Goal: Information Seeking & Learning: Learn about a topic

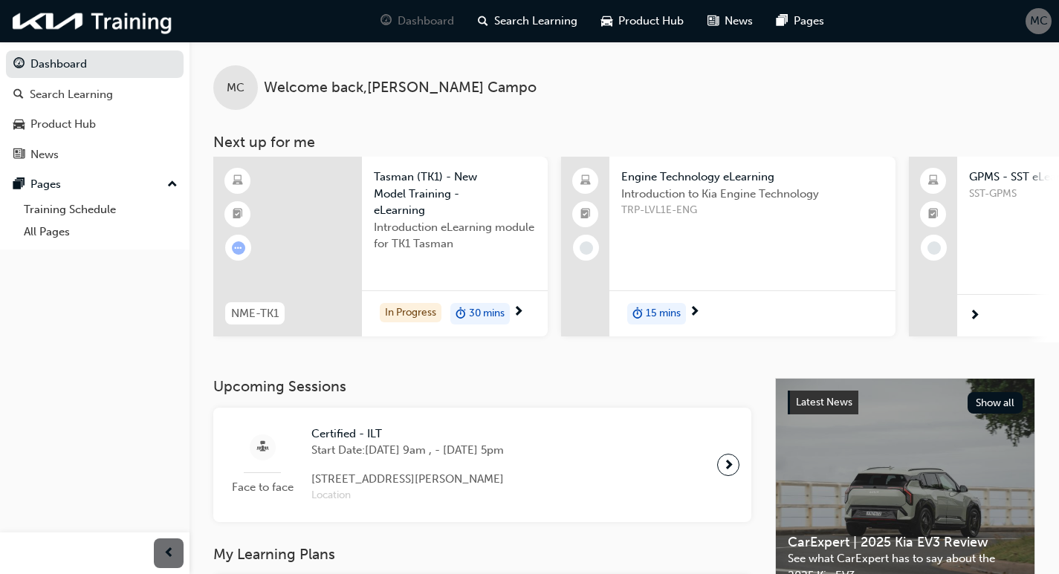
click at [426, 204] on span "Tasman (TK1) - New Model Training - eLearning" at bounding box center [455, 194] width 162 height 51
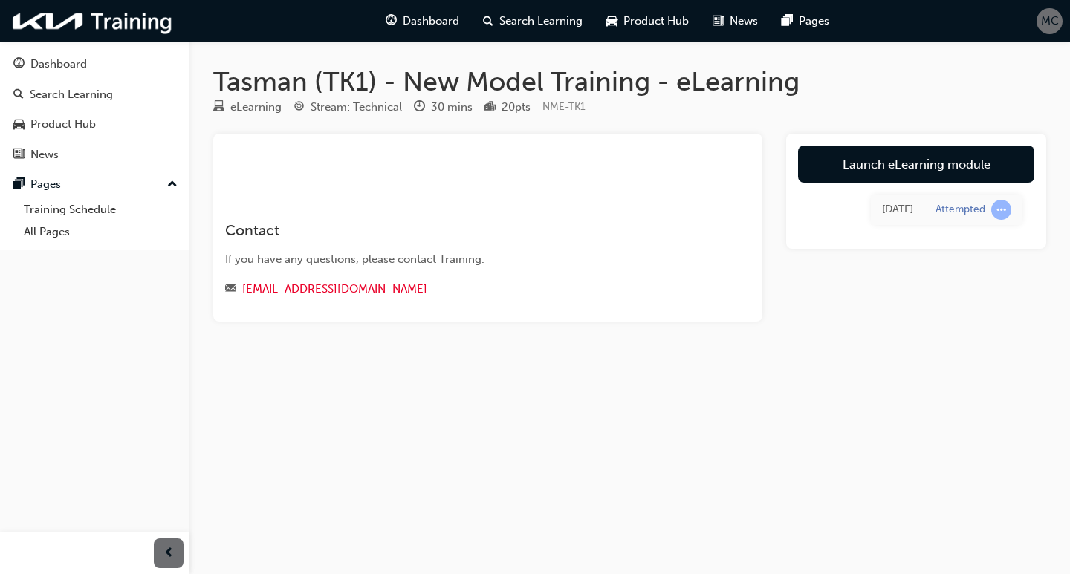
click at [397, 228] on h3 "Contact" at bounding box center [466, 230] width 483 height 17
click at [412, 1] on div "Dashboard Search Learning Product Hub News Pages" at bounding box center [607, 21] width 479 height 42
click at [435, 28] on span "Dashboard" at bounding box center [431, 21] width 56 height 17
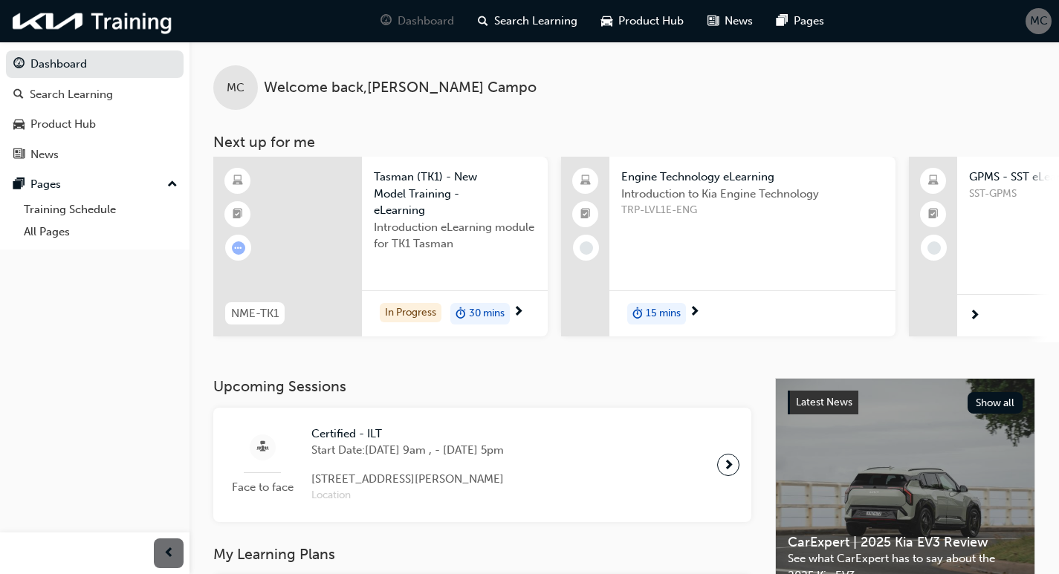
click at [407, 183] on span "Tasman (TK1) - New Model Training - eLearning" at bounding box center [455, 194] width 162 height 51
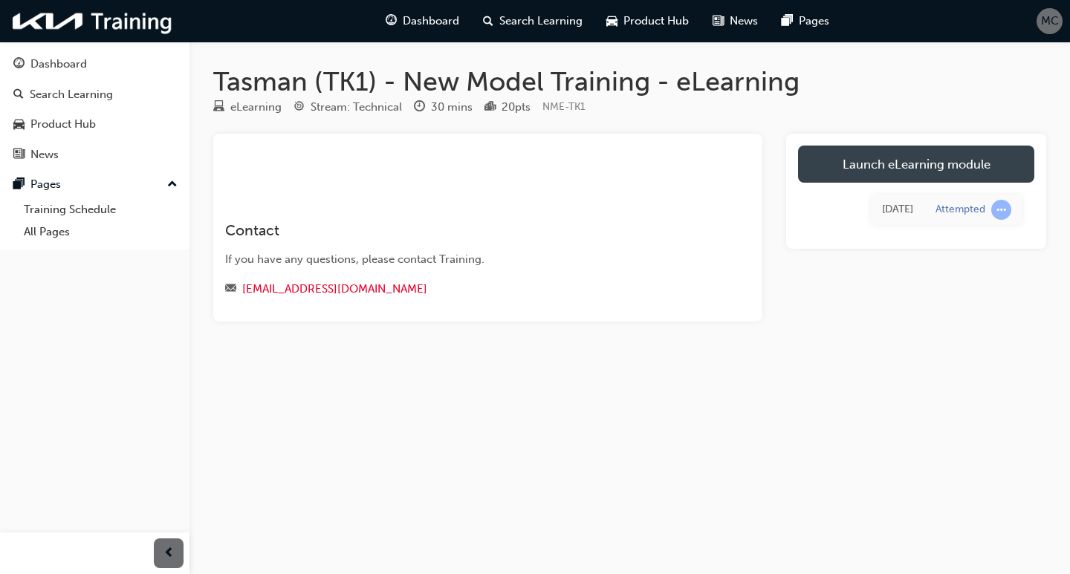
click at [908, 167] on link "Launch eLearning module" at bounding box center [916, 164] width 236 height 37
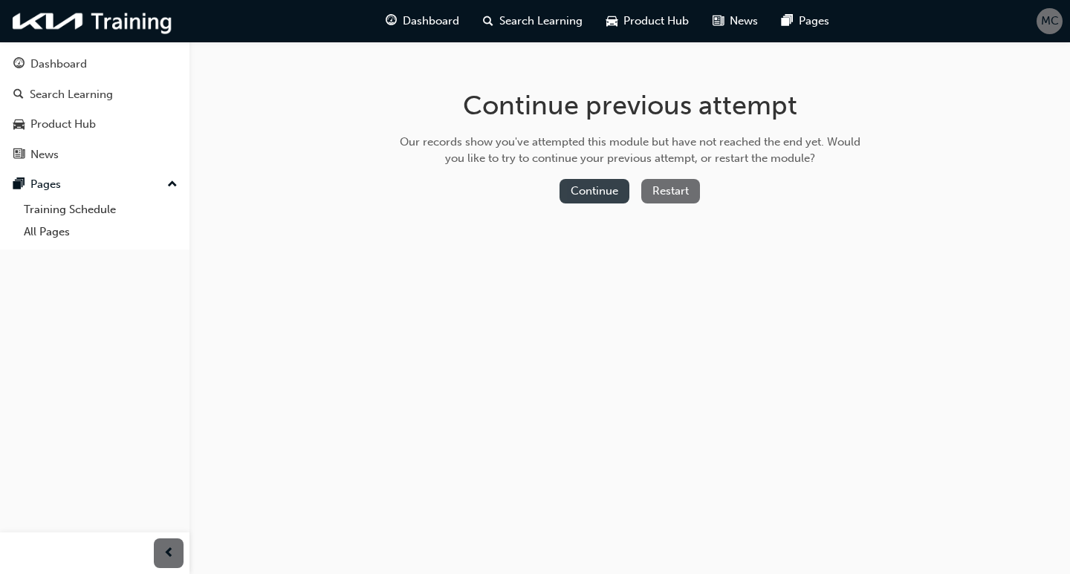
click at [597, 195] on button "Continue" at bounding box center [595, 191] width 70 height 25
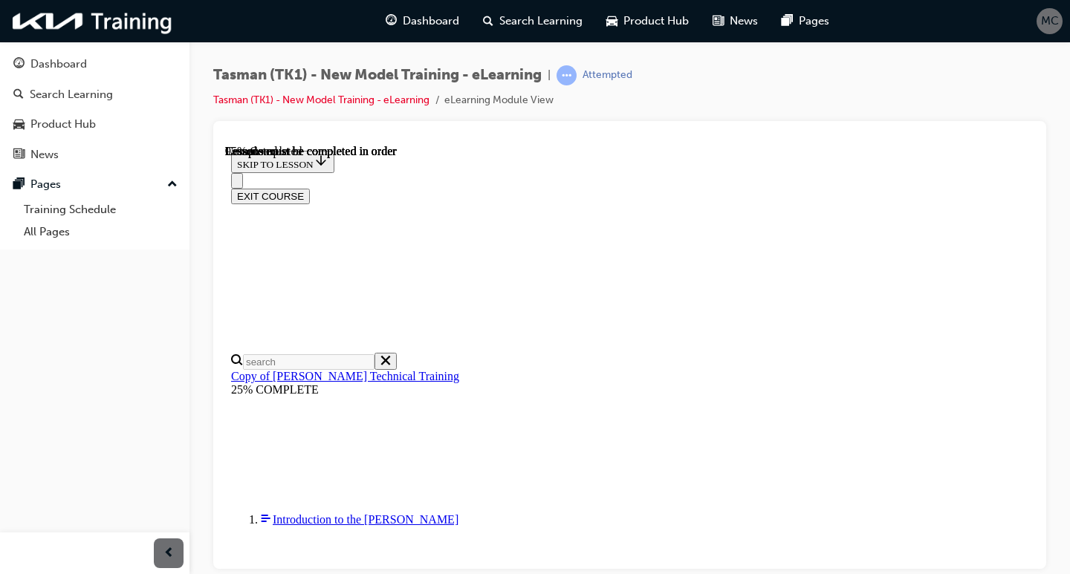
scroll to position [349, 0]
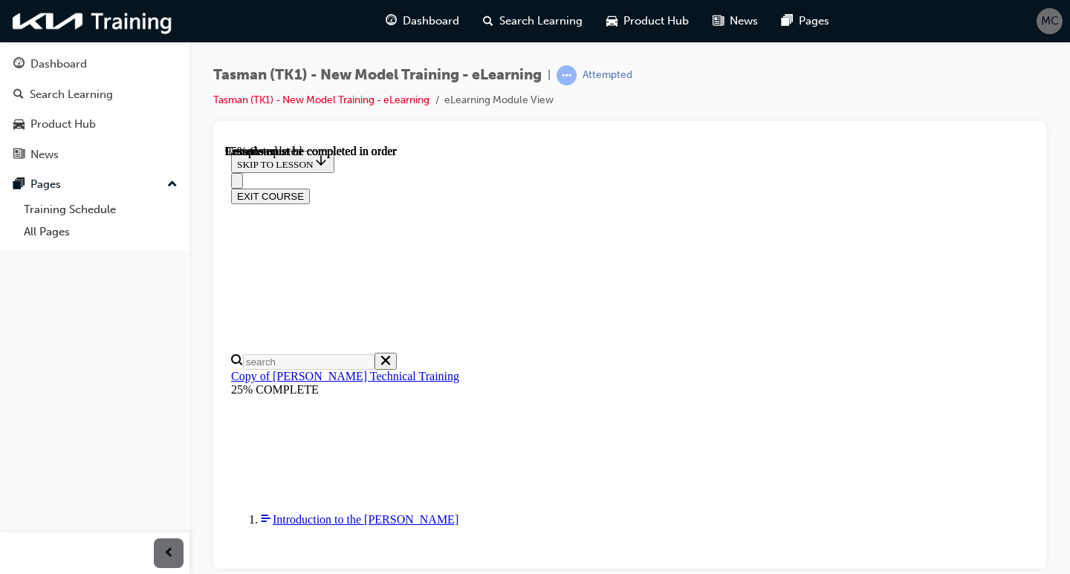
scroll to position [43, 0]
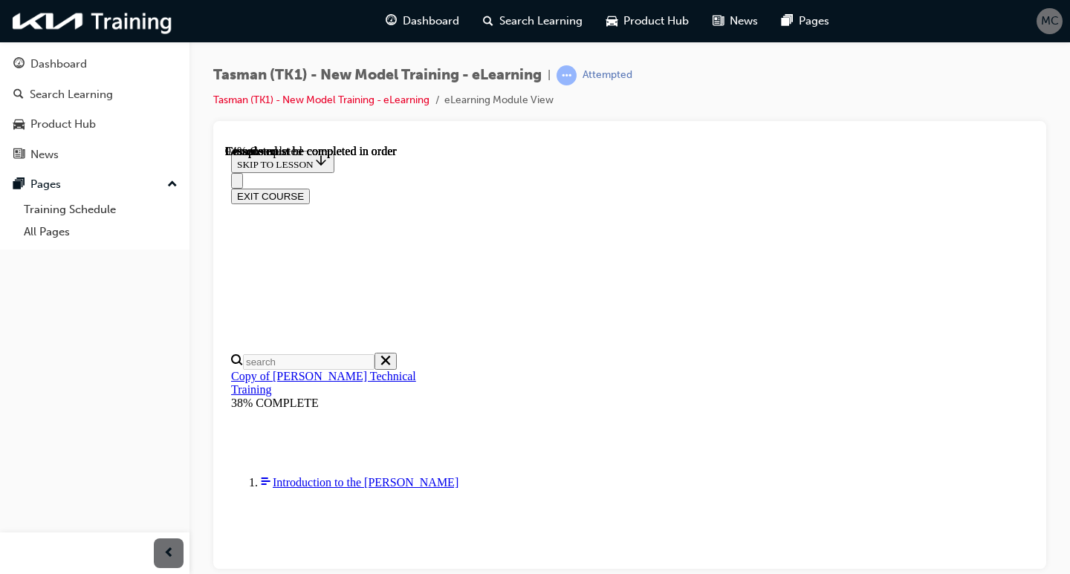
scroll to position [4213, 0]
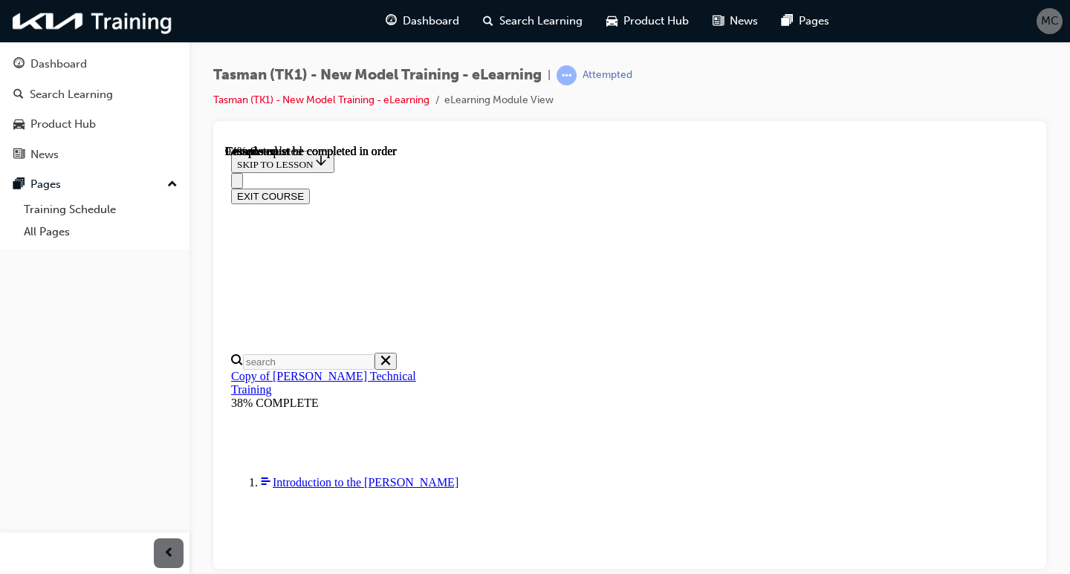
drag, startPoint x: 549, startPoint y: 474, endPoint x: 566, endPoint y: 475, distance: 17.1
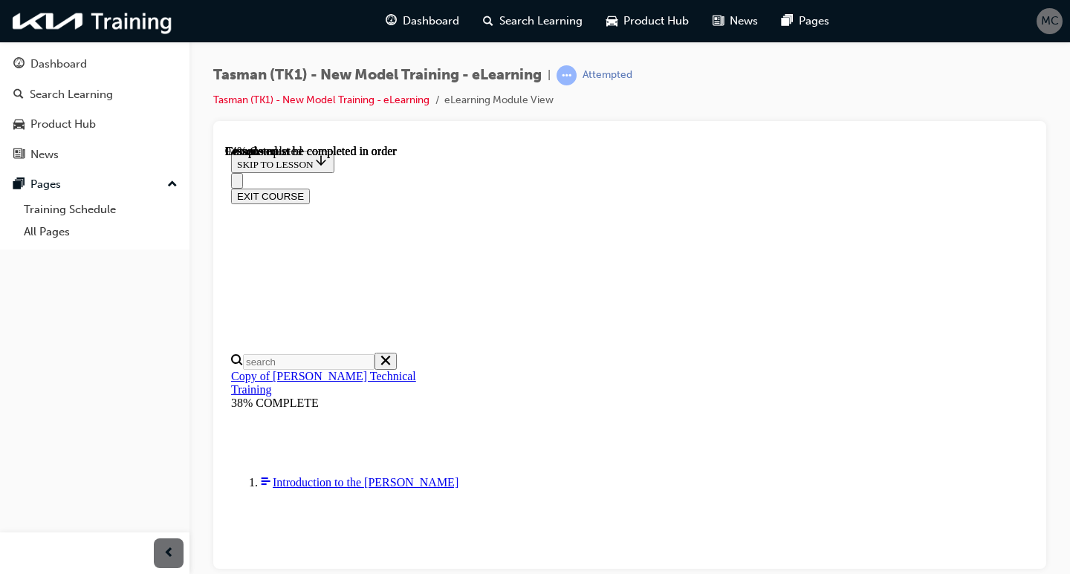
drag, startPoint x: 889, startPoint y: 371, endPoint x: 910, endPoint y: 143, distance: 228.4
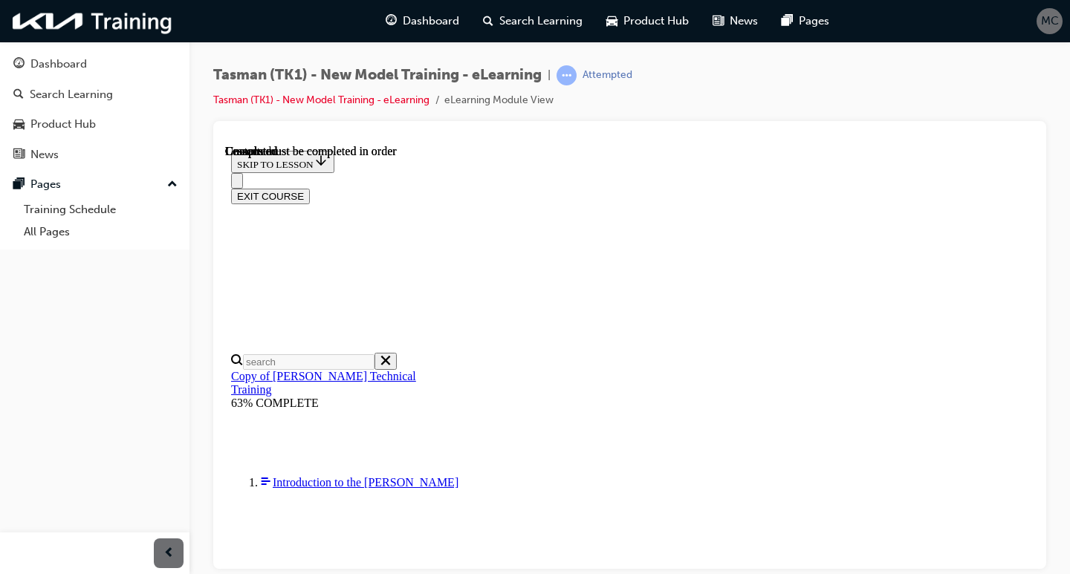
scroll to position [1505, 0]
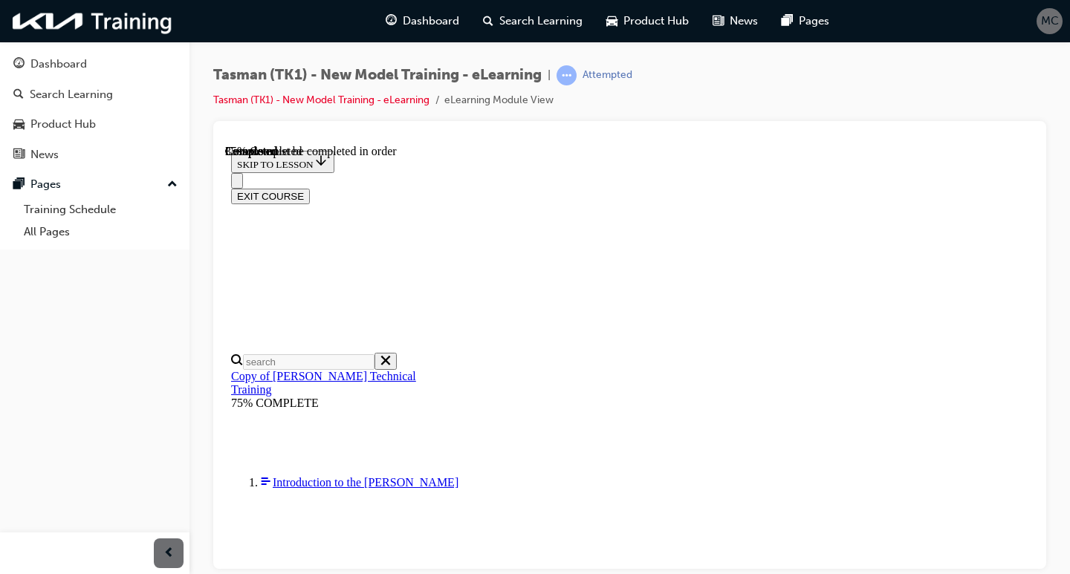
drag, startPoint x: 946, startPoint y: 430, endPoint x: 981, endPoint y: 440, distance: 36.2
drag, startPoint x: 692, startPoint y: 475, endPoint x: 680, endPoint y: 499, distance: 27.3
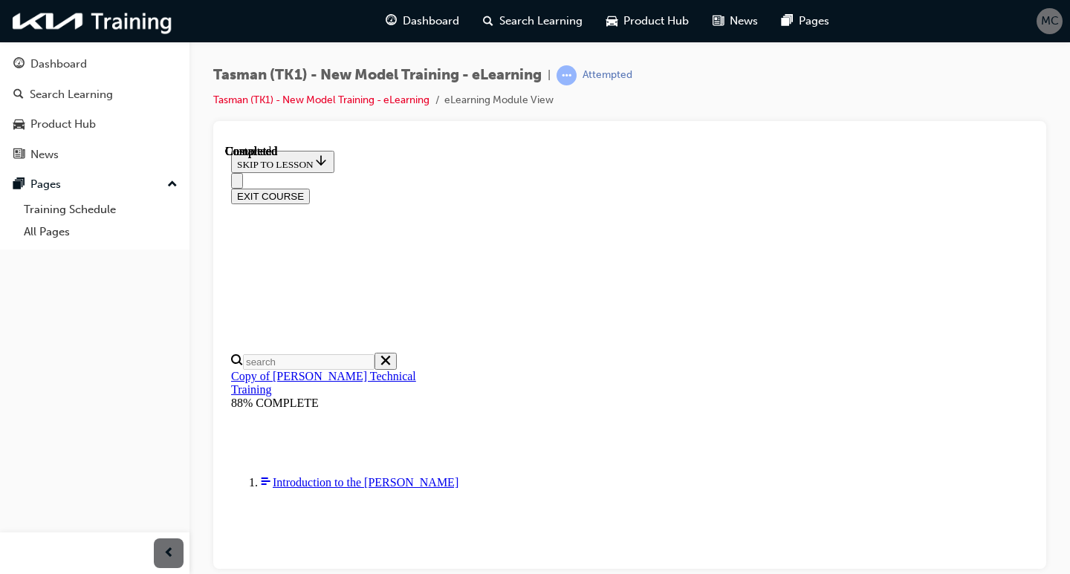
radio input "true"
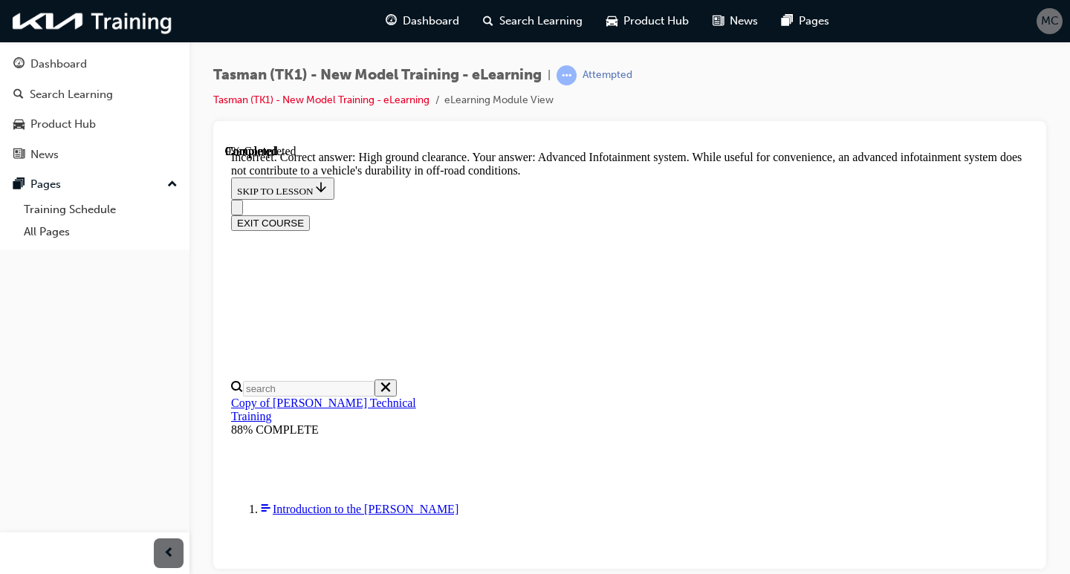
scroll to position [441, 0]
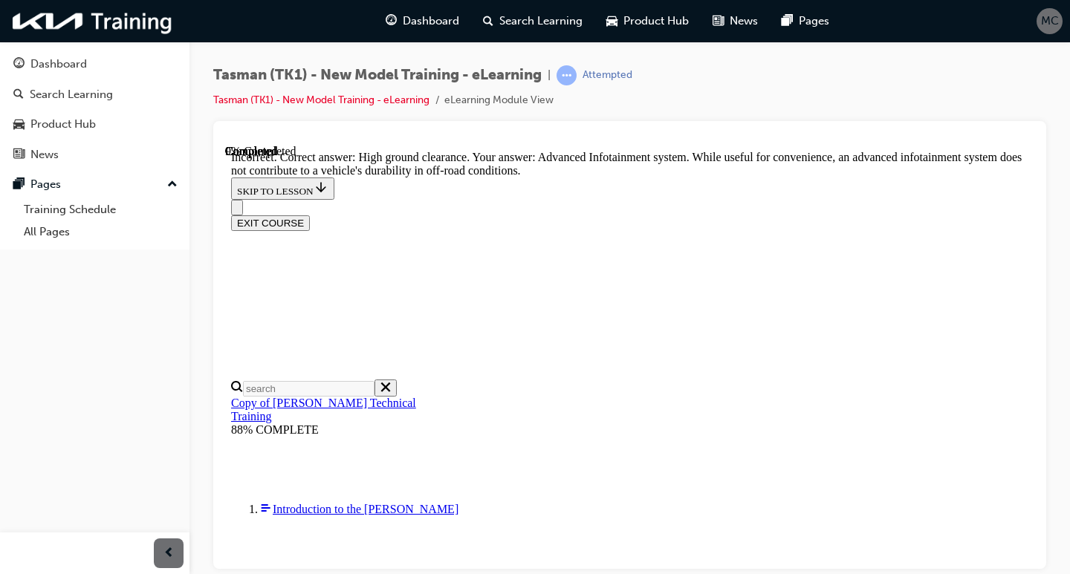
radio input "true"
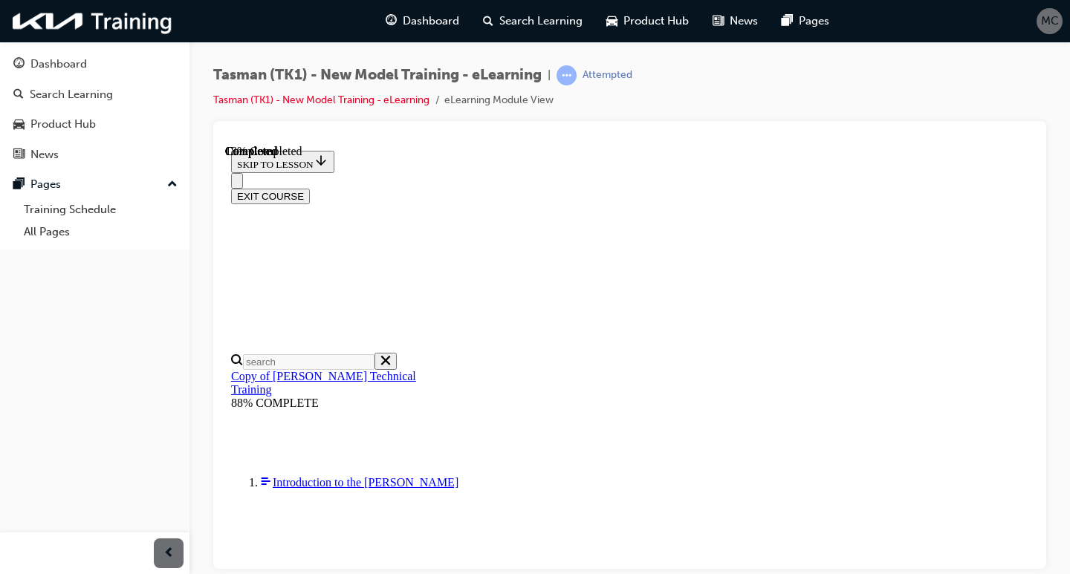
scroll to position [297, 0]
radio input "true"
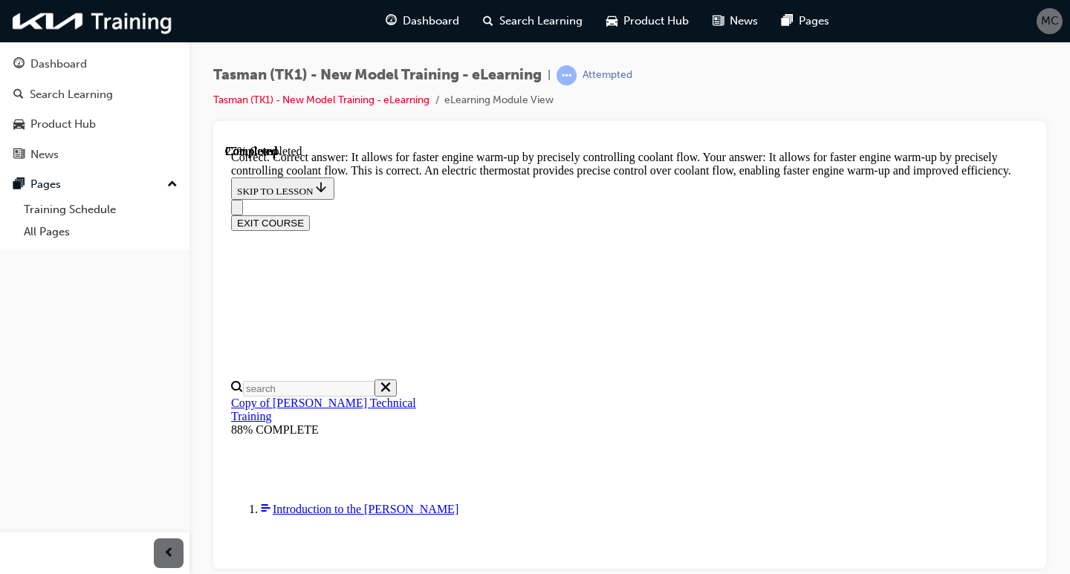
scroll to position [438, 0]
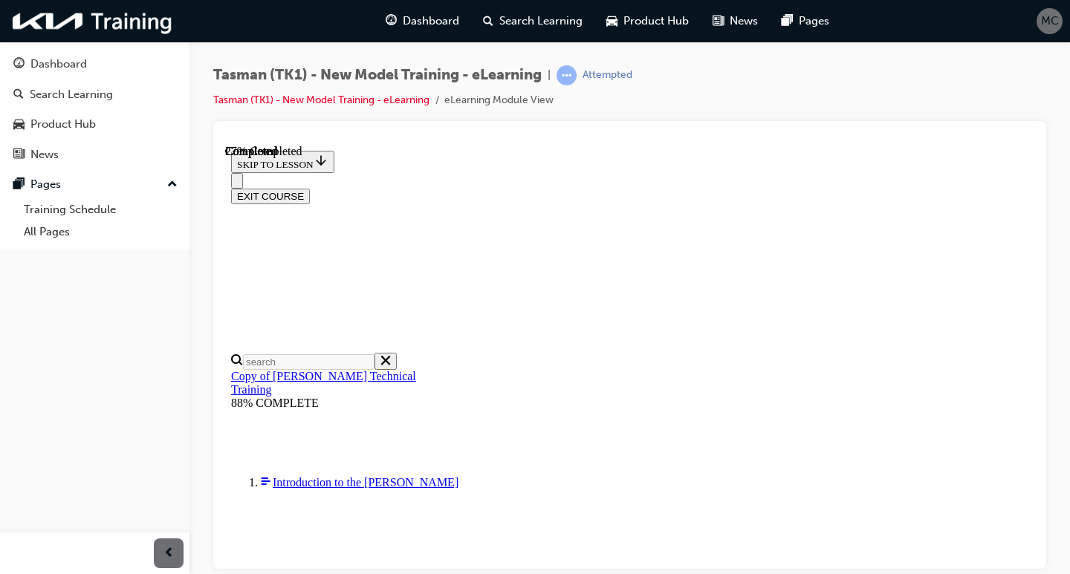
scroll to position [223, 0]
radio input "true"
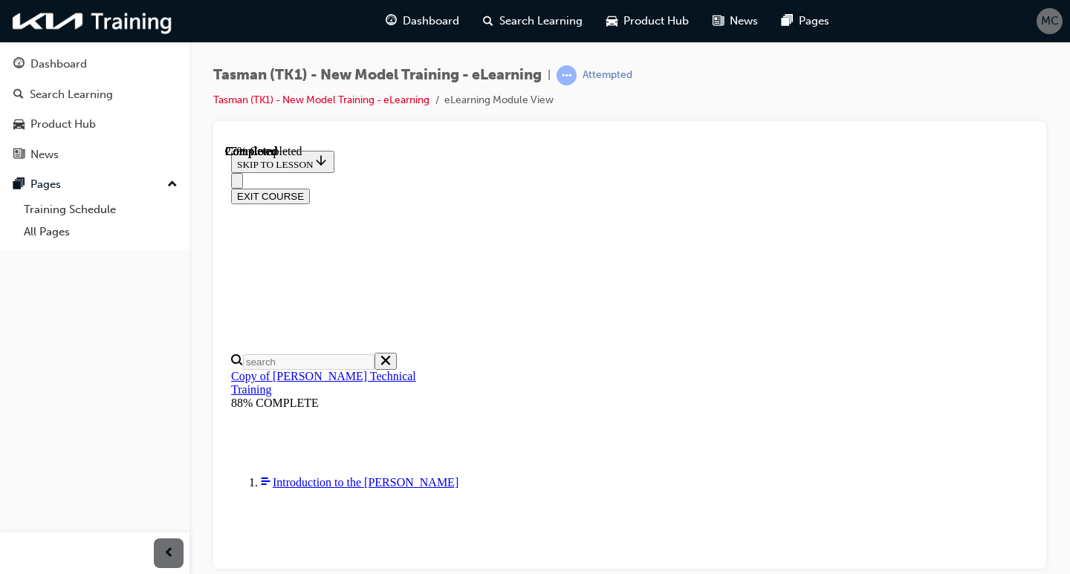
radio input "true"
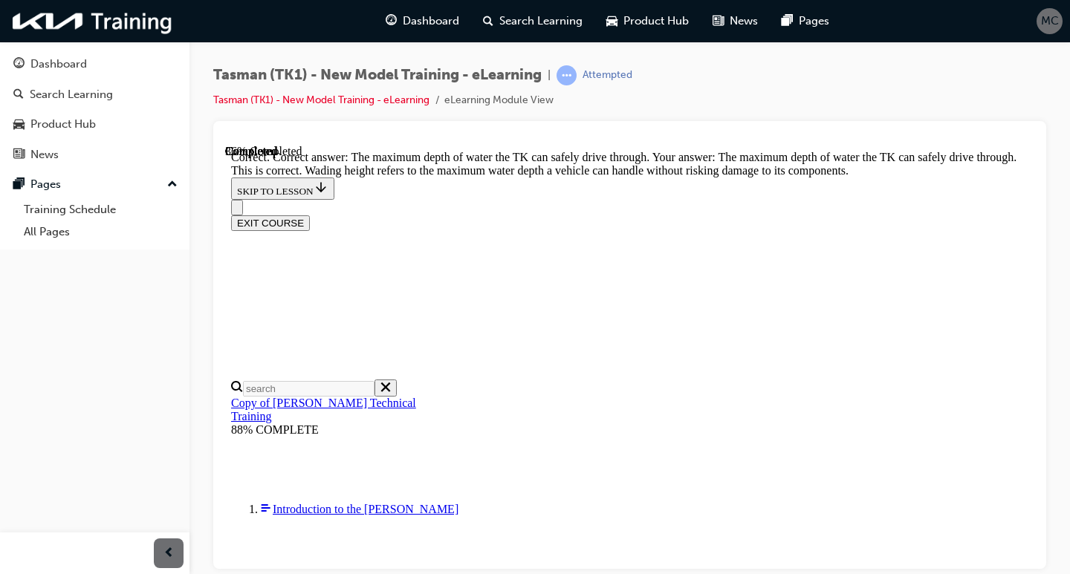
scroll to position [479, 0]
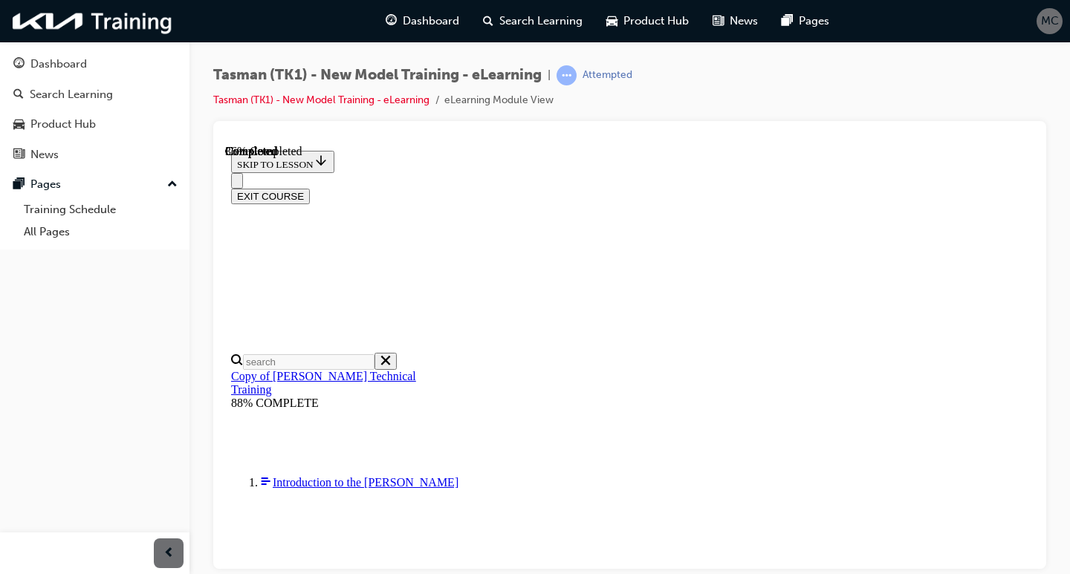
scroll to position [149, 0]
radio input "true"
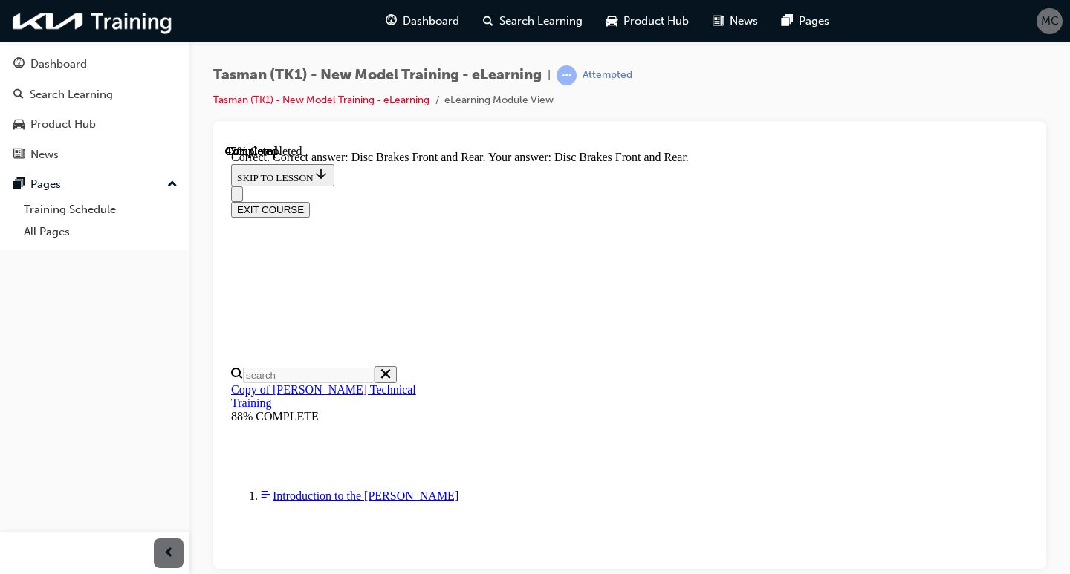
scroll to position [360, 0]
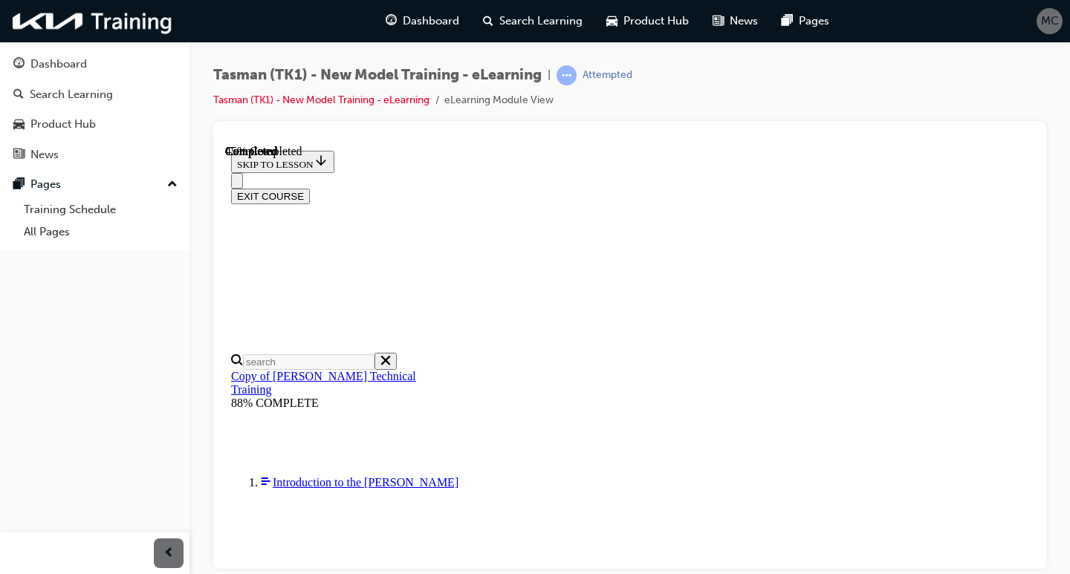
scroll to position [223, 0]
radio input "true"
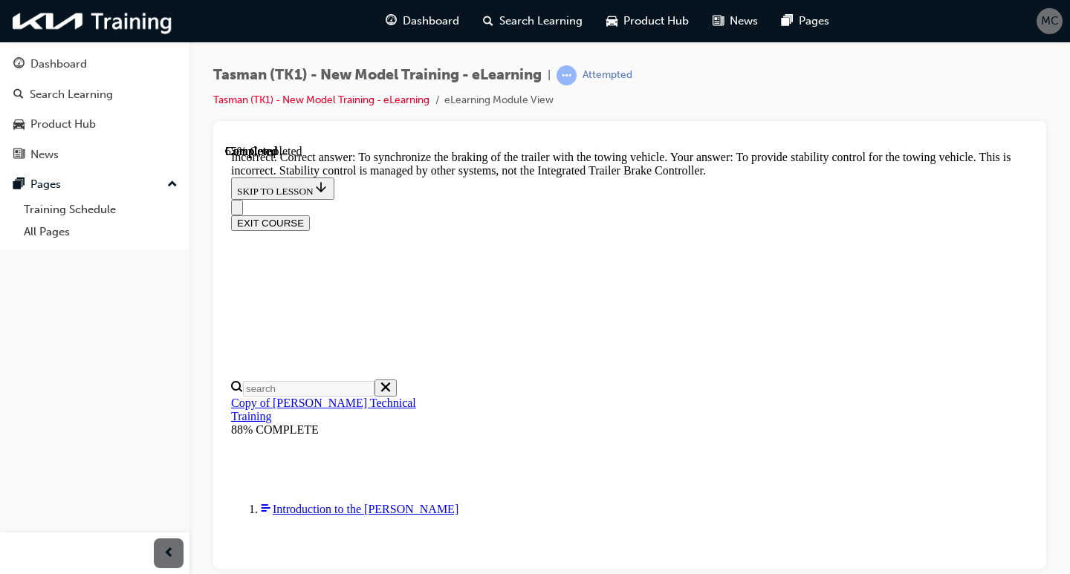
scroll to position [495, 0]
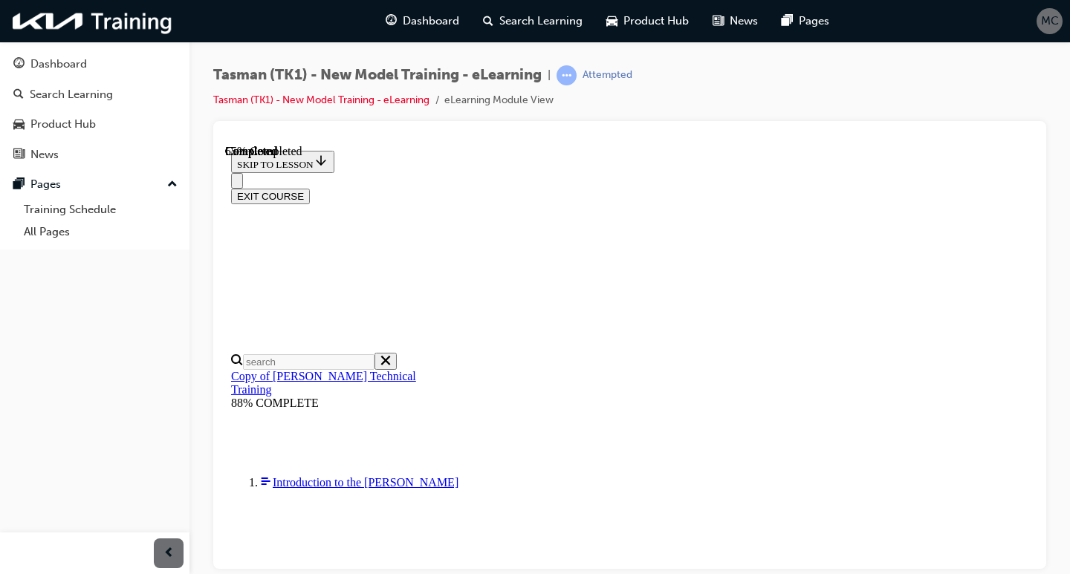
scroll to position [223, 0]
checkbox input "true"
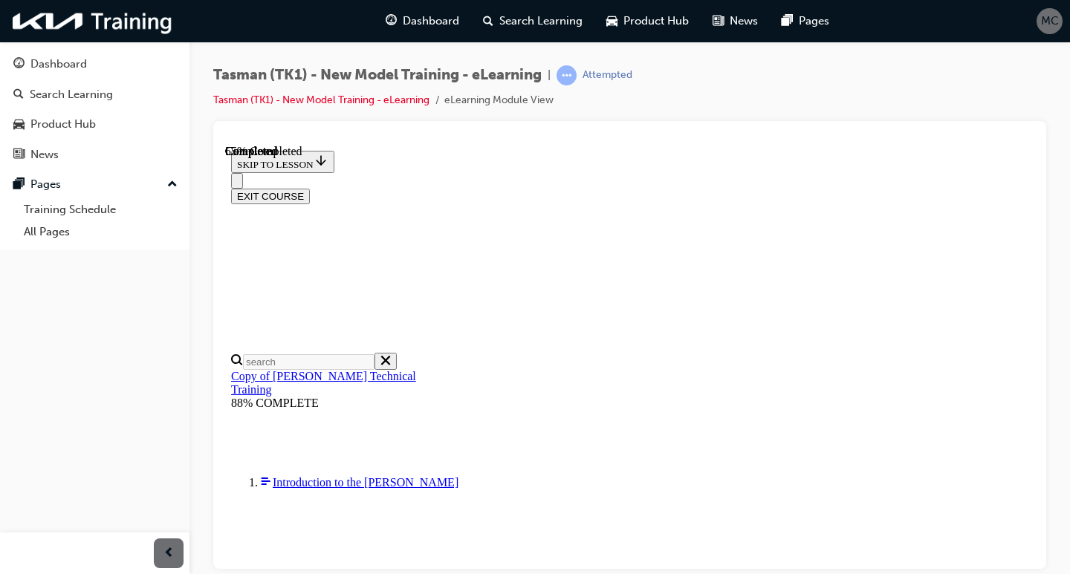
checkbox input "true"
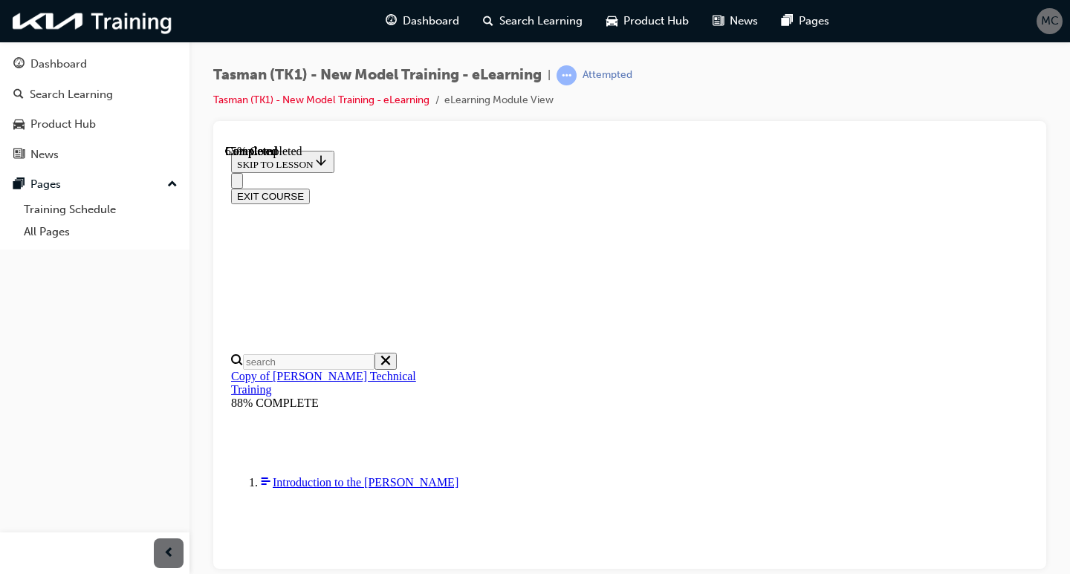
checkbox input "false"
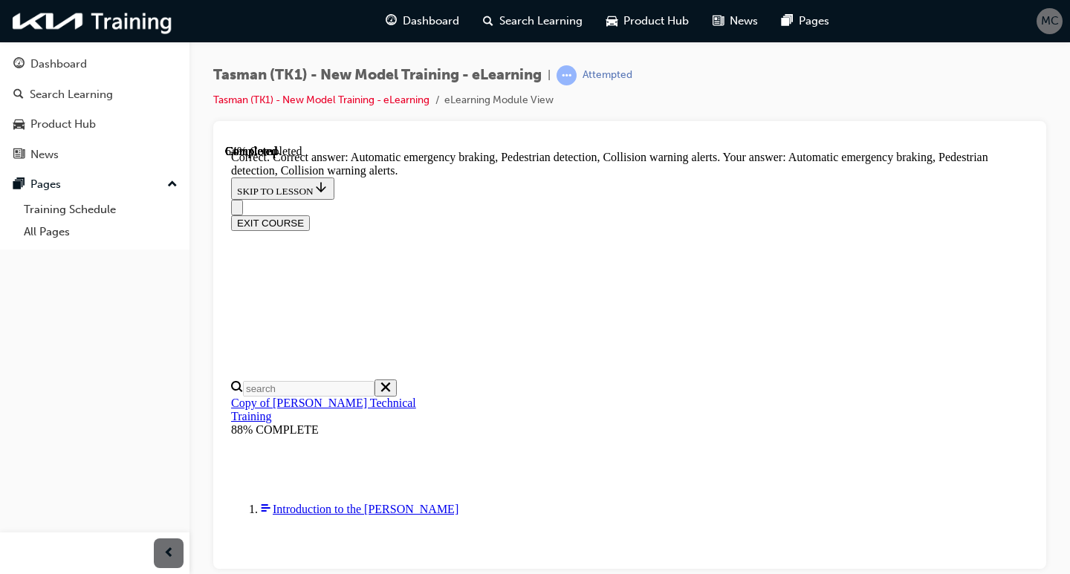
scroll to position [383, 0]
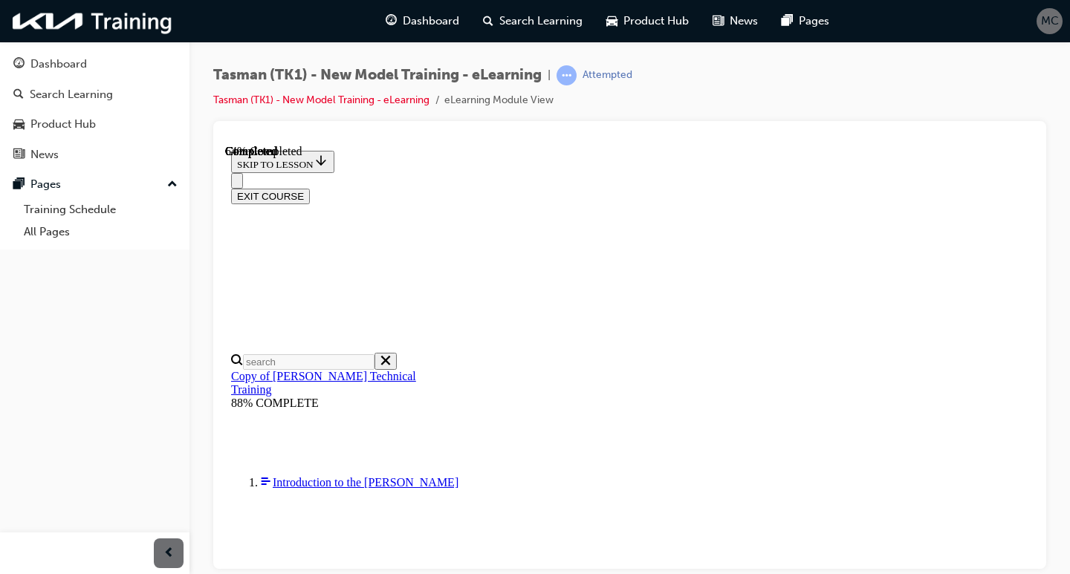
scroll to position [223, 0]
radio input "true"
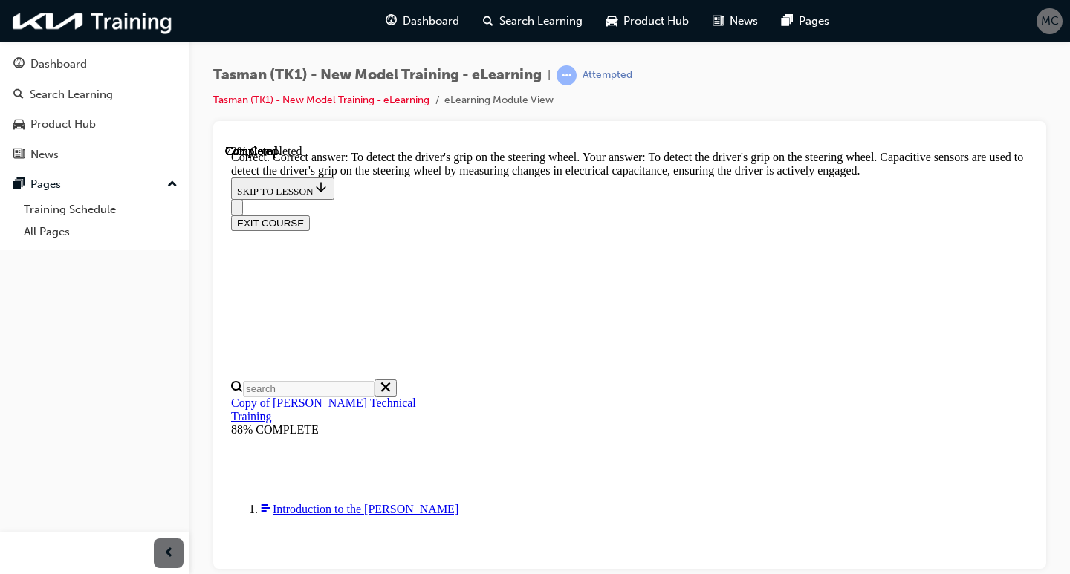
scroll to position [459, 0]
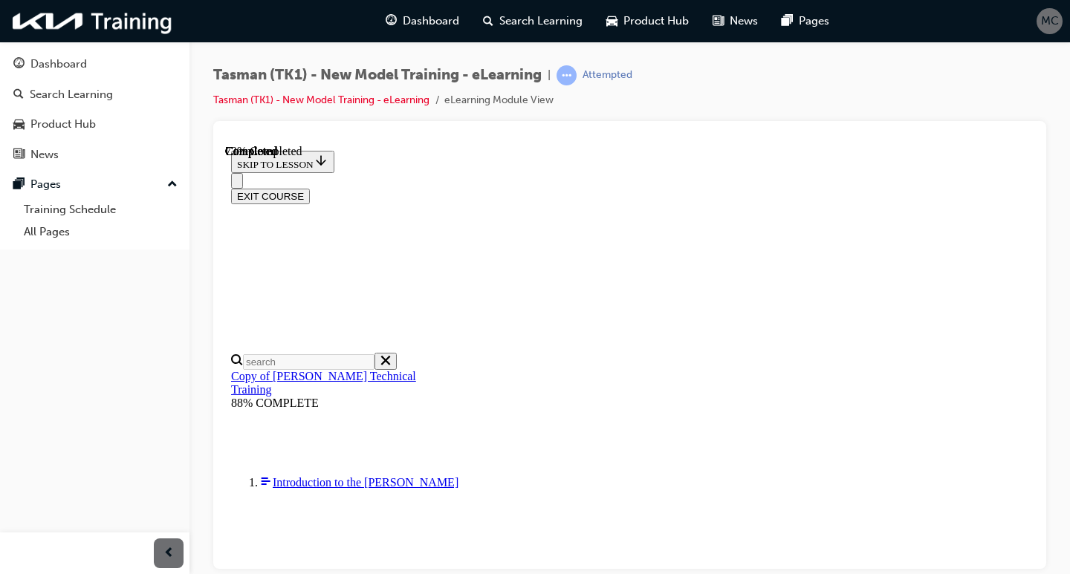
scroll to position [250, 0]
radio input "true"
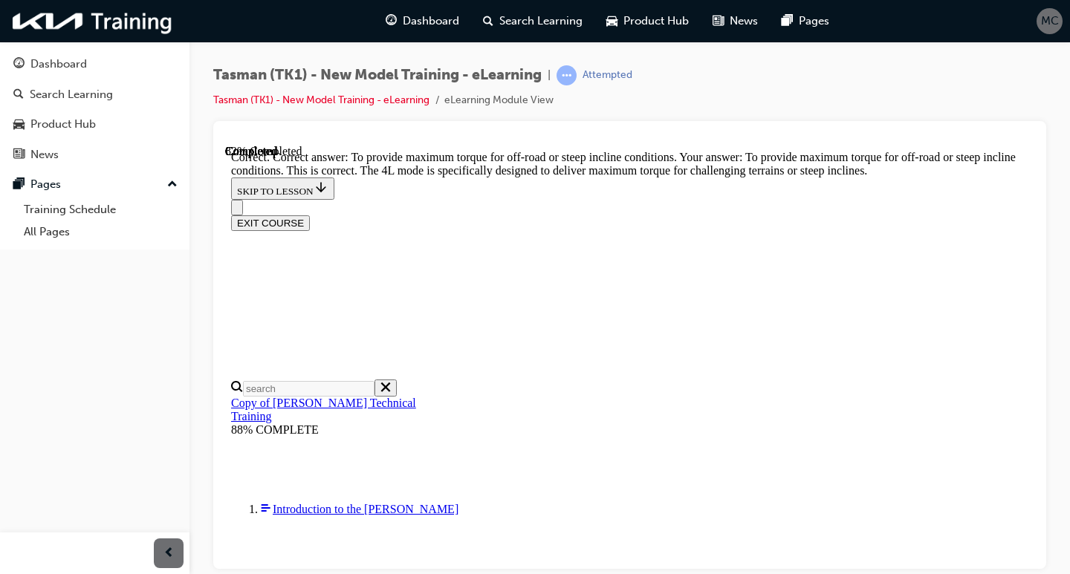
scroll to position [438, 0]
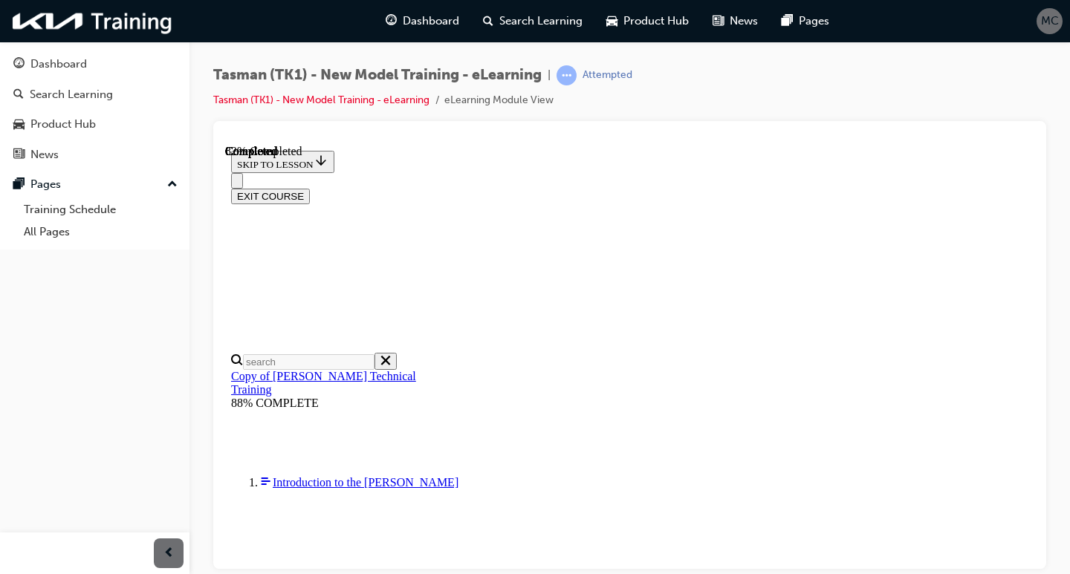
scroll to position [372, 0]
drag, startPoint x: 802, startPoint y: 485, endPoint x: 699, endPoint y: 160, distance: 341.5
drag, startPoint x: 609, startPoint y: 158, endPoint x: 666, endPoint y: 424, distance: 272.1
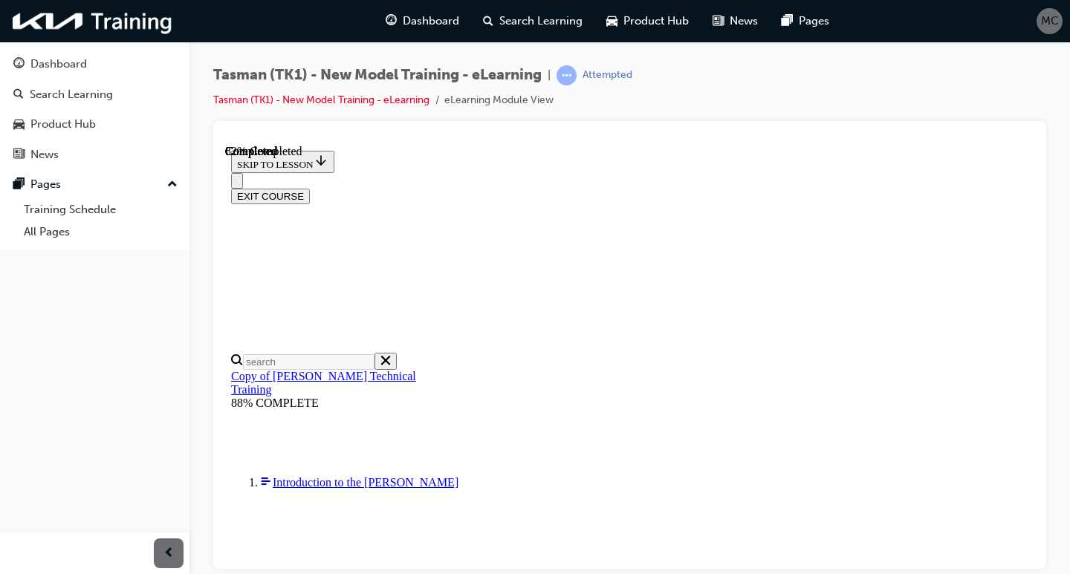
drag, startPoint x: 641, startPoint y: 255, endPoint x: 693, endPoint y: 254, distance: 51.3
drag, startPoint x: 790, startPoint y: 458, endPoint x: 742, endPoint y: 458, distance: 48.3
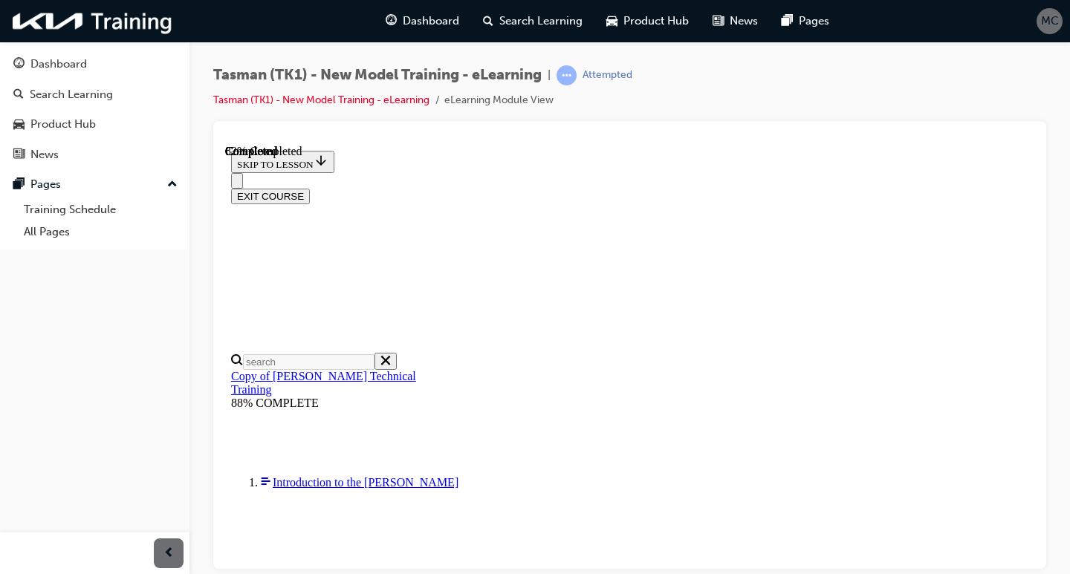
drag, startPoint x: 777, startPoint y: 458, endPoint x: 671, endPoint y: 436, distance: 108.6
drag, startPoint x: 684, startPoint y: 436, endPoint x: 734, endPoint y: 438, distance: 50.6
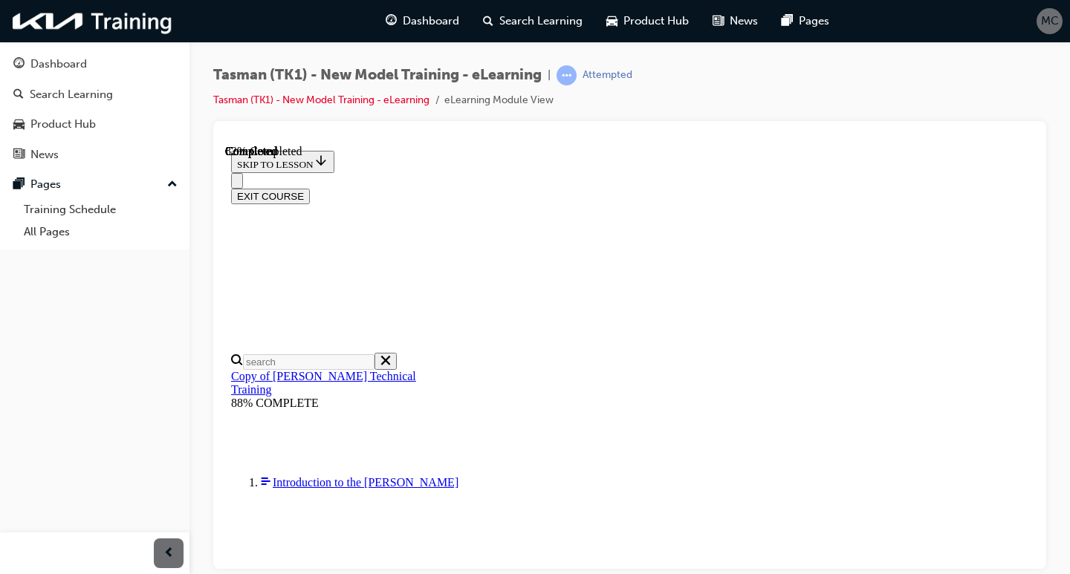
drag, startPoint x: 729, startPoint y: 331, endPoint x: 716, endPoint y: 317, distance: 18.9
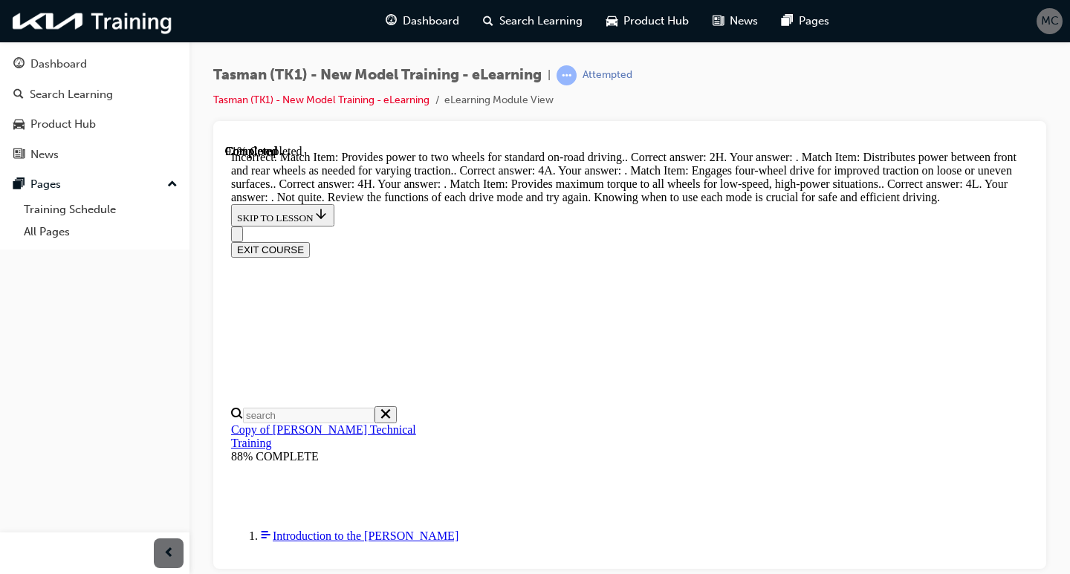
scroll to position [742, 0]
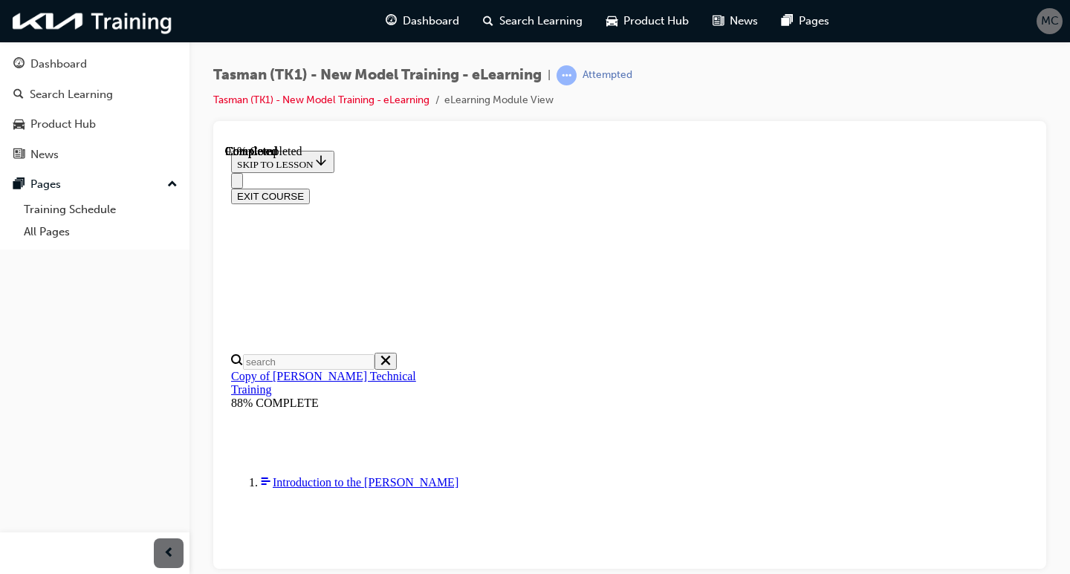
scroll to position [459, 0]
drag, startPoint x: 622, startPoint y: 437, endPoint x: 641, endPoint y: 302, distance: 135.9
drag, startPoint x: 654, startPoint y: 279, endPoint x: 709, endPoint y: 366, distance: 103.5
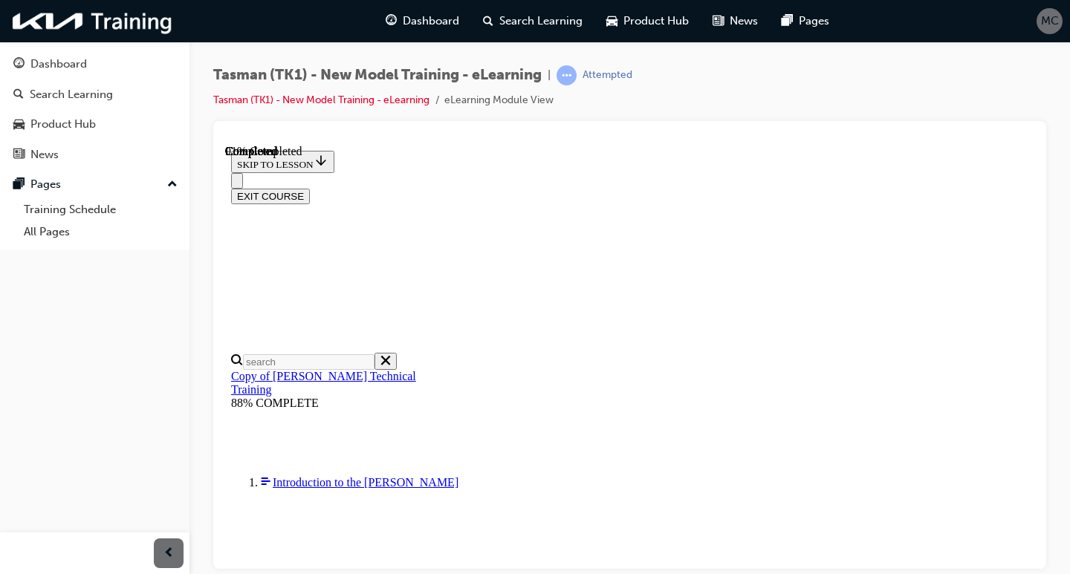
drag, startPoint x: 664, startPoint y: 212, endPoint x: 724, endPoint y: 455, distance: 250.3
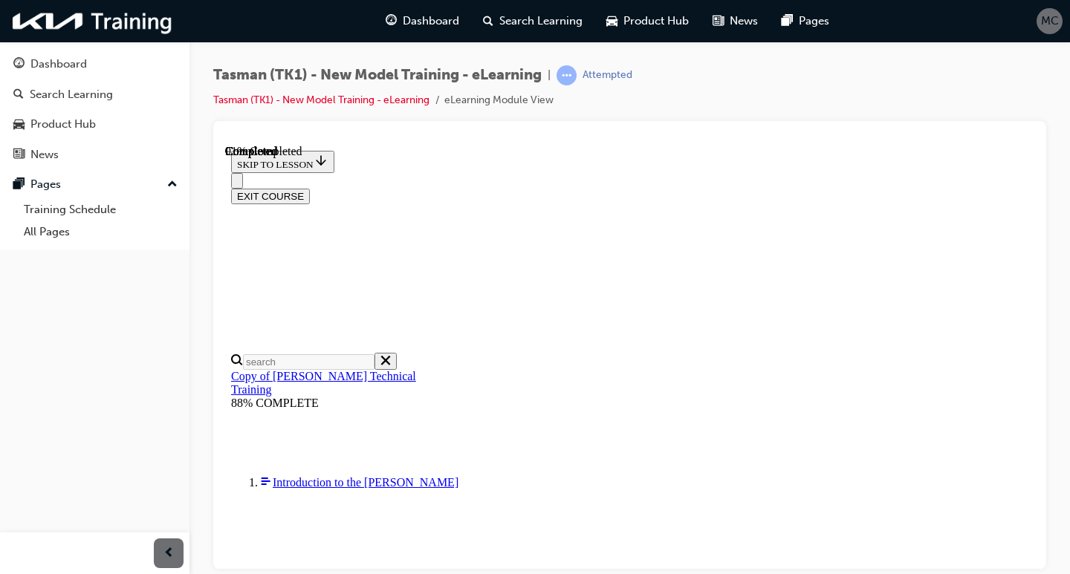
drag, startPoint x: 677, startPoint y: 424, endPoint x: 704, endPoint y: 426, distance: 26.8
drag, startPoint x: 670, startPoint y: 323, endPoint x: 742, endPoint y: 319, distance: 72.2
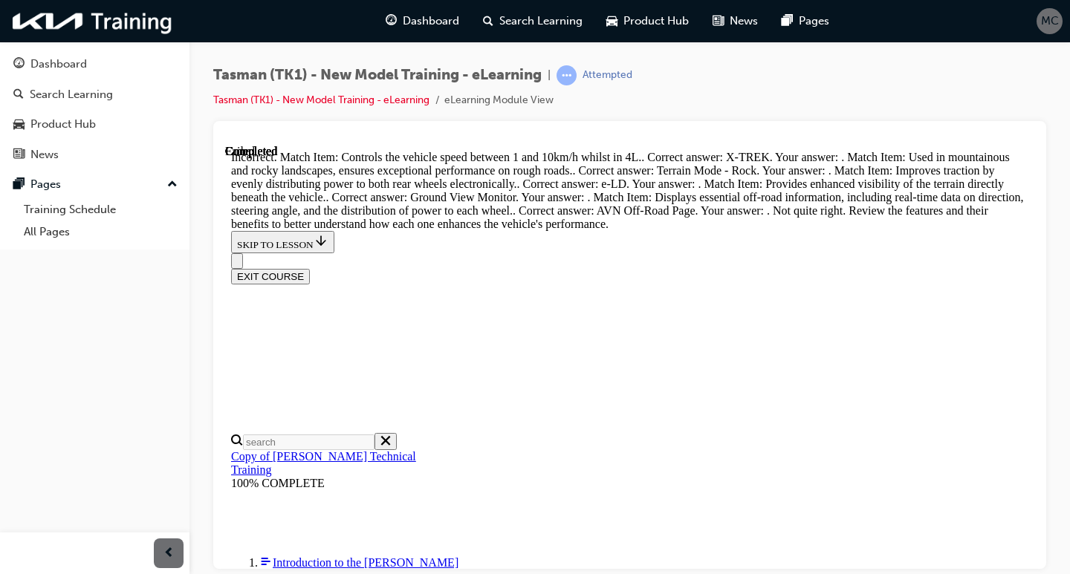
scroll to position [1271, 0]
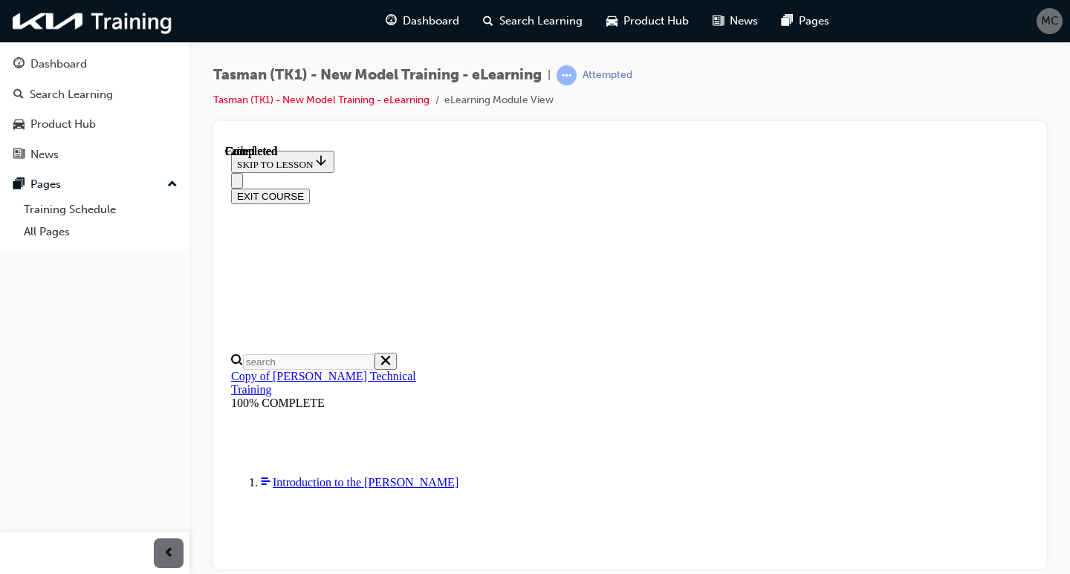
scroll to position [342, 0]
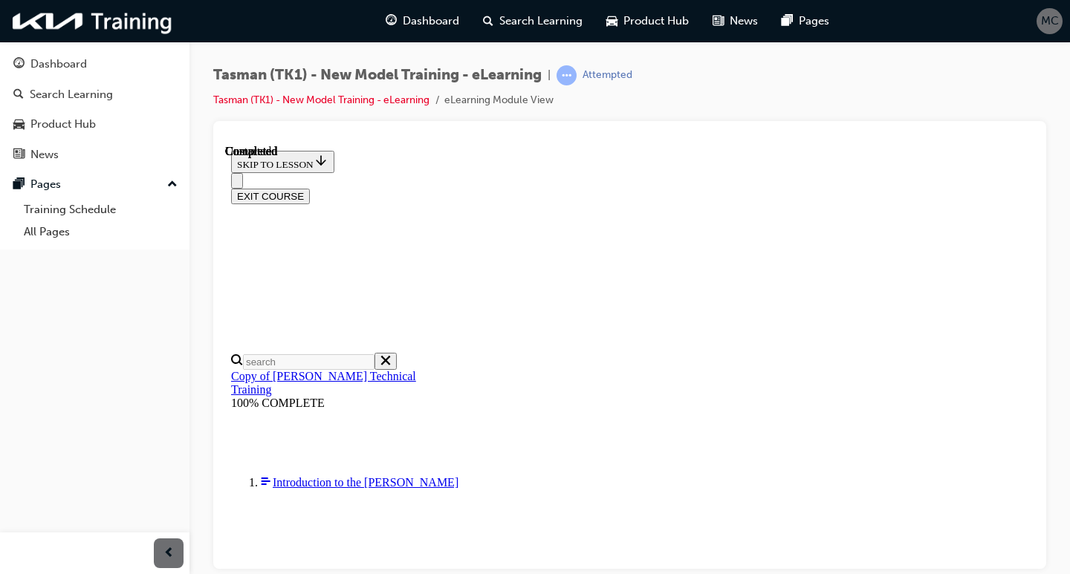
radio input "true"
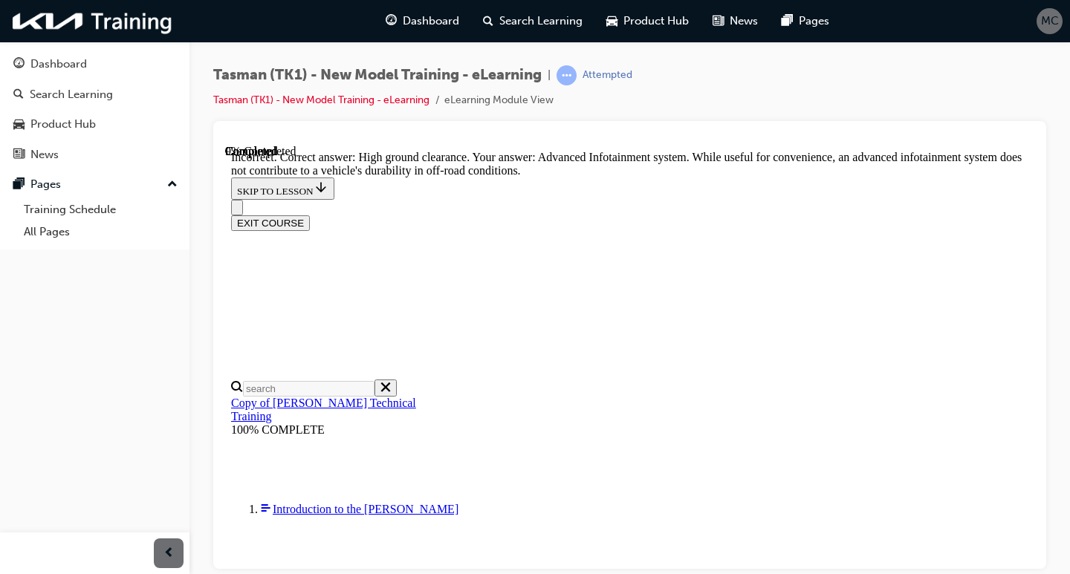
scroll to position [441, 0]
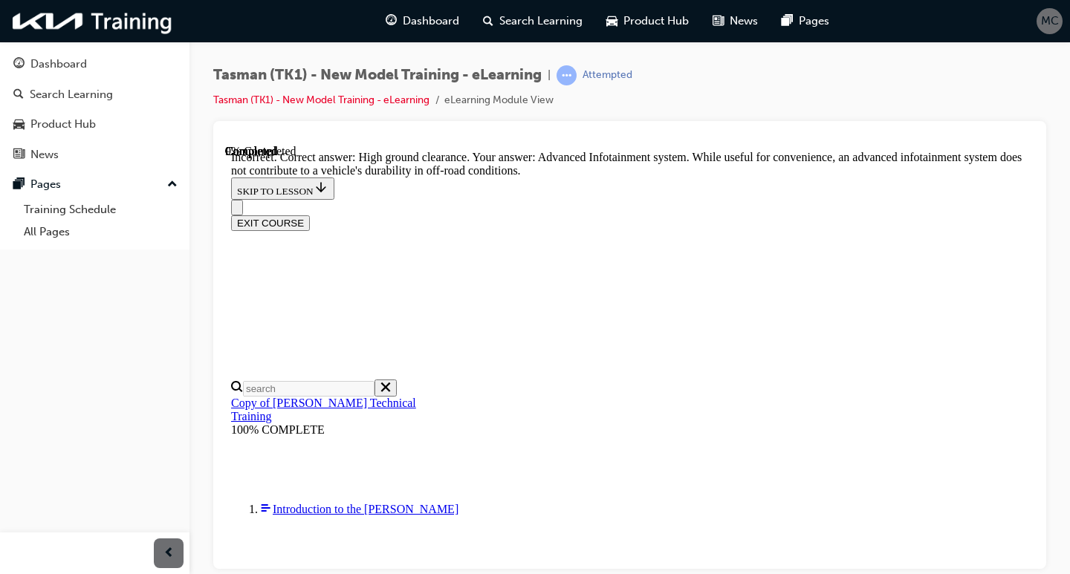
radio input "true"
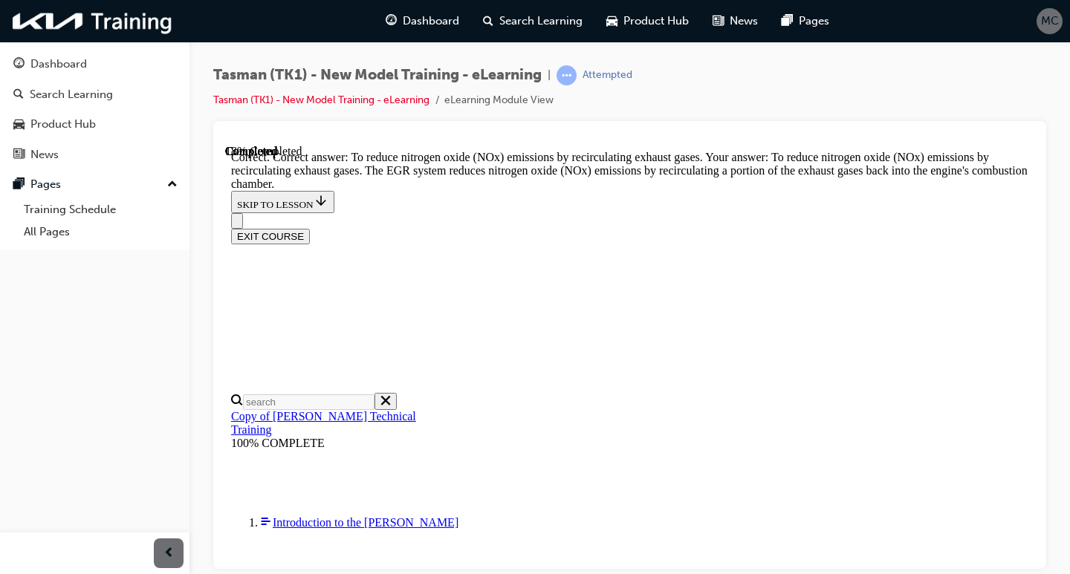
scroll to position [513, 0]
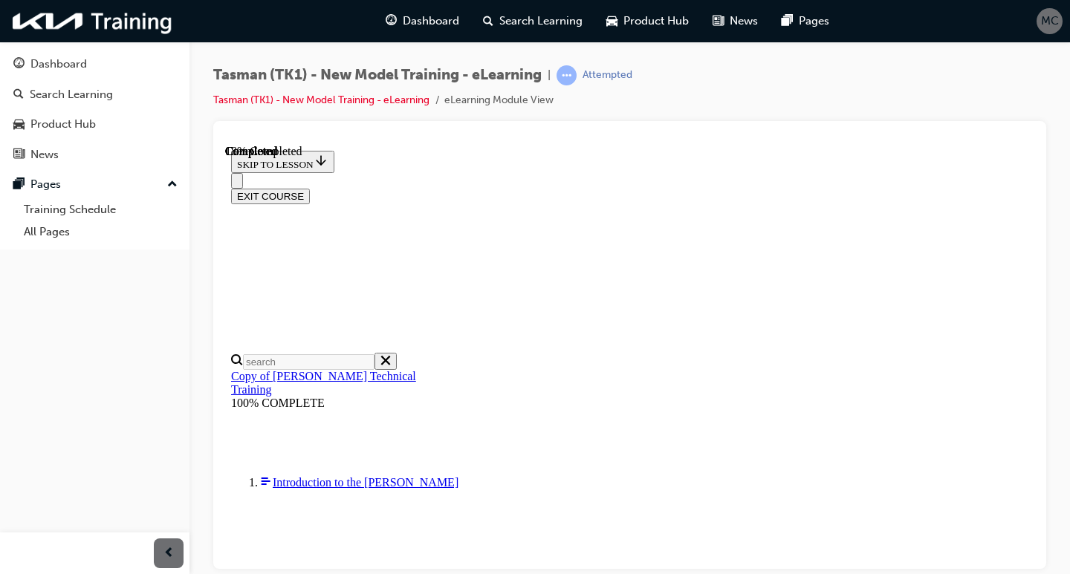
scroll to position [102, 0]
radio input "true"
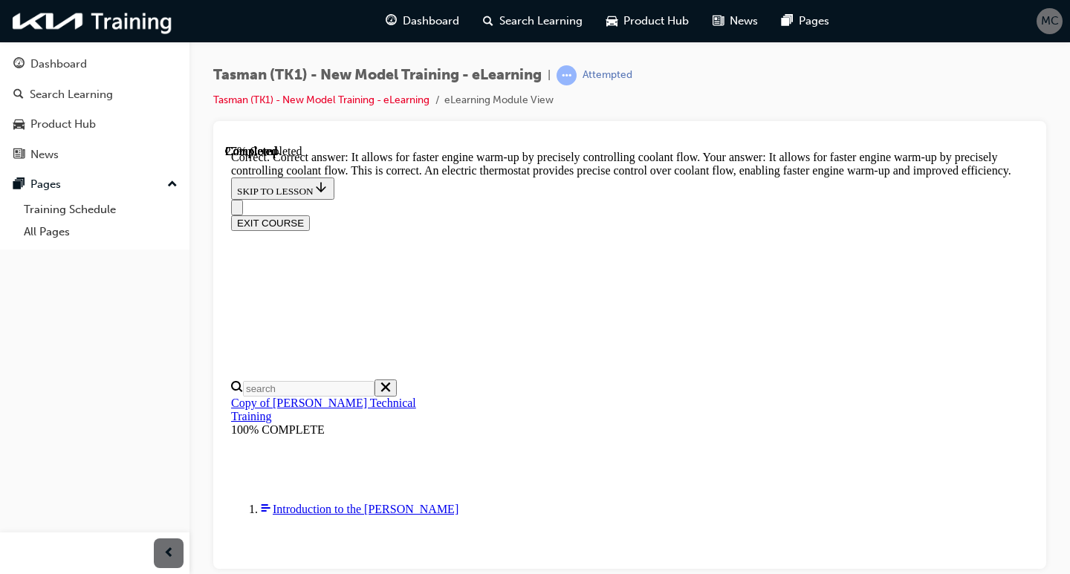
scroll to position [513, 0]
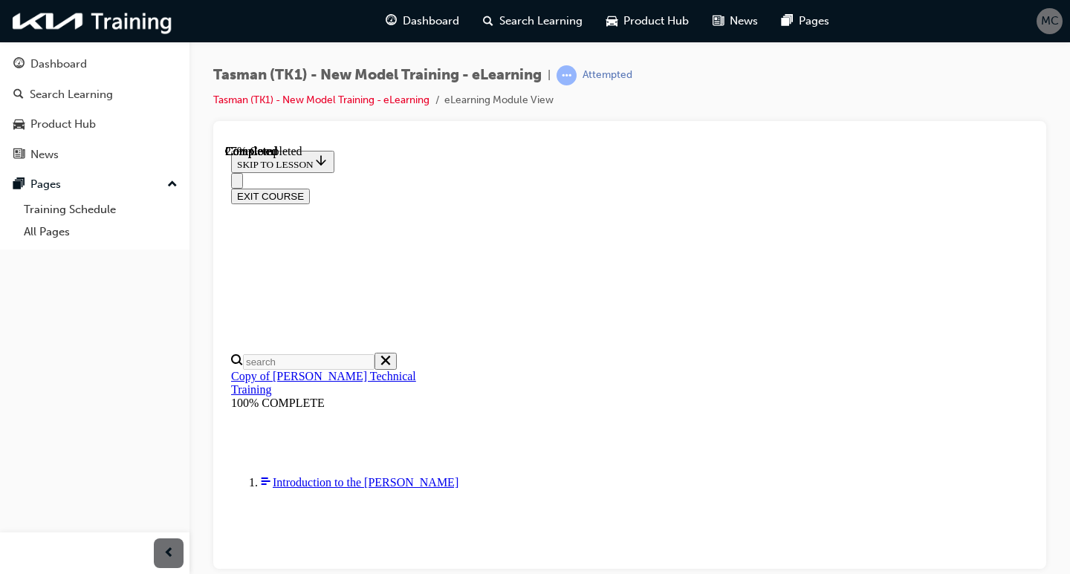
scroll to position [223, 0]
radio input "true"
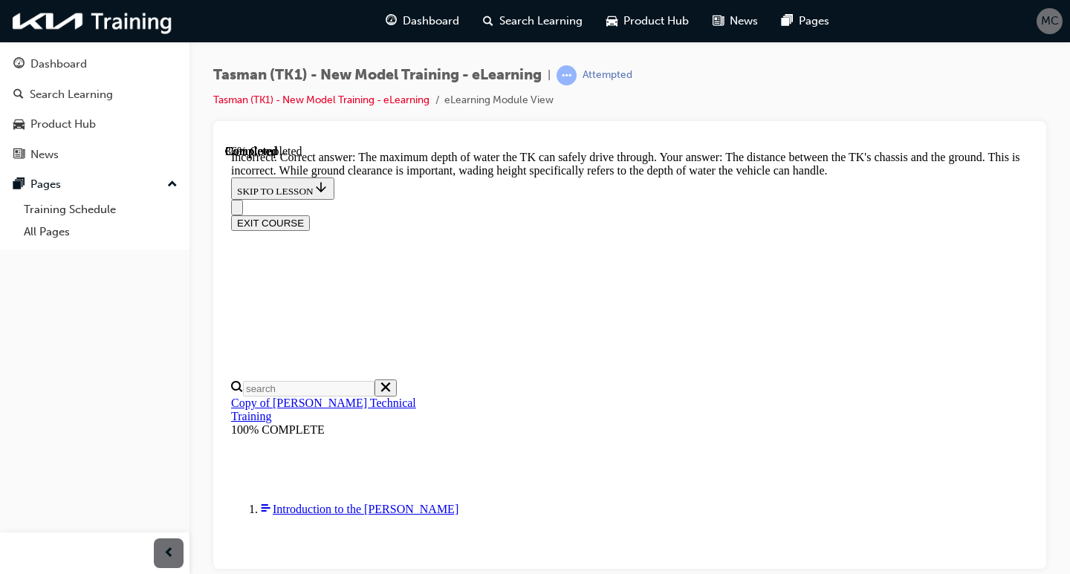
scroll to position [479, 0]
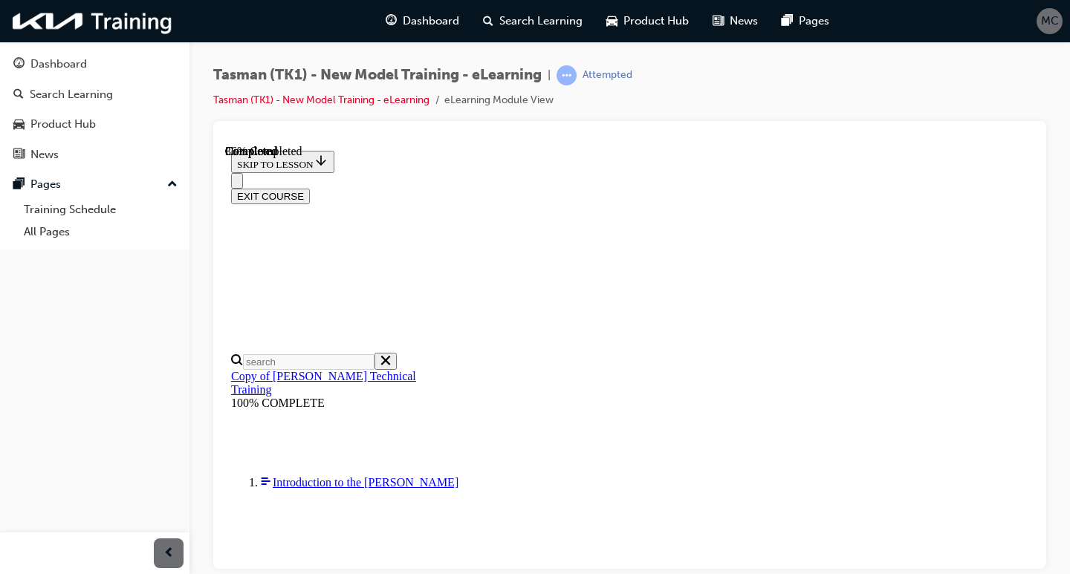
scroll to position [270, 0]
radio input "true"
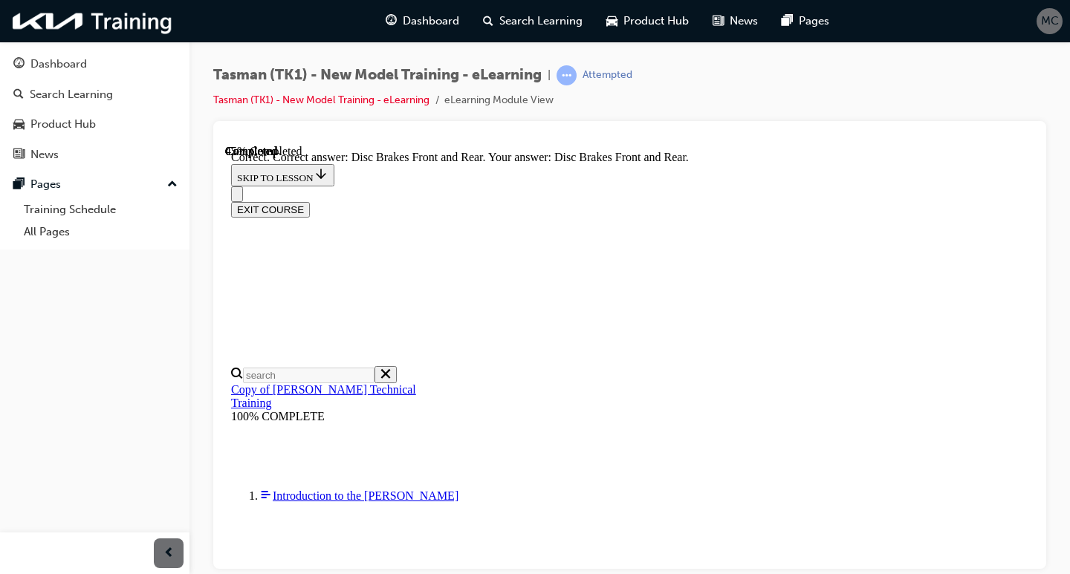
scroll to position [360, 0]
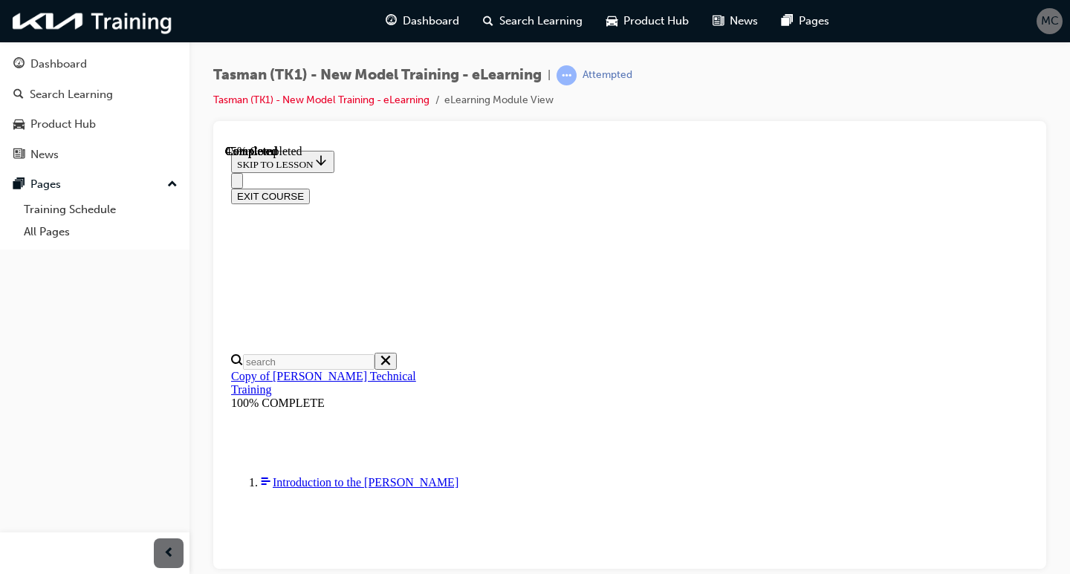
scroll to position [223, 0]
radio input "true"
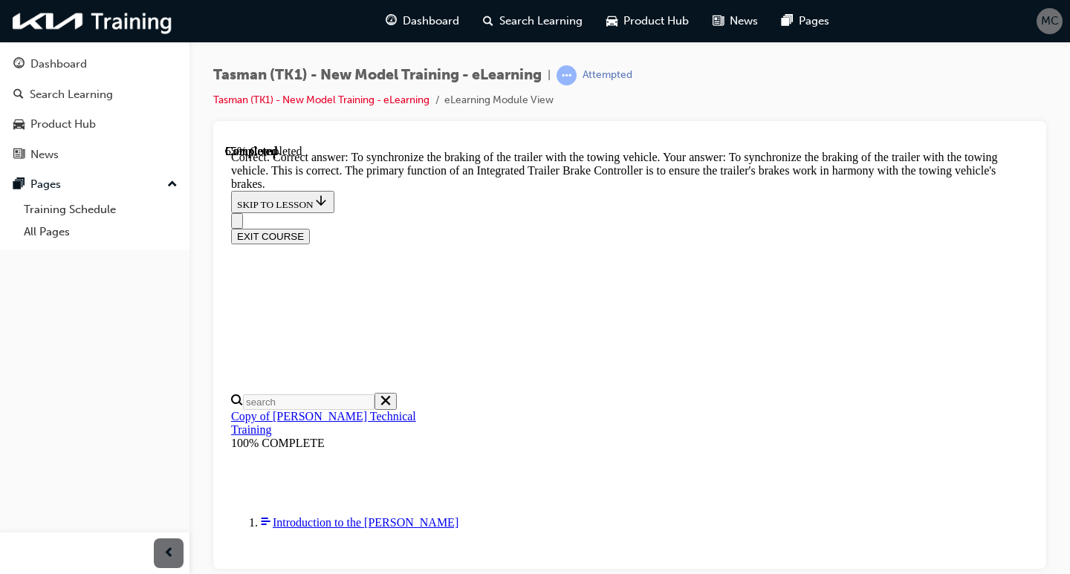
scroll to position [513, 0]
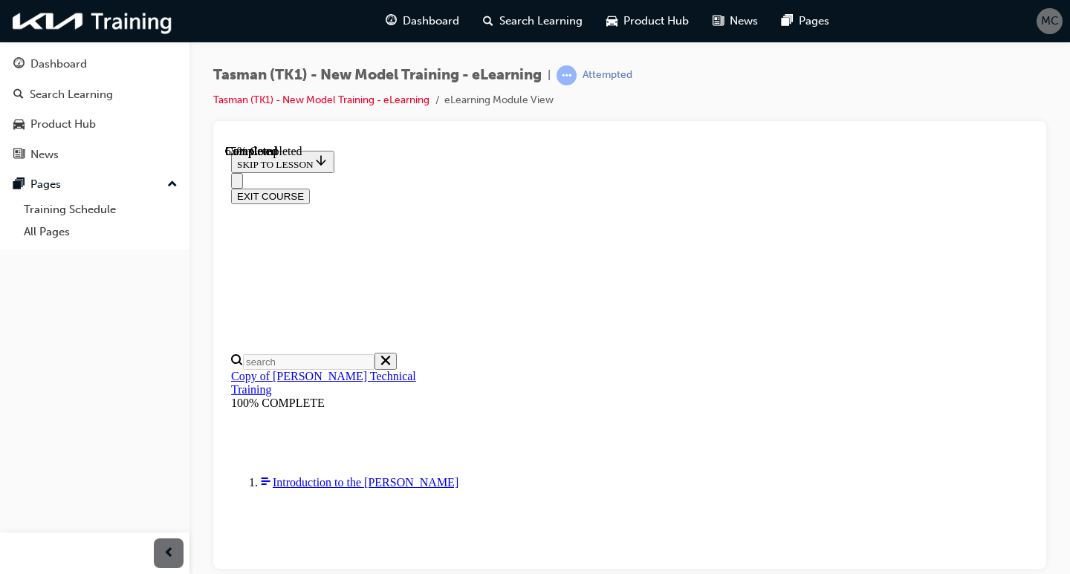
scroll to position [292, 0]
drag, startPoint x: 659, startPoint y: 383, endPoint x: 648, endPoint y: 383, distance: 11.1
checkbox input "true"
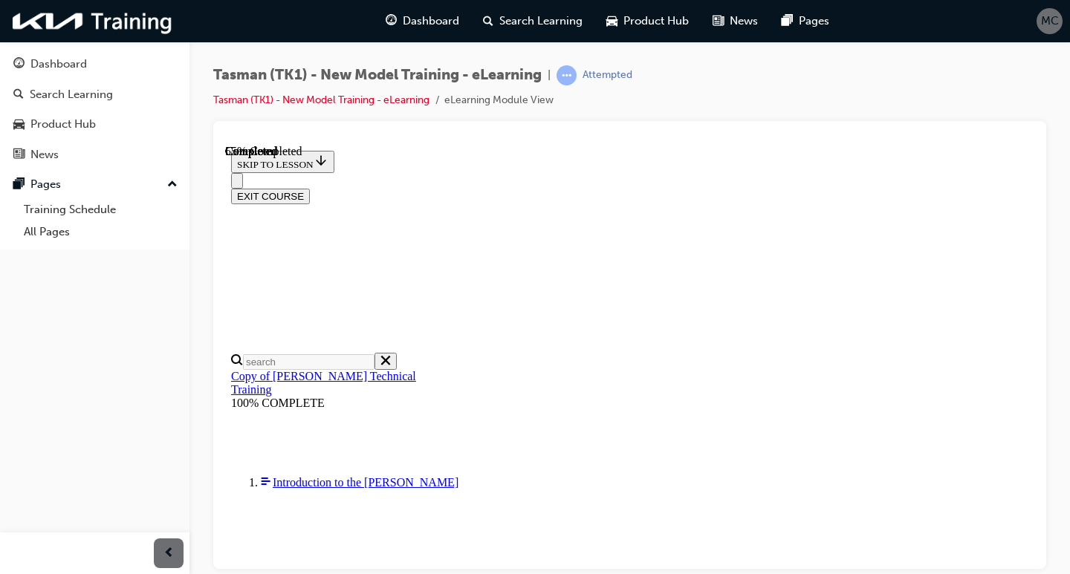
scroll to position [143, 0]
checkbox input "true"
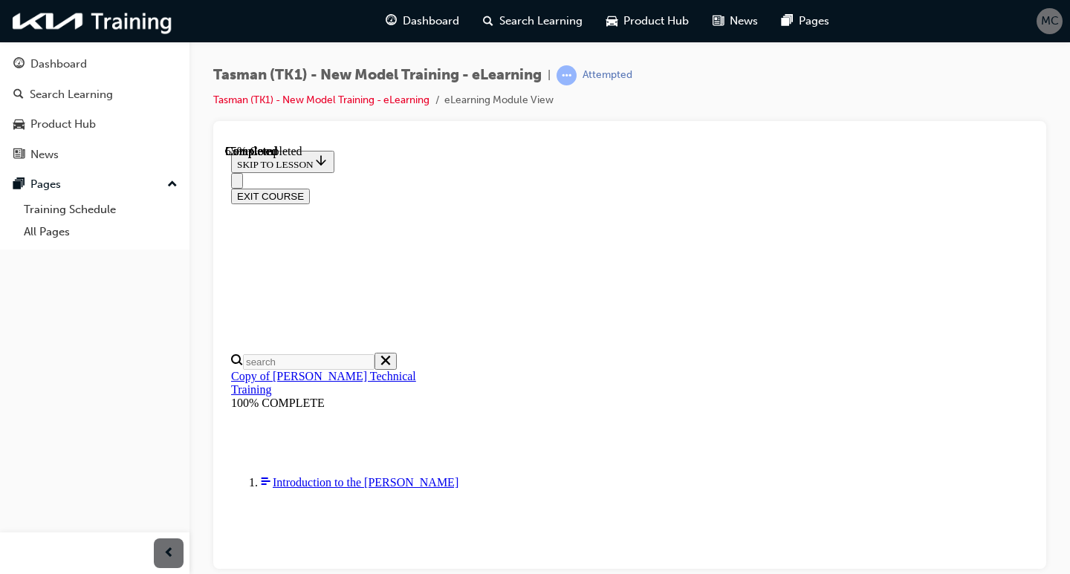
checkbox input "true"
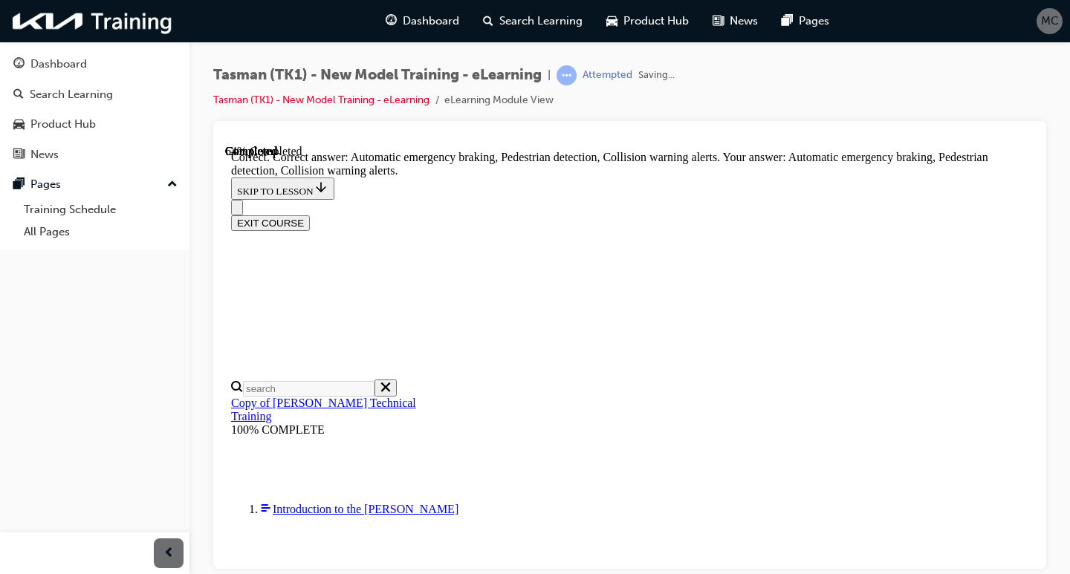
scroll to position [383, 0]
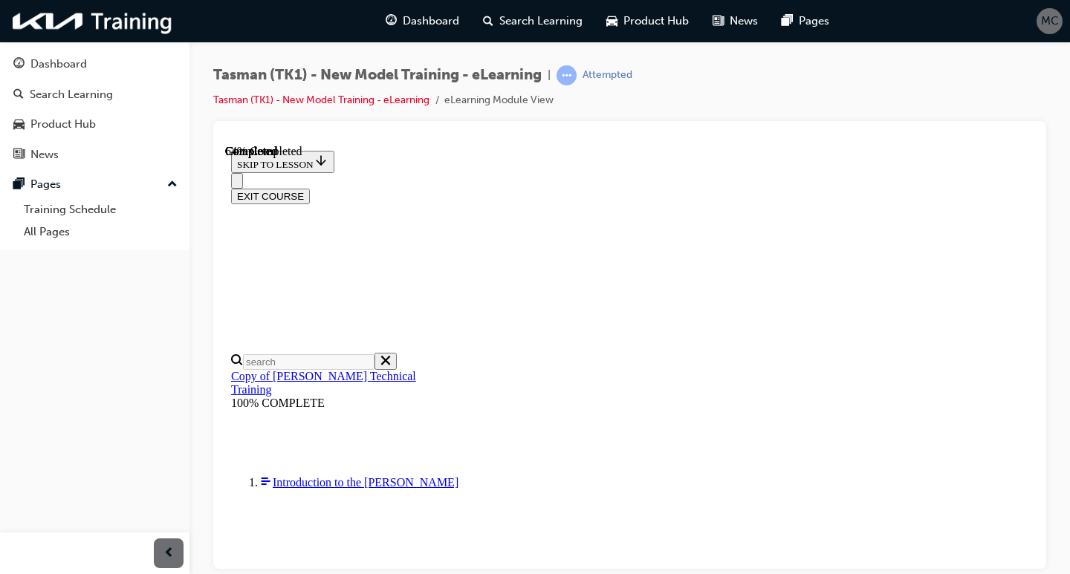
scroll to position [271, 0]
radio input "true"
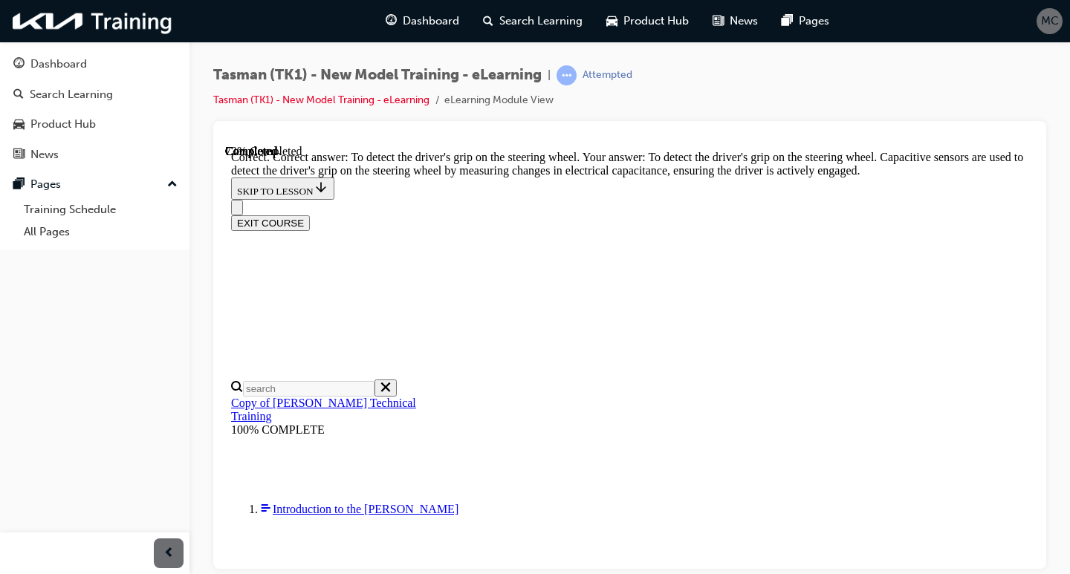
scroll to position [459, 0]
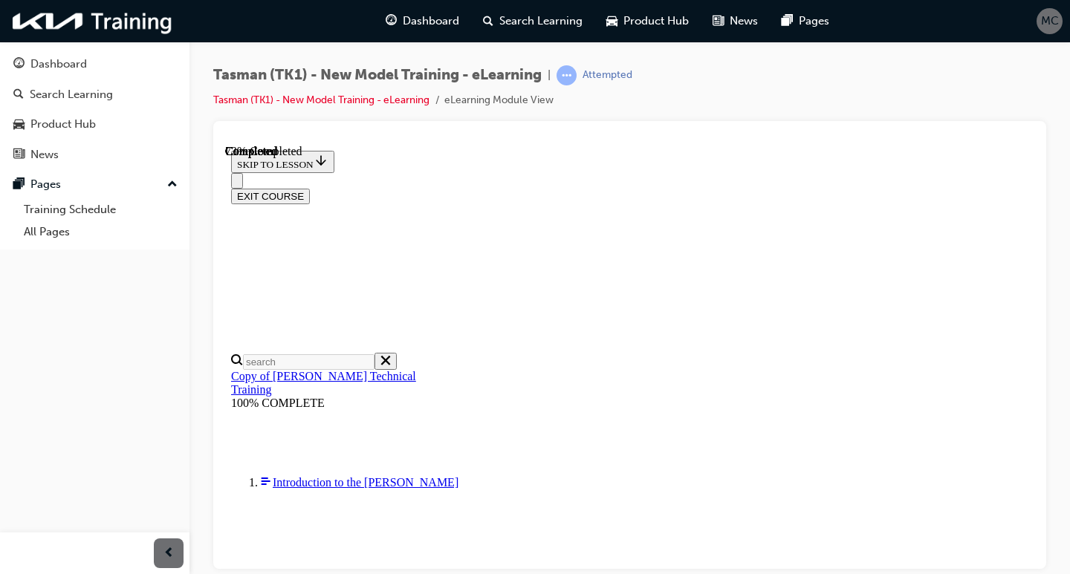
scroll to position [297, 0]
radio input "true"
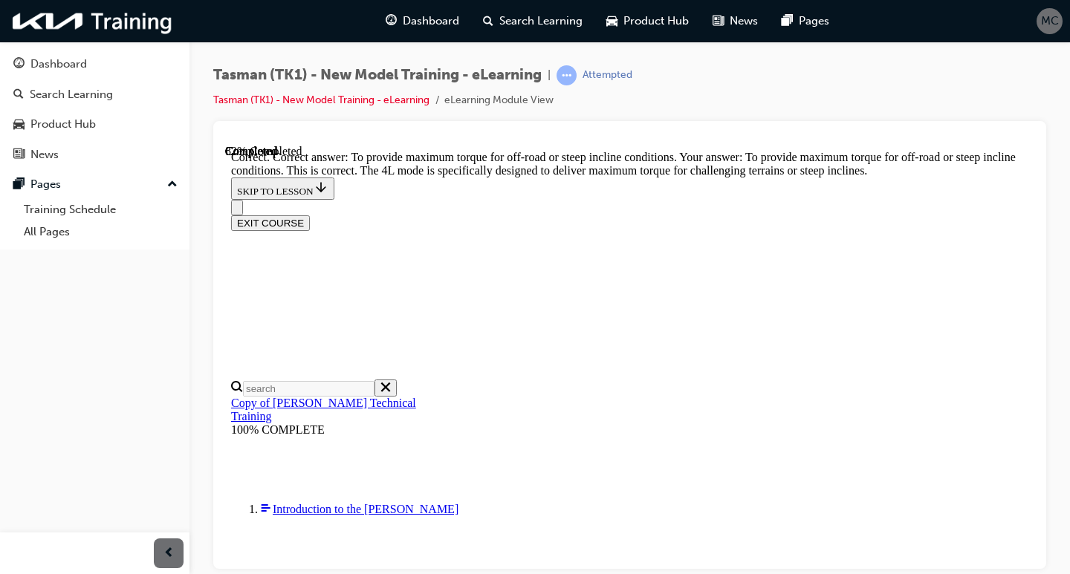
scroll to position [513, 0]
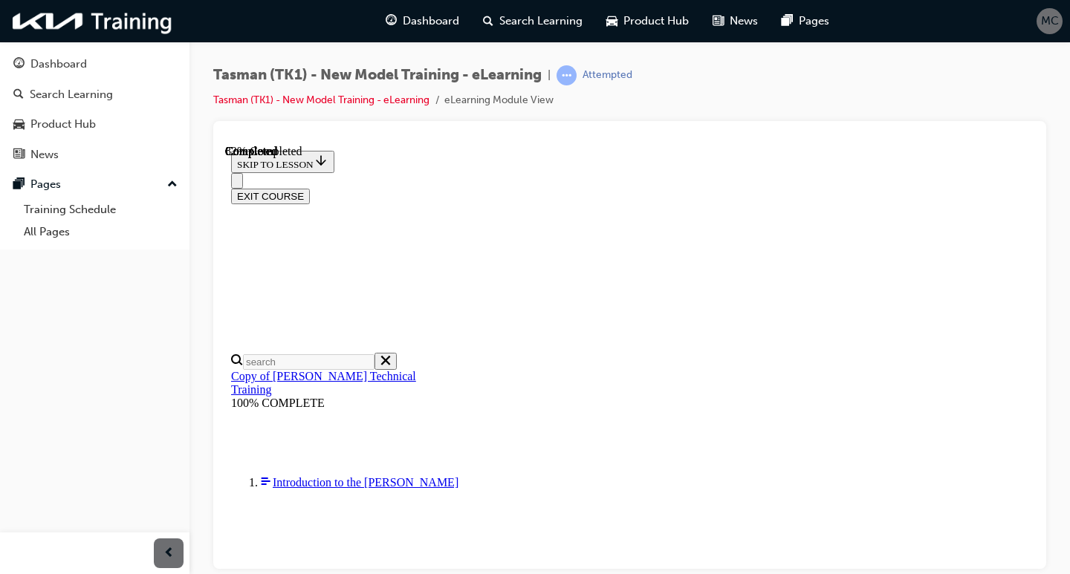
scroll to position [259, 0]
drag, startPoint x: 611, startPoint y: 484, endPoint x: 678, endPoint y: 259, distance: 234.2
drag, startPoint x: 634, startPoint y: 283, endPoint x: 678, endPoint y: 459, distance: 181.7
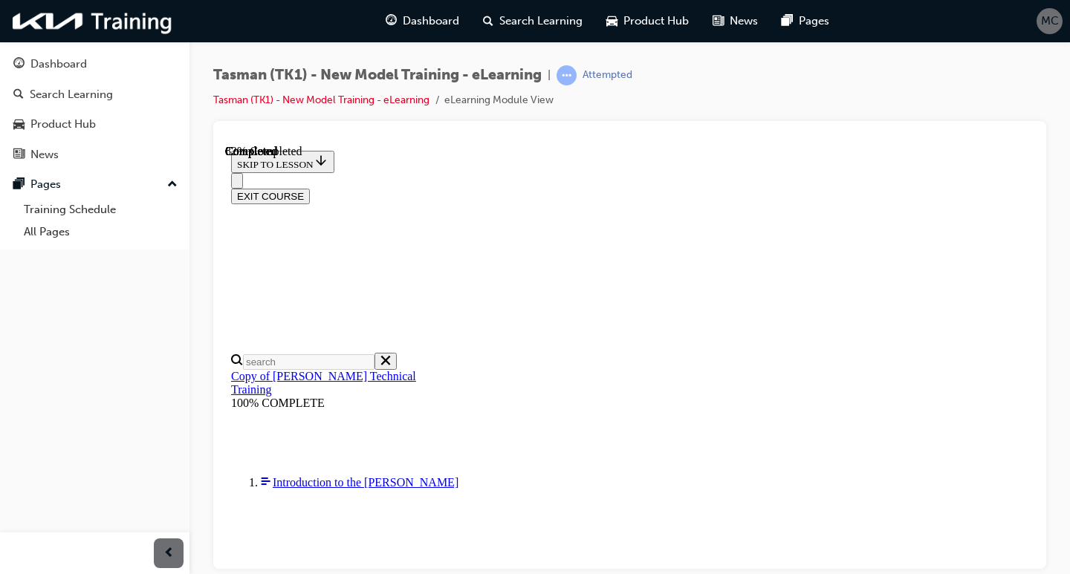
drag, startPoint x: 693, startPoint y: 386, endPoint x: 739, endPoint y: 377, distance: 46.9
drag, startPoint x: 644, startPoint y: 268, endPoint x: 704, endPoint y: 265, distance: 60.3
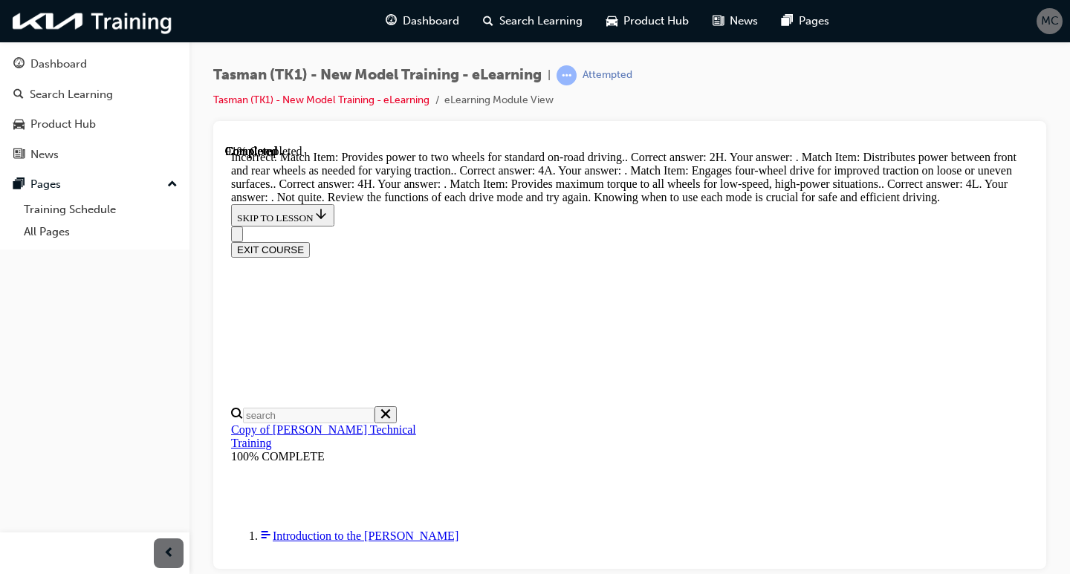
scroll to position [668, 0]
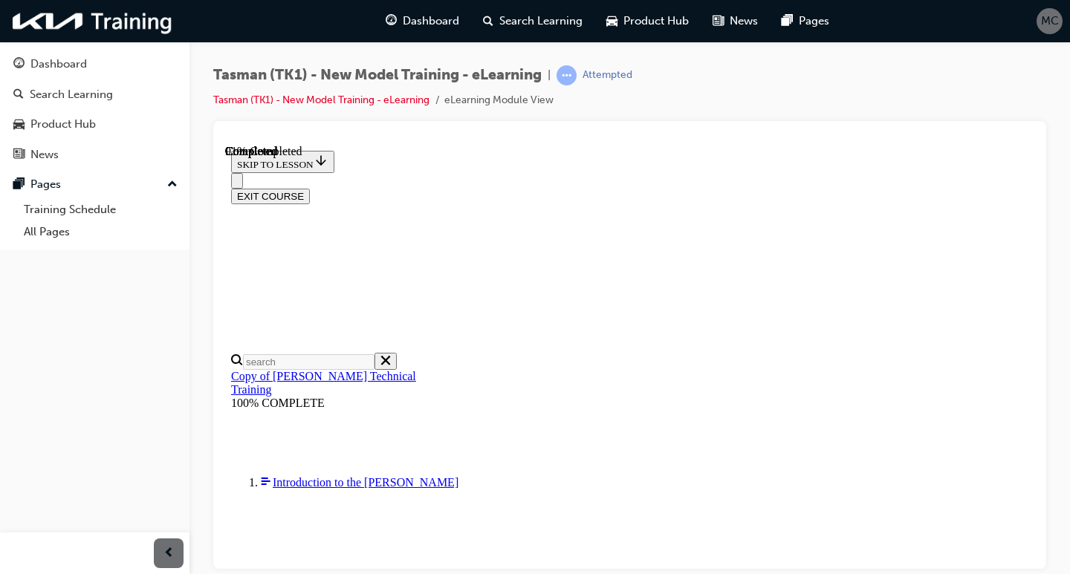
scroll to position [308, 0]
drag, startPoint x: 632, startPoint y: 421, endPoint x: 697, endPoint y: 456, distance: 73.5
drag, startPoint x: 659, startPoint y: 256, endPoint x: 704, endPoint y: 427, distance: 175.9
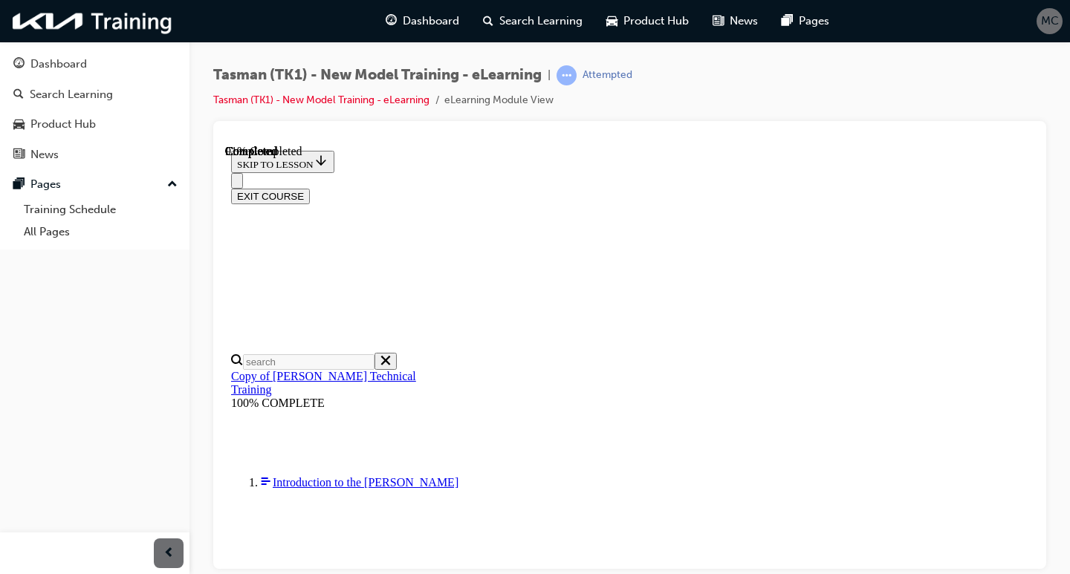
drag, startPoint x: 641, startPoint y: 346, endPoint x: 712, endPoint y: 297, distance: 86.0
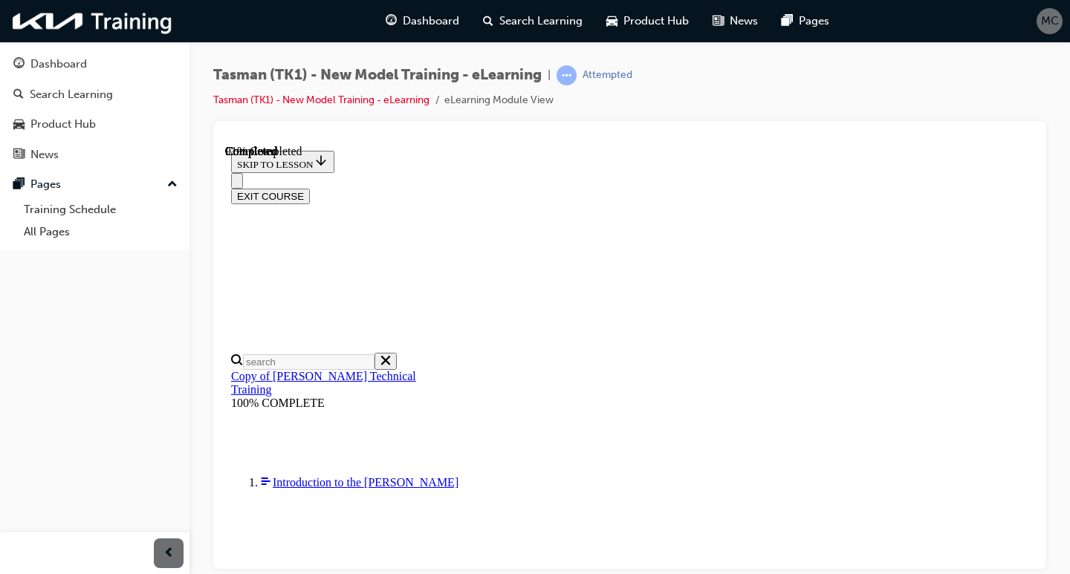
drag, startPoint x: 652, startPoint y: 216, endPoint x: 723, endPoint y: 465, distance: 258.8
drag, startPoint x: 655, startPoint y: 240, endPoint x: 678, endPoint y: 302, distance: 66.8
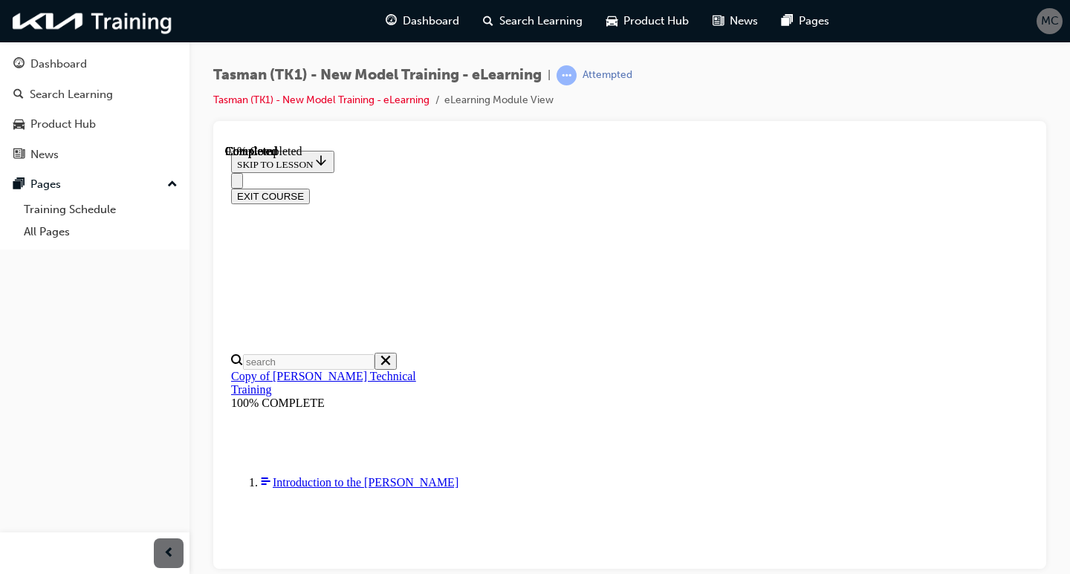
drag, startPoint x: 658, startPoint y: 326, endPoint x: 726, endPoint y: 334, distance: 68.0
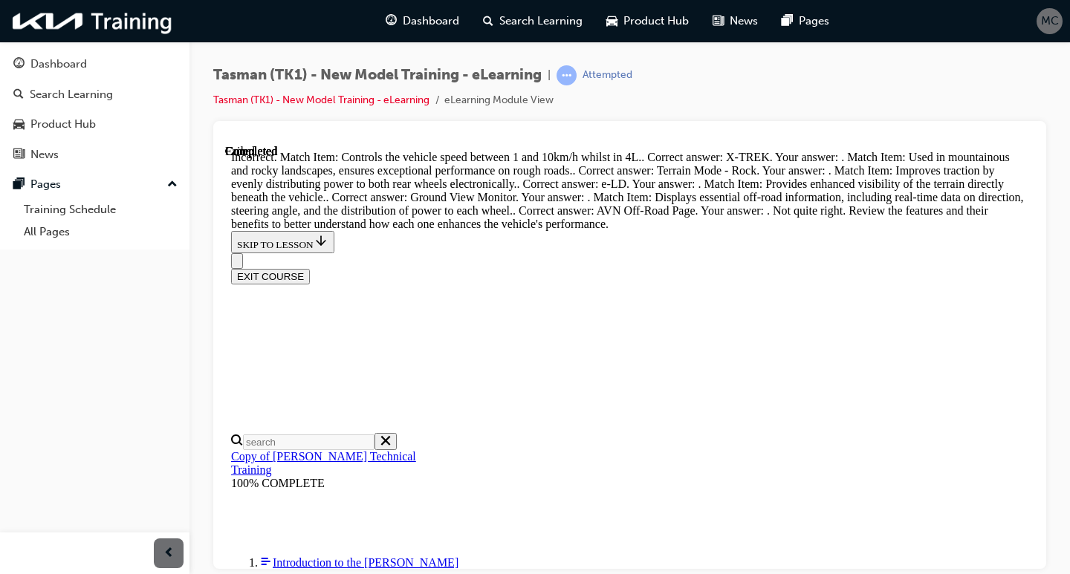
scroll to position [1271, 0]
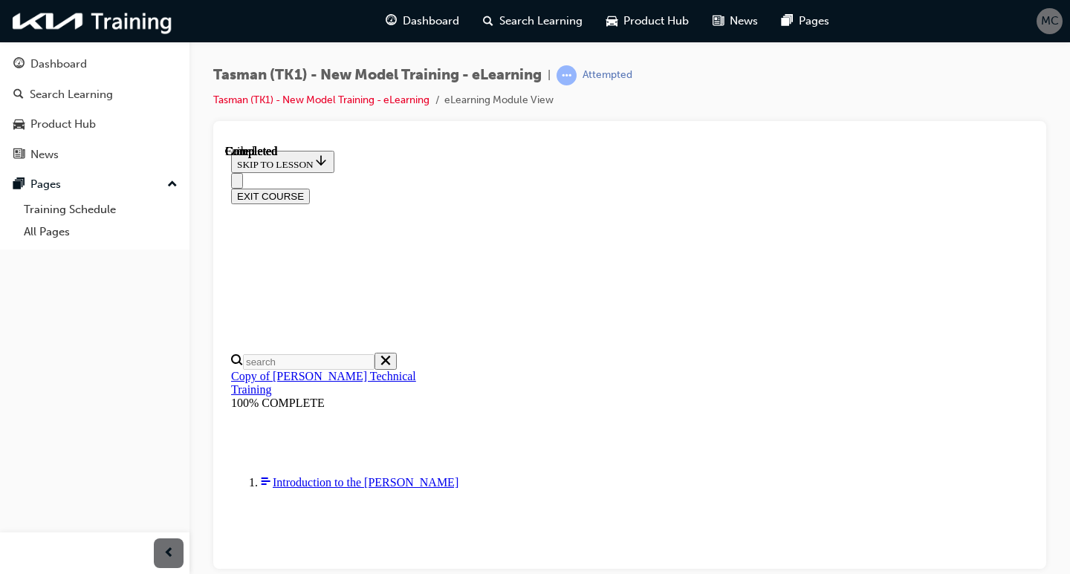
scroll to position [342, 0]
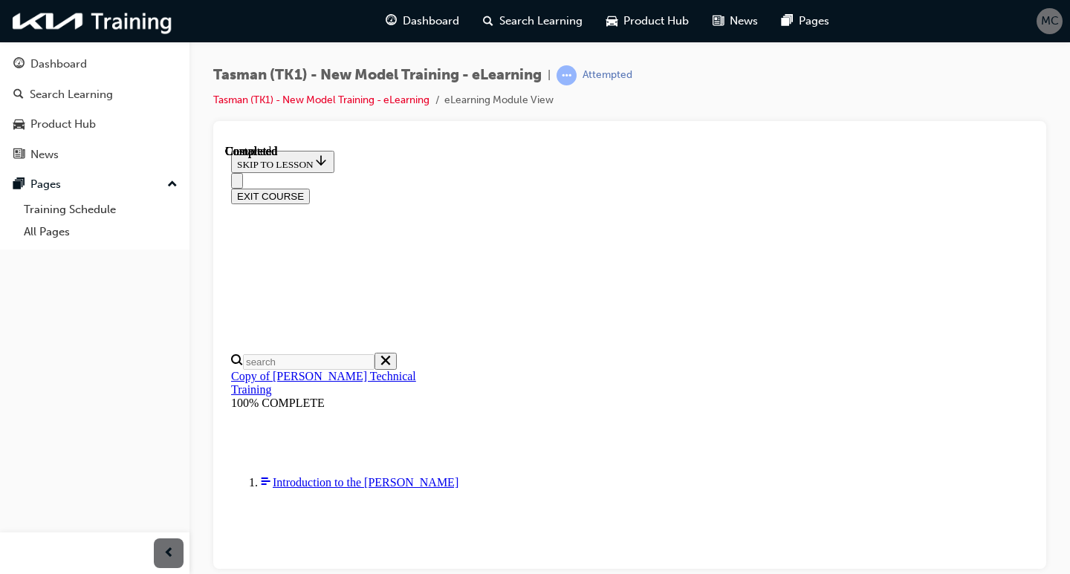
radio input "true"
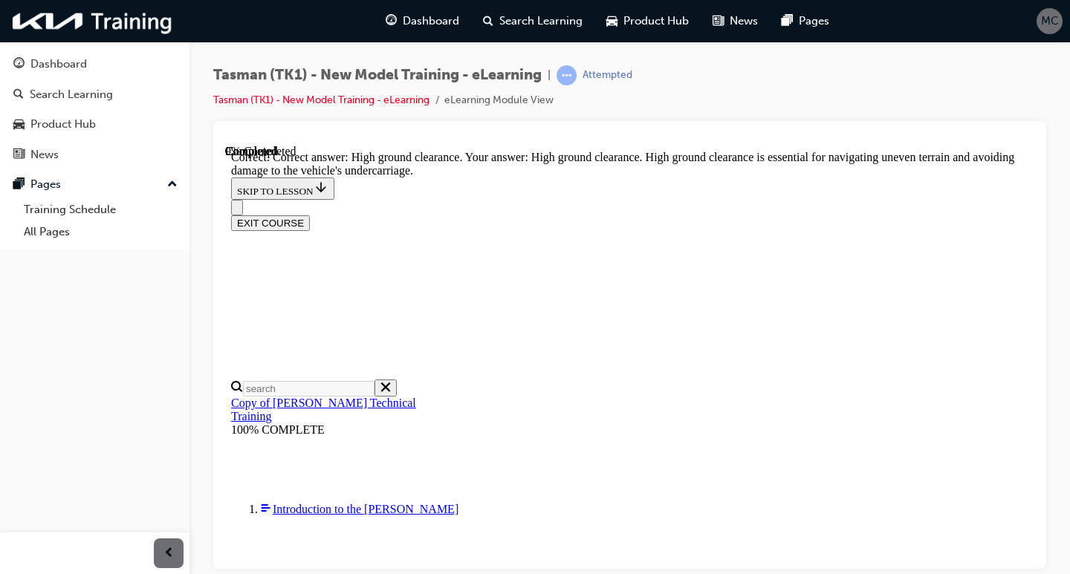
scroll to position [424, 0]
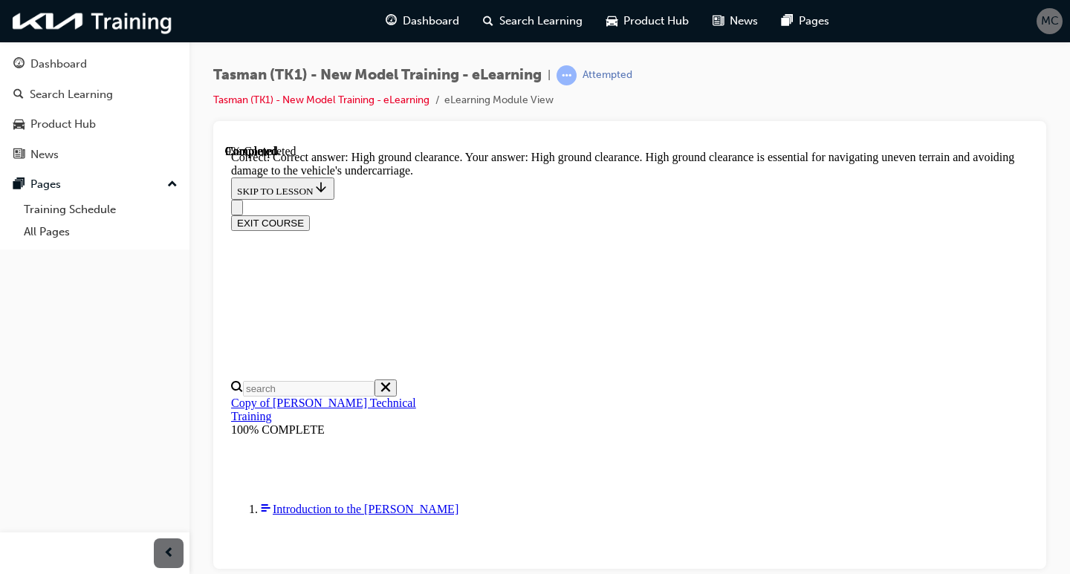
radio input "true"
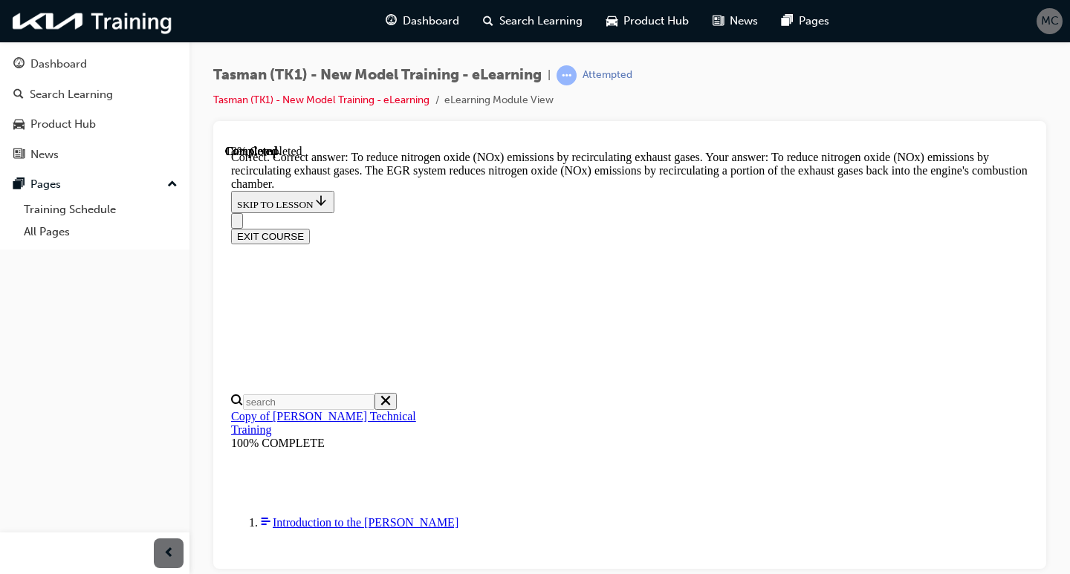
scroll to position [513, 0]
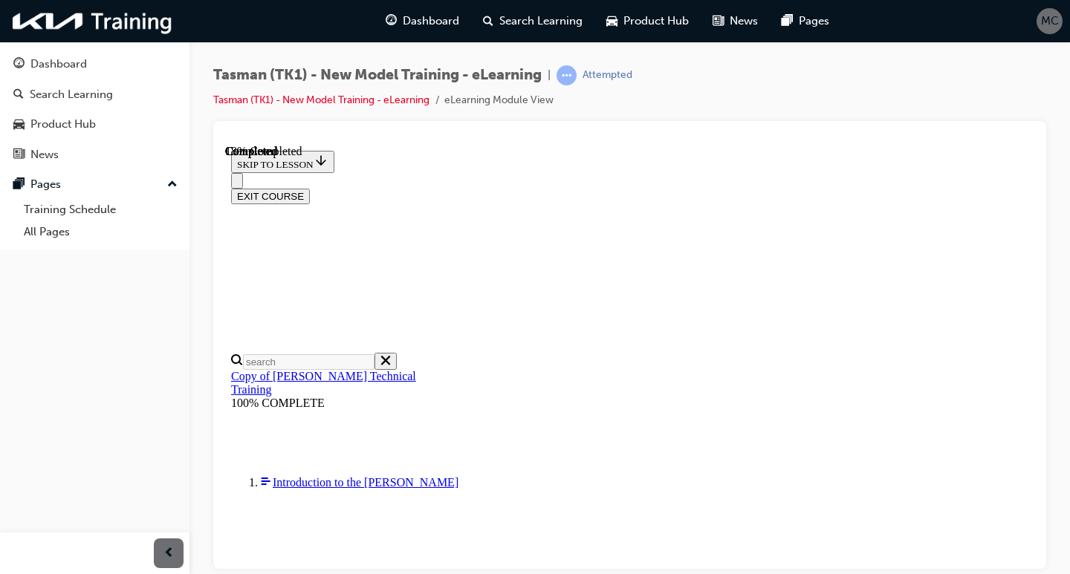
scroll to position [149, 0]
radio input "true"
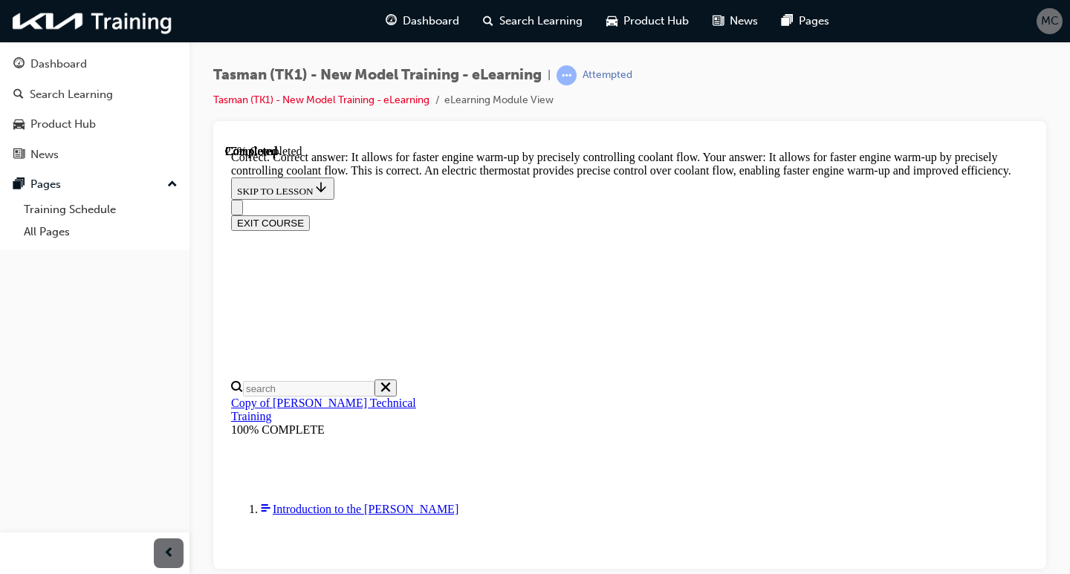
scroll to position [513, 0]
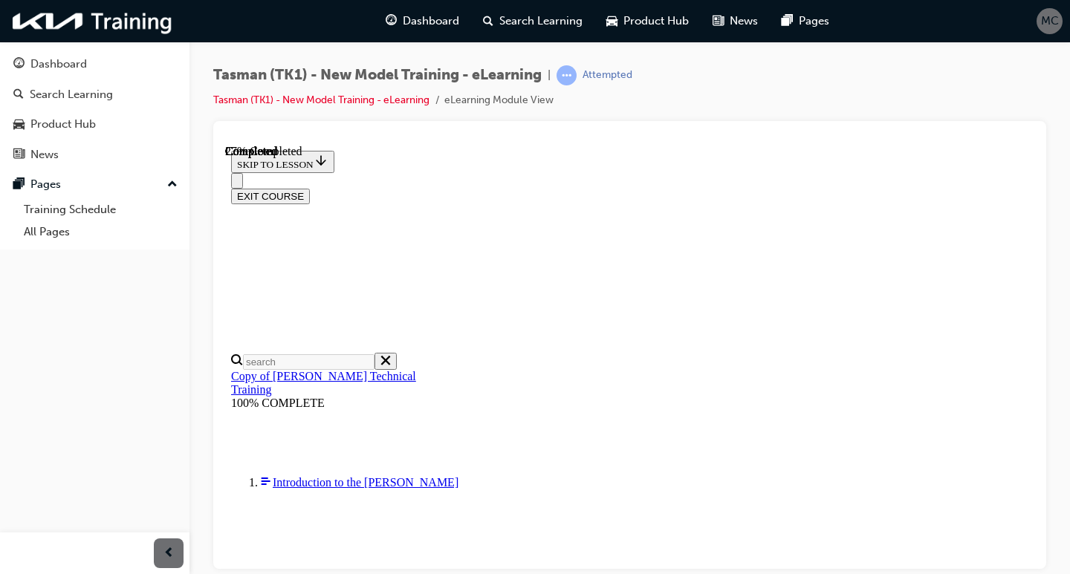
scroll to position [149, 0]
radio input "true"
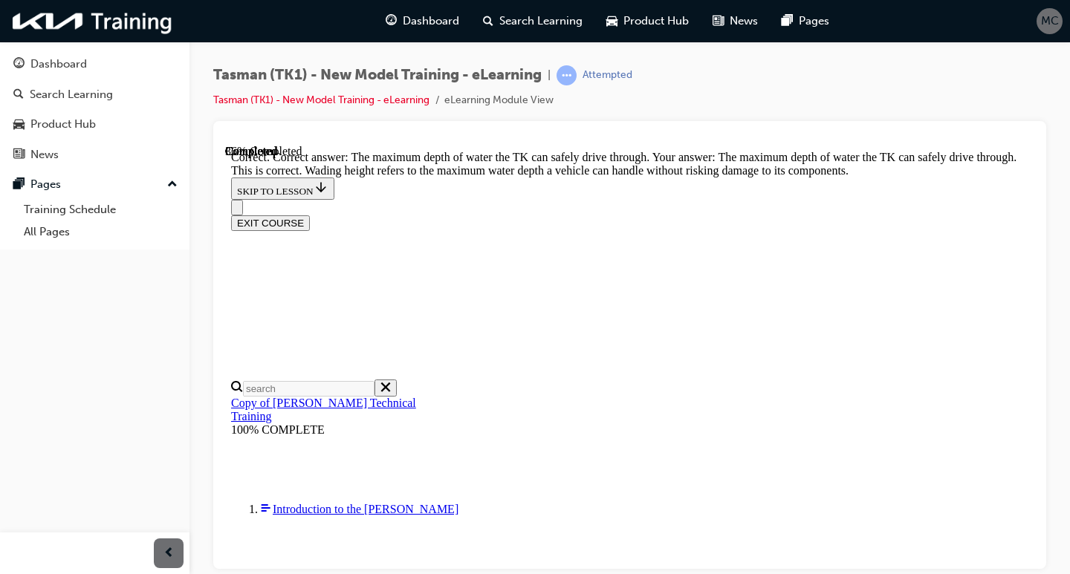
scroll to position [479, 0]
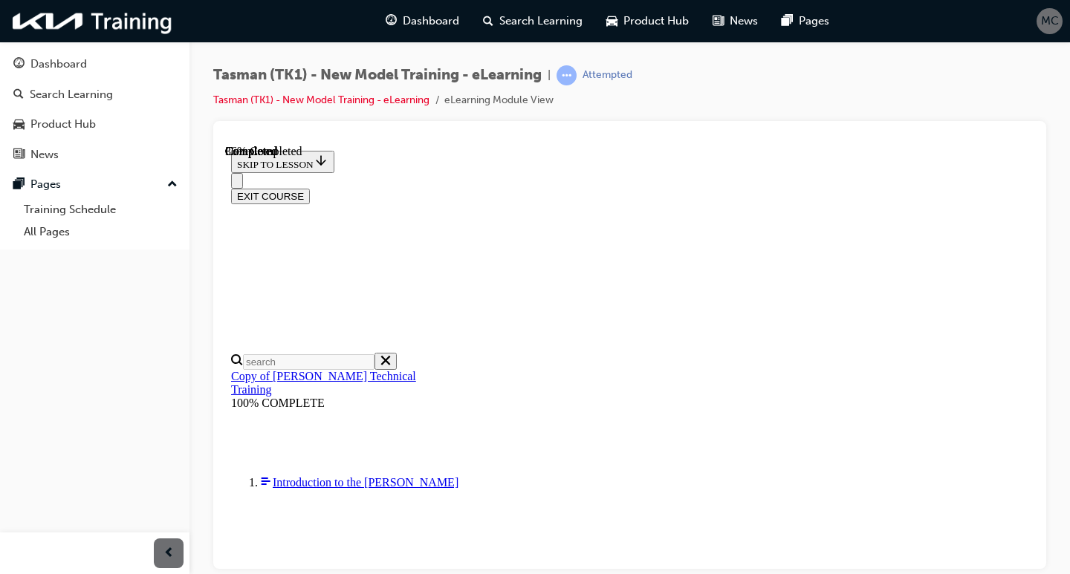
scroll to position [270, 0]
radio input "true"
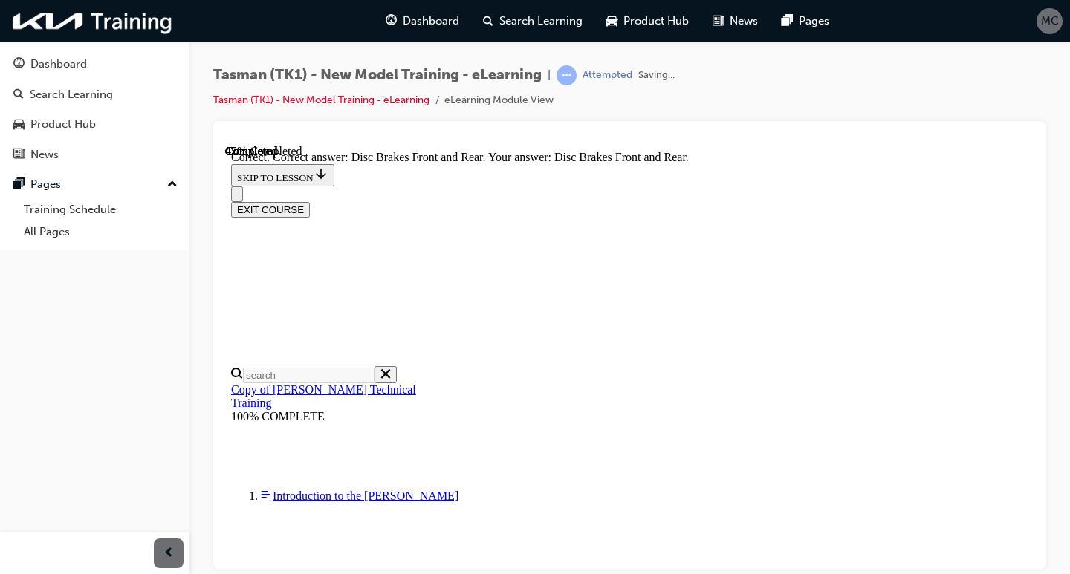
scroll to position [360, 0]
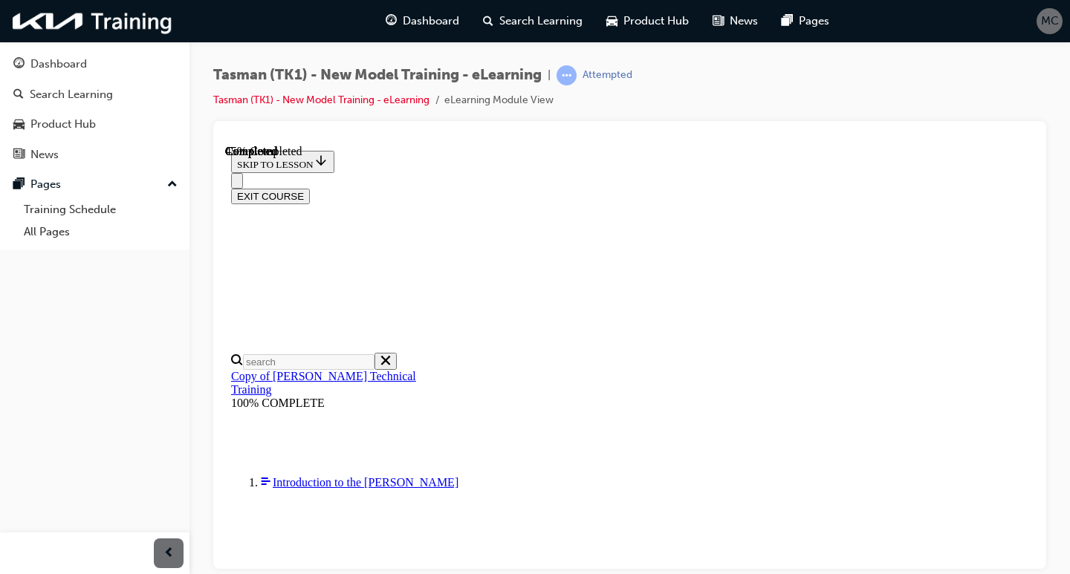
scroll to position [223, 0]
radio input "true"
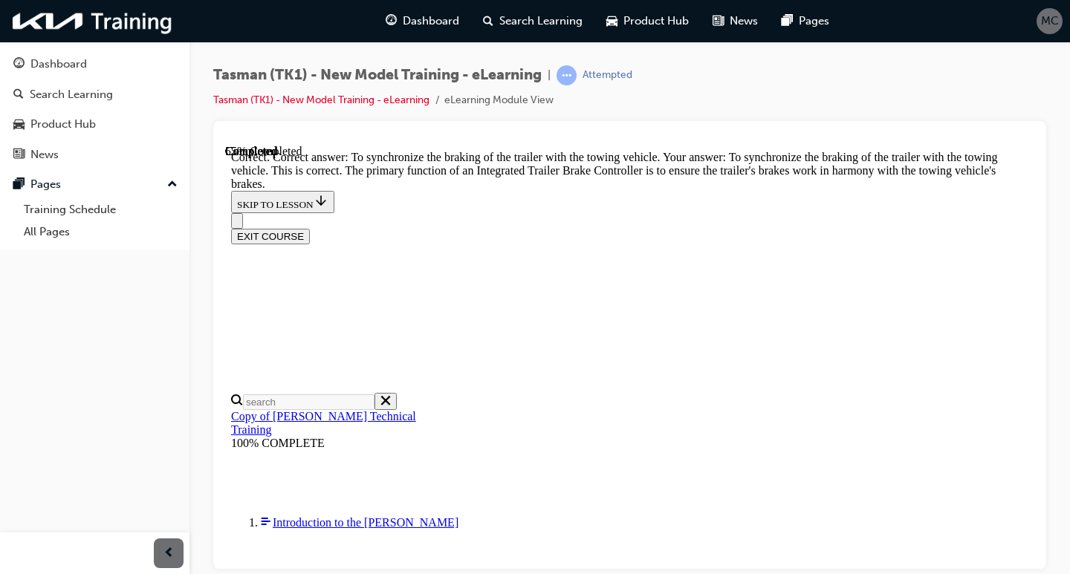
scroll to position [513, 0]
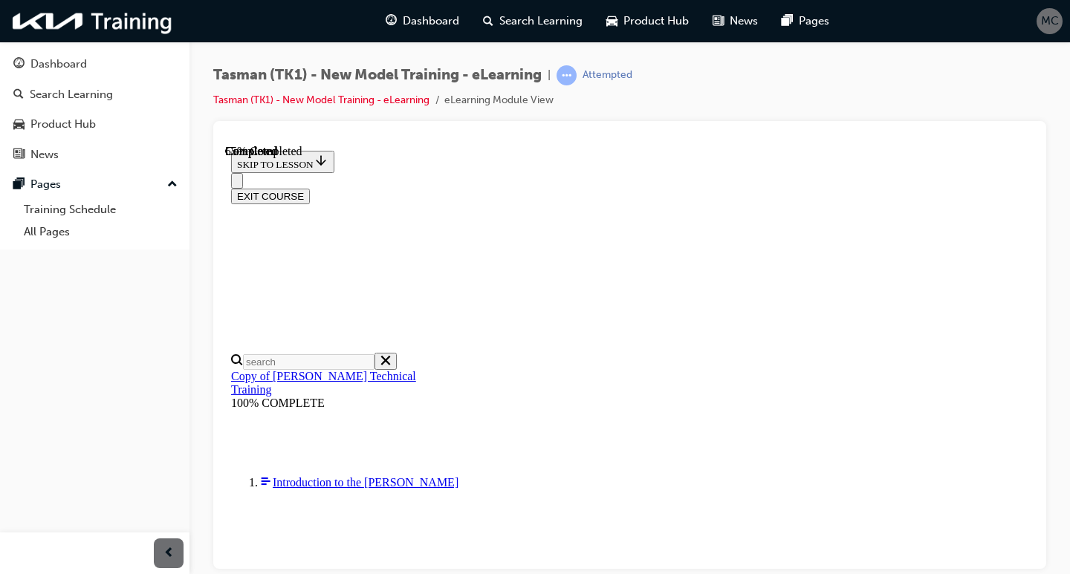
scroll to position [149, 0]
checkbox input "true"
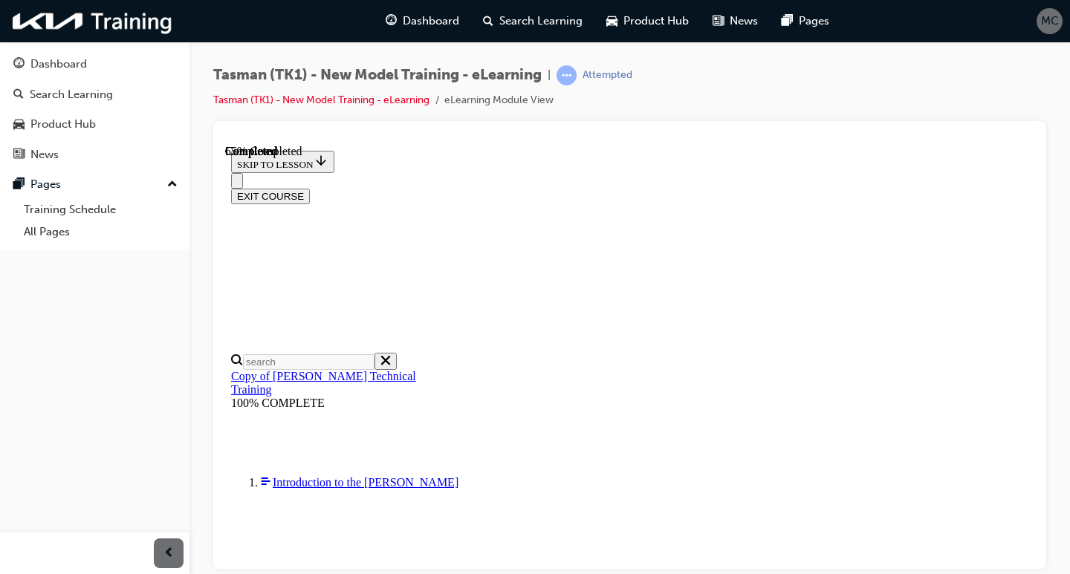
checkbox input "true"
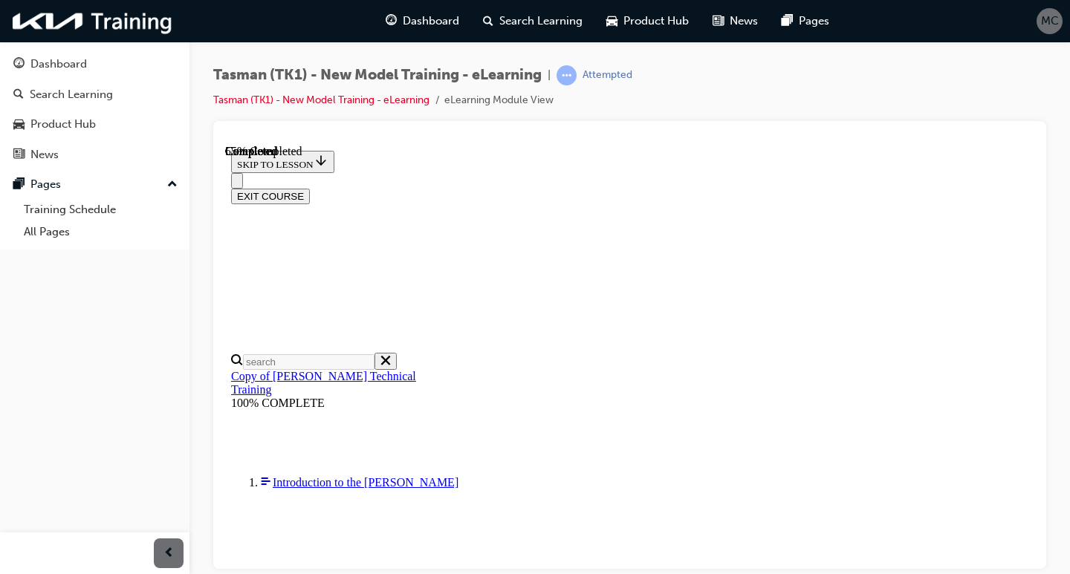
checkbox input "true"
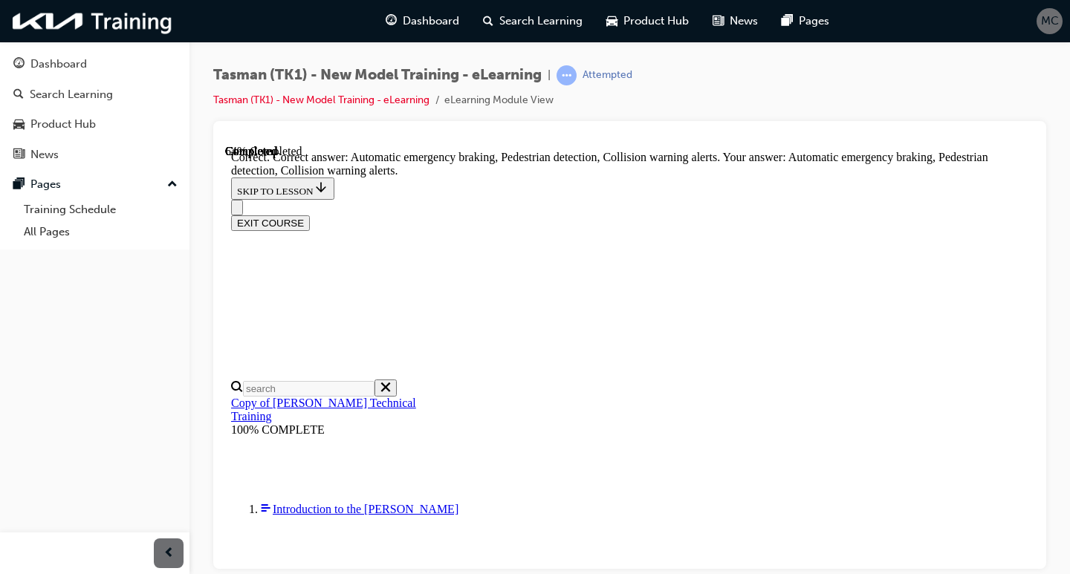
scroll to position [383, 0]
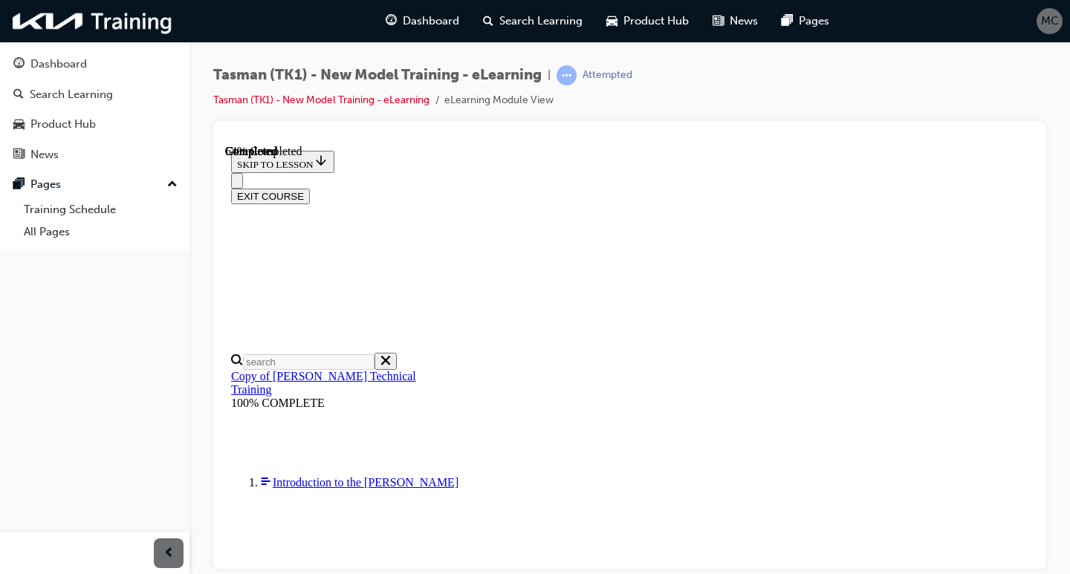
scroll to position [223, 0]
radio input "true"
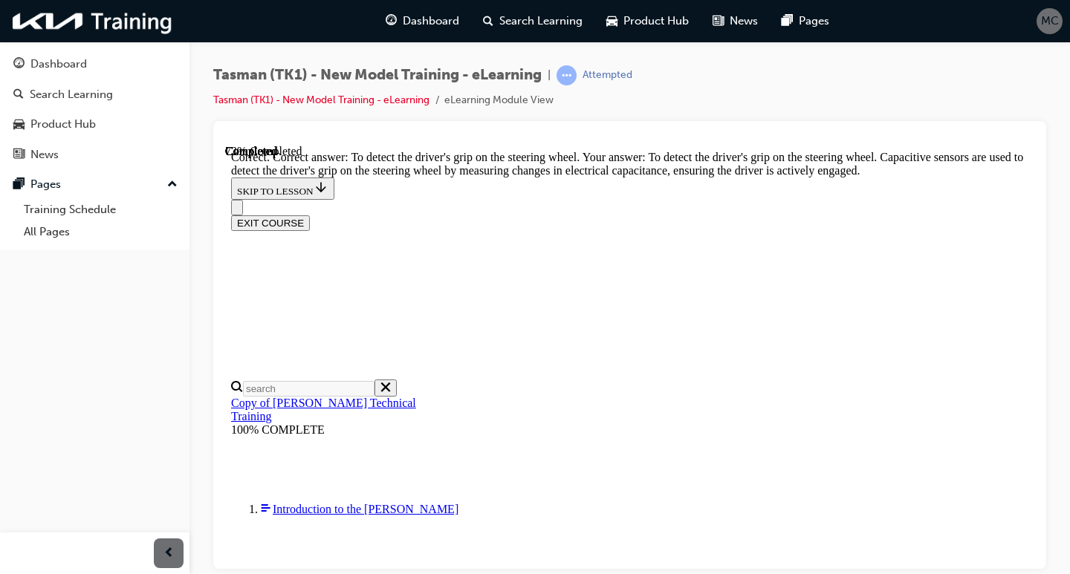
scroll to position [459, 0]
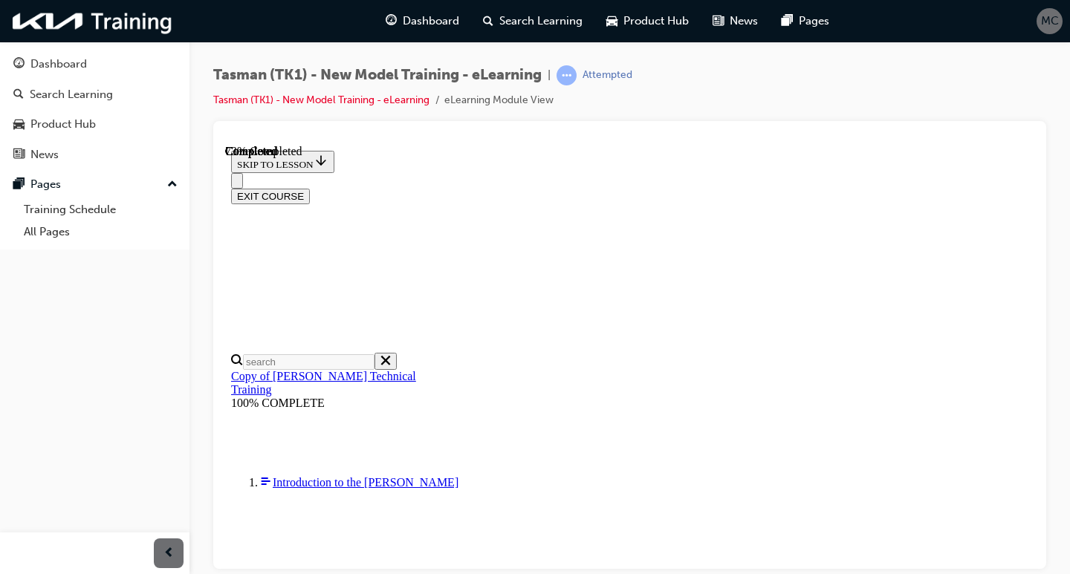
scroll to position [223, 0]
radio input "true"
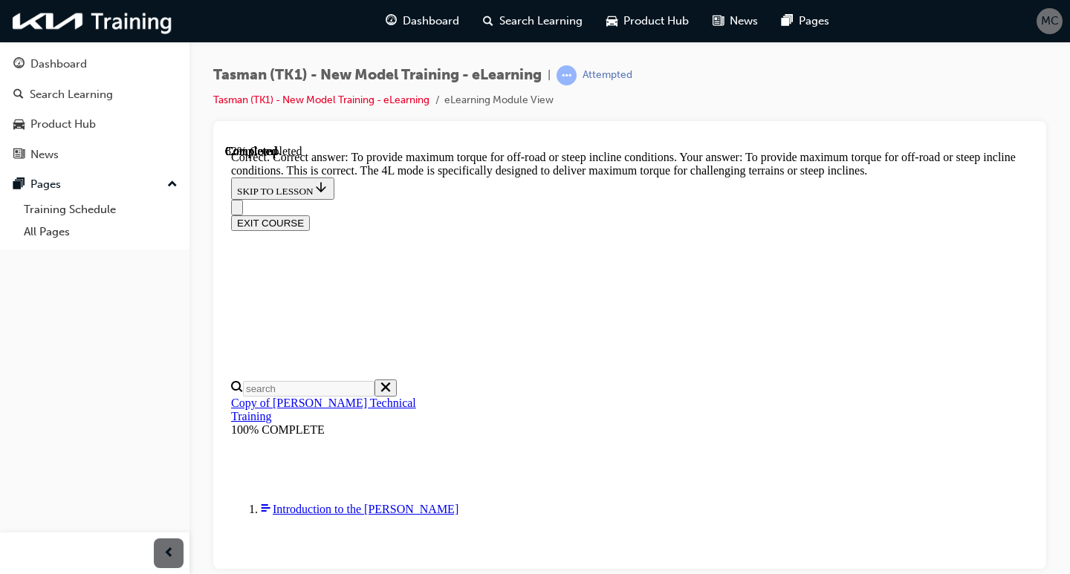
scroll to position [513, 0]
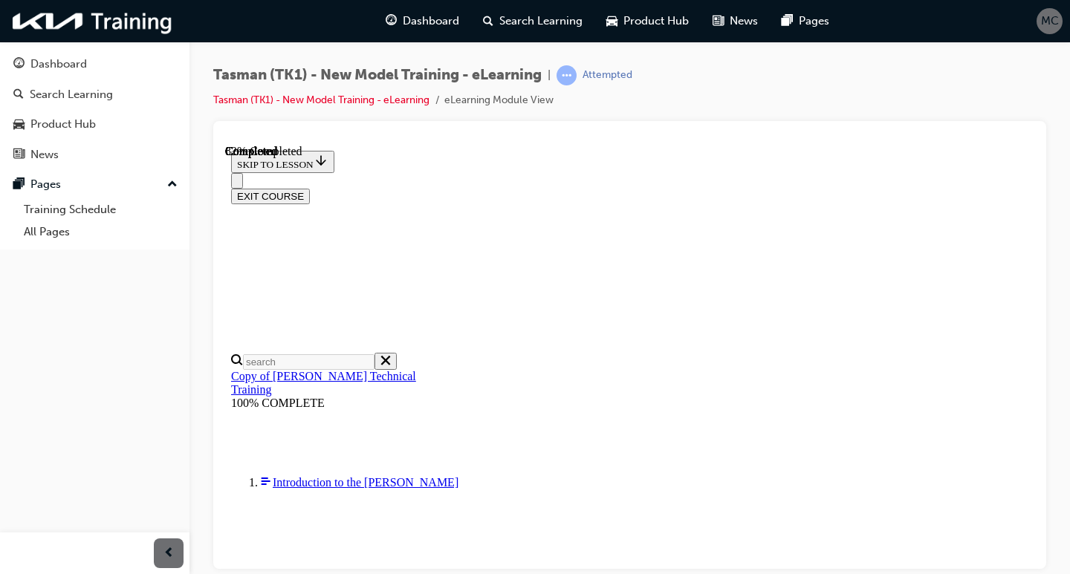
scroll to position [296, 0]
drag, startPoint x: 665, startPoint y: 441, endPoint x: 719, endPoint y: 239, distance: 208.6
drag, startPoint x: 661, startPoint y: 163, endPoint x: 704, endPoint y: 381, distance: 222.5
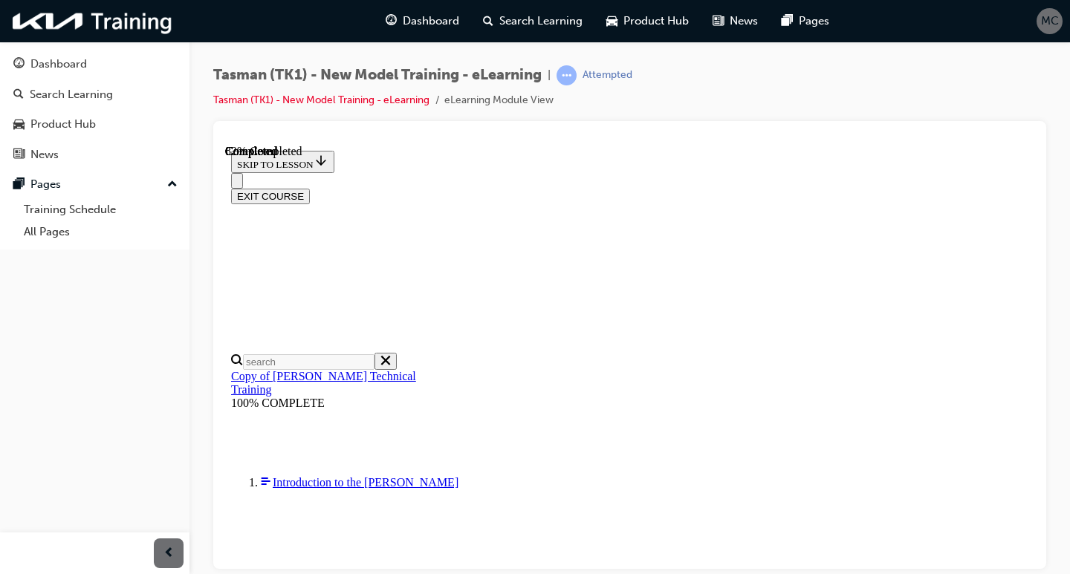
drag, startPoint x: 650, startPoint y: 250, endPoint x: 691, endPoint y: 367, distance: 123.6
drag, startPoint x: 636, startPoint y: 260, endPoint x: 672, endPoint y: 262, distance: 35.7
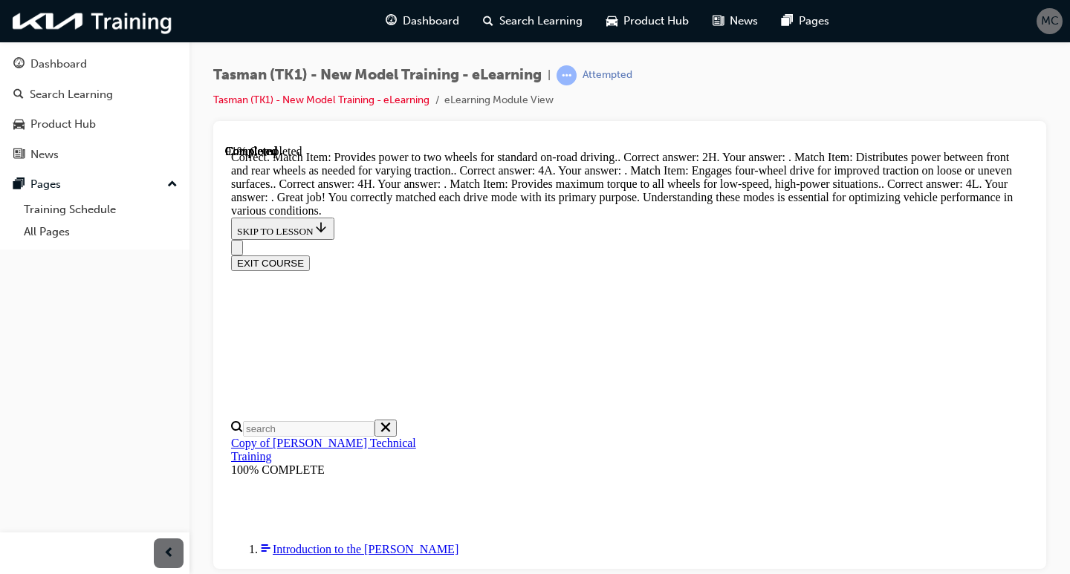
scroll to position [594, 0]
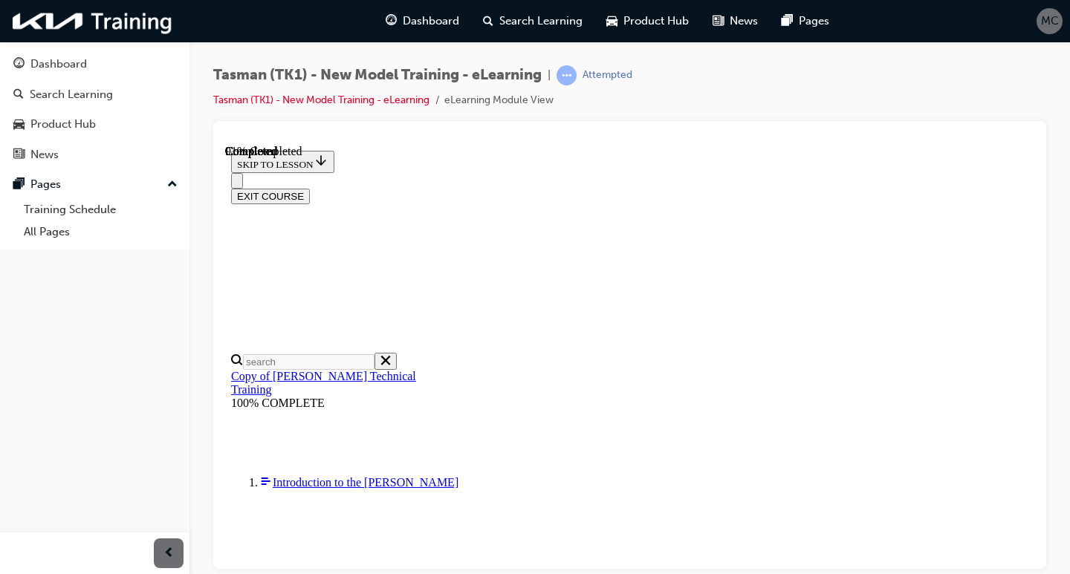
scroll to position [320, 0]
drag, startPoint x: 623, startPoint y: 356, endPoint x: 676, endPoint y: 456, distance: 113.0
drag, startPoint x: 679, startPoint y: 441, endPoint x: 725, endPoint y: 295, distance: 153.2
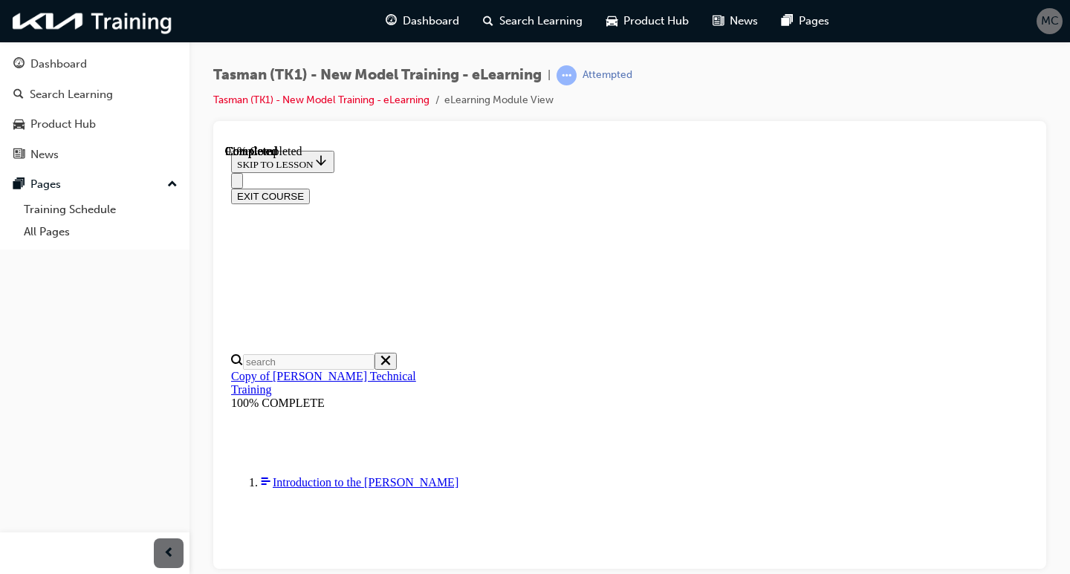
drag, startPoint x: 670, startPoint y: 403, endPoint x: 722, endPoint y: 413, distance: 53.0
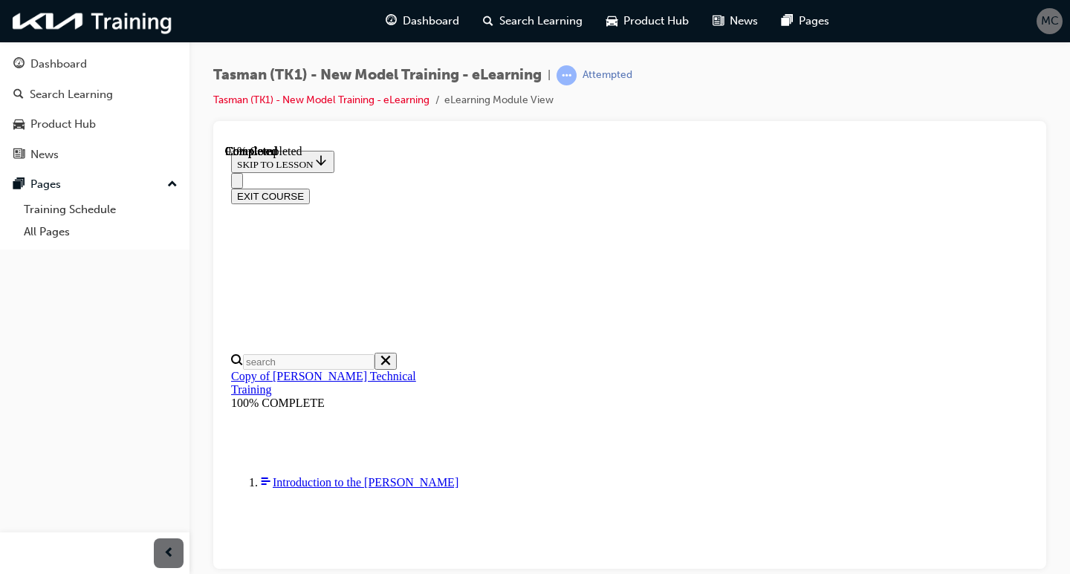
drag, startPoint x: 653, startPoint y: 213, endPoint x: 704, endPoint y: 476, distance: 268.7
drag, startPoint x: 656, startPoint y: 473, endPoint x: 699, endPoint y: 473, distance: 42.4
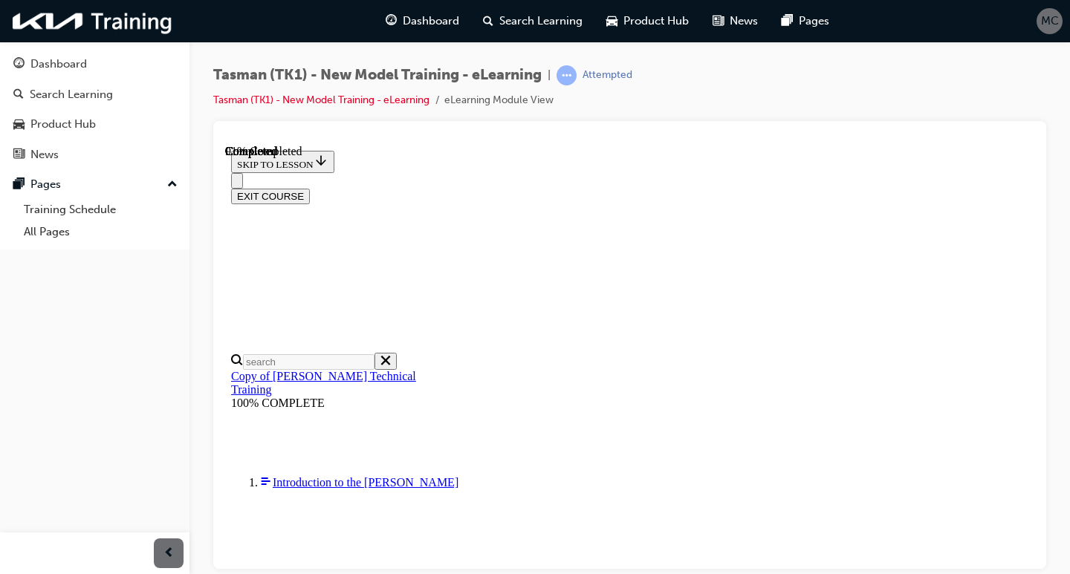
scroll to position [334, 0]
drag, startPoint x: 702, startPoint y: 464, endPoint x: 699, endPoint y: 235, distance: 229.6
drag, startPoint x: 643, startPoint y: 371, endPoint x: 684, endPoint y: 380, distance: 41.8
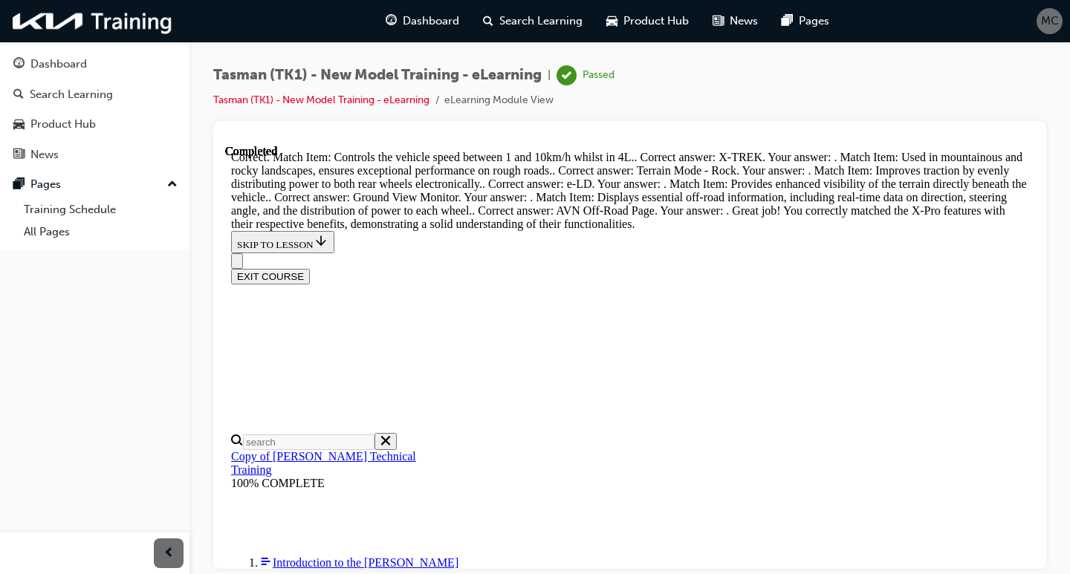
scroll to position [1271, 0]
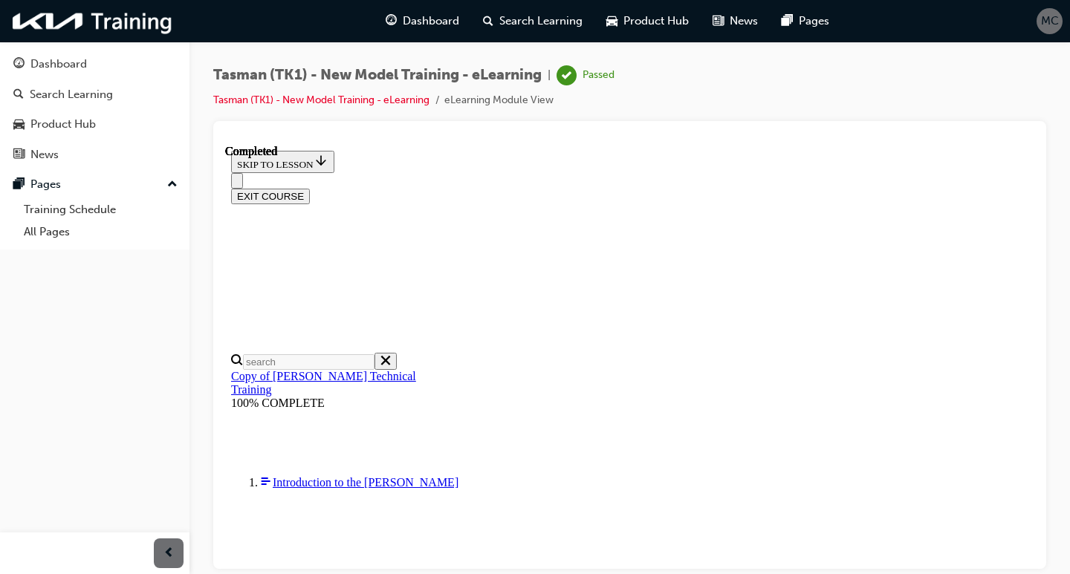
scroll to position [342, 0]
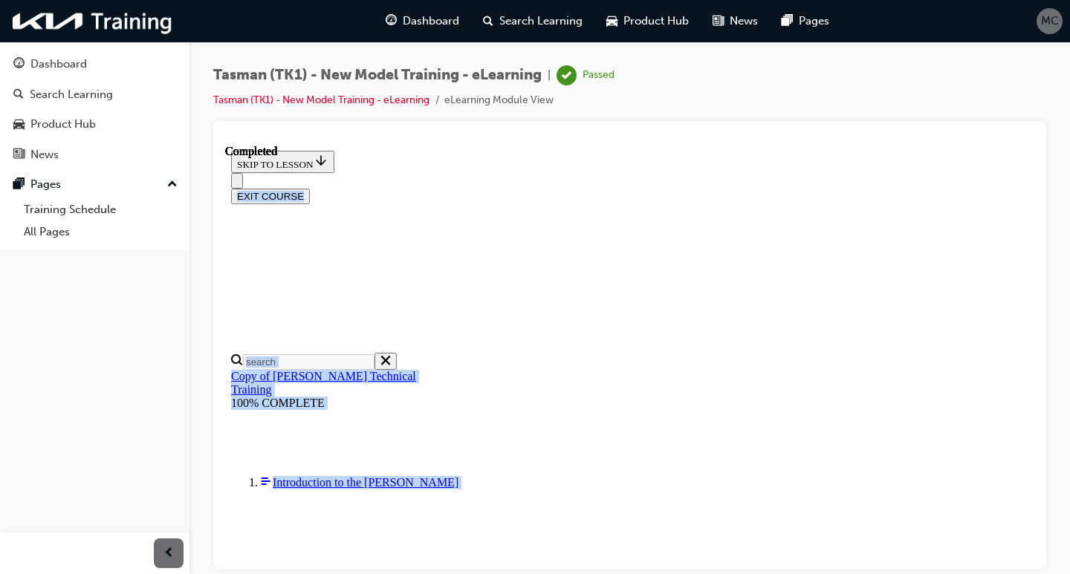
drag, startPoint x: 1011, startPoint y: 415, endPoint x: 1026, endPoint y: 332, distance: 83.8
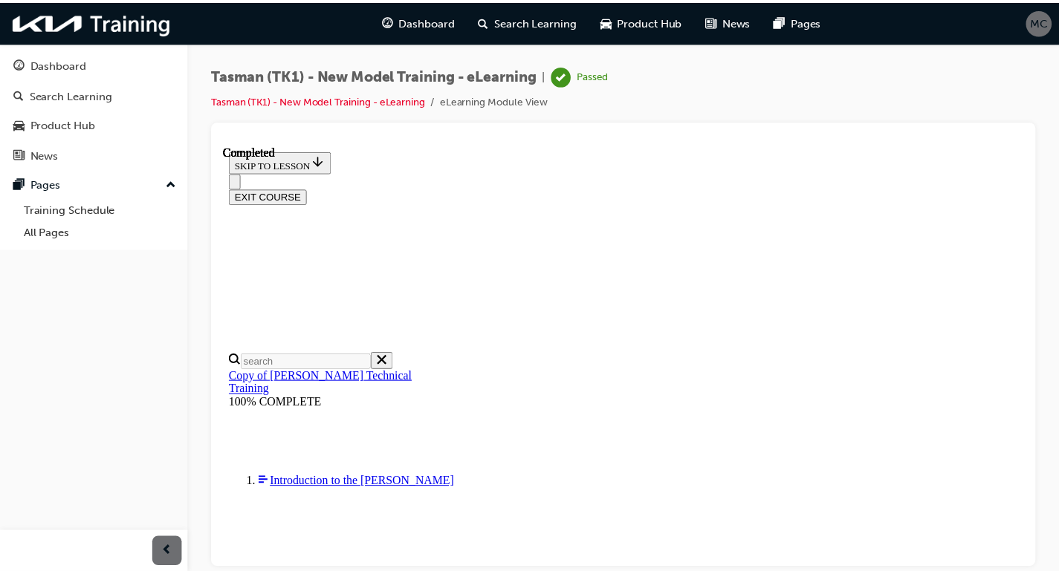
scroll to position [342, 0]
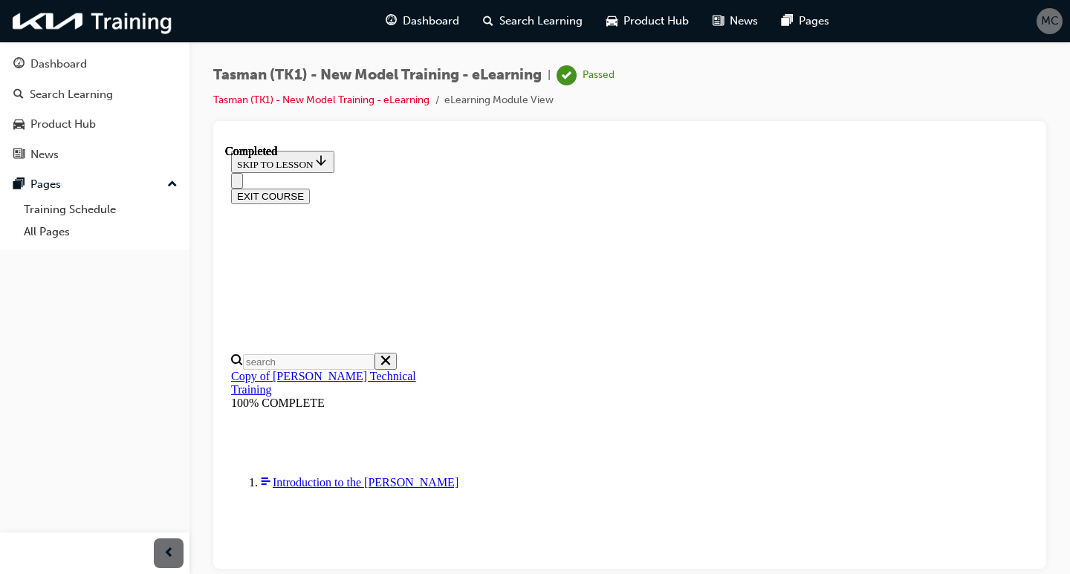
click at [310, 188] on button "EXIT COURSE" at bounding box center [270, 196] width 79 height 16
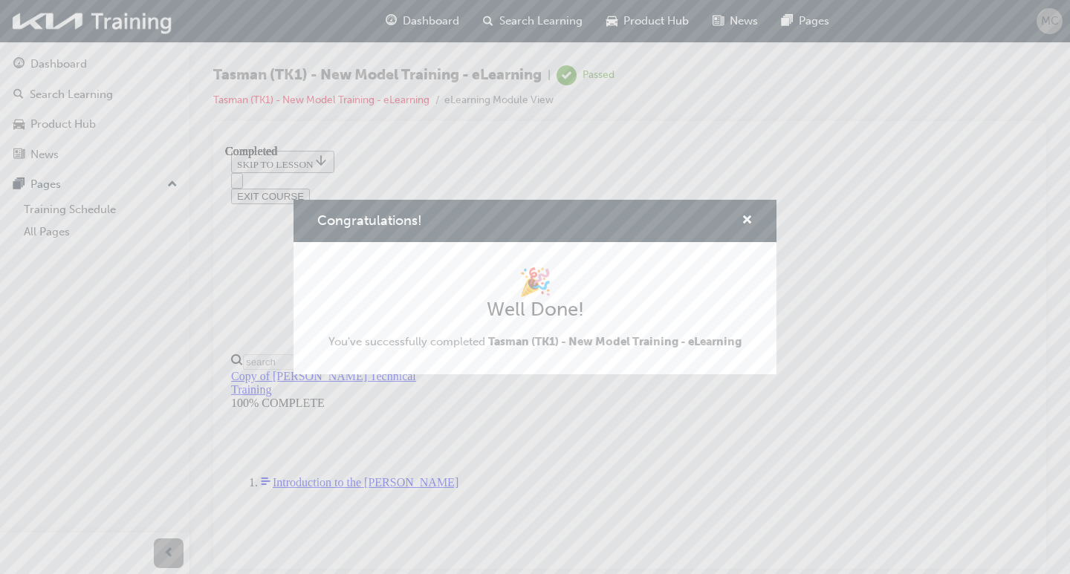
click at [899, 386] on div "Congratulations! 🎉 Well Done! You've successfully completed Tasman (TK1) - New …" at bounding box center [535, 287] width 1070 height 574
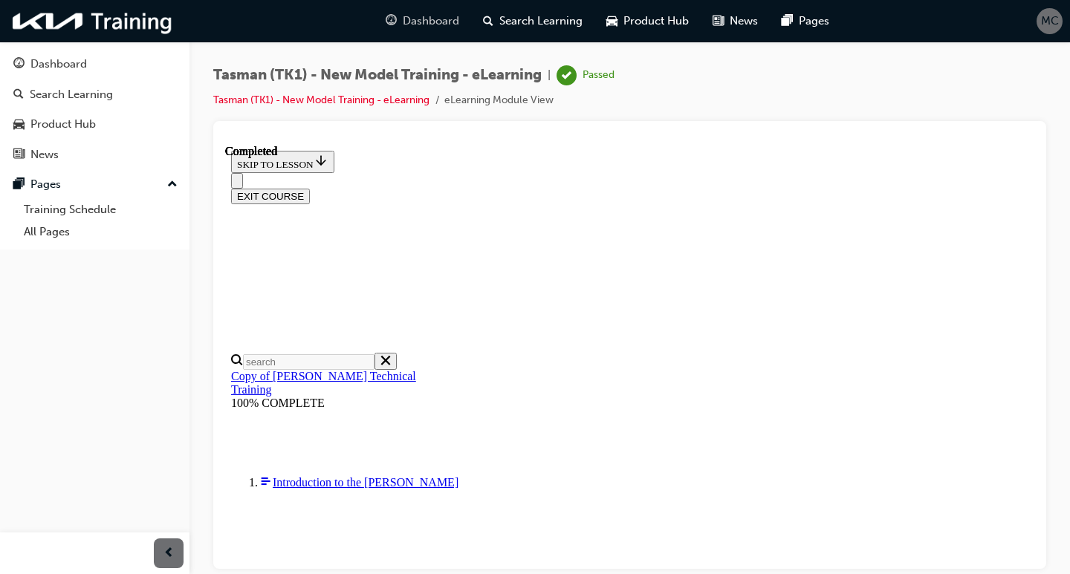
click at [413, 20] on span "Dashboard" at bounding box center [431, 21] width 56 height 17
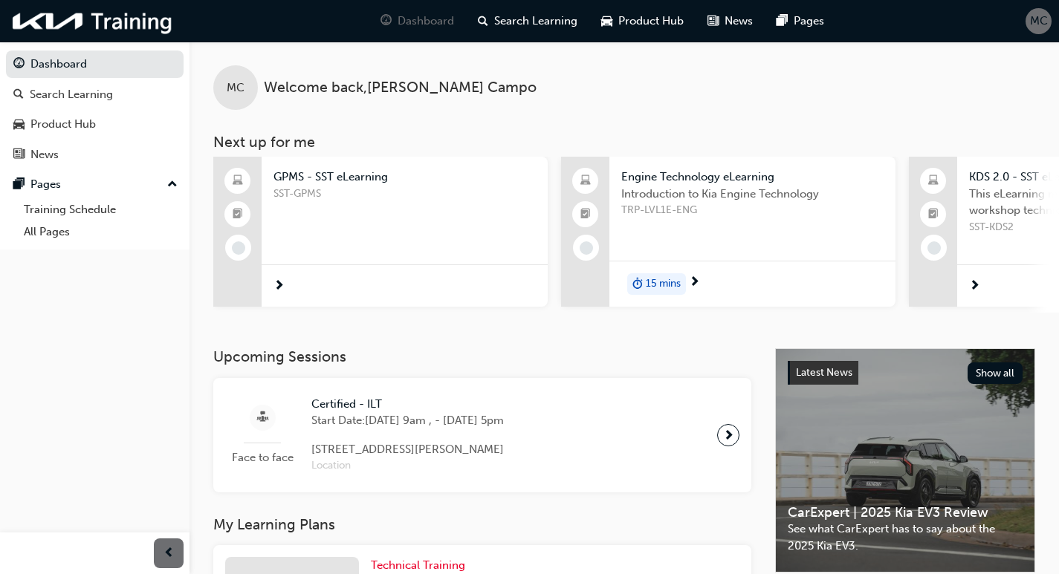
click at [328, 178] on span "GPMS - SST eLearning" at bounding box center [404, 177] width 262 height 17
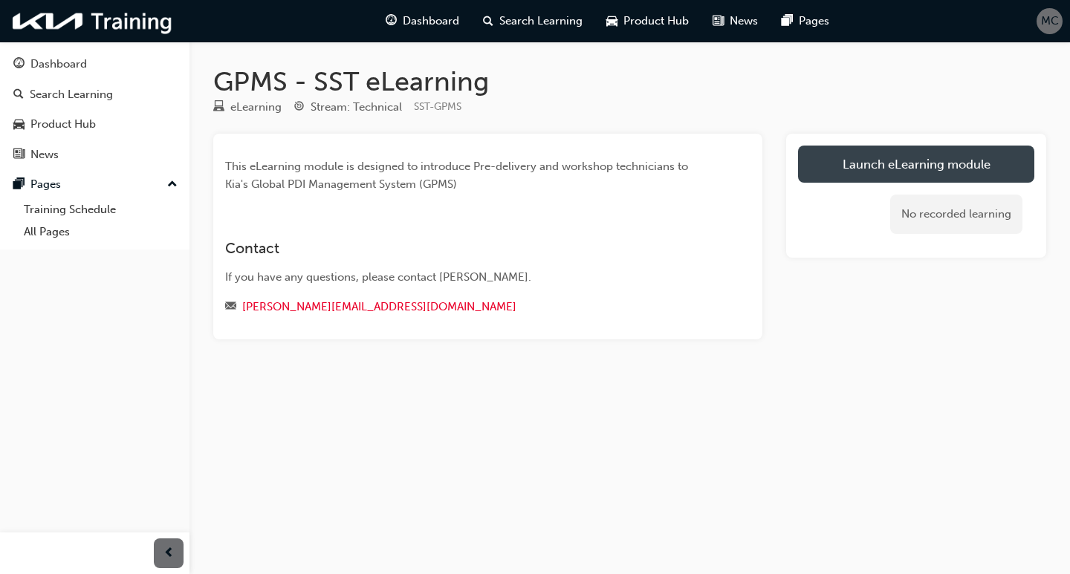
click at [933, 158] on link "Launch eLearning module" at bounding box center [916, 164] width 236 height 37
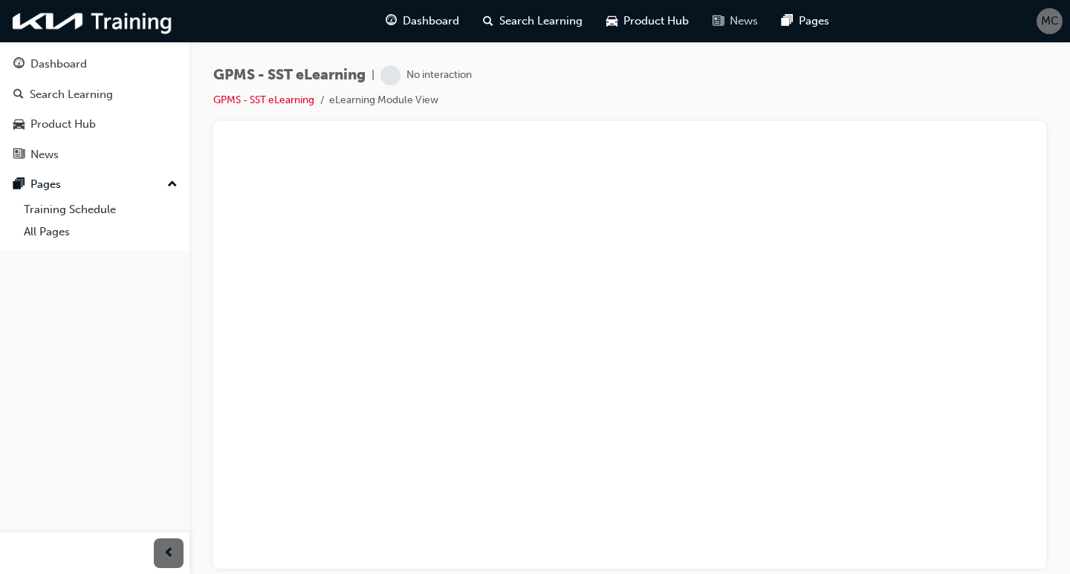
click at [725, 21] on div "News" at bounding box center [735, 21] width 69 height 30
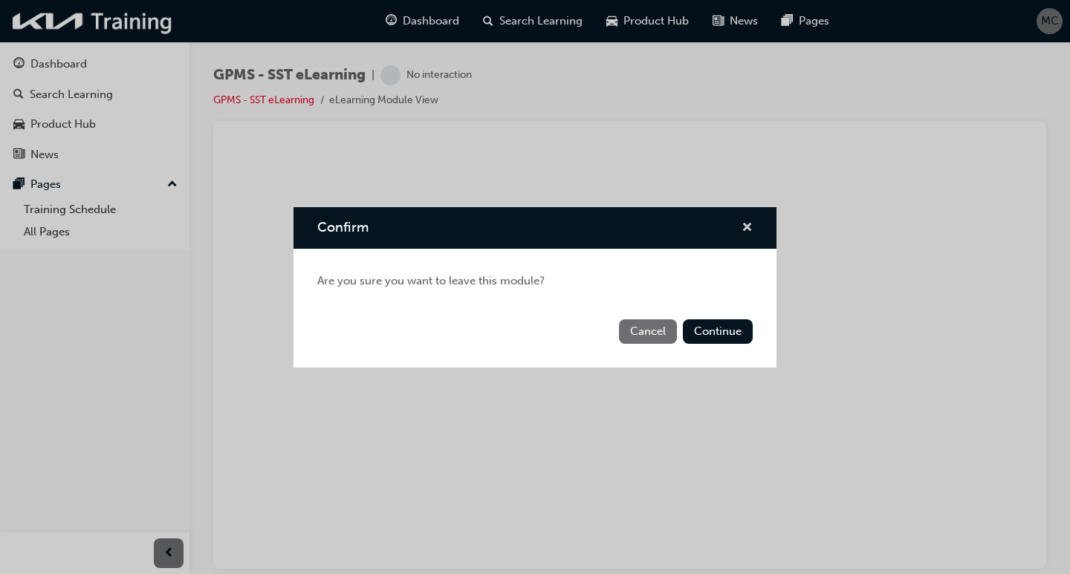
click at [742, 228] on span "cross-icon" at bounding box center [747, 228] width 11 height 13
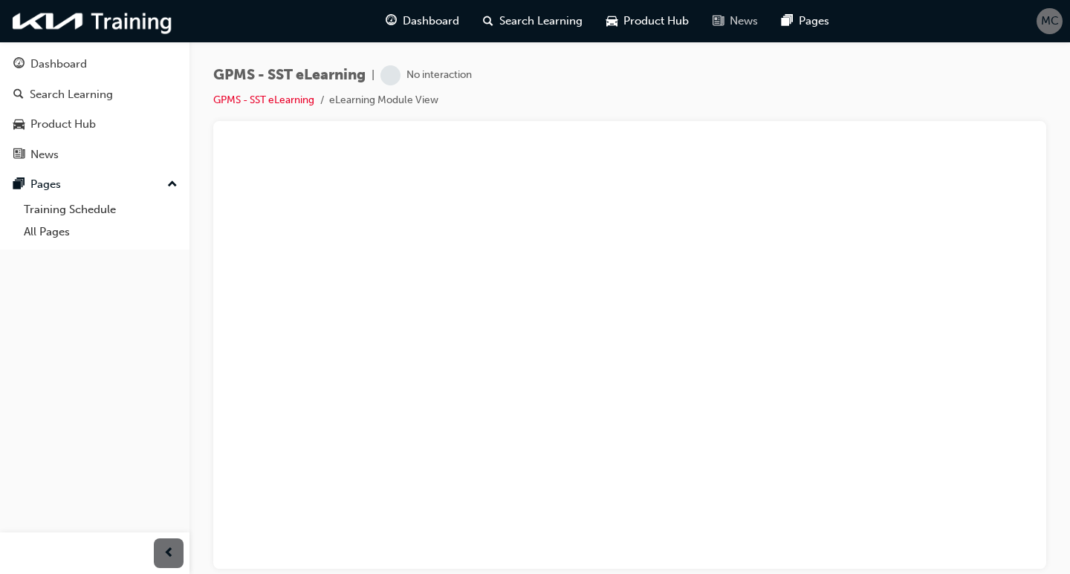
click at [724, 13] on div "News" at bounding box center [735, 21] width 69 height 30
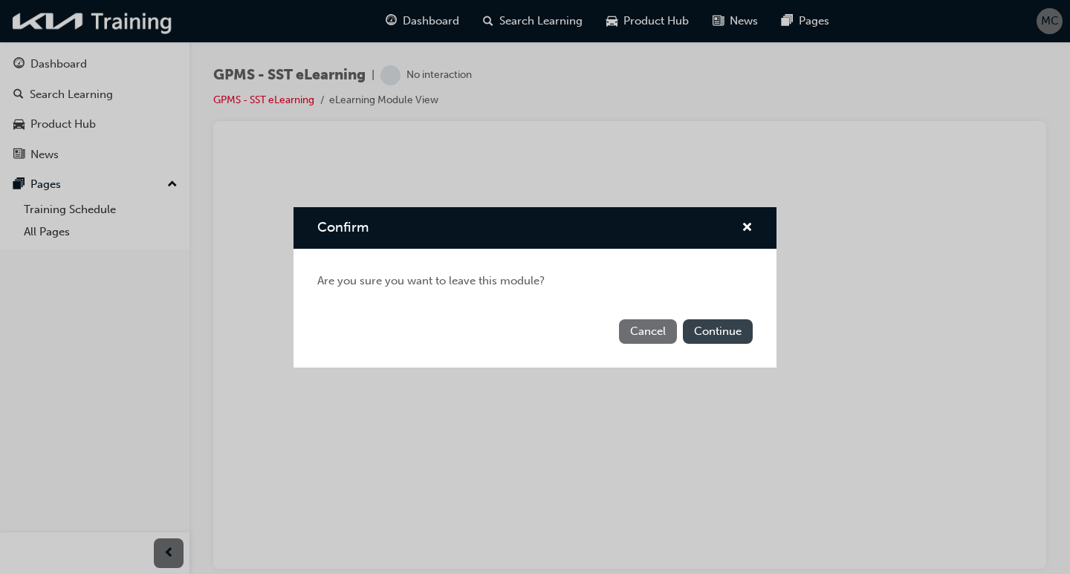
click at [731, 342] on button "Continue" at bounding box center [718, 332] width 70 height 25
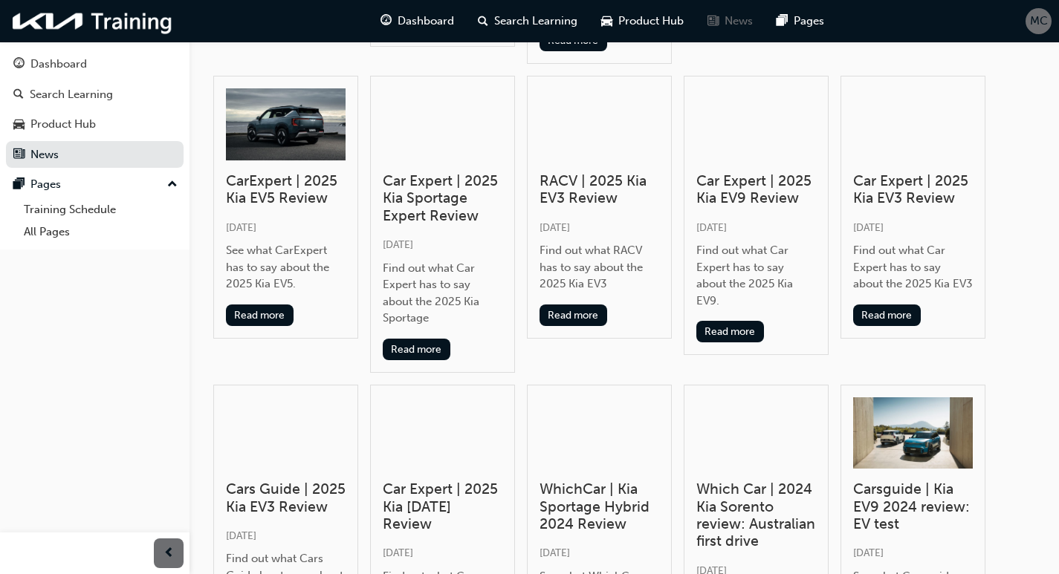
scroll to position [966, 0]
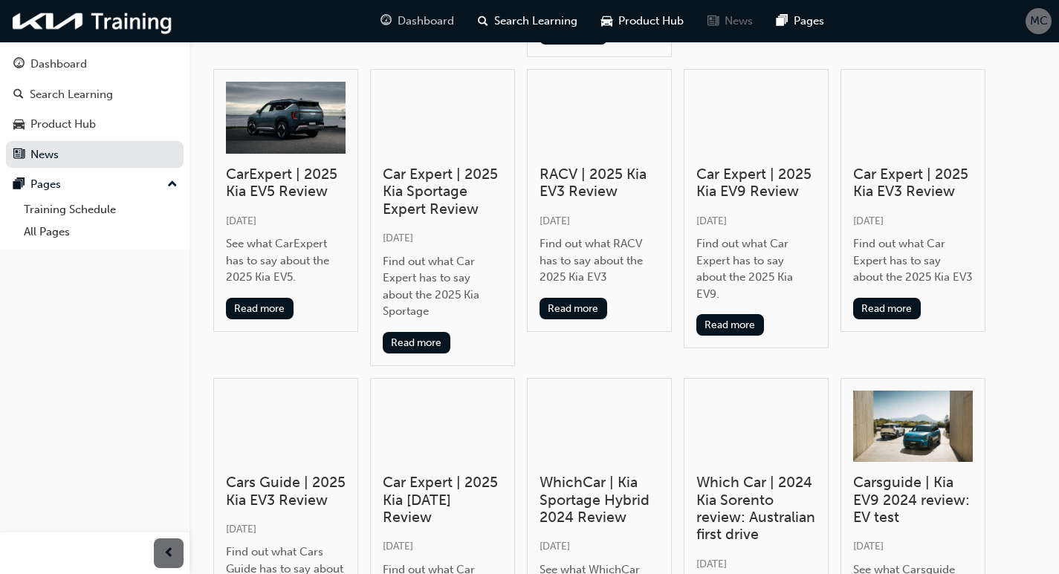
click at [409, 22] on span "Dashboard" at bounding box center [426, 21] width 56 height 17
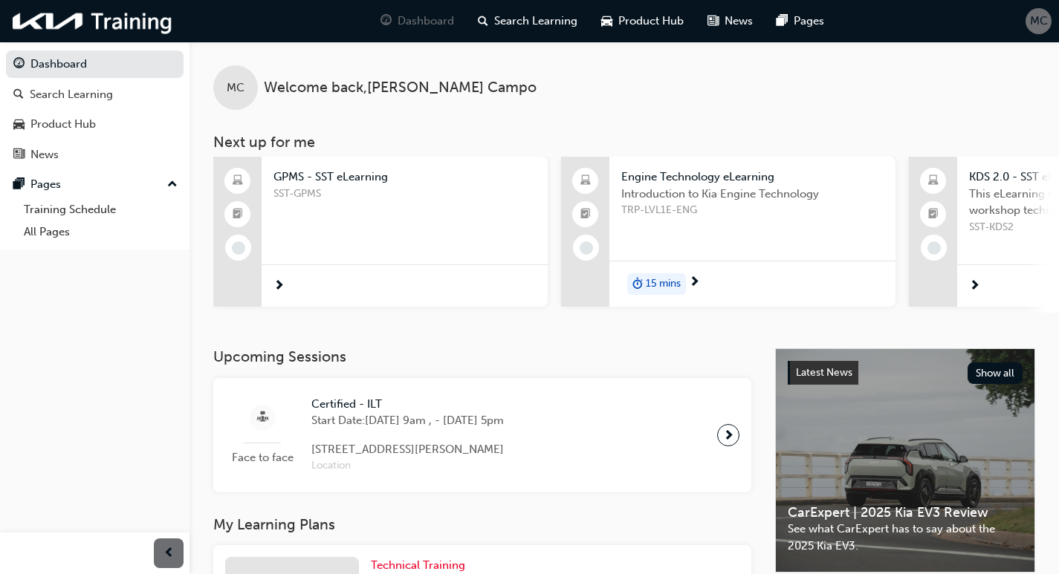
click at [324, 176] on span "GPMS - SST eLearning" at bounding box center [404, 177] width 262 height 17
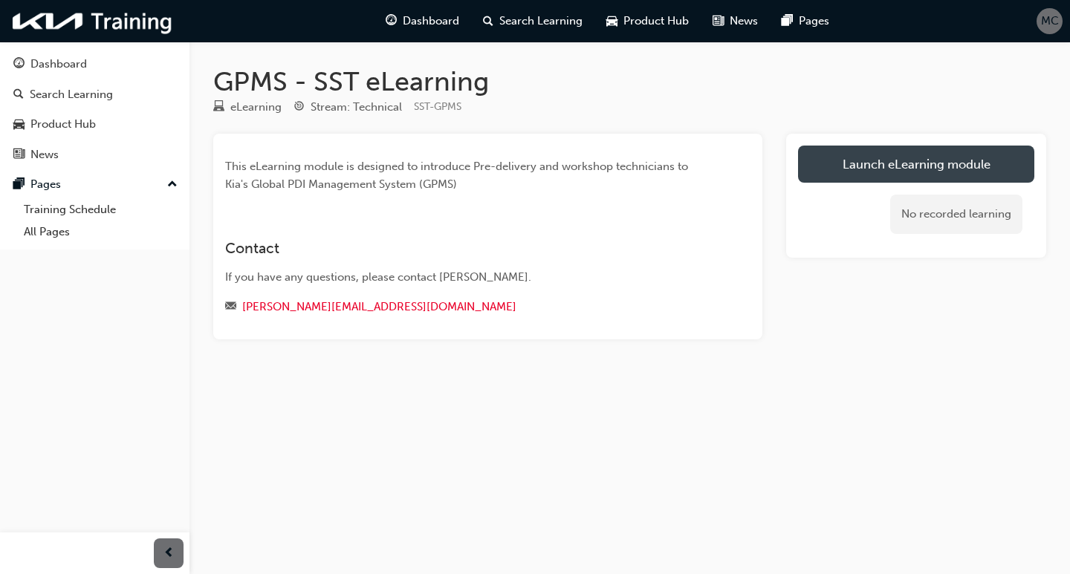
click at [861, 161] on link "Launch eLearning module" at bounding box center [916, 164] width 236 height 37
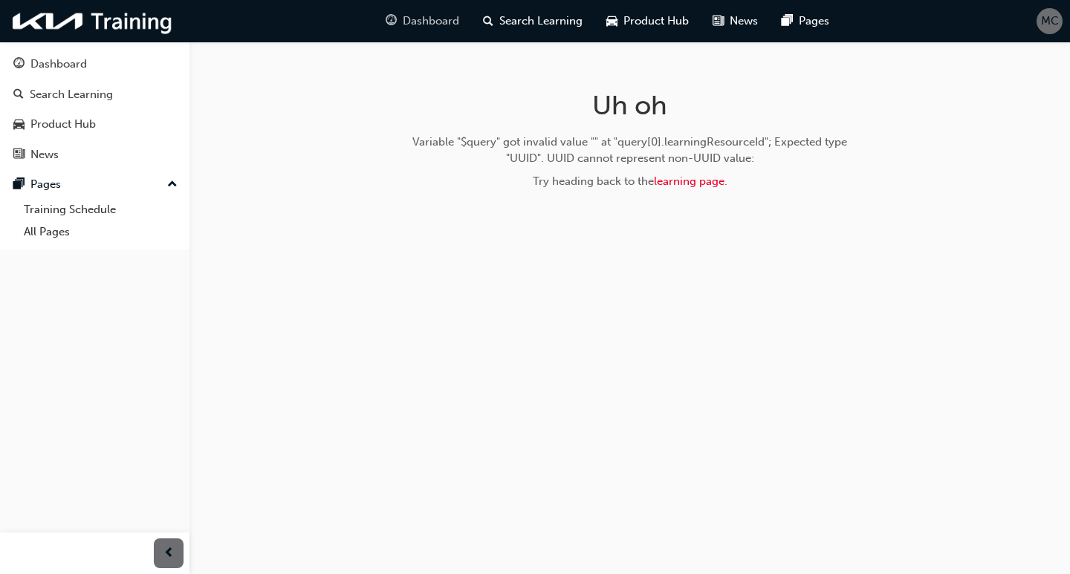
click at [410, 27] on span "Dashboard" at bounding box center [431, 21] width 56 height 17
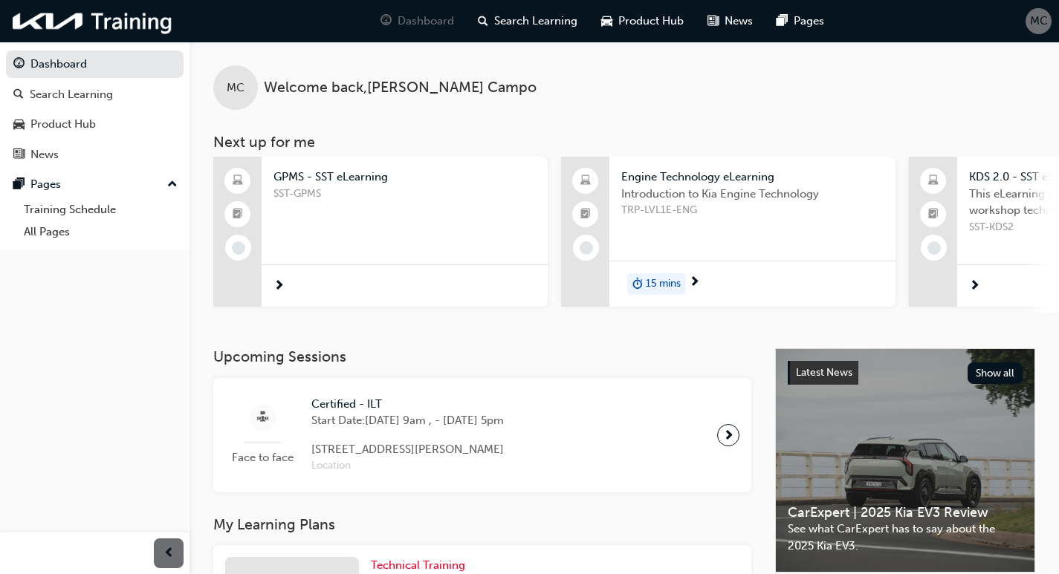
scroll to position [284, 0]
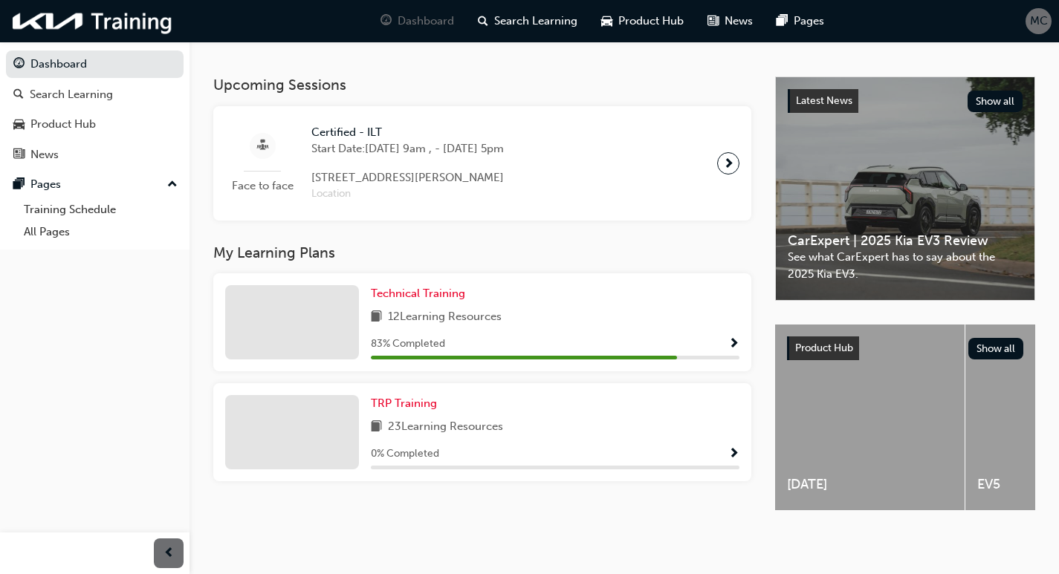
click at [698, 323] on div "Technical Training 12 Learning Resources 83 % Completed" at bounding box center [555, 322] width 369 height 74
click at [719, 335] on div "83 % Completed" at bounding box center [555, 344] width 369 height 19
click at [721, 346] on div "83 % Completed" at bounding box center [555, 344] width 369 height 19
drag, startPoint x: 630, startPoint y: 370, endPoint x: 625, endPoint y: 356, distance: 15.0
click at [629, 370] on div "Technical Training 12 Learning Resources 83 % Completed" at bounding box center [482, 328] width 550 height 110
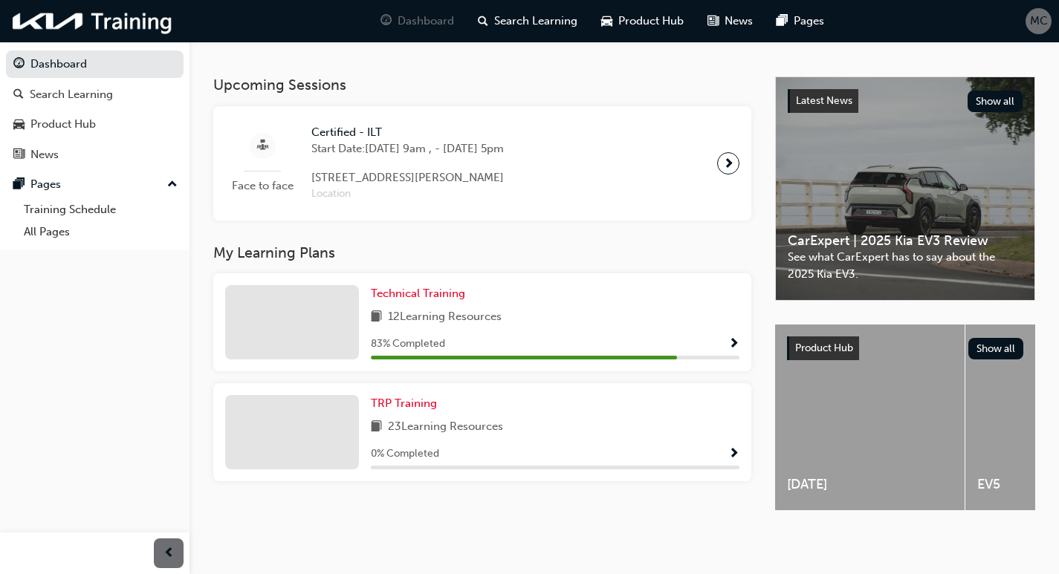
click at [624, 348] on div "83 % Completed" at bounding box center [555, 347] width 369 height 25
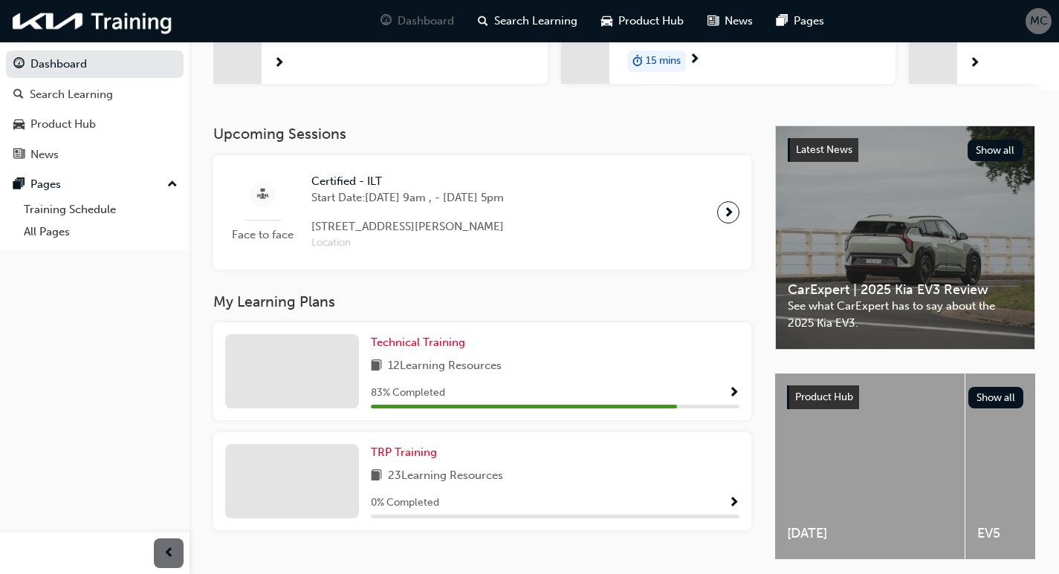
scroll to position [0, 0]
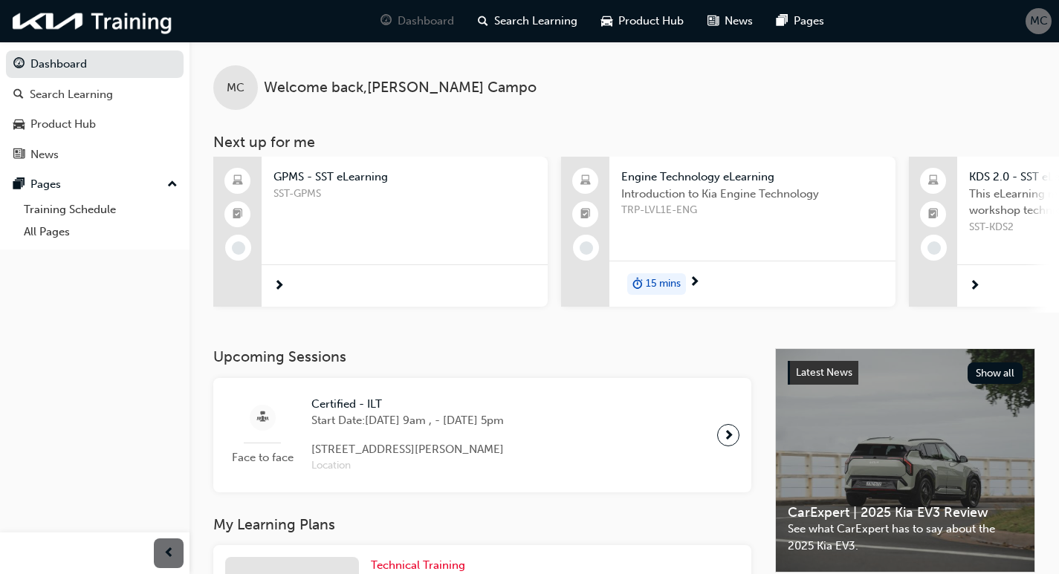
click at [288, 189] on span "SST-GPMS" at bounding box center [404, 194] width 262 height 17
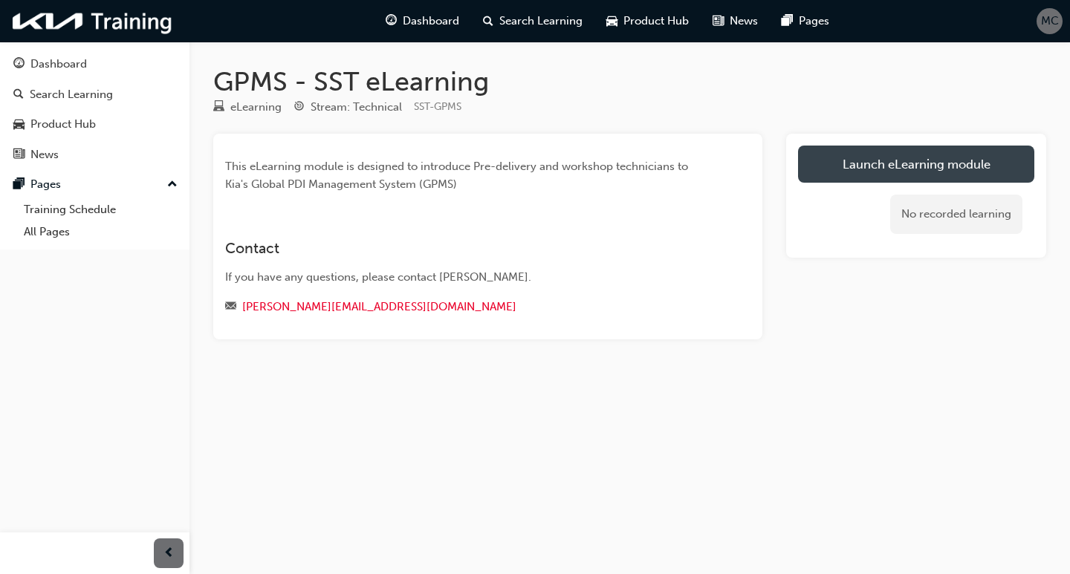
click at [904, 163] on link "Launch eLearning module" at bounding box center [916, 164] width 236 height 37
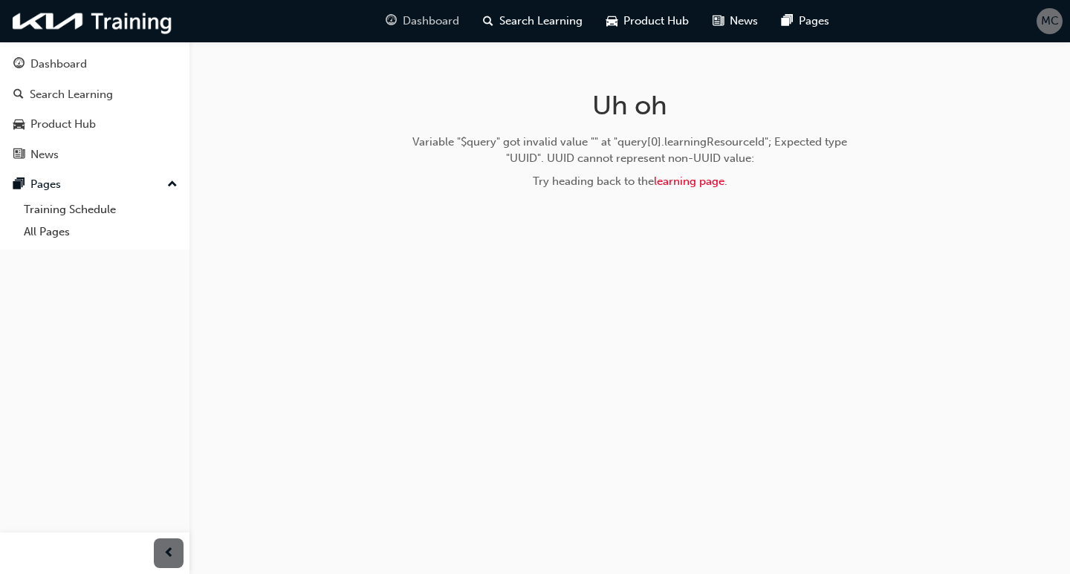
click at [458, 25] on span "Dashboard" at bounding box center [431, 21] width 56 height 17
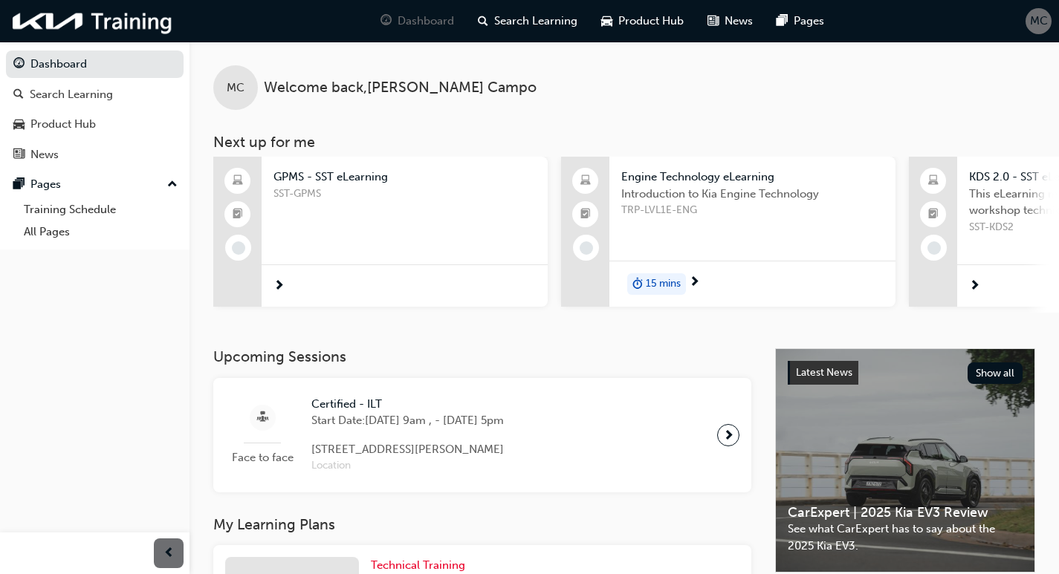
click at [687, 187] on span "Introduction to Kia Engine Technology" at bounding box center [752, 194] width 262 height 17
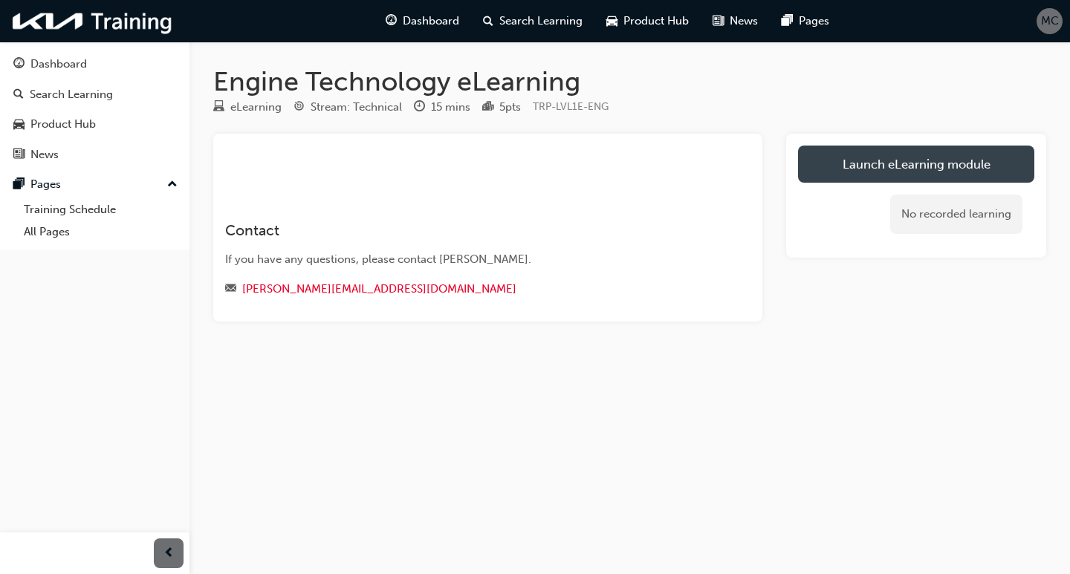
click at [942, 174] on link "Launch eLearning module" at bounding box center [916, 164] width 236 height 37
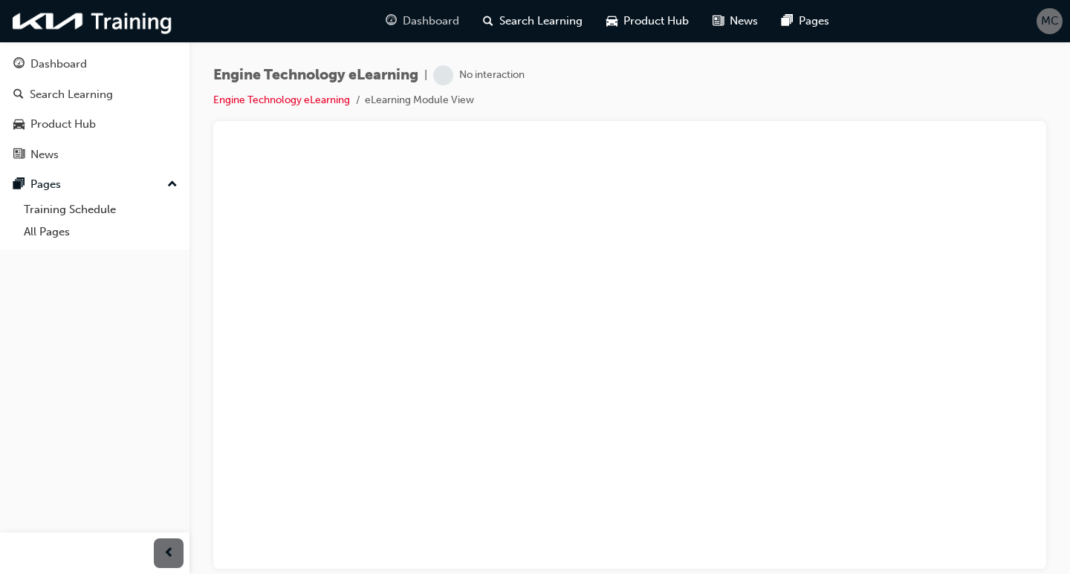
click at [435, 16] on span "Dashboard" at bounding box center [431, 21] width 56 height 17
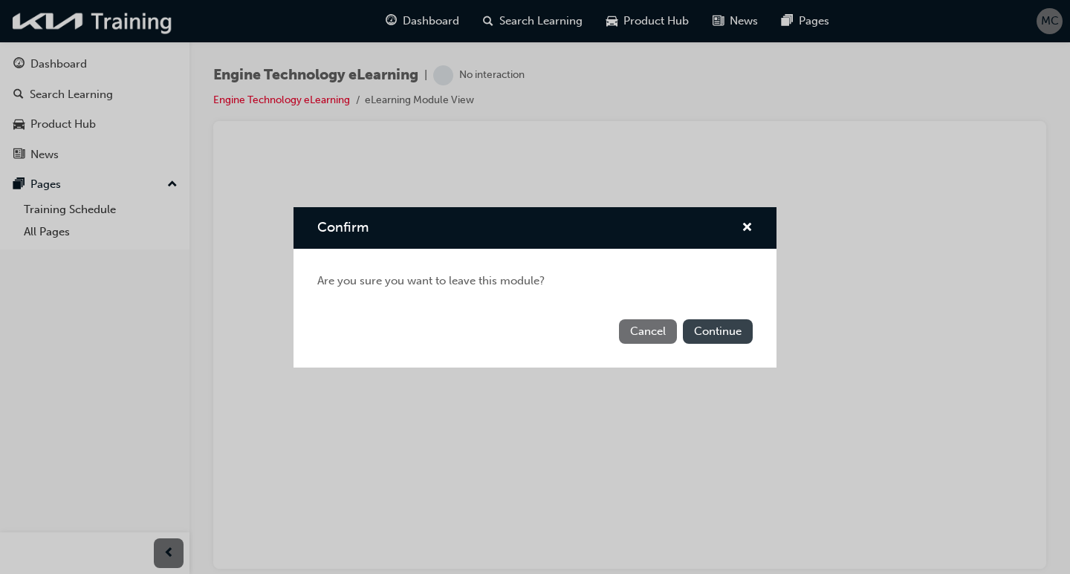
click at [713, 331] on button "Continue" at bounding box center [718, 332] width 70 height 25
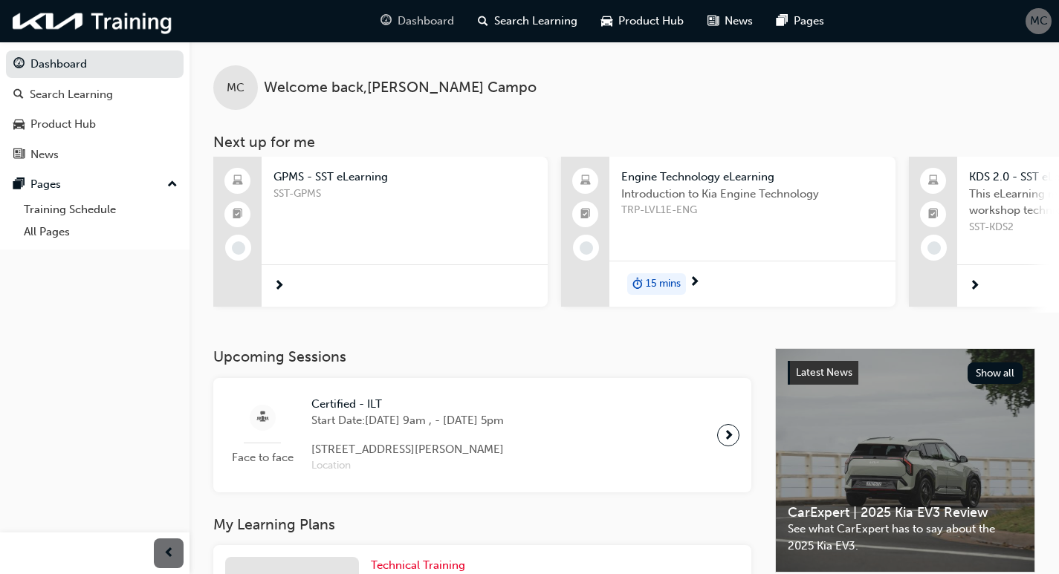
click at [436, 26] on span "Dashboard" at bounding box center [426, 21] width 56 height 17
click at [415, 250] on div "GPMS - SST eLearning SST-GPMS" at bounding box center [405, 207] width 286 height 100
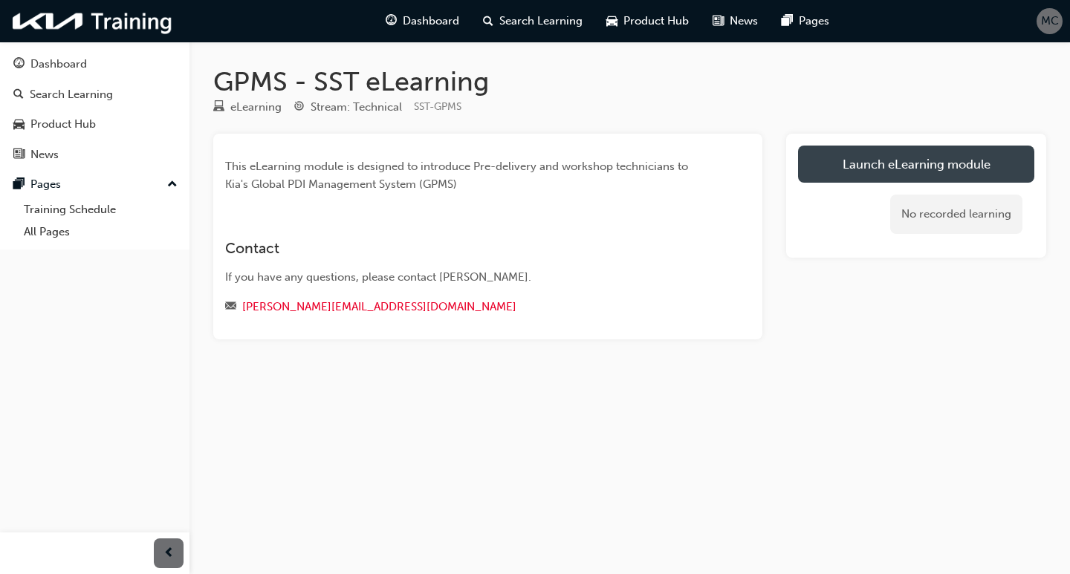
click at [902, 172] on link "Launch eLearning module" at bounding box center [916, 164] width 236 height 37
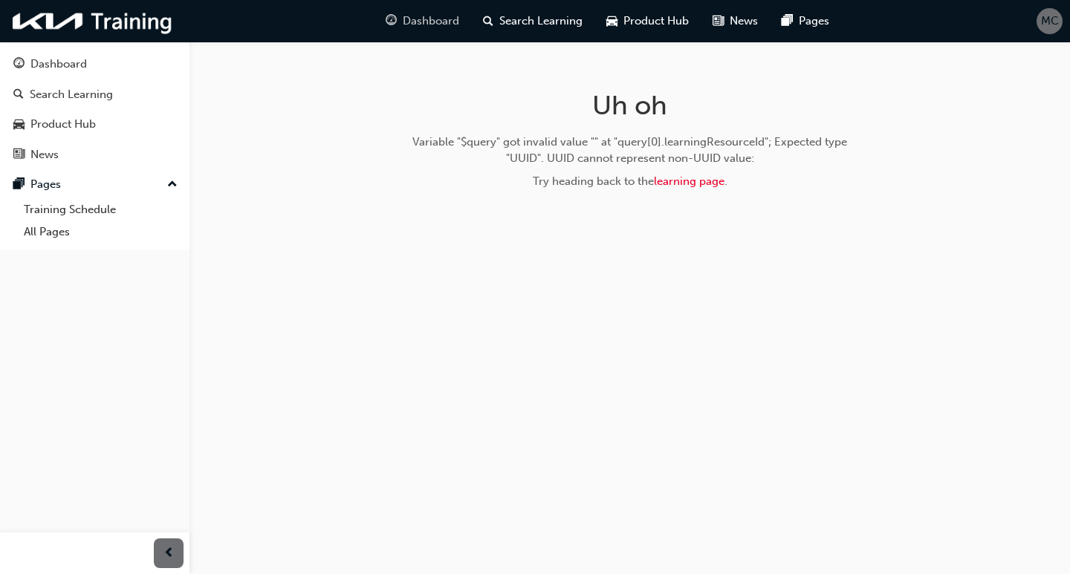
click at [394, 13] on span "guage-icon" at bounding box center [391, 21] width 11 height 19
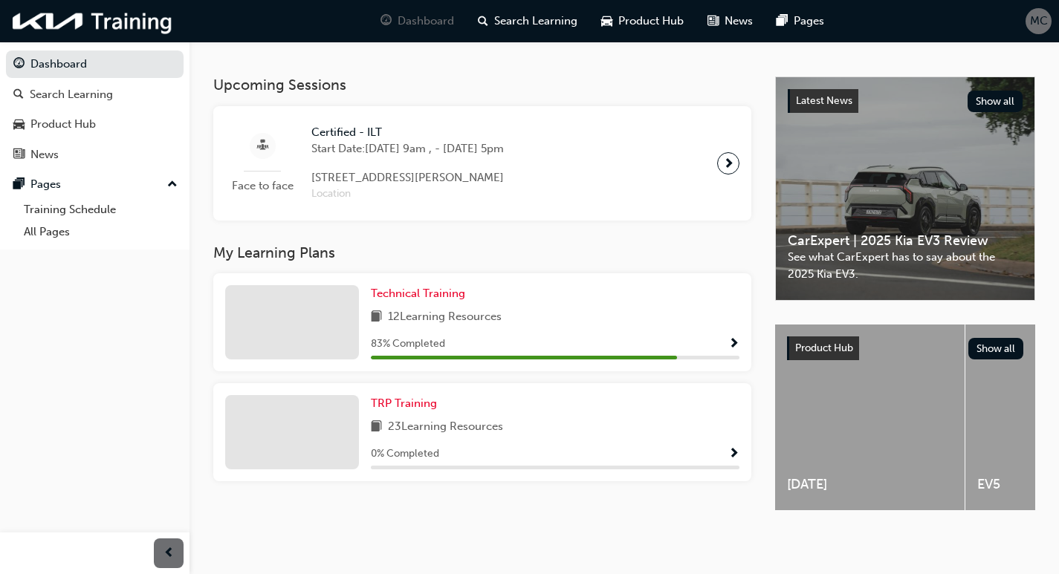
scroll to position [284, 0]
drag, startPoint x: 742, startPoint y: 340, endPoint x: 732, endPoint y: 340, distance: 10.4
click at [735, 341] on div "Technical Training 12 Learning Resources 83 % Completed" at bounding box center [482, 322] width 538 height 98
click at [731, 339] on span "Show Progress" at bounding box center [733, 344] width 11 height 13
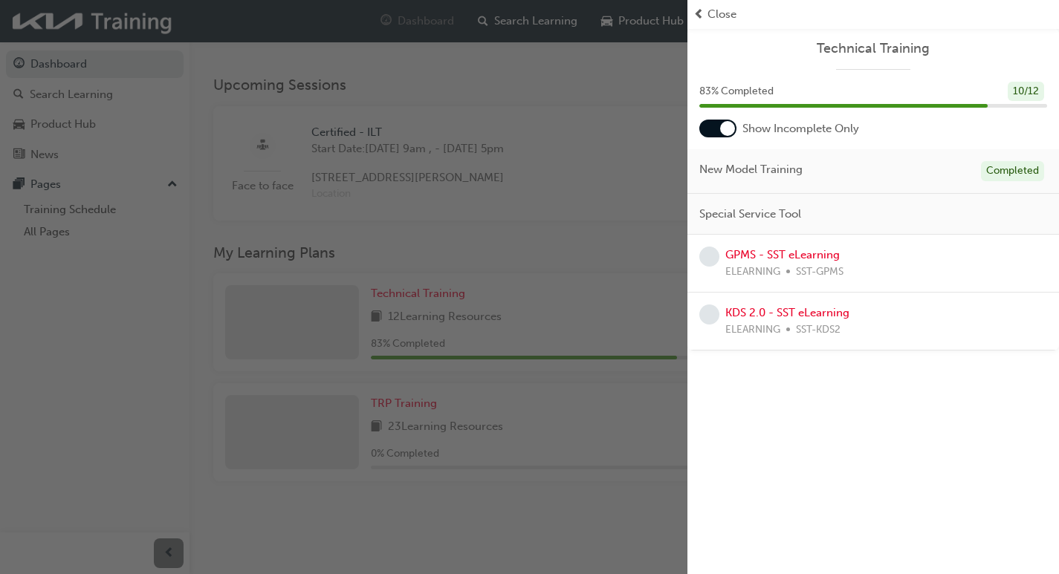
click at [1036, 100] on div "10 / 12" at bounding box center [1026, 92] width 36 height 20
click at [1024, 91] on div "10 / 12" at bounding box center [1026, 92] width 36 height 20
click at [870, 179] on div "New Model Training Completed" at bounding box center [873, 171] width 372 height 45
click at [871, 251] on div "GPMS - SST eLearning ELEARNING SST-GPMS" at bounding box center [873, 263] width 348 height 33
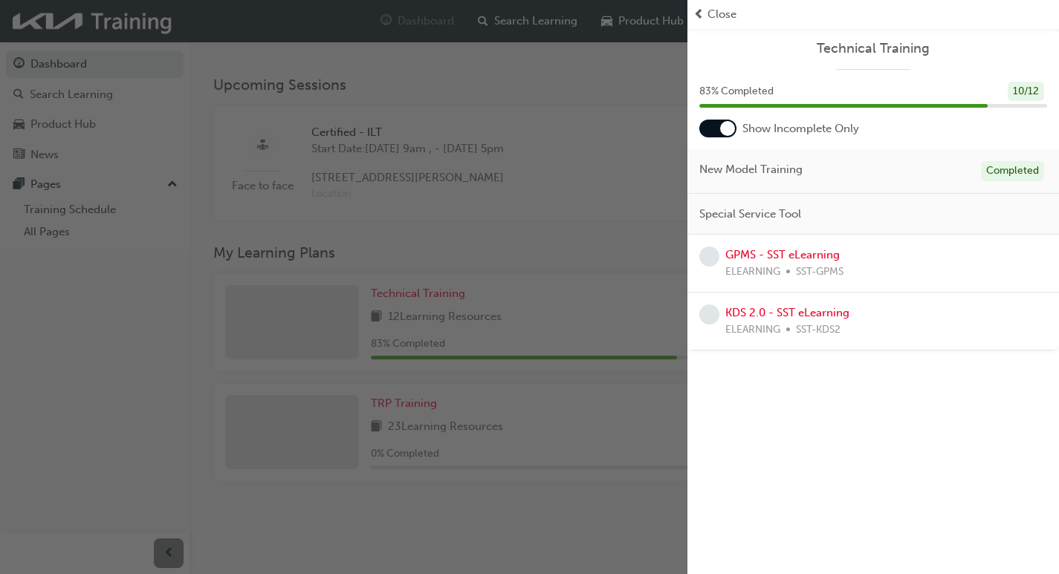
click at [866, 273] on div "GPMS - SST eLearning ELEARNING SST-GPMS" at bounding box center [873, 263] width 348 height 33
click at [865, 275] on div "GPMS - SST eLearning ELEARNING SST-GPMS" at bounding box center [873, 263] width 348 height 33
click at [727, 130] on div at bounding box center [727, 128] width 15 height 15
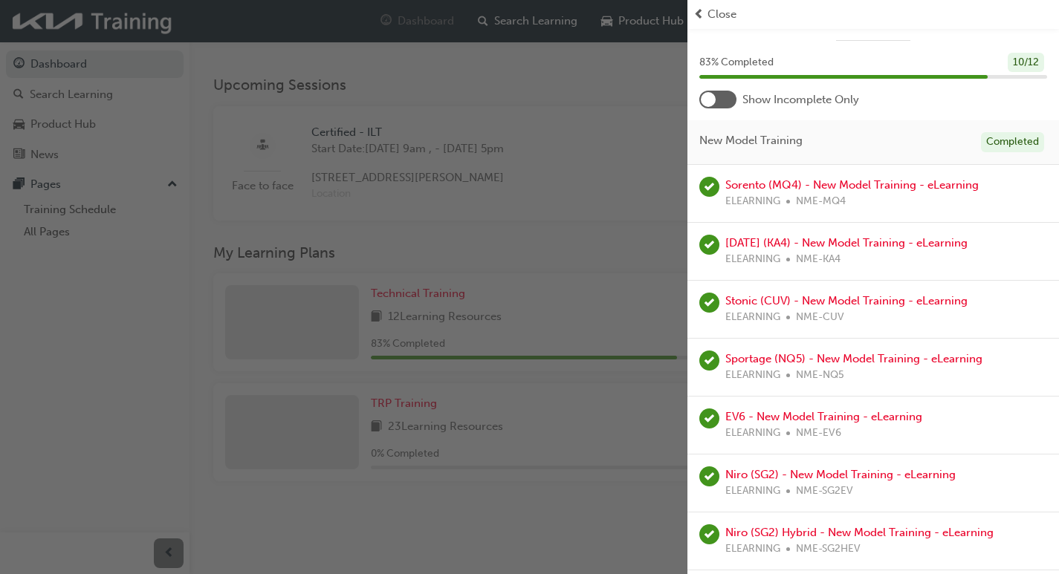
scroll to position [0, 0]
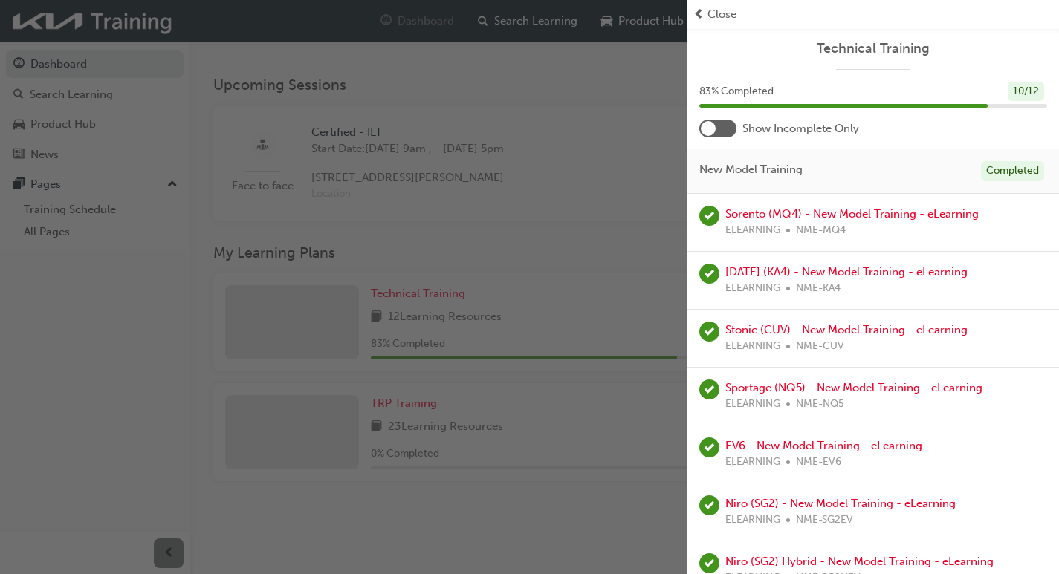
drag, startPoint x: 708, startPoint y: 135, endPoint x: 696, endPoint y: 137, distance: 13.0
click at [699, 136] on div at bounding box center [717, 129] width 37 height 18
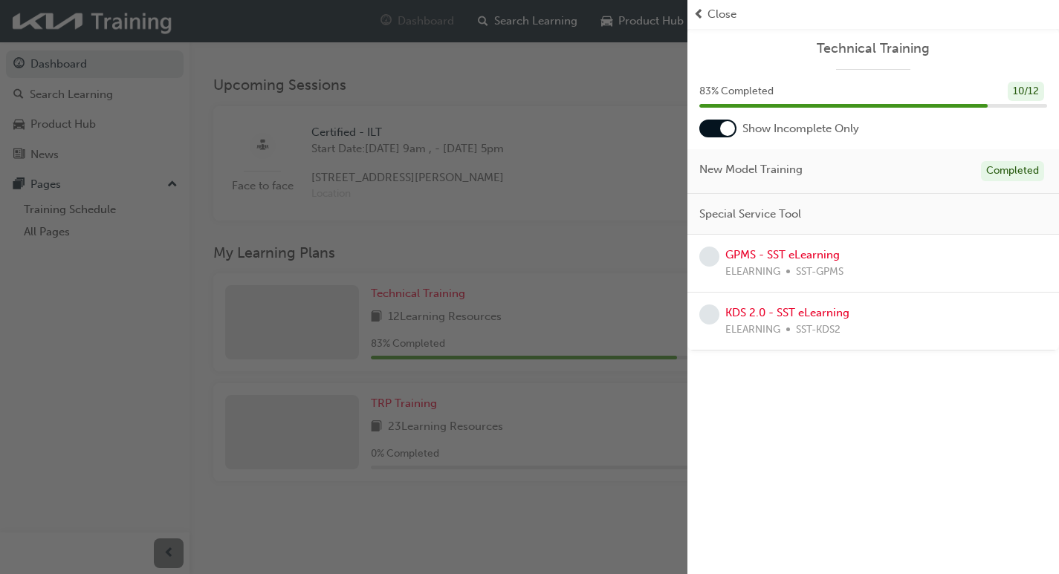
click at [630, 178] on div "button" at bounding box center [343, 287] width 687 height 574
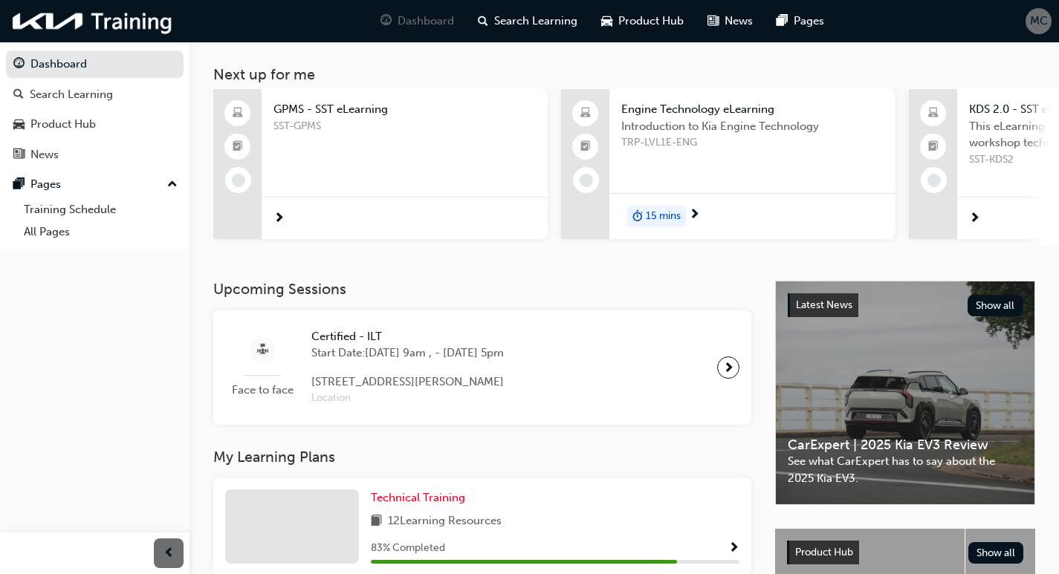
scroll to position [61, 0]
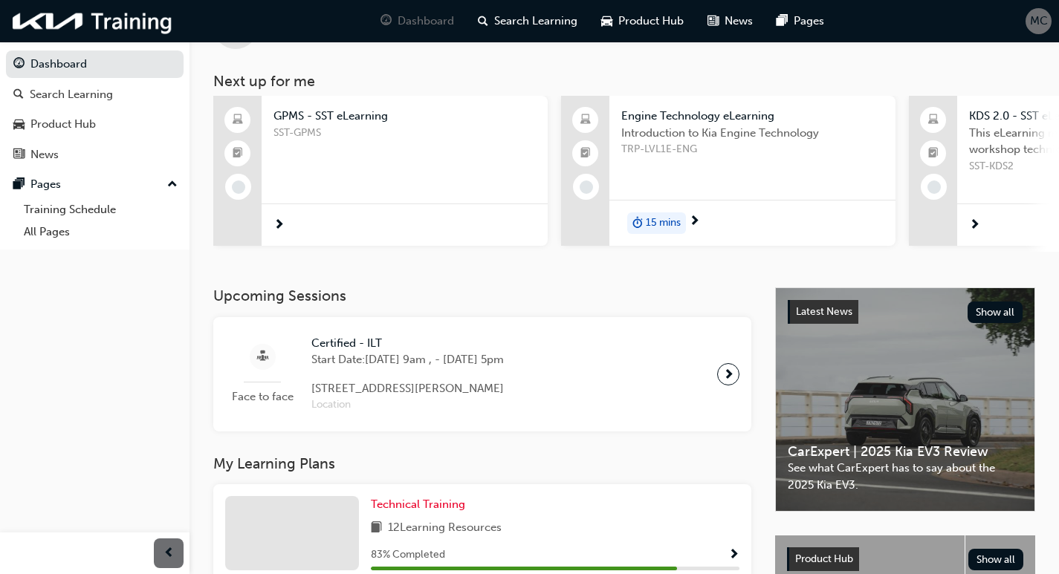
click at [318, 123] on span "GPMS - SST eLearning" at bounding box center [404, 116] width 262 height 17
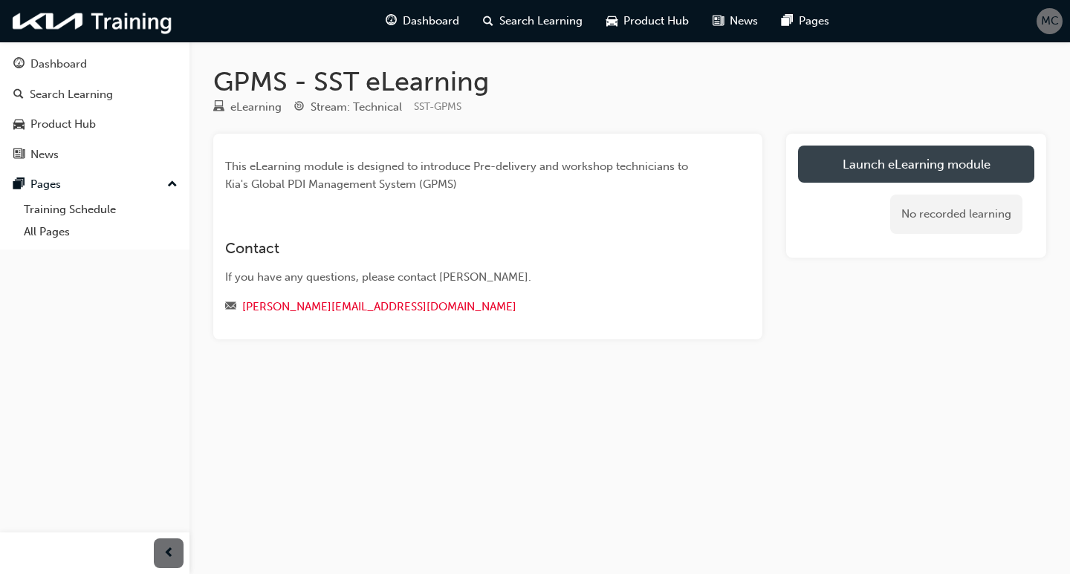
click at [941, 155] on link "Launch eLearning module" at bounding box center [916, 164] width 236 height 37
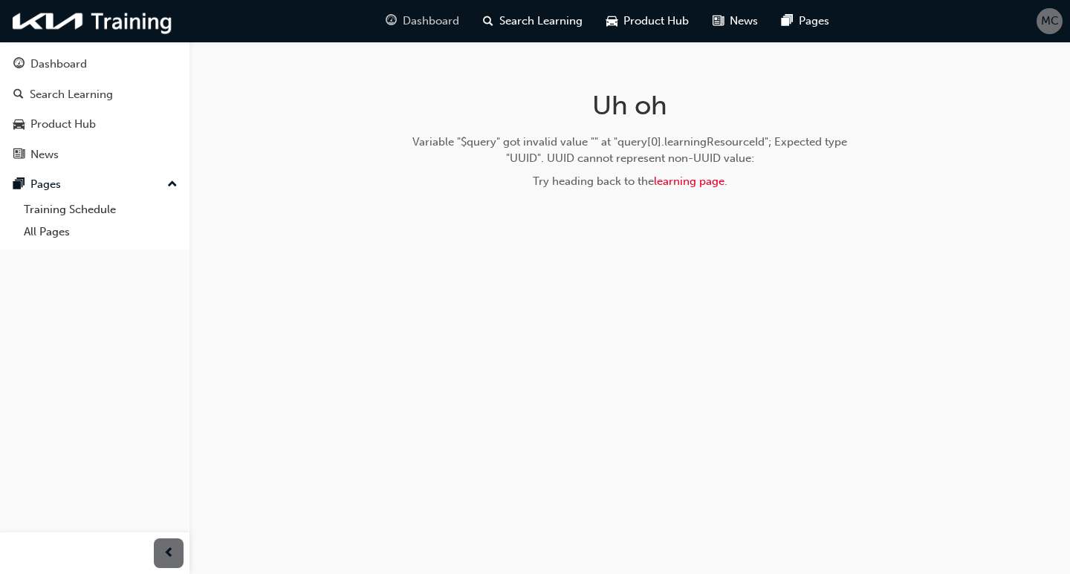
click at [395, 26] on span "guage-icon" at bounding box center [391, 21] width 11 height 19
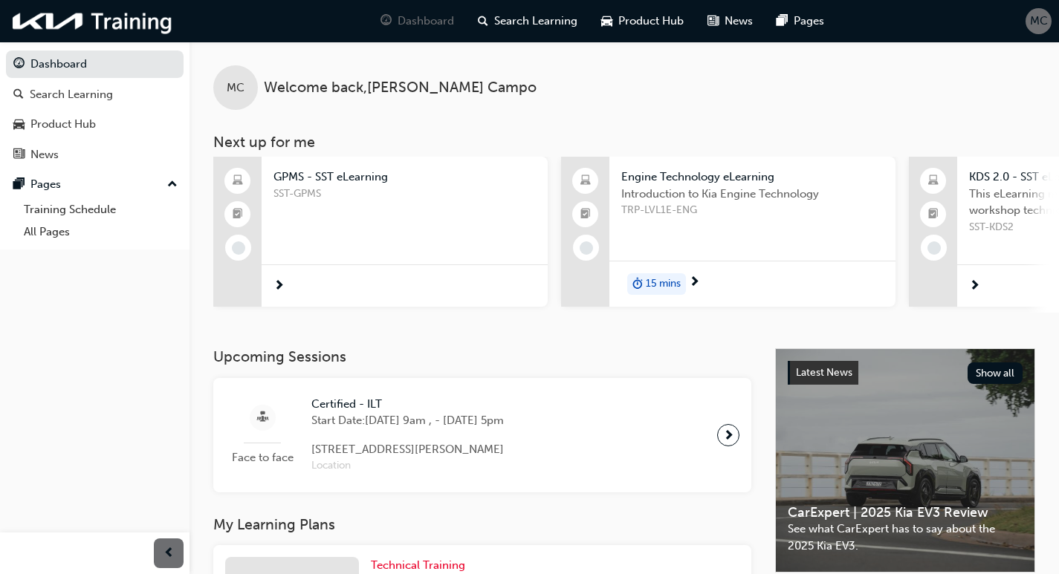
click at [655, 186] on span "Introduction to Kia Engine Technology" at bounding box center [752, 194] width 262 height 17
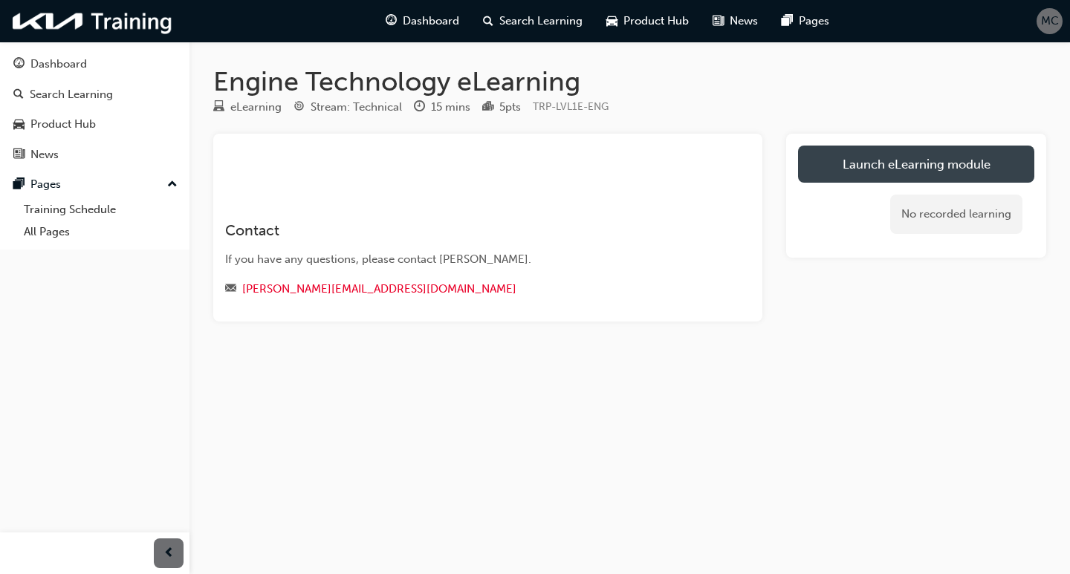
click at [927, 178] on link "Launch eLearning module" at bounding box center [916, 164] width 236 height 37
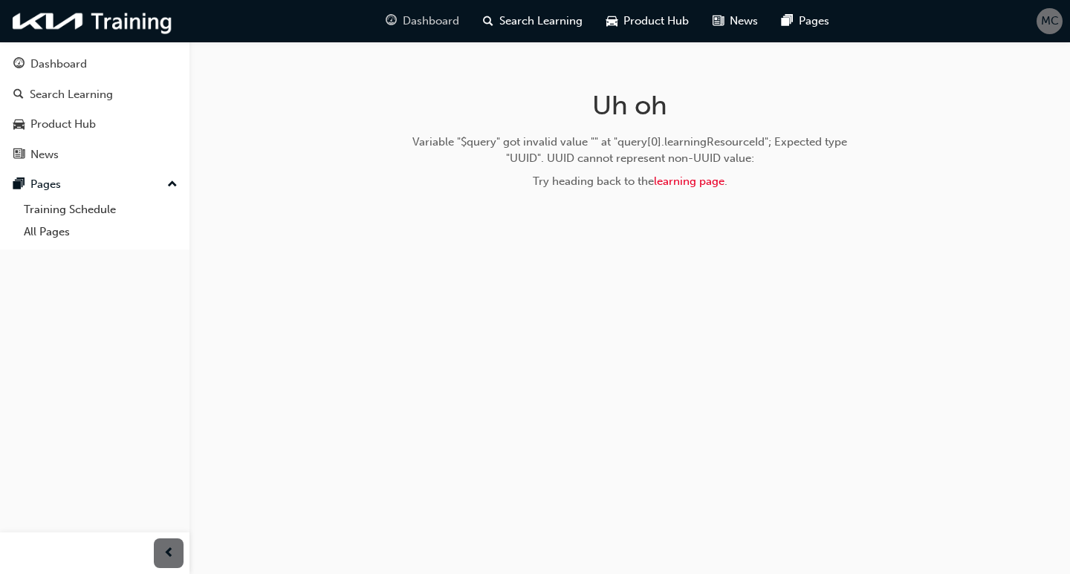
click at [442, 16] on span "Dashboard" at bounding box center [431, 21] width 56 height 17
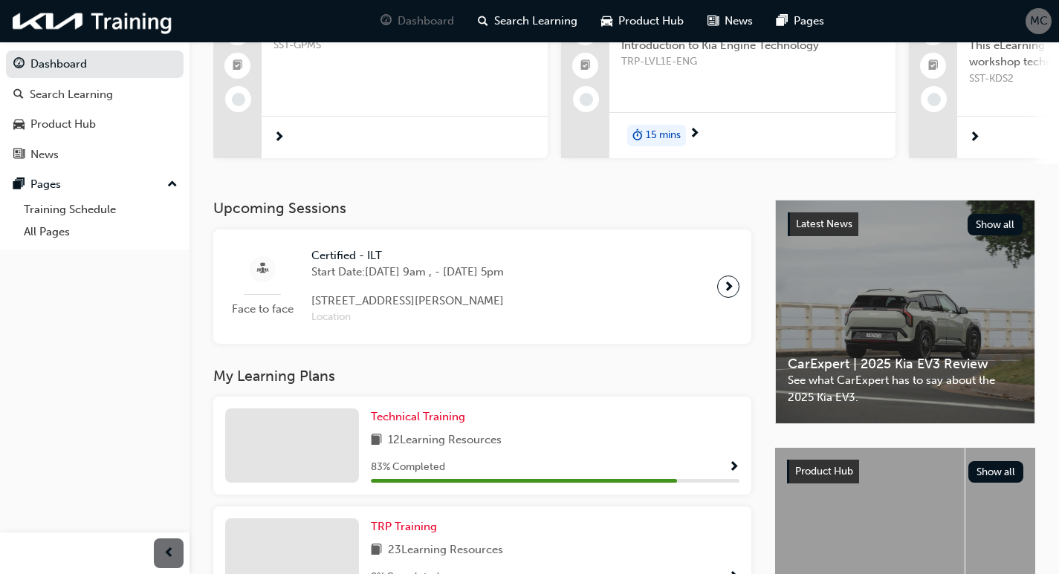
scroll to position [223, 0]
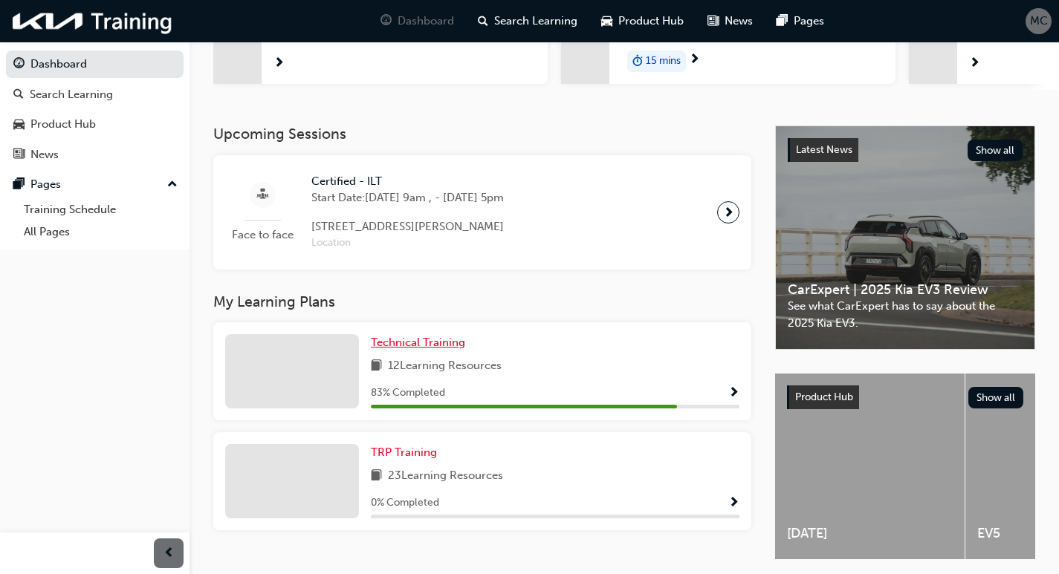
click at [414, 349] on span "Technical Training" at bounding box center [418, 342] width 94 height 13
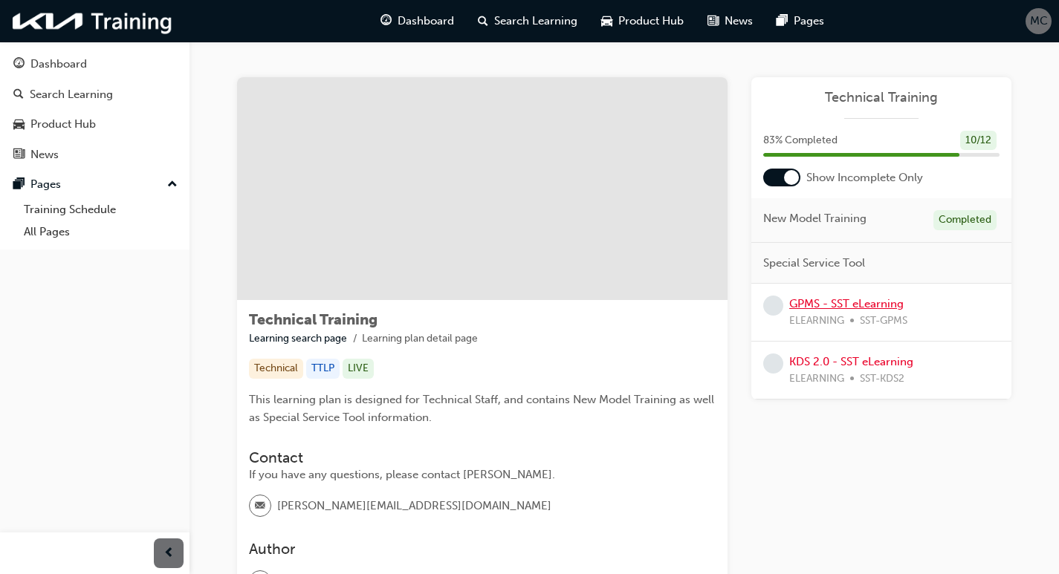
click at [863, 299] on link "GPMS - SST eLearning" at bounding box center [846, 303] width 114 height 13
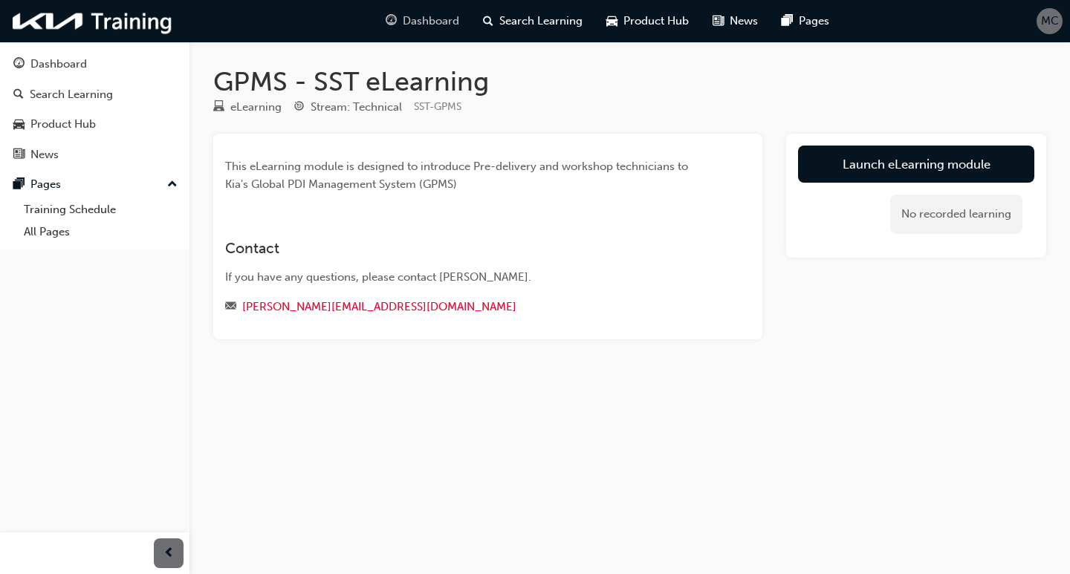
click at [441, 18] on span "Dashboard" at bounding box center [431, 21] width 56 height 17
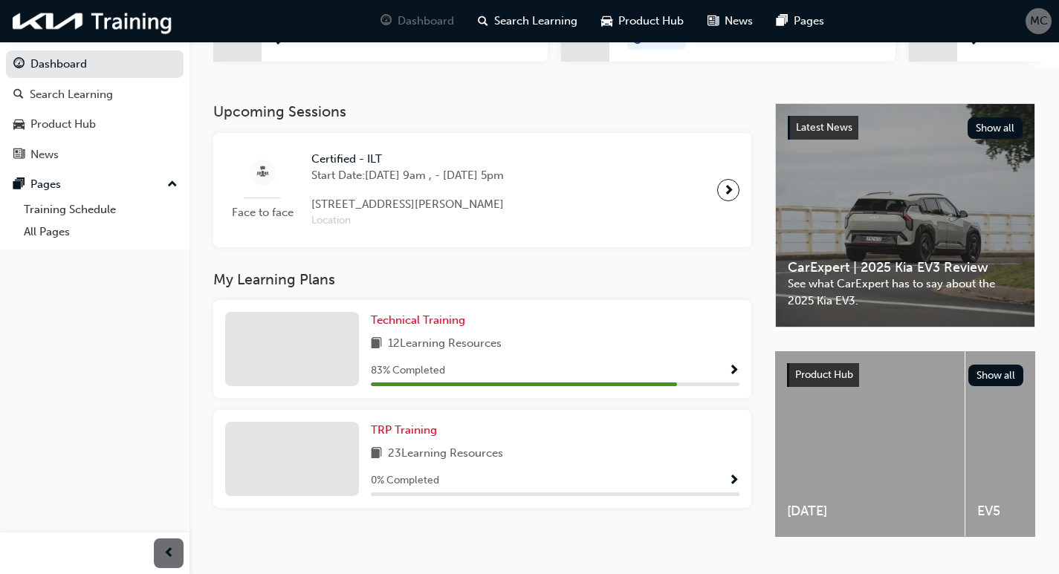
scroll to position [284, 0]
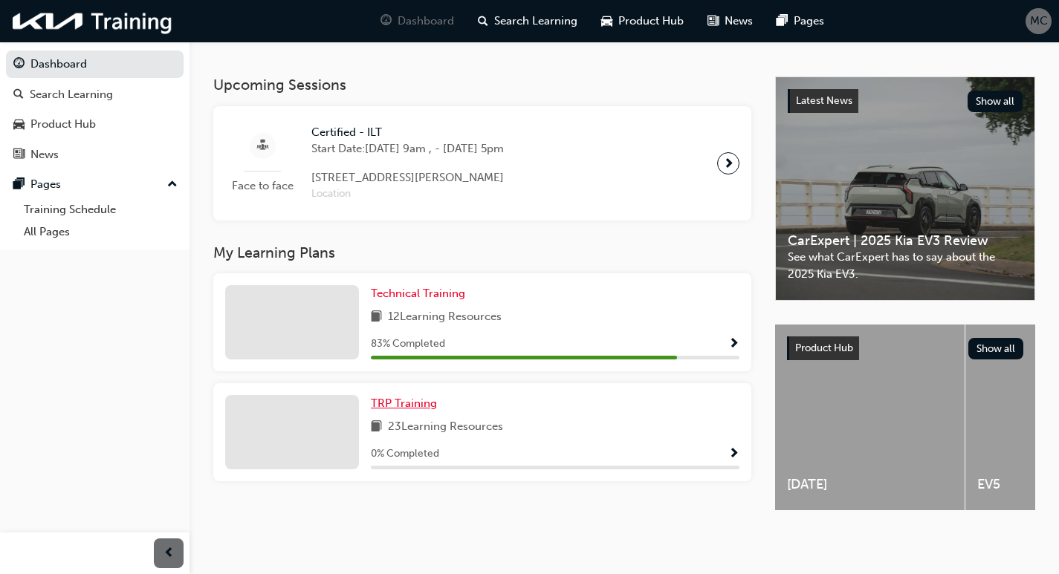
click at [404, 398] on span "TRP Training" at bounding box center [404, 403] width 66 height 13
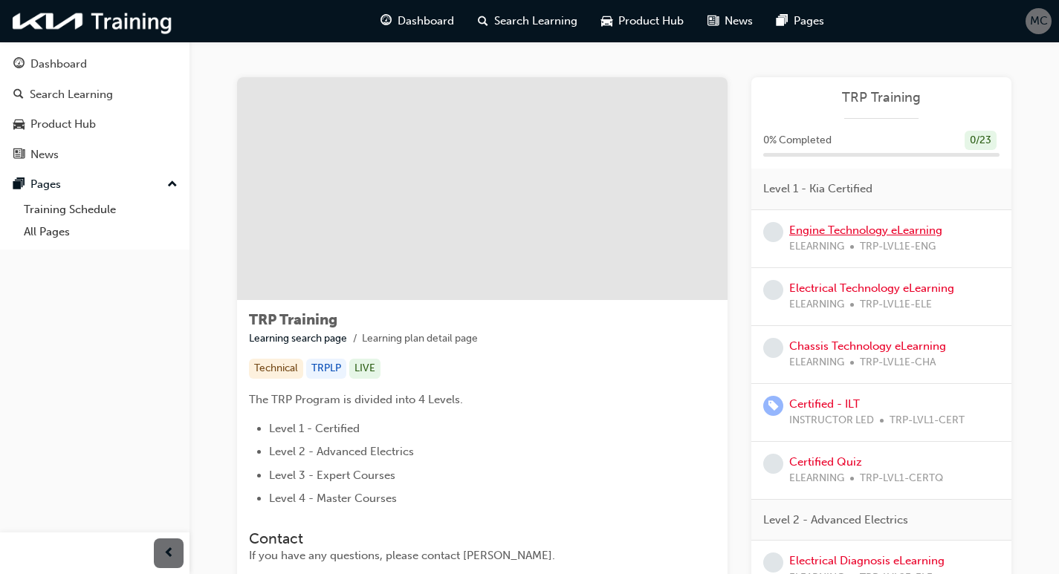
click at [858, 235] on link "Engine Technology eLearning" at bounding box center [865, 230] width 153 height 13
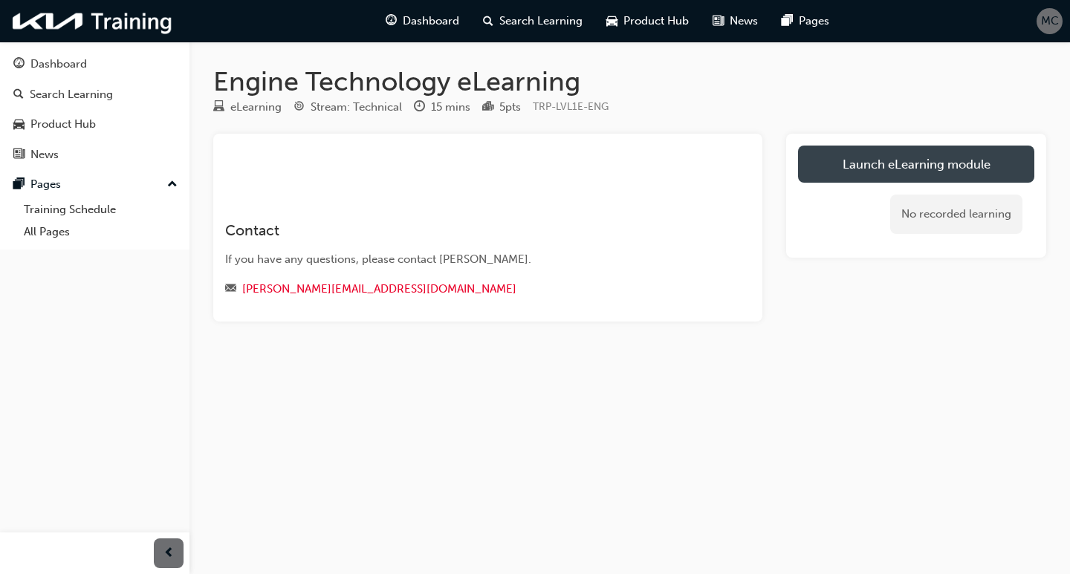
click at [865, 159] on link "Launch eLearning module" at bounding box center [916, 164] width 236 height 37
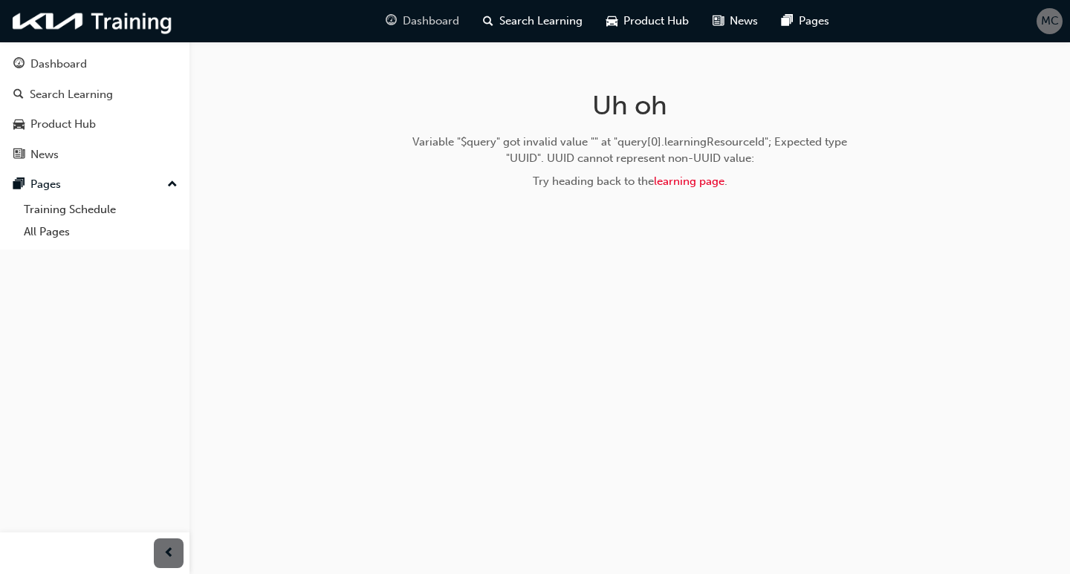
click at [412, 14] on span "Dashboard" at bounding box center [431, 21] width 56 height 17
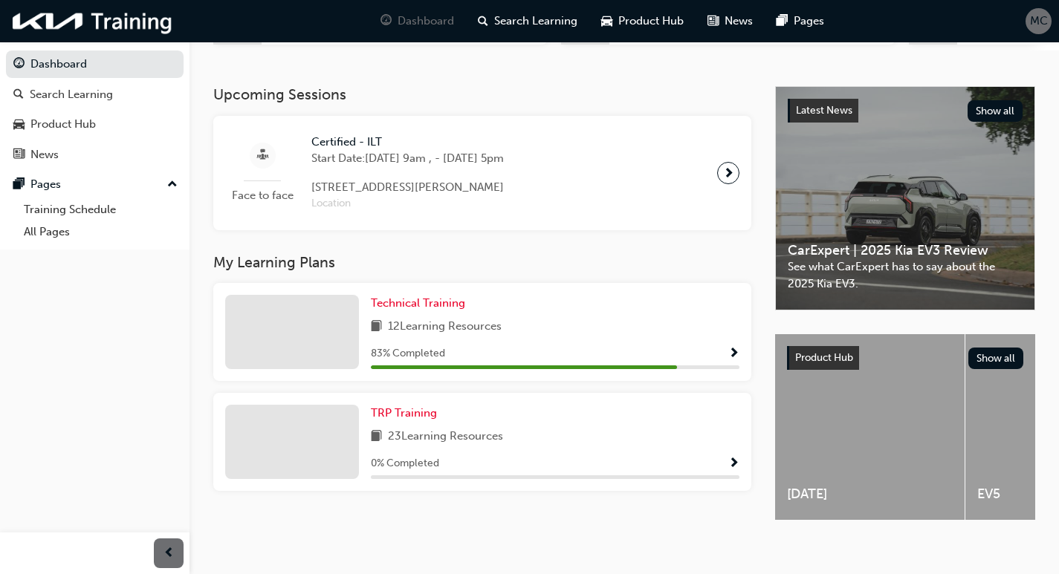
scroll to position [284, 0]
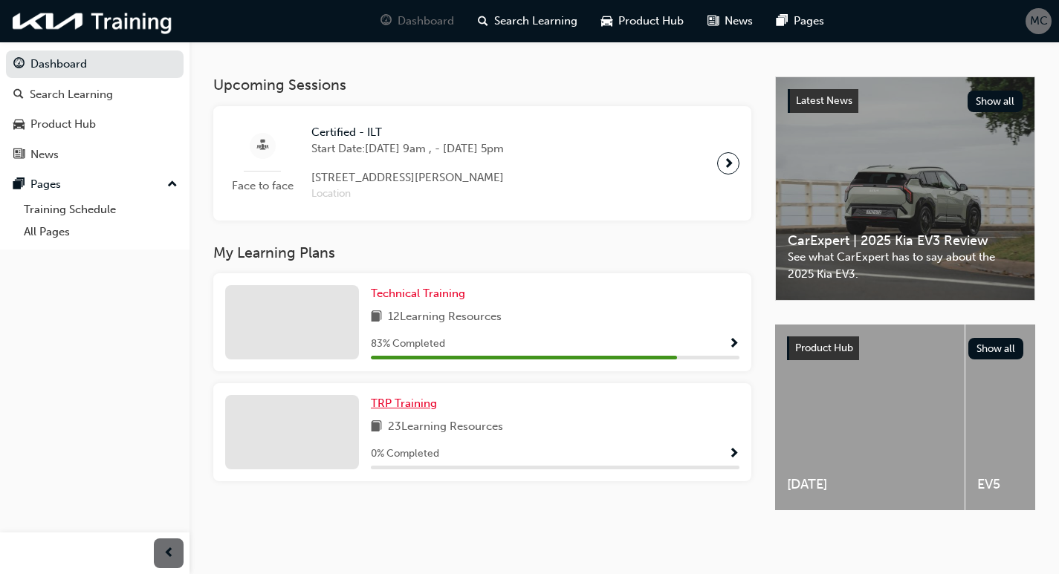
click at [400, 400] on span "TRP Training" at bounding box center [404, 403] width 66 height 13
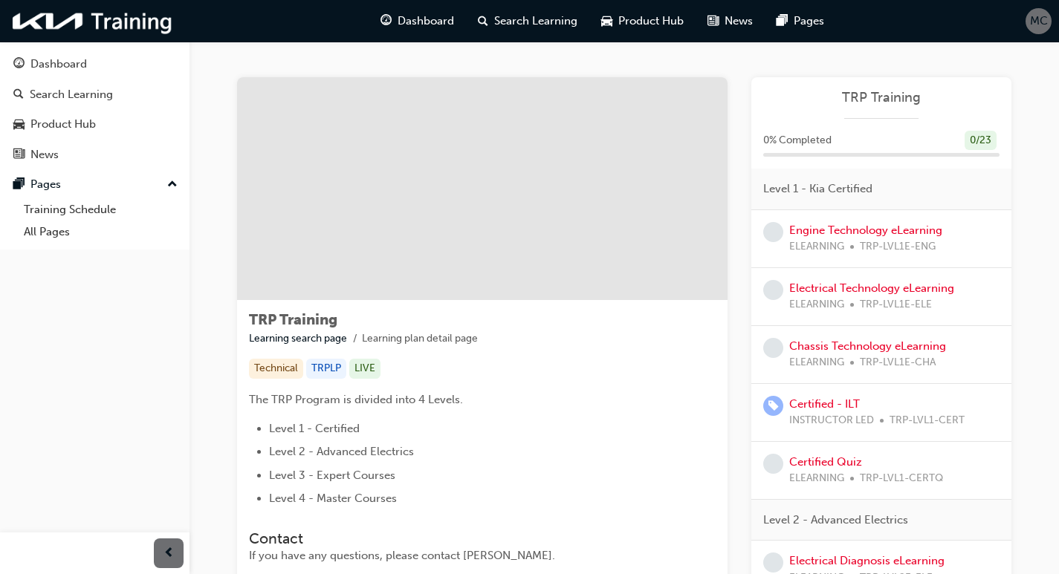
click at [799, 296] on div "Electrical Technology eLearning ELEARNING TRP-LVL1E-ELE" at bounding box center [871, 296] width 165 height 33
click at [801, 288] on link "Electrical Technology eLearning" at bounding box center [871, 288] width 165 height 13
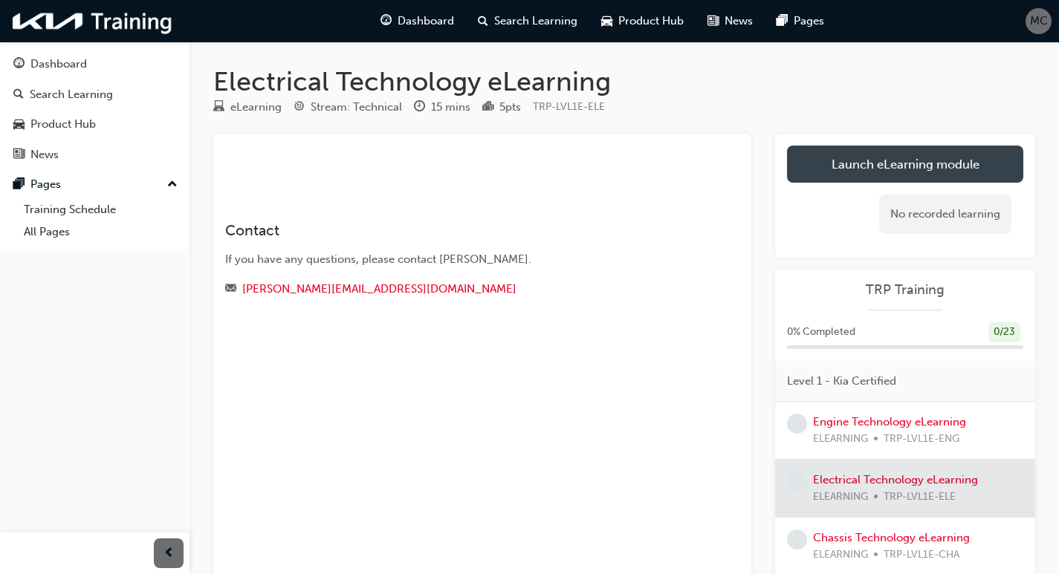
click at [879, 161] on link "Launch eLearning module" at bounding box center [905, 164] width 236 height 37
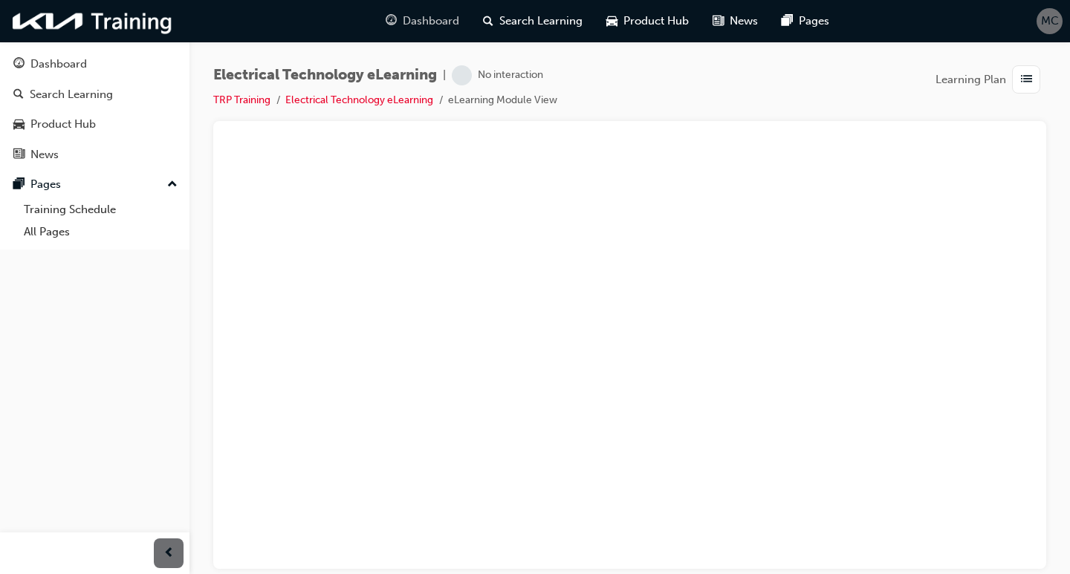
click at [419, 29] on span "Dashboard" at bounding box center [431, 21] width 56 height 17
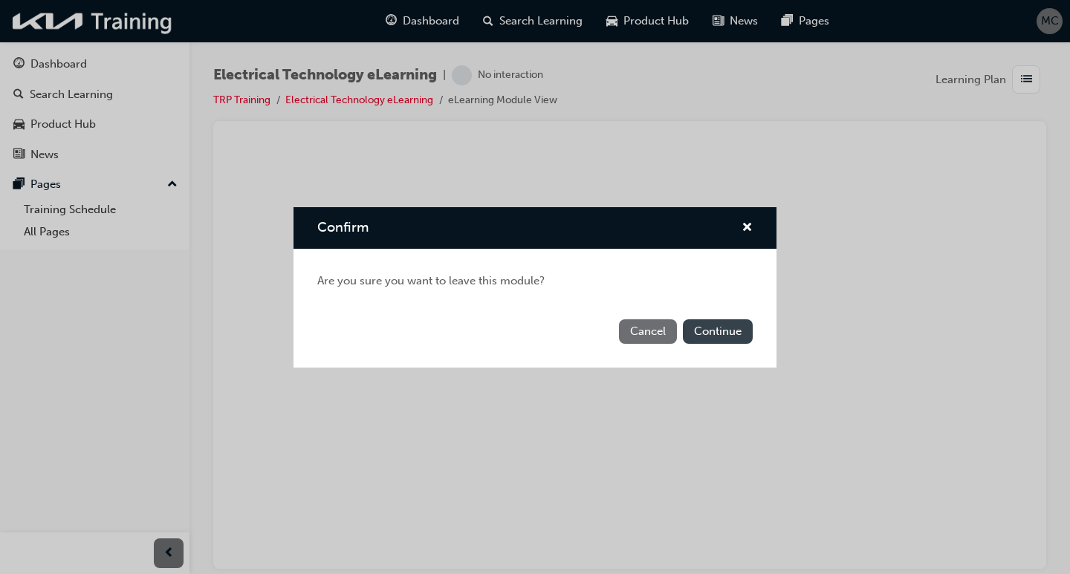
click at [707, 327] on button "Continue" at bounding box center [718, 332] width 70 height 25
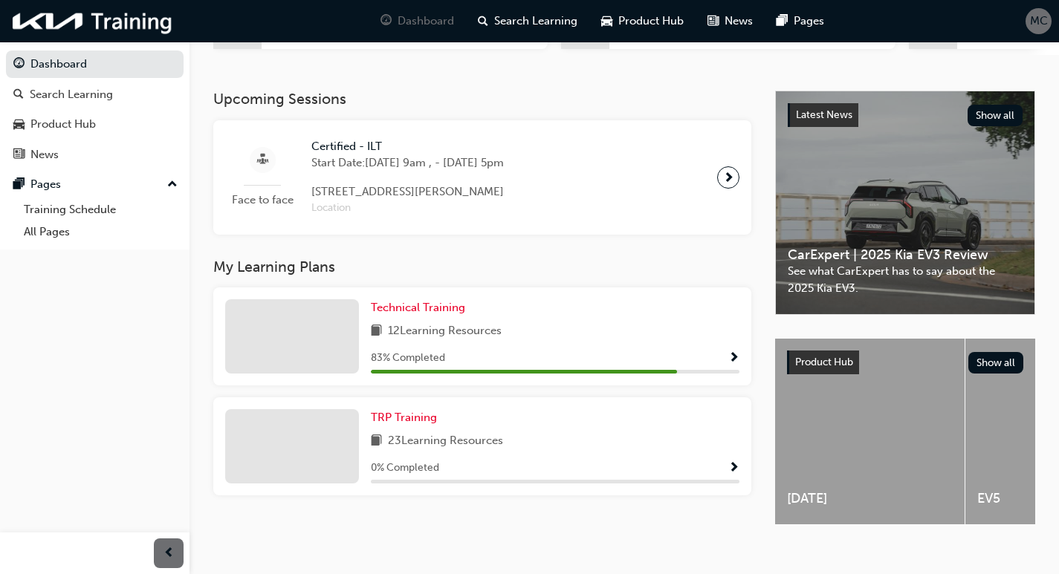
scroll to position [284, 0]
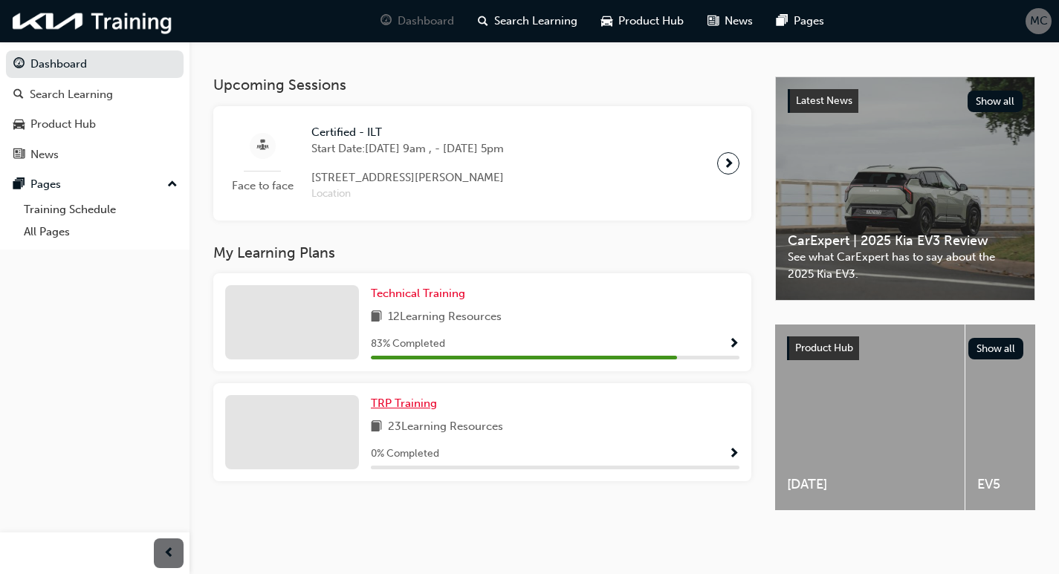
click at [412, 397] on span "TRP Training" at bounding box center [404, 403] width 66 height 13
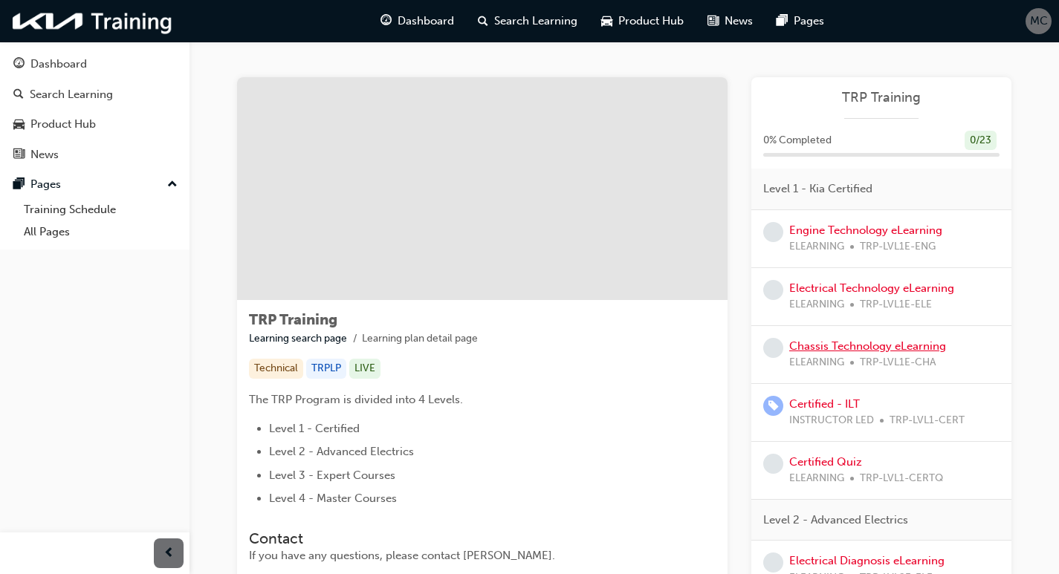
click at [838, 344] on link "Chassis Technology eLearning" at bounding box center [867, 346] width 157 height 13
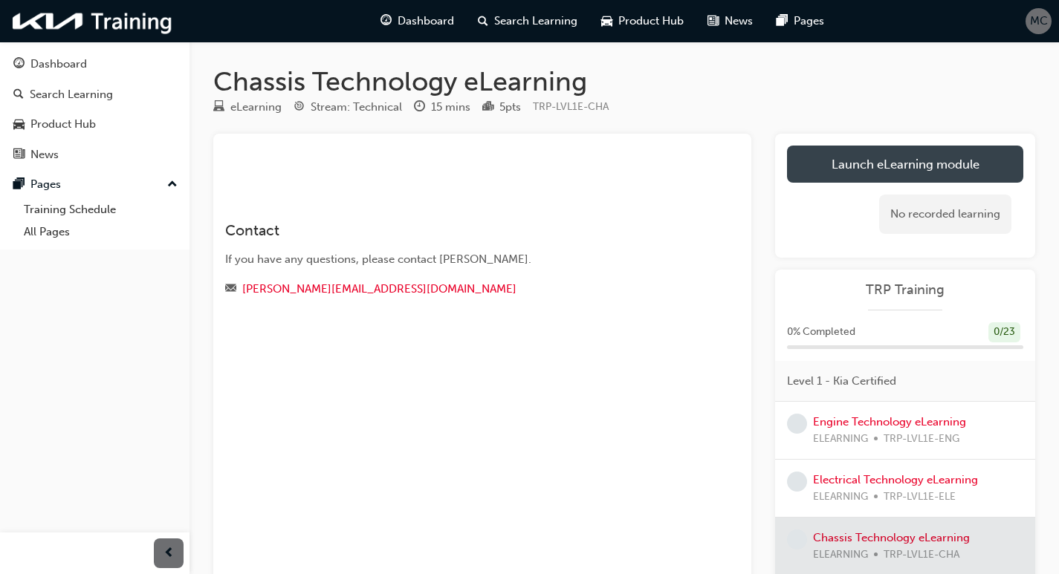
click at [843, 146] on link "Launch eLearning module" at bounding box center [905, 164] width 236 height 37
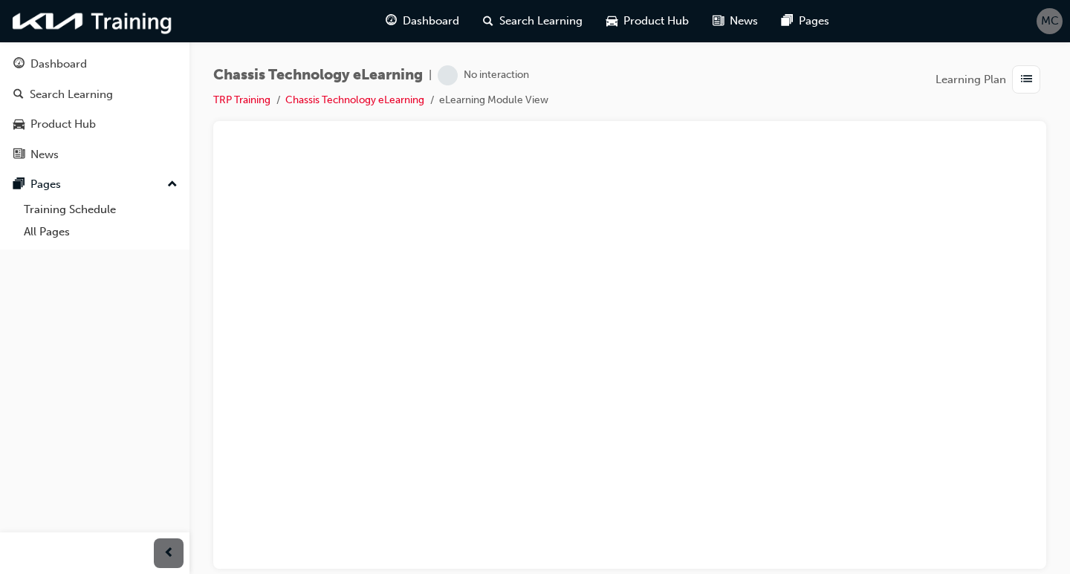
click at [1046, 25] on span "MC" at bounding box center [1050, 21] width 18 height 17
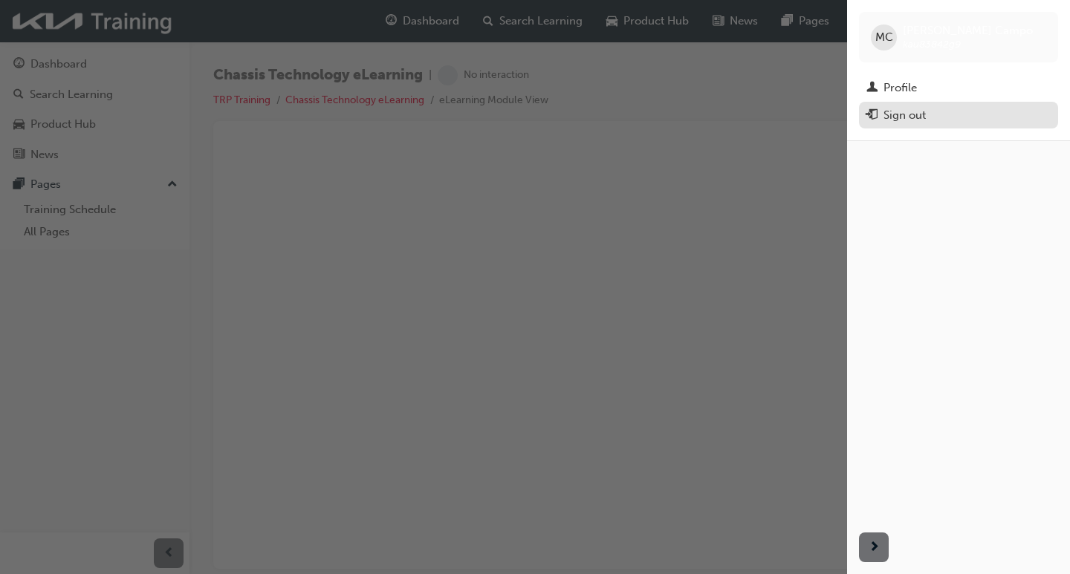
click at [953, 116] on div "Sign out" at bounding box center [958, 115] width 184 height 19
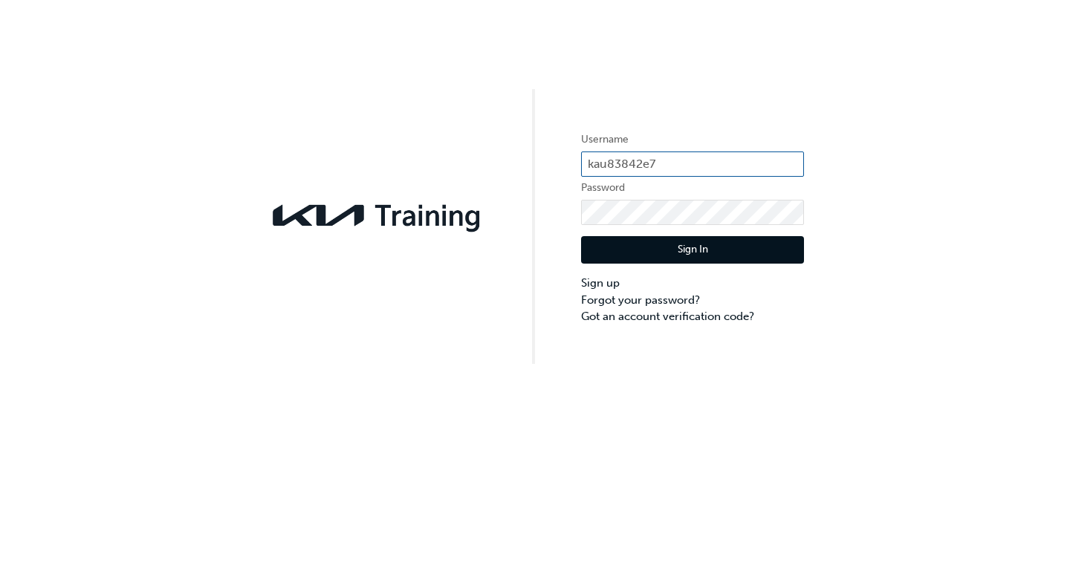
click at [714, 163] on input "kau83842e7" at bounding box center [692, 164] width 223 height 25
type input "kau83842g9"
click at [859, 137] on div "Username kau83842g9 Password Sign In Sign up Forgot your password? Got an accou…" at bounding box center [535, 182] width 1070 height 364
click at [623, 257] on button "Sign In" at bounding box center [692, 250] width 223 height 28
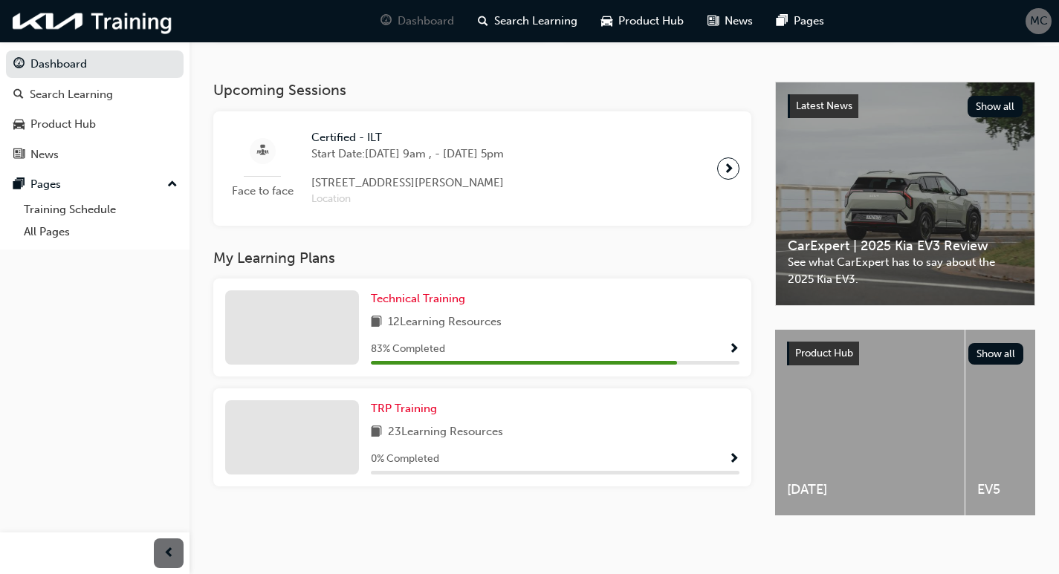
scroll to position [284, 0]
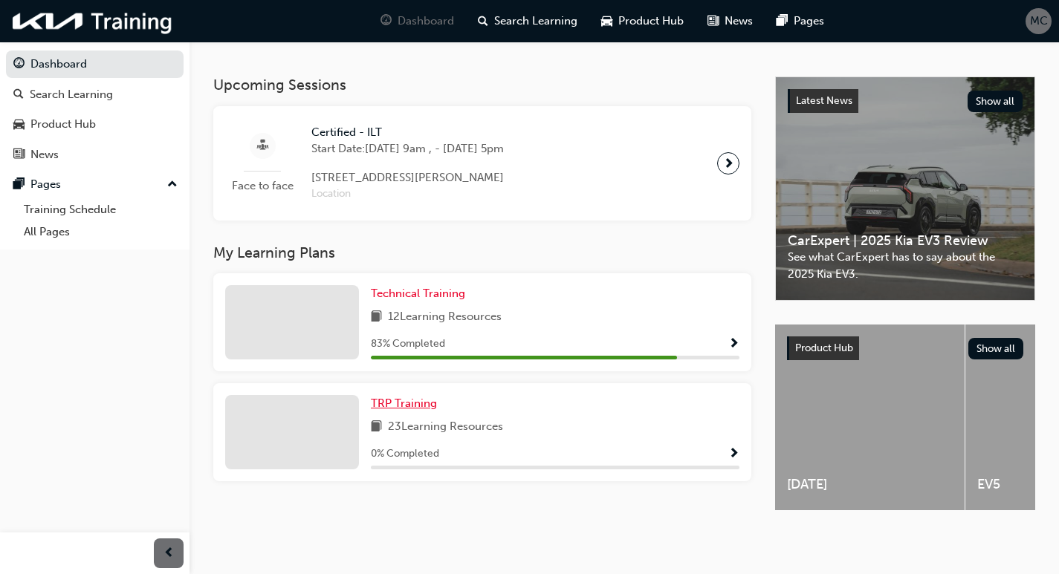
click at [397, 399] on span "TRP Training" at bounding box center [404, 403] width 66 height 13
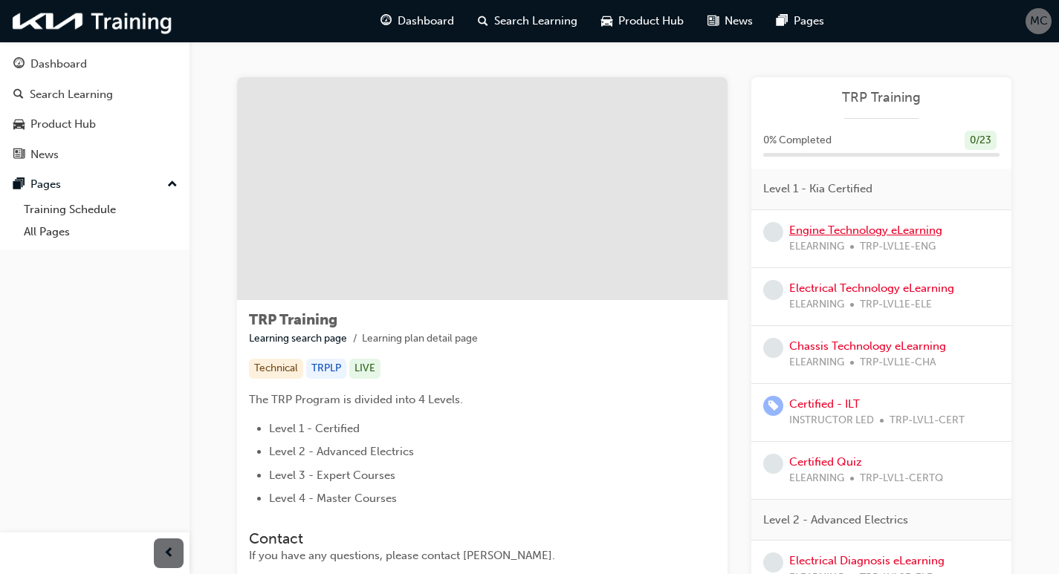
click at [858, 224] on link "Engine Technology eLearning" at bounding box center [865, 230] width 153 height 13
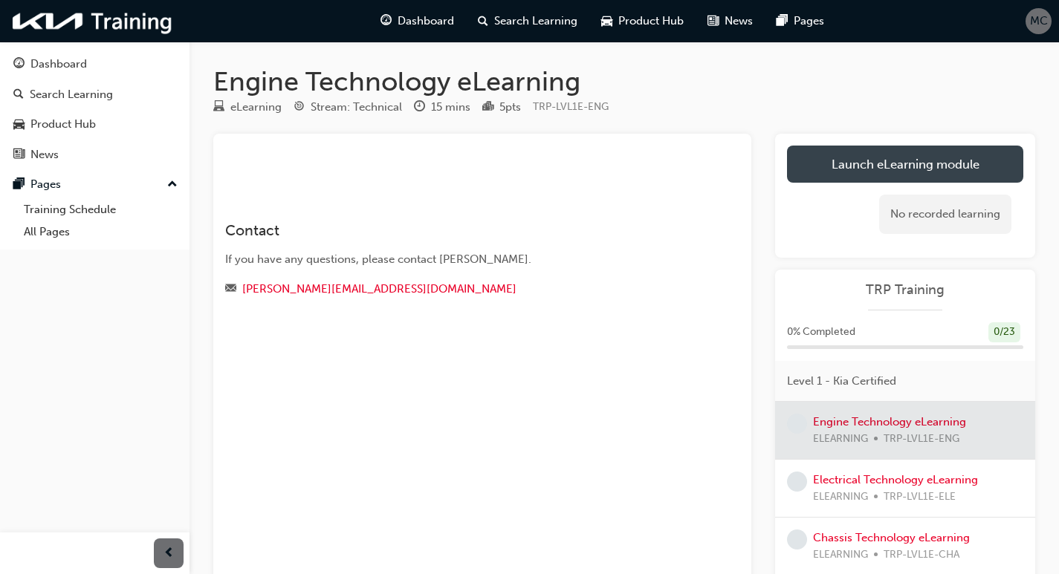
click at [885, 161] on link "Launch eLearning module" at bounding box center [905, 164] width 236 height 37
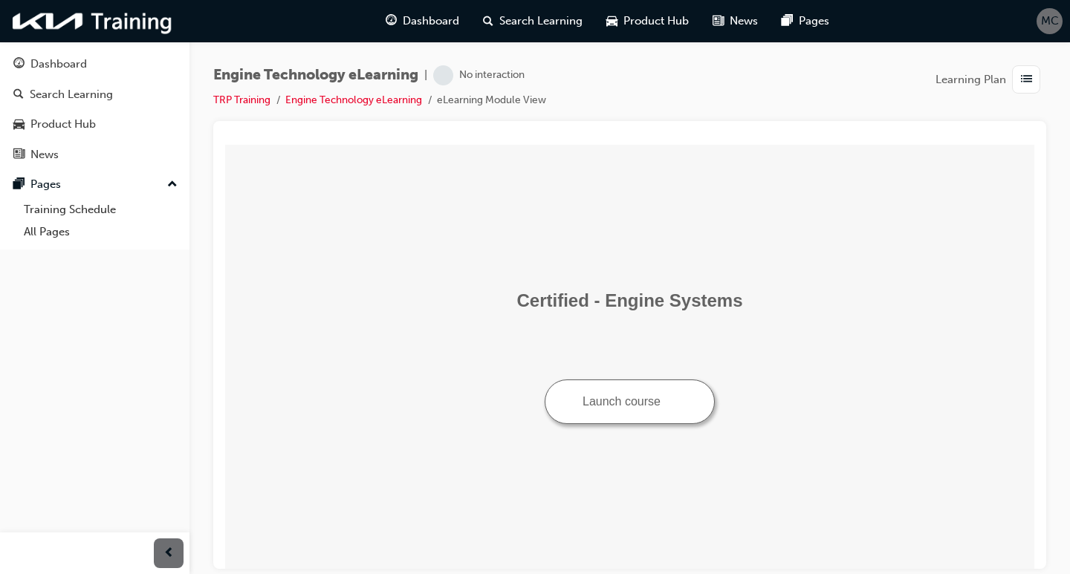
click at [612, 404] on button "Launch course" at bounding box center [630, 401] width 170 height 45
click at [603, 404] on button "Launch course" at bounding box center [630, 401] width 170 height 45
click at [417, 22] on span "Dashboard" at bounding box center [431, 21] width 56 height 17
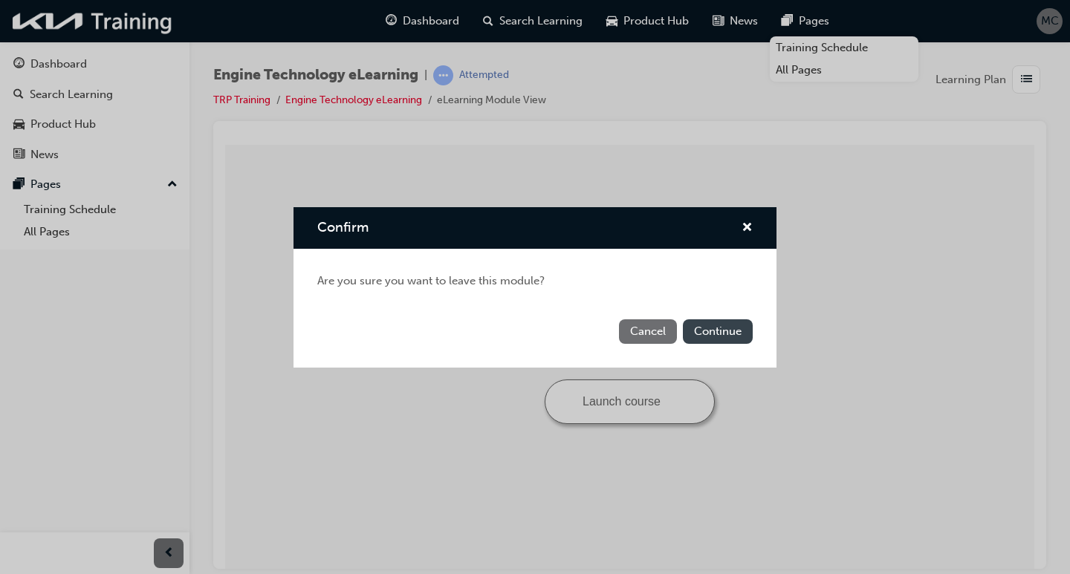
click at [695, 327] on button "Continue" at bounding box center [718, 332] width 70 height 25
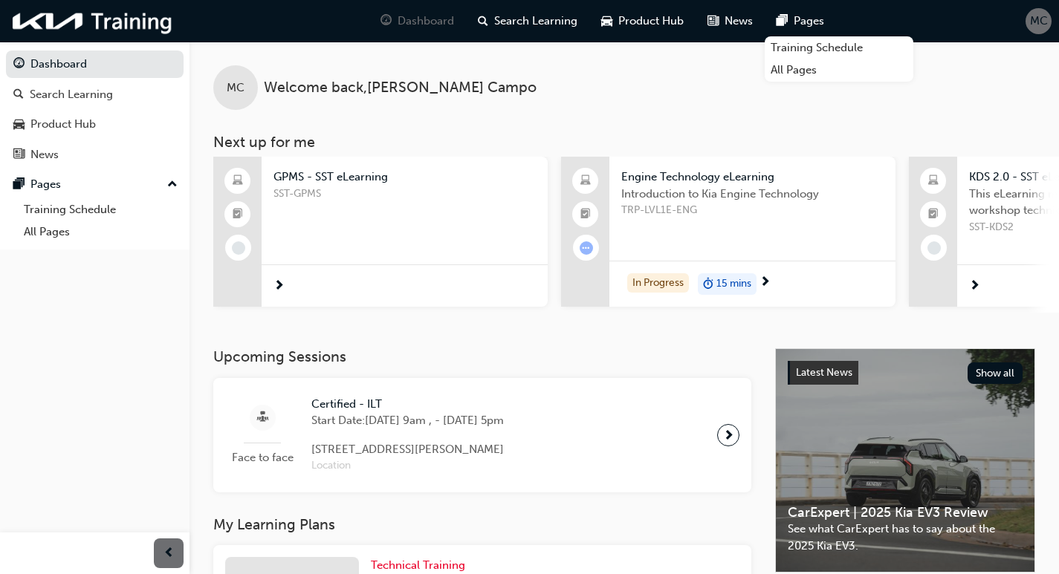
click at [326, 172] on span "GPMS - SST eLearning" at bounding box center [404, 177] width 262 height 17
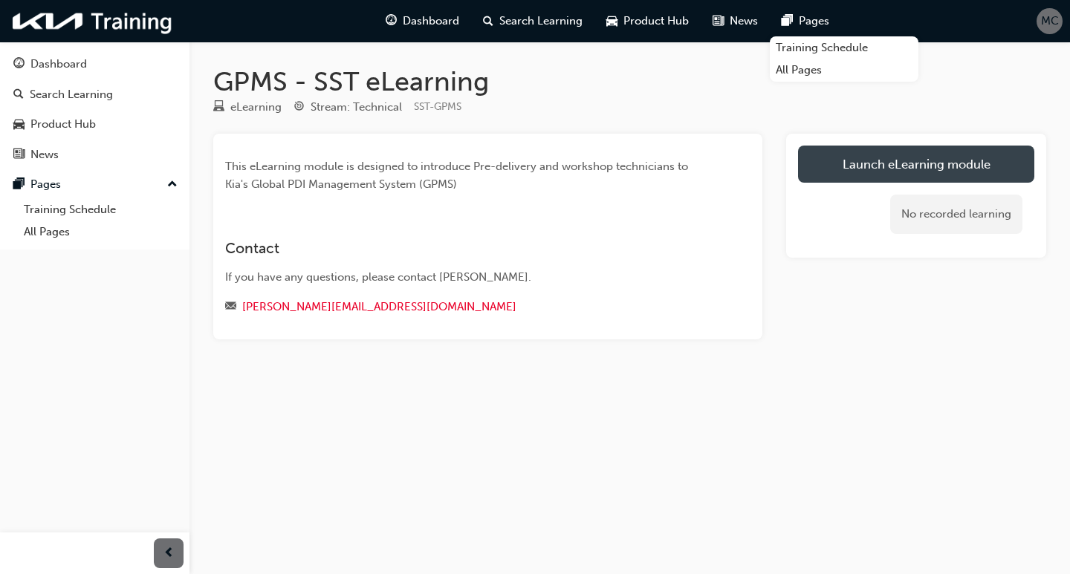
click at [885, 169] on link "Launch eLearning module" at bounding box center [916, 164] width 236 height 37
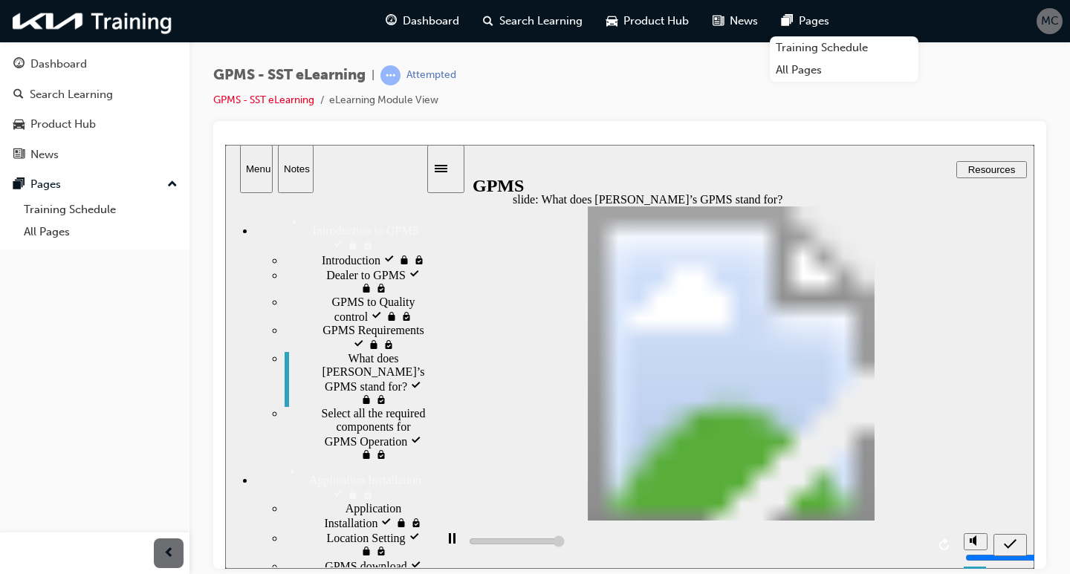
type input "5000"
click at [1008, 537] on icon "submit" at bounding box center [1010, 543] width 13 height 13
radio input "true"
click at [1009, 544] on icon "submit" at bounding box center [1010, 543] width 13 height 13
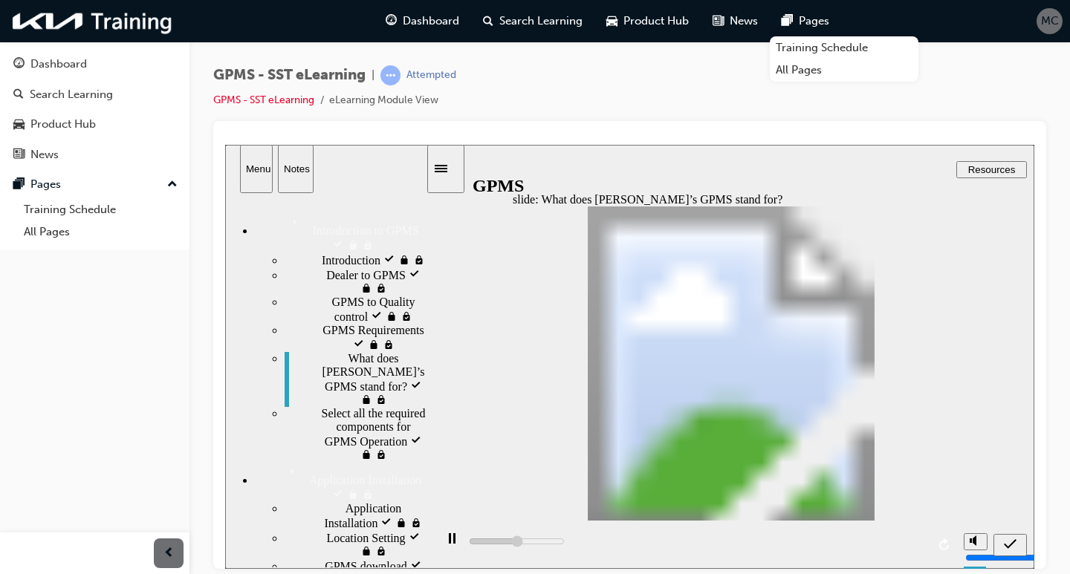
type input "5000"
checkbox input "true"
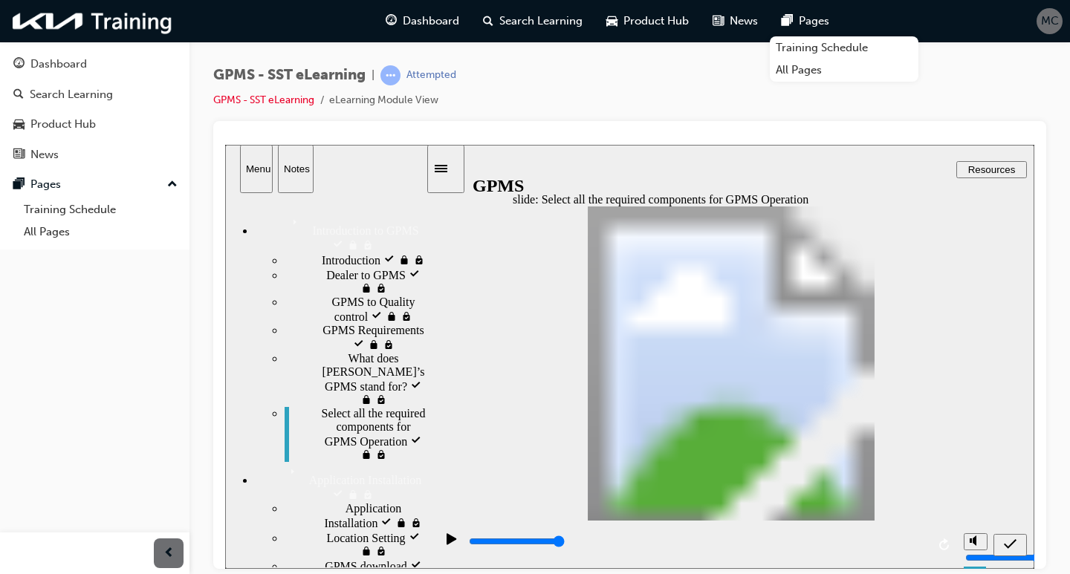
checkbox input "true"
click at [1002, 542] on div "submit" at bounding box center [1010, 545] width 22 height 16
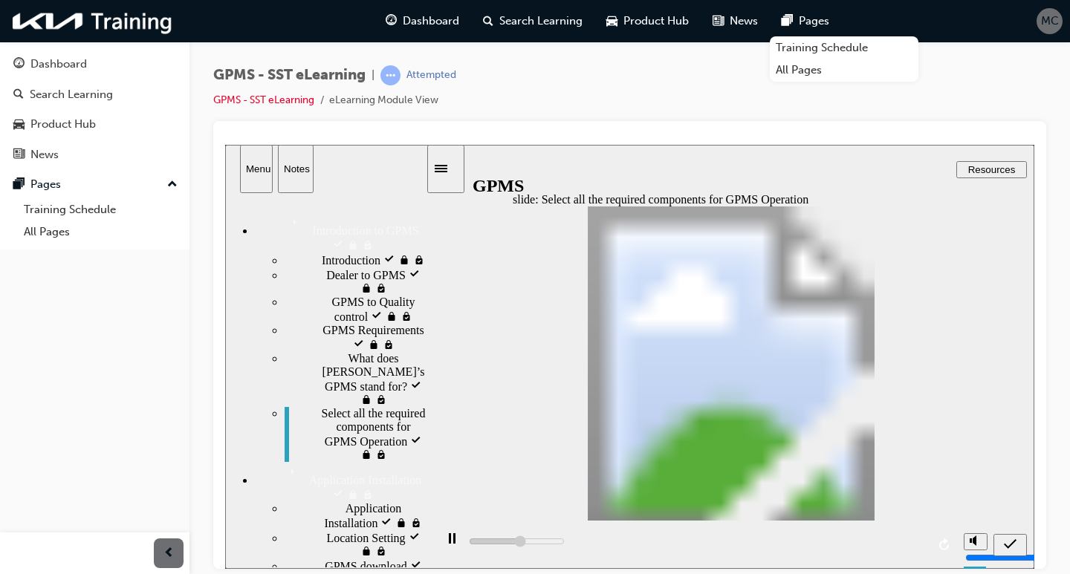
type input "5000"
checkbox input "false"
click at [1002, 543] on div "submit" at bounding box center [1010, 545] width 22 height 16
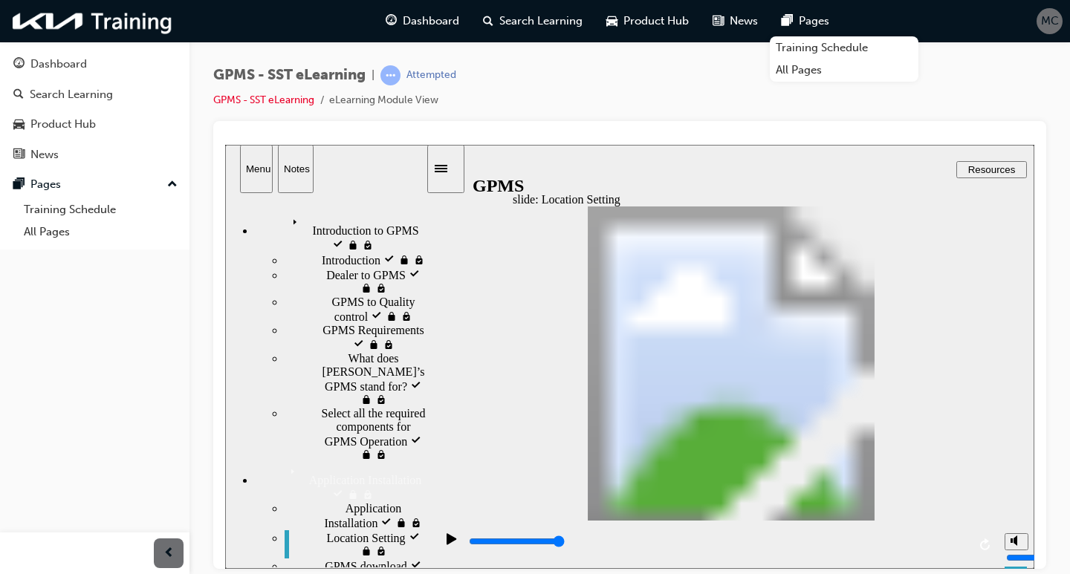
click at [950, 357] on div "slide: Location Setting Folded Corner 1 Rectangle 3 • Open ‘Settings’ menu Rect…" at bounding box center [629, 356] width 809 height 424
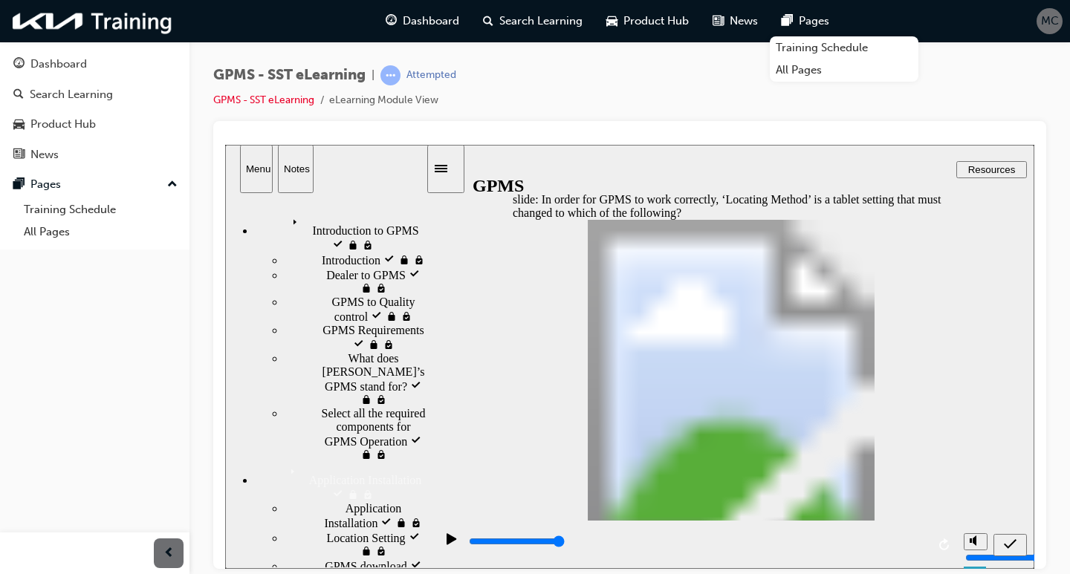
drag, startPoint x: 764, startPoint y: 389, endPoint x: 754, endPoint y: 291, distance: 99.3
click at [1002, 541] on div "submit" at bounding box center [1010, 545] width 22 height 16
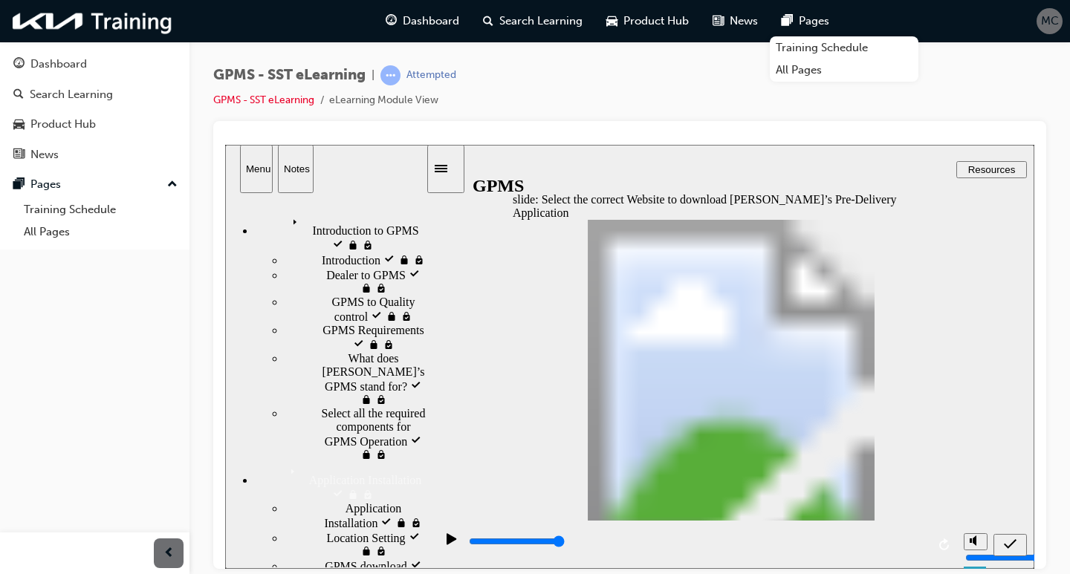
click at [1007, 545] on icon "submit" at bounding box center [1010, 544] width 13 height 10
drag, startPoint x: 1010, startPoint y: 540, endPoint x: 1002, endPoint y: 539, distance: 7.6
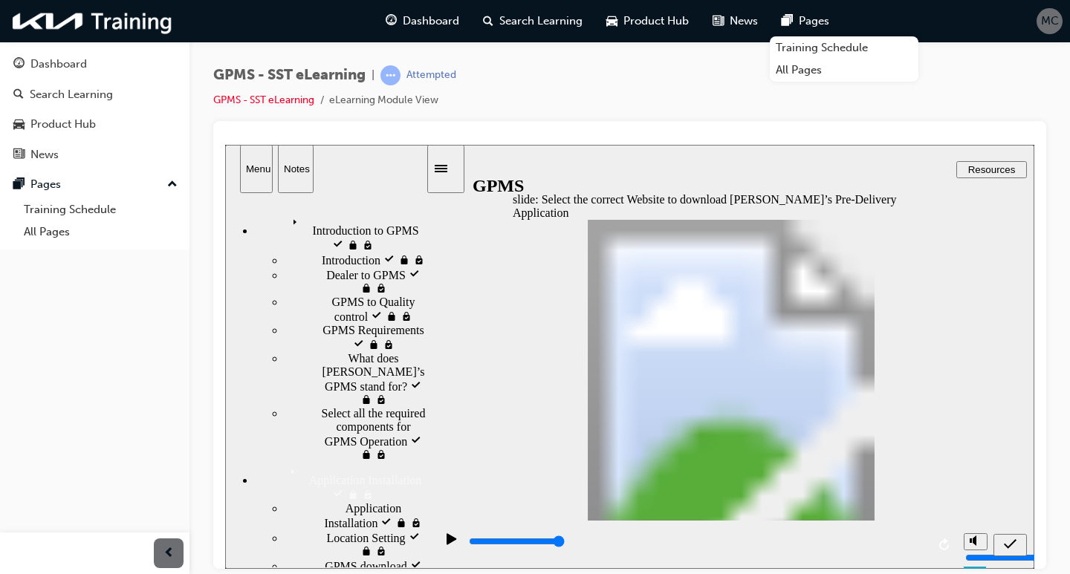
click at [1008, 540] on icon "submit" at bounding box center [1010, 543] width 13 height 13
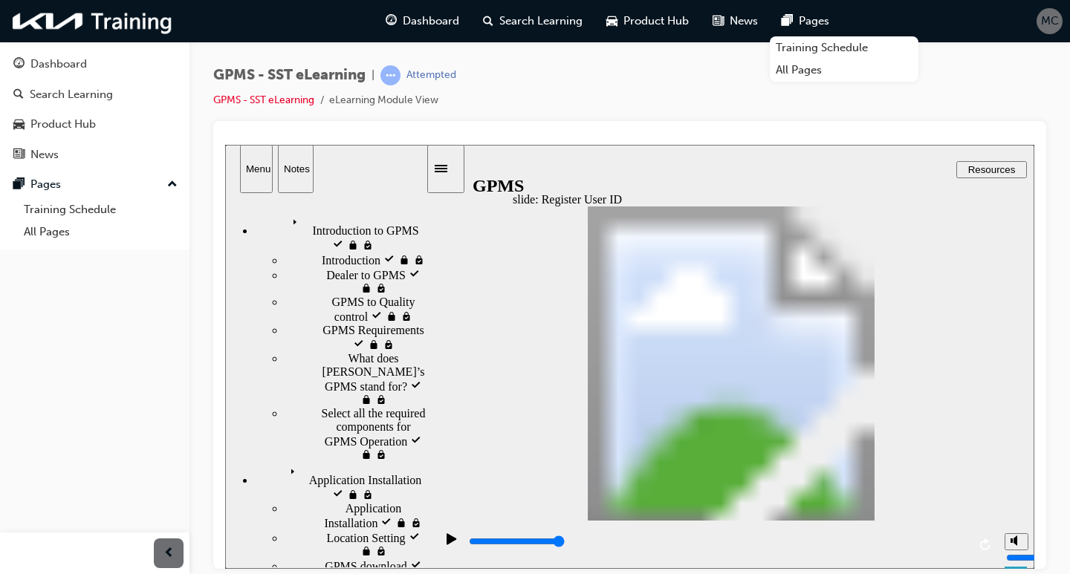
type input "5000"
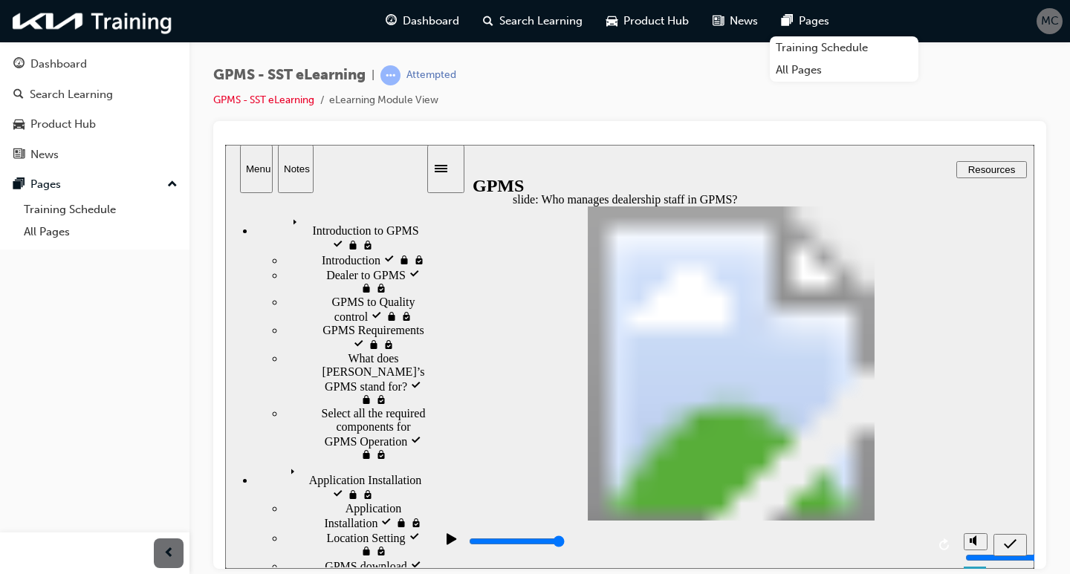
radio input "true"
click at [1010, 545] on icon "submit" at bounding box center [1010, 544] width 13 height 10
drag, startPoint x: 641, startPoint y: 332, endPoint x: 668, endPoint y: 353, distance: 34.5
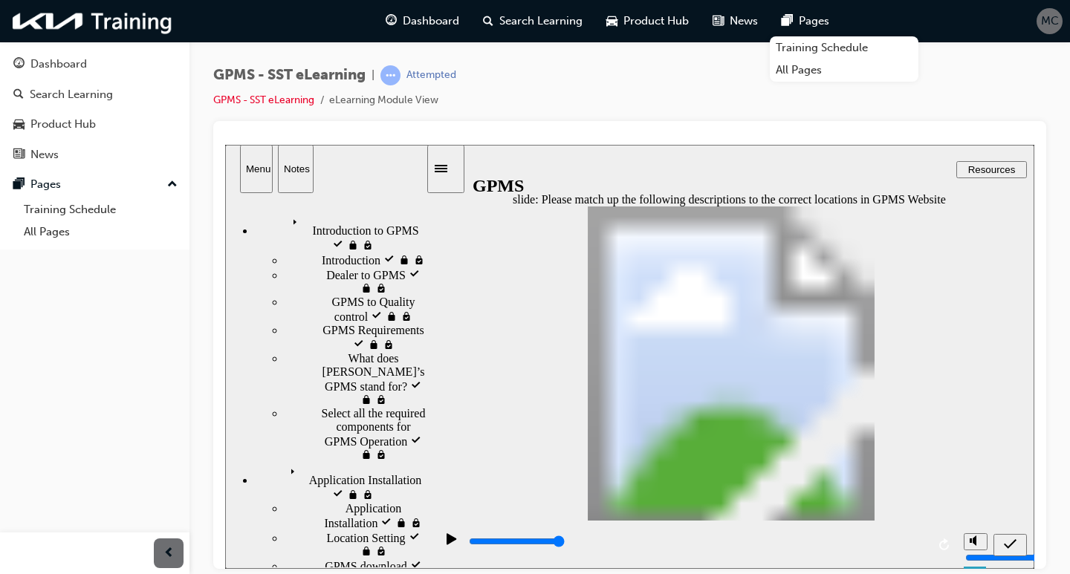
drag, startPoint x: 665, startPoint y: 337, endPoint x: 687, endPoint y: 344, distance: 22.6
drag, startPoint x: 687, startPoint y: 337, endPoint x: 691, endPoint y: 356, distance: 19.1
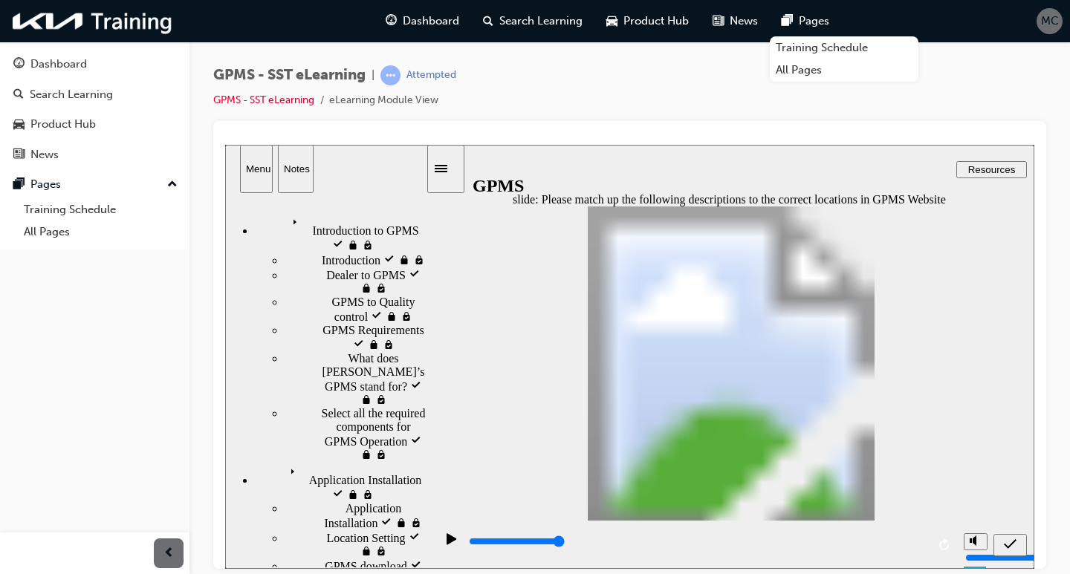
drag, startPoint x: 751, startPoint y: 372, endPoint x: 739, endPoint y: 340, distance: 34.8
drag, startPoint x: 642, startPoint y: 294, endPoint x: 678, endPoint y: 318, distance: 42.9
drag, startPoint x: 747, startPoint y: 418, endPoint x: 744, endPoint y: 302, distance: 116.0
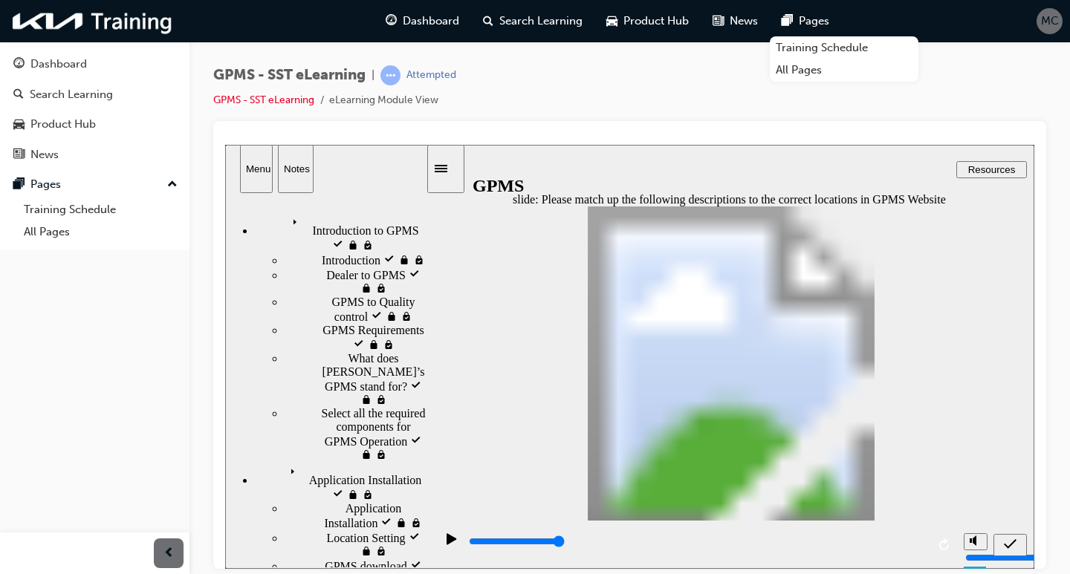
drag, startPoint x: 744, startPoint y: 302, endPoint x: 727, endPoint y: 302, distance: 16.3
drag, startPoint x: 596, startPoint y: 381, endPoint x: 646, endPoint y: 382, distance: 49.8
drag, startPoint x: 596, startPoint y: 421, endPoint x: 652, endPoint y: 415, distance: 56.8
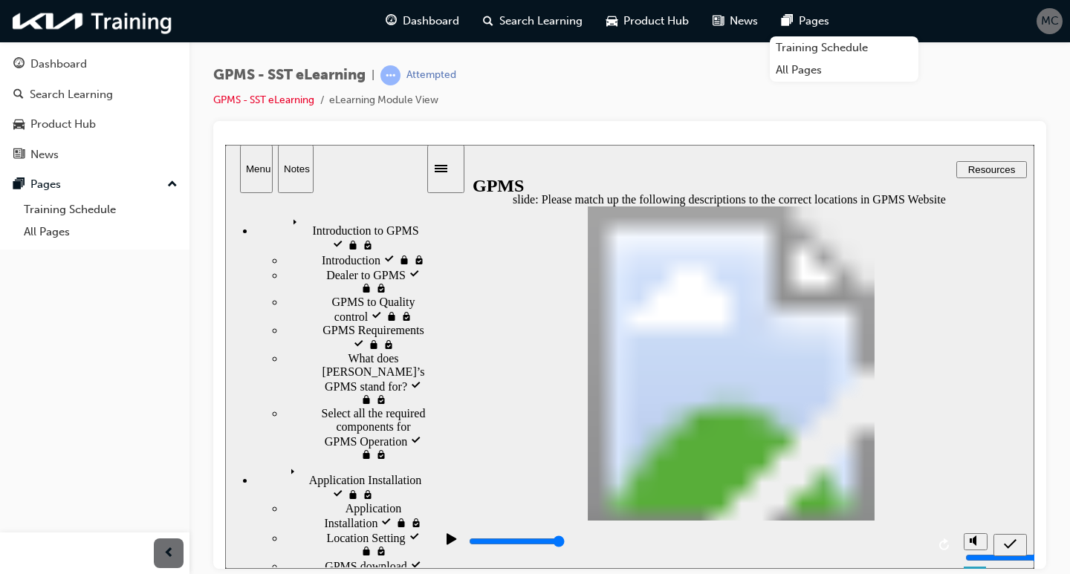
drag, startPoint x: 652, startPoint y: 415, endPoint x: 701, endPoint y: 421, distance: 49.3
drag, startPoint x: 785, startPoint y: 366, endPoint x: 762, endPoint y: 369, distance: 23.1
click at [1007, 538] on icon "submit" at bounding box center [1010, 543] width 13 height 13
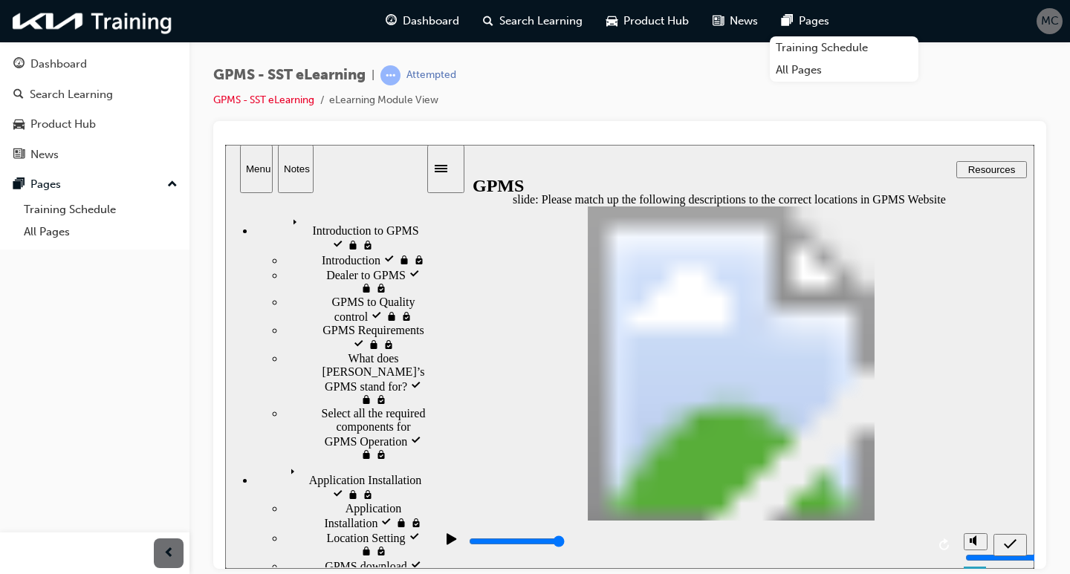
drag, startPoint x: 729, startPoint y: 414, endPoint x: 733, endPoint y: 372, distance: 42.6
drag, startPoint x: 762, startPoint y: 415, endPoint x: 742, endPoint y: 414, distance: 20.1
click at [1009, 542] on icon "submit" at bounding box center [1010, 543] width 13 height 13
drag, startPoint x: 754, startPoint y: 340, endPoint x: 750, endPoint y: 304, distance: 36.6
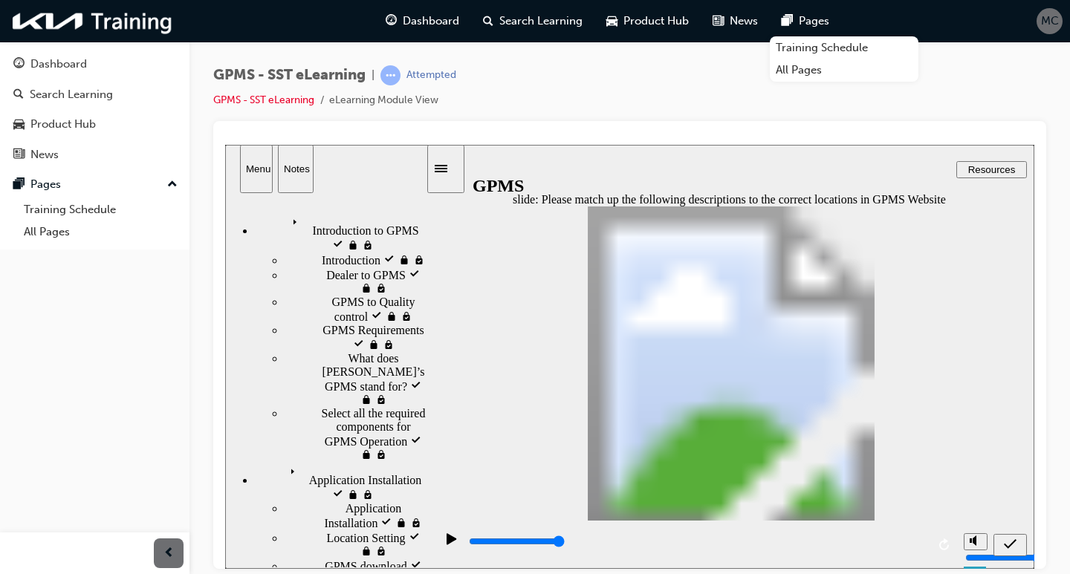
drag, startPoint x: 778, startPoint y: 342, endPoint x: 763, endPoint y: 342, distance: 14.9
click at [999, 542] on div "submit" at bounding box center [1010, 545] width 22 height 16
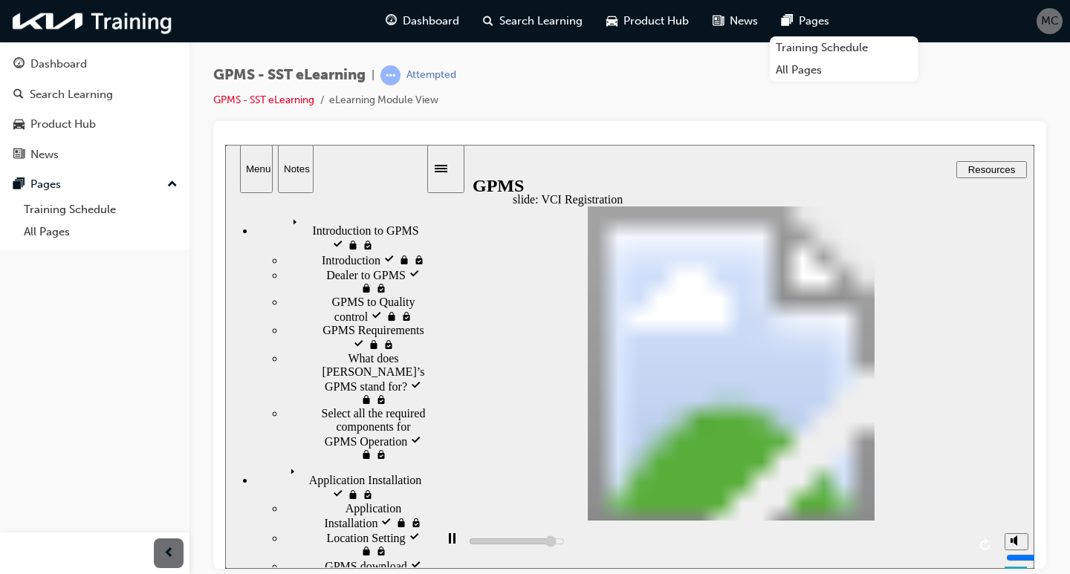
click at [959, 479] on div "slide: Vehicle Detail Section Rectangle 1 Rectangle 2 Rectangle 7 Group 1 Recta…" at bounding box center [629, 356] width 809 height 424
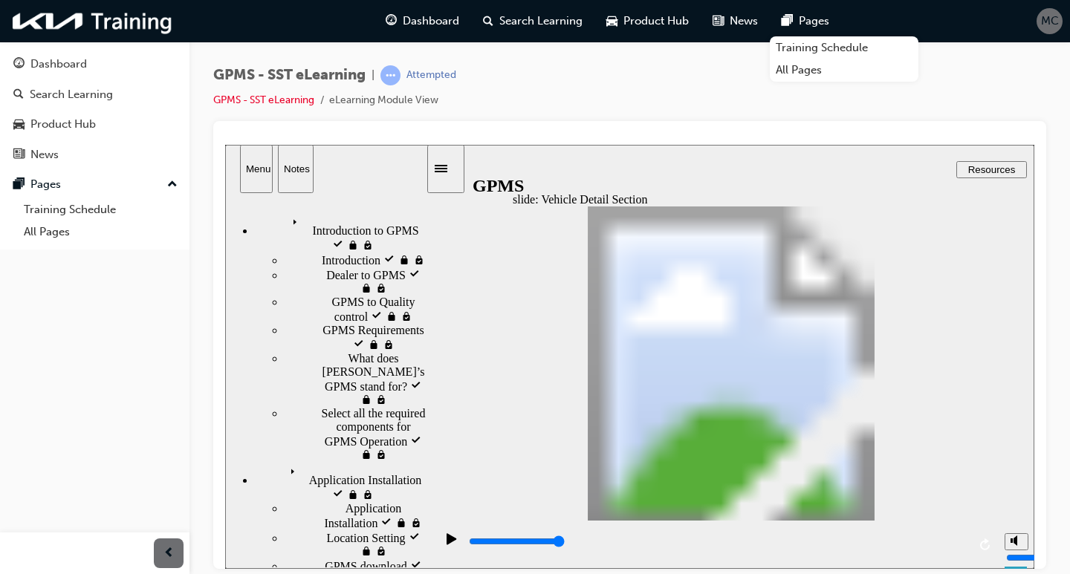
drag, startPoint x: 907, startPoint y: 463, endPoint x: 823, endPoint y: 424, distance: 92.7
drag, startPoint x: 774, startPoint y: 418, endPoint x: 742, endPoint y: 409, distance: 33.9
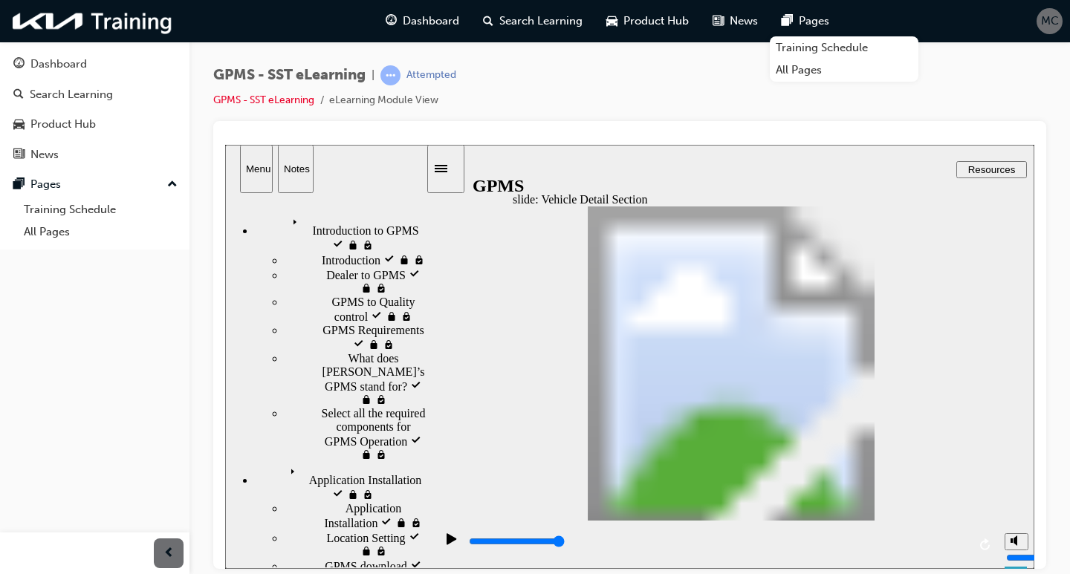
drag, startPoint x: 651, startPoint y: 392, endPoint x: 644, endPoint y: 383, distance: 11.6
drag, startPoint x: 663, startPoint y: 310, endPoint x: 663, endPoint y: 321, distance: 11.1
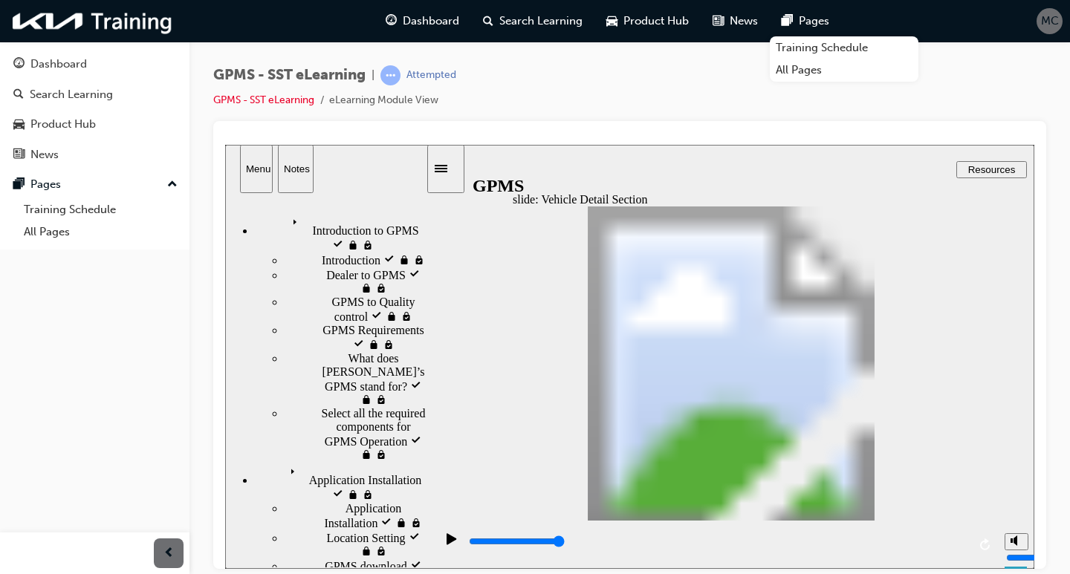
click at [985, 161] on button "Resources" at bounding box center [991, 169] width 71 height 17
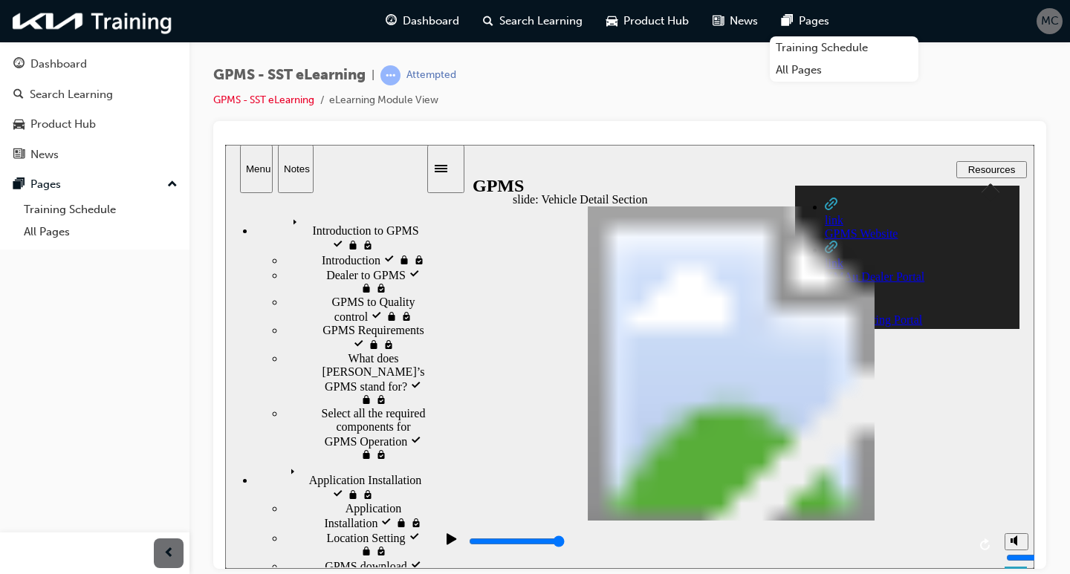
click at [984, 163] on span "Resources" at bounding box center [992, 168] width 48 height 11
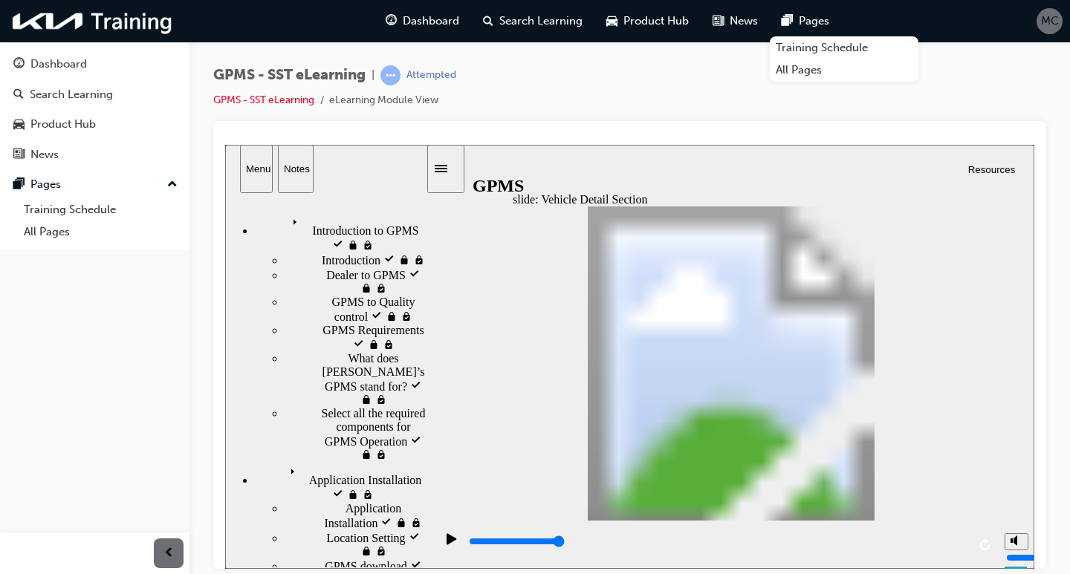
click at [983, 164] on span "Resources" at bounding box center [992, 168] width 48 height 11
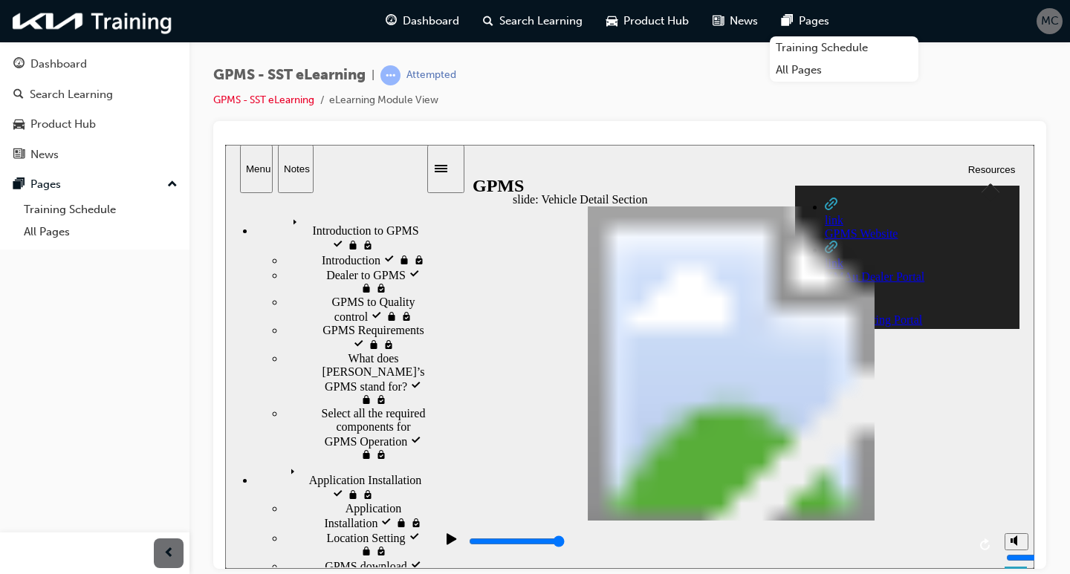
click at [995, 387] on div "slide: Vehicle Detail Section Rectangle 1 Rectangle 2 Rectangle 7 Group 1 Recta…" at bounding box center [629, 356] width 809 height 424
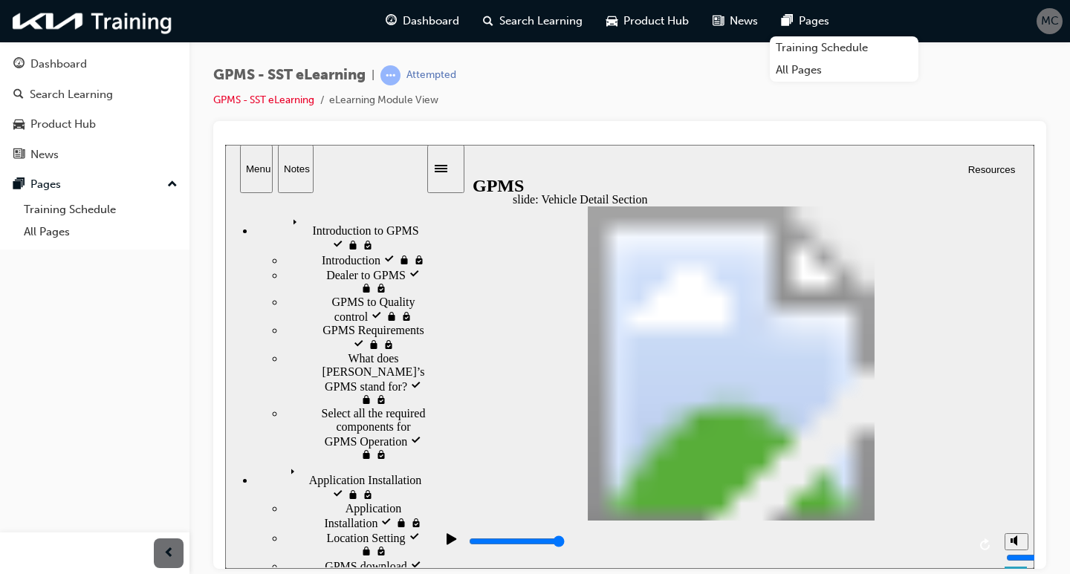
click at [986, 547] on icon "replay" at bounding box center [986, 544] width 12 height 12
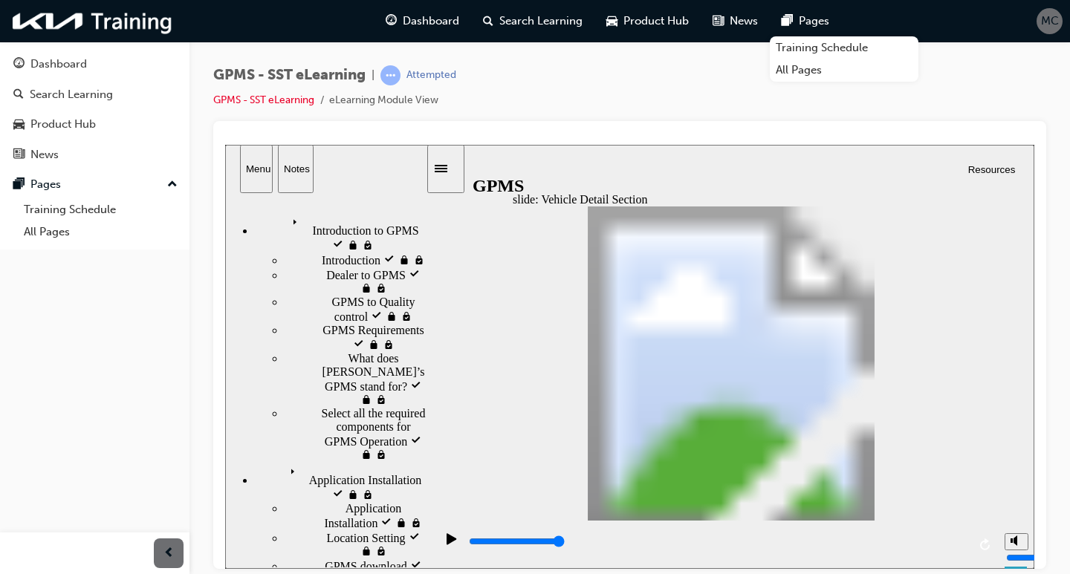
drag, startPoint x: 667, startPoint y: 231, endPoint x: 678, endPoint y: 252, distance: 23.3
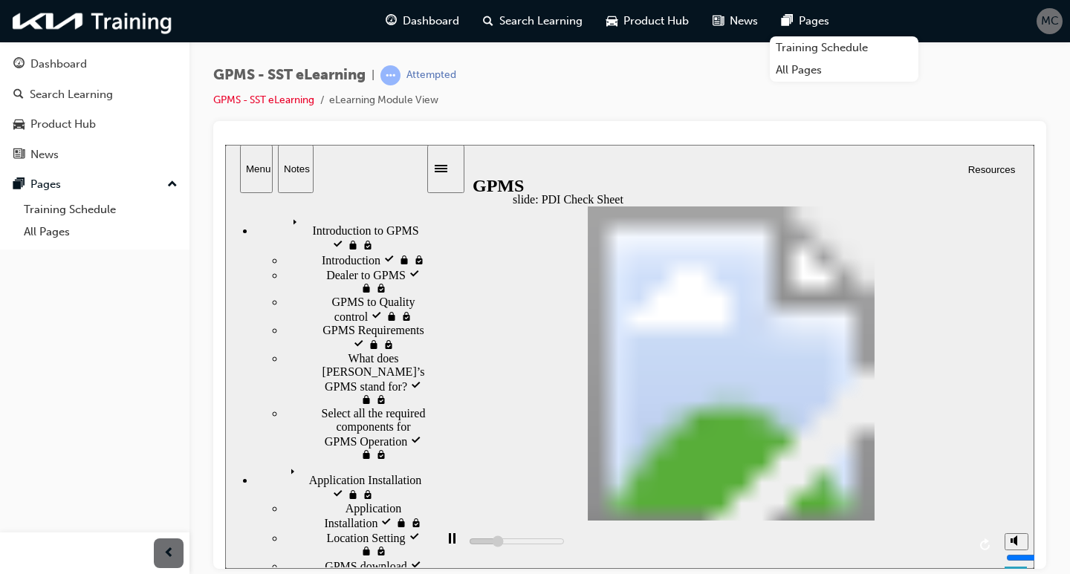
drag, startPoint x: 667, startPoint y: 342, endPoint x: 699, endPoint y: 346, distance: 31.4
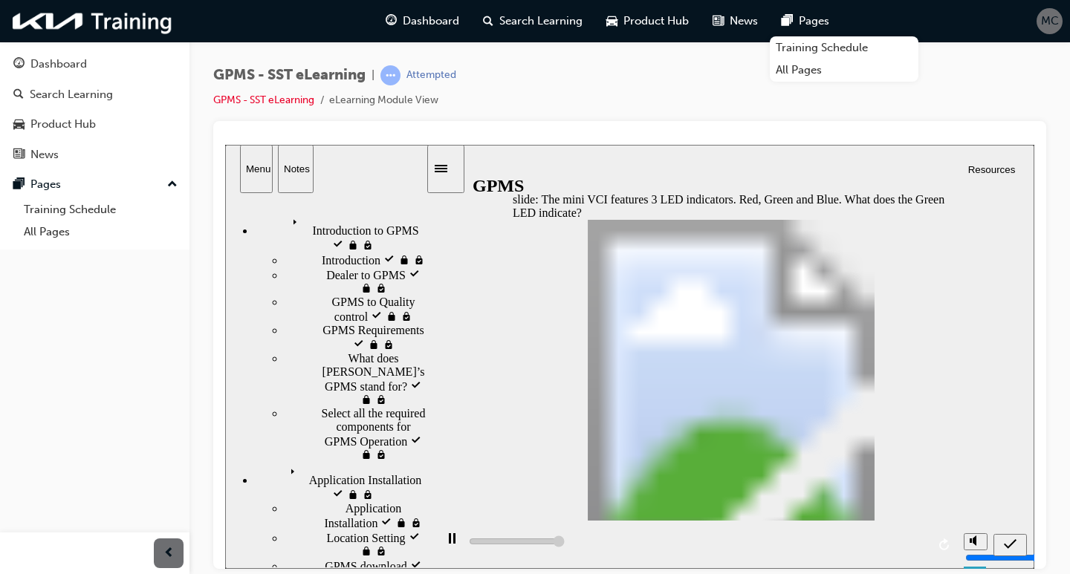
type input "5000"
radio input "true"
click at [1005, 546] on icon "submit" at bounding box center [1010, 543] width 13 height 13
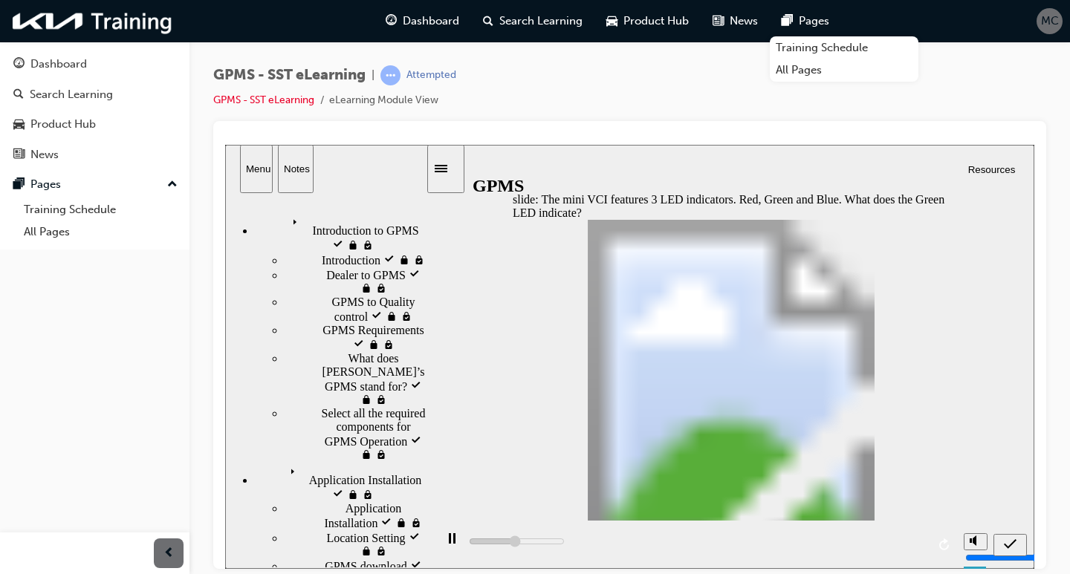
type input "5000"
radio input "true"
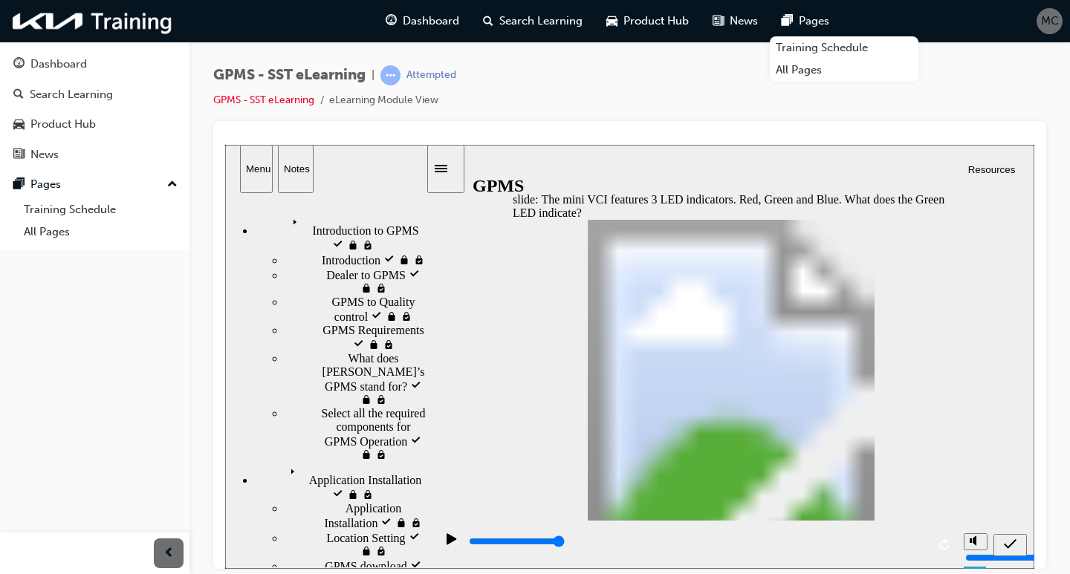
click at [1016, 545] on icon "submit" at bounding box center [1010, 543] width 13 height 13
drag, startPoint x: 864, startPoint y: 331, endPoint x: 849, endPoint y: 332, distance: 14.9
drag, startPoint x: 892, startPoint y: 356, endPoint x: 864, endPoint y: 358, distance: 27.6
drag, startPoint x: 793, startPoint y: 269, endPoint x: 811, endPoint y: 291, distance: 29.0
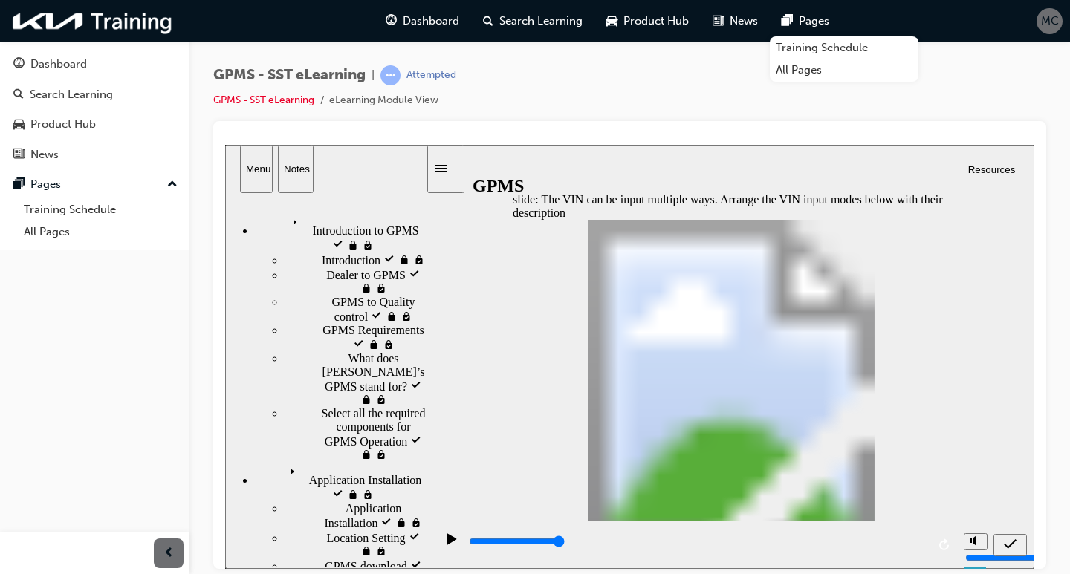
click at [1009, 540] on icon "submit" at bounding box center [1010, 543] width 13 height 13
type input "5000"
radio input "true"
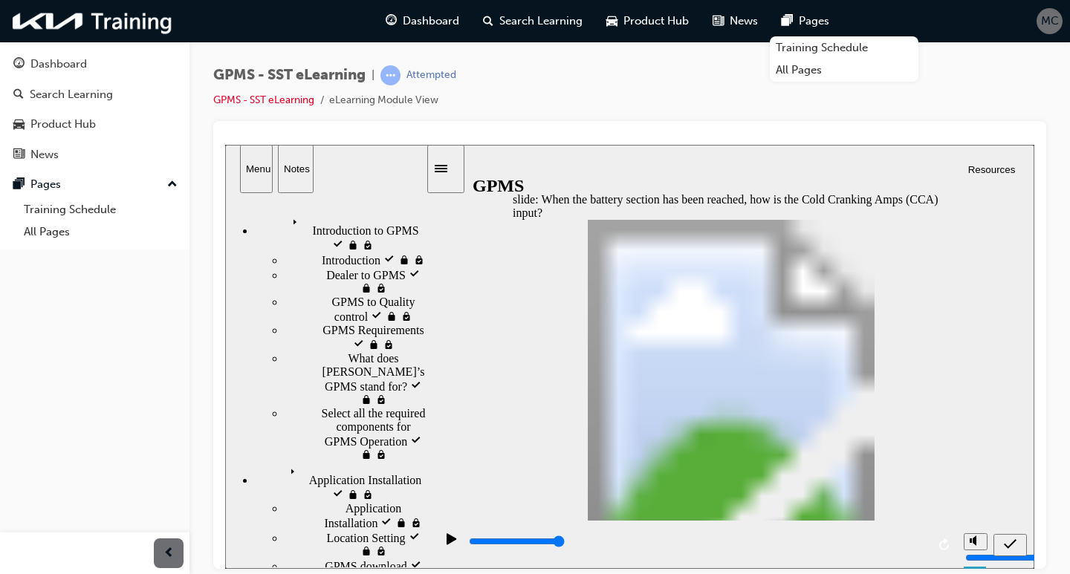
click at [1006, 542] on icon "submit" at bounding box center [1010, 543] width 13 height 13
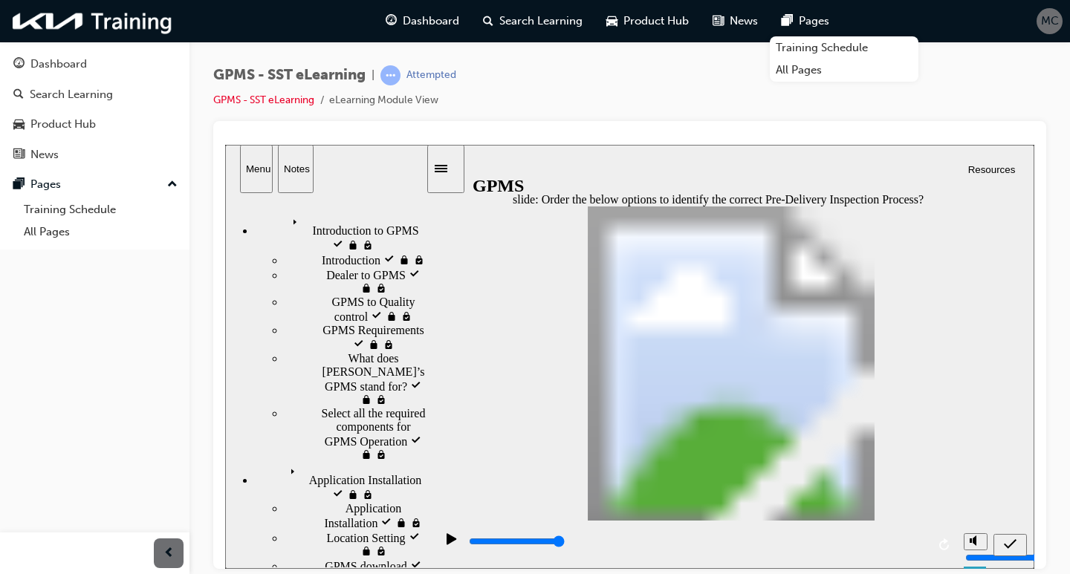
drag, startPoint x: 733, startPoint y: 311, endPoint x: 720, endPoint y: 291, distance: 24.7
drag, startPoint x: 716, startPoint y: 323, endPoint x: 722, endPoint y: 268, distance: 55.3
drag, startPoint x: 732, startPoint y: 311, endPoint x: 745, endPoint y: 279, distance: 34.0
click at [1005, 546] on icon "submit" at bounding box center [1010, 543] width 13 height 13
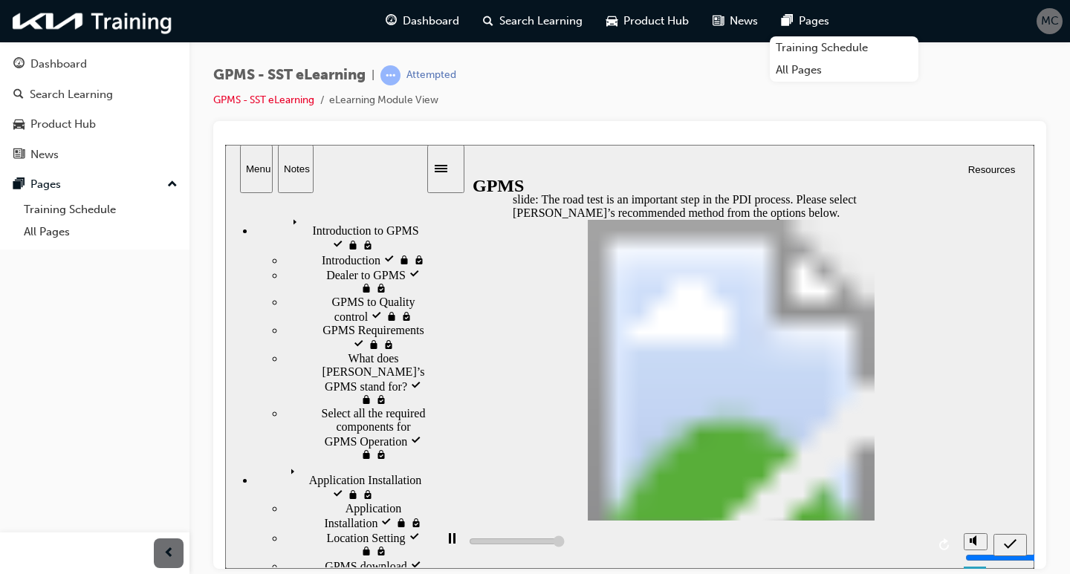
type input "5000"
radio input "true"
click at [1010, 537] on div "submit" at bounding box center [1010, 545] width 22 height 16
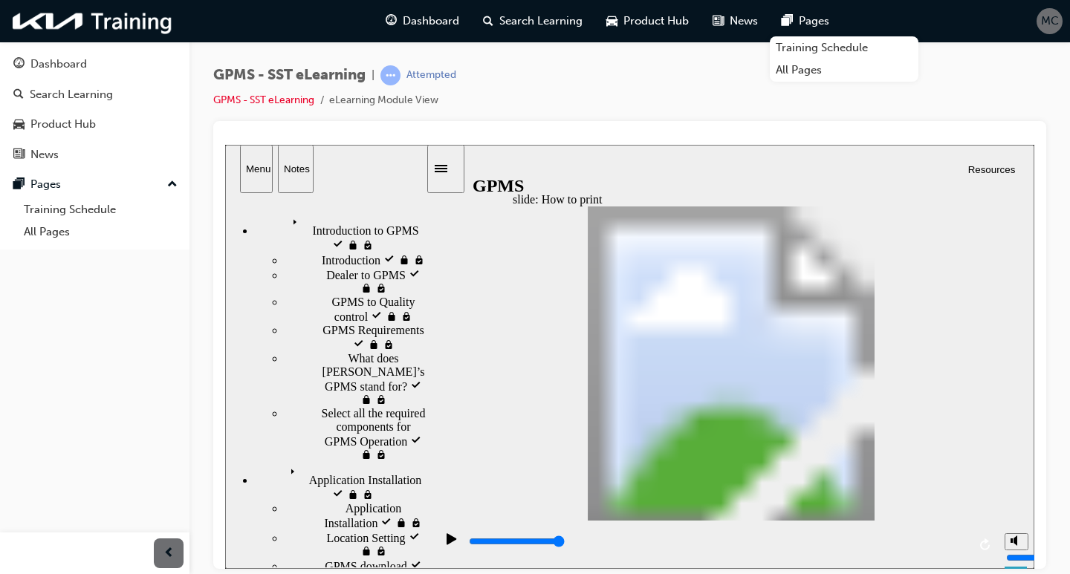
drag, startPoint x: 700, startPoint y: 319, endPoint x: 704, endPoint y: 259, distance: 59.6
drag, startPoint x: 689, startPoint y: 328, endPoint x: 681, endPoint y: 276, distance: 52.7
drag, startPoint x: 682, startPoint y: 290, endPoint x: 695, endPoint y: 359, distance: 70.3
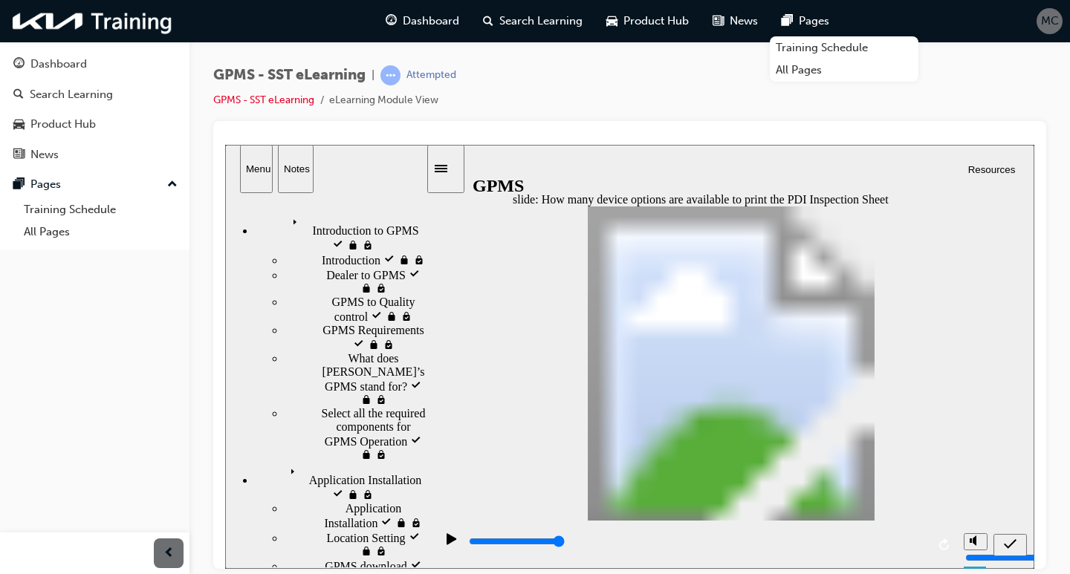
drag, startPoint x: 693, startPoint y: 350, endPoint x: 675, endPoint y: 276, distance: 76.3
drag, startPoint x: 672, startPoint y: 285, endPoint x: 666, endPoint y: 340, distance: 55.3
drag, startPoint x: 661, startPoint y: 294, endPoint x: 667, endPoint y: 247, distance: 46.4
click at [1003, 537] on div "submit" at bounding box center [1010, 545] width 22 height 16
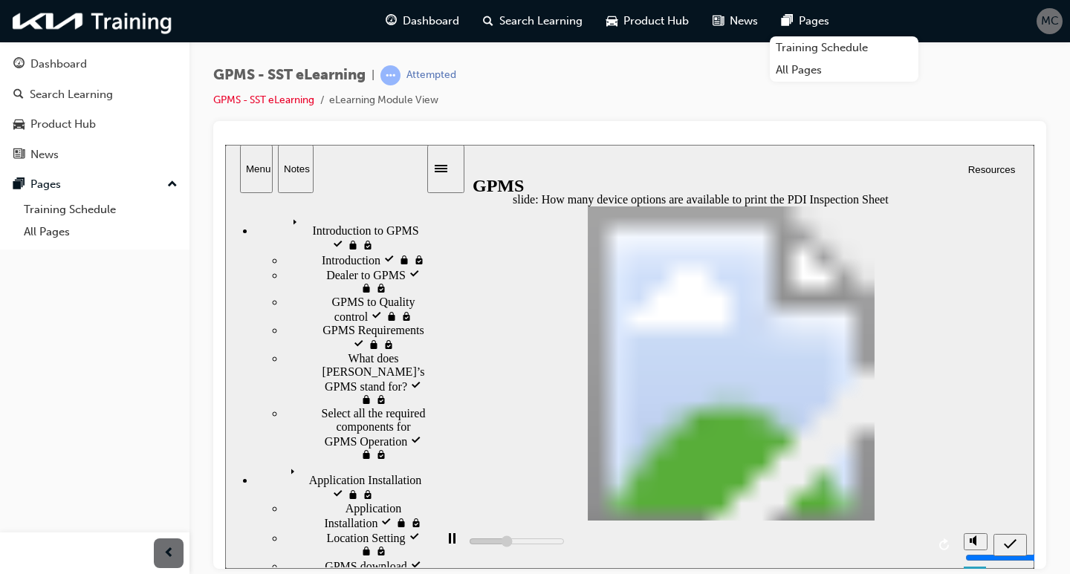
type input "5000"
radio input "true"
click at [1011, 545] on icon "submit" at bounding box center [1010, 544] width 13 height 10
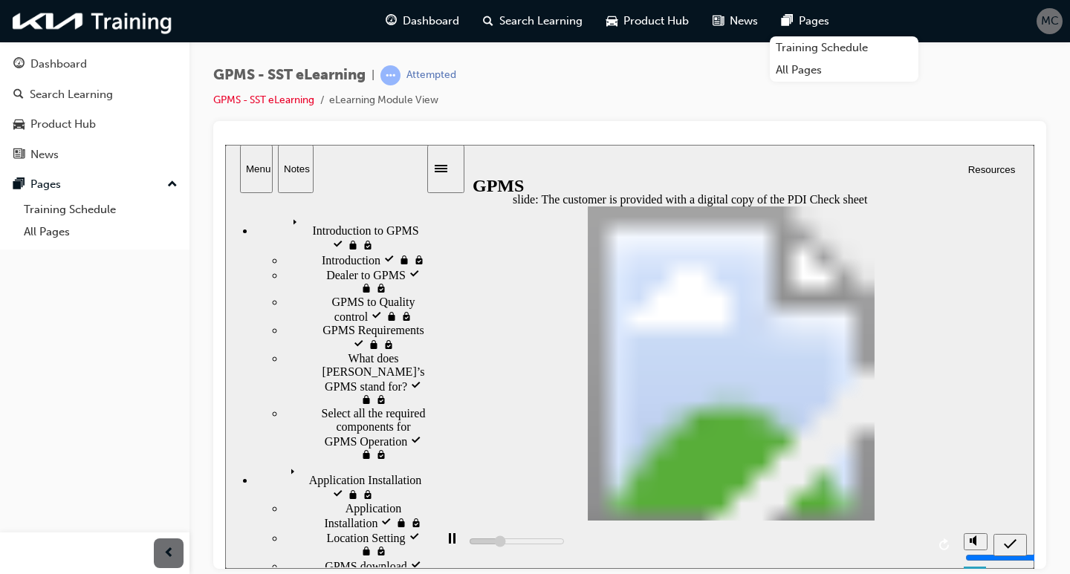
type input "5000"
radio input "false"
radio input "true"
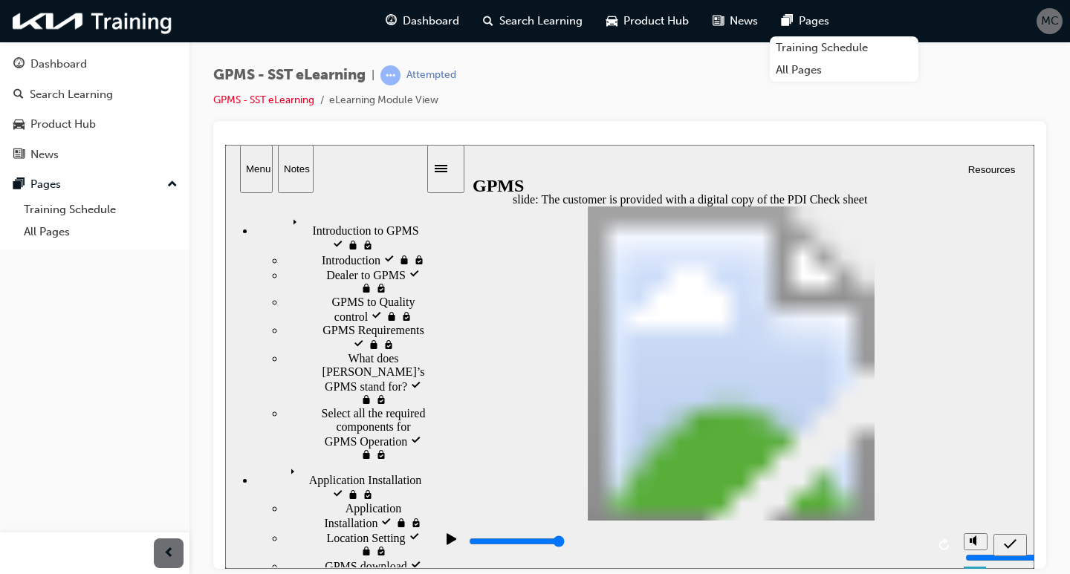
click at [1010, 544] on icon "submit" at bounding box center [1010, 543] width 13 height 13
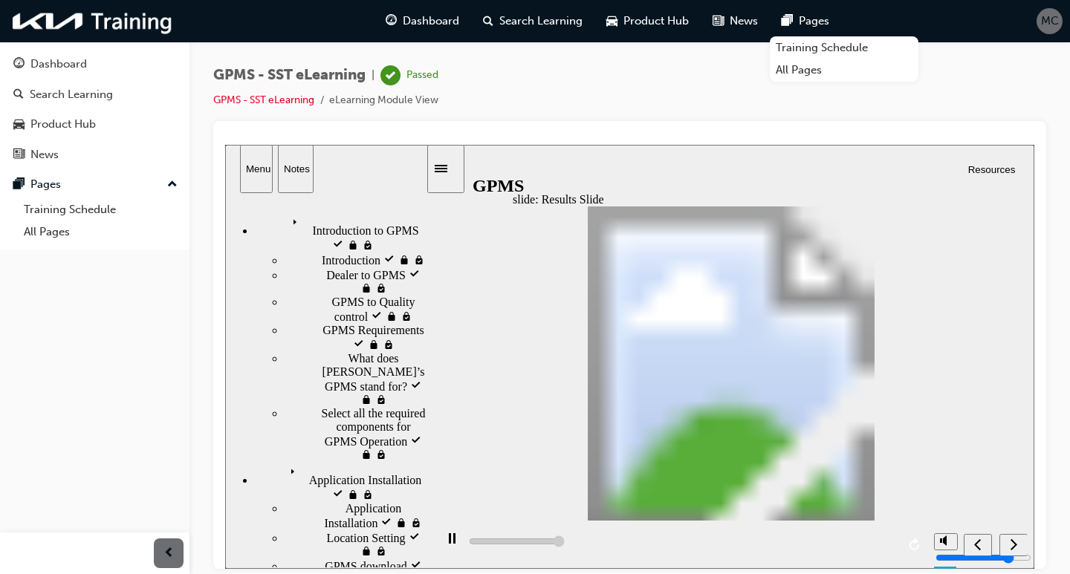
type input "5000"
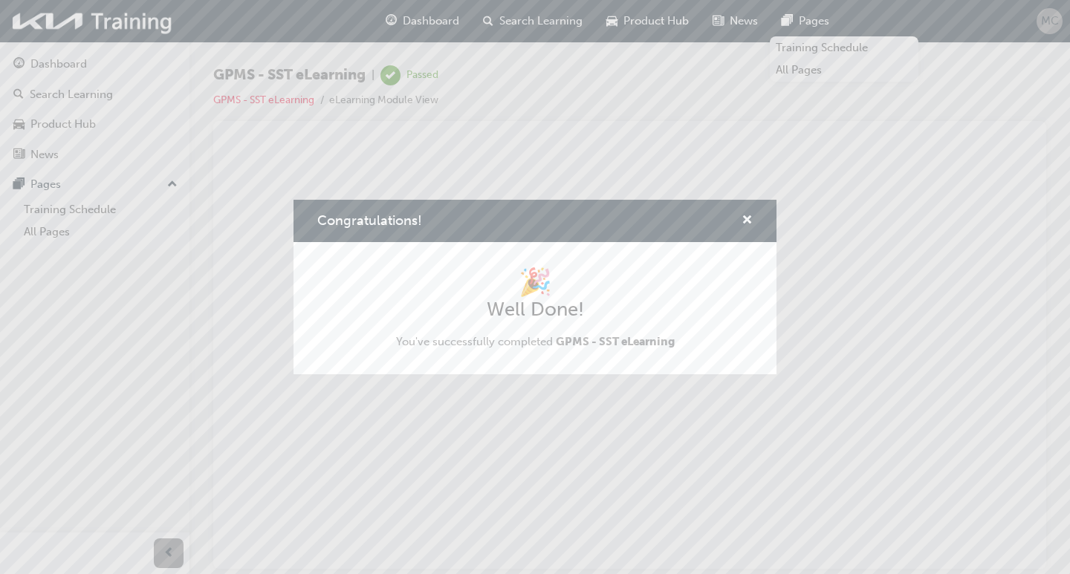
drag, startPoint x: 959, startPoint y: 360, endPoint x: 960, endPoint y: 368, distance: 7.5
click at [960, 368] on div "Congratulations! 🎉 Well Done! You've successfully completed GPMS - SST eLearning" at bounding box center [535, 287] width 1070 height 574
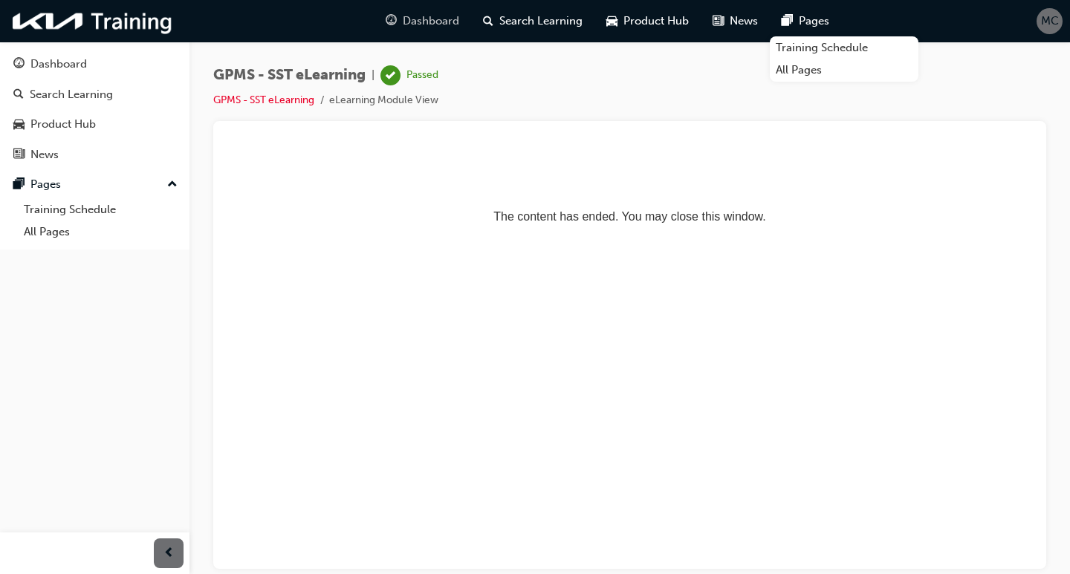
click at [388, 18] on span "guage-icon" at bounding box center [391, 21] width 11 height 19
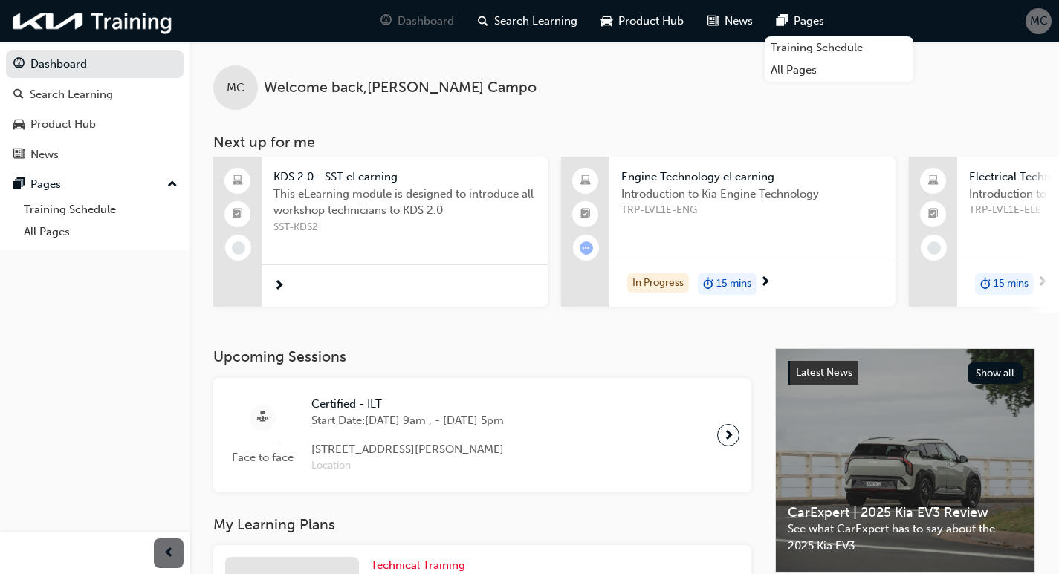
click at [377, 178] on span "KDS 2.0 - SST eLearning" at bounding box center [404, 177] width 262 height 17
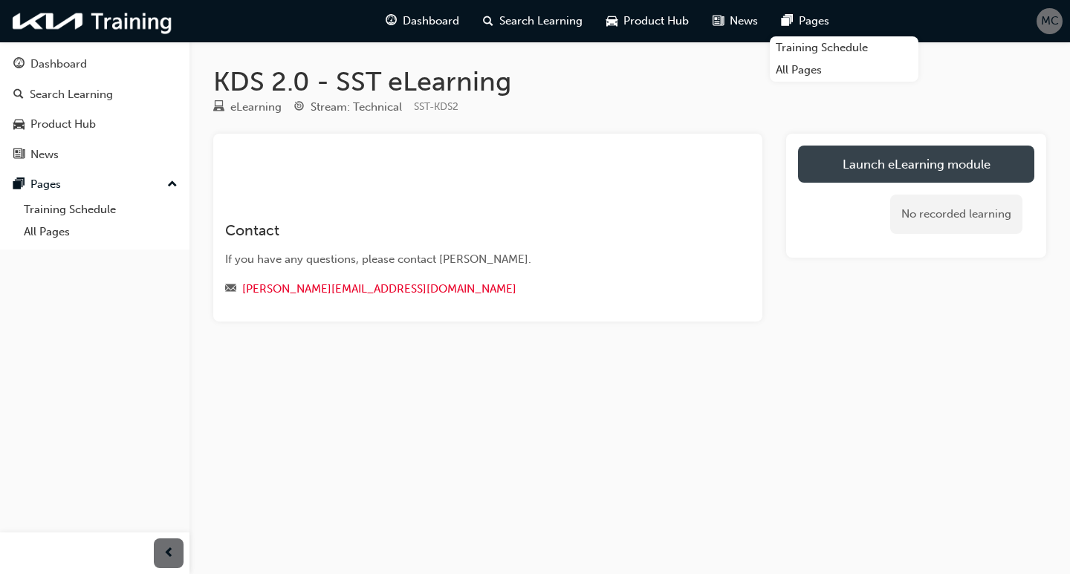
click at [868, 152] on link "Launch eLearning module" at bounding box center [916, 164] width 236 height 37
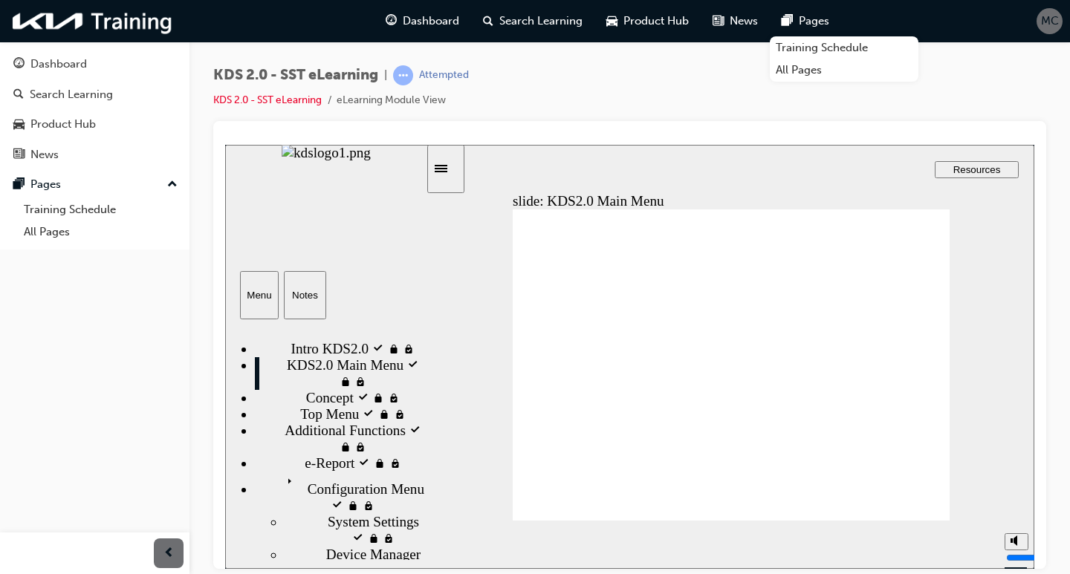
click at [370, 422] on div "Top Menu locked Top Menu" at bounding box center [340, 414] width 171 height 16
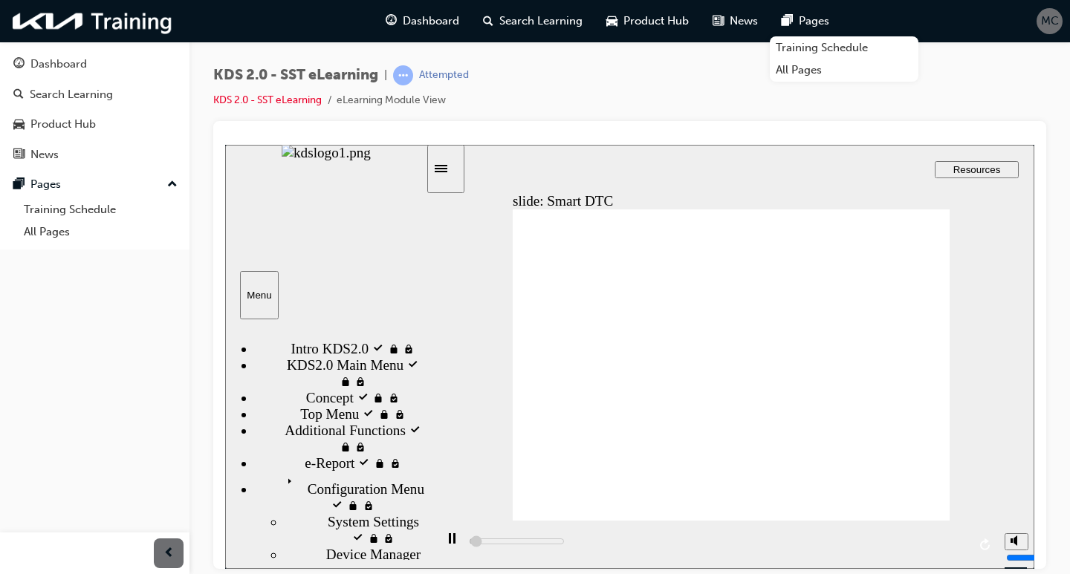
type input "2900"
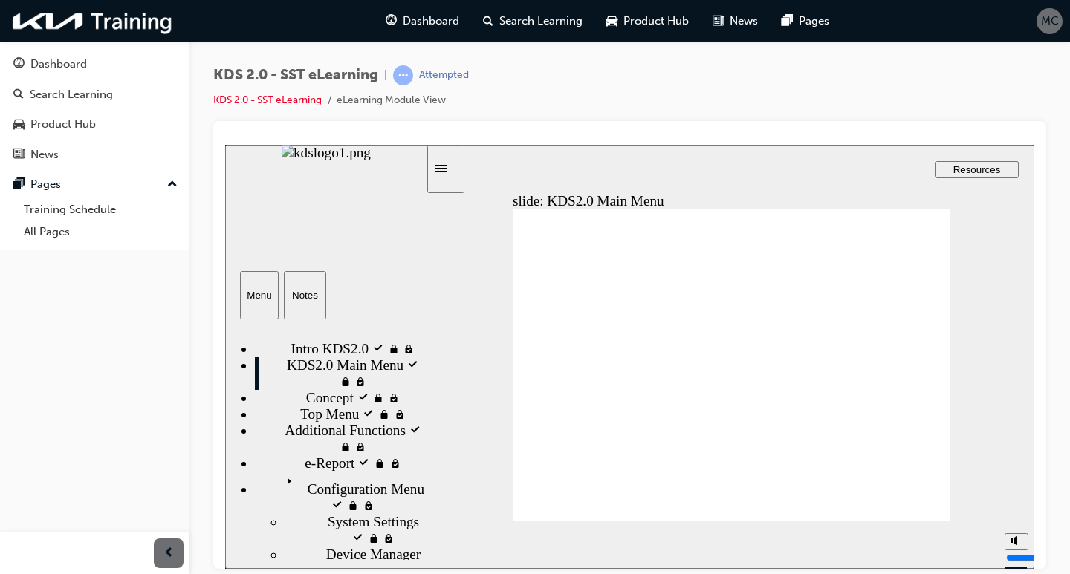
click at [990, 542] on icon "replay" at bounding box center [986, 544] width 12 height 12
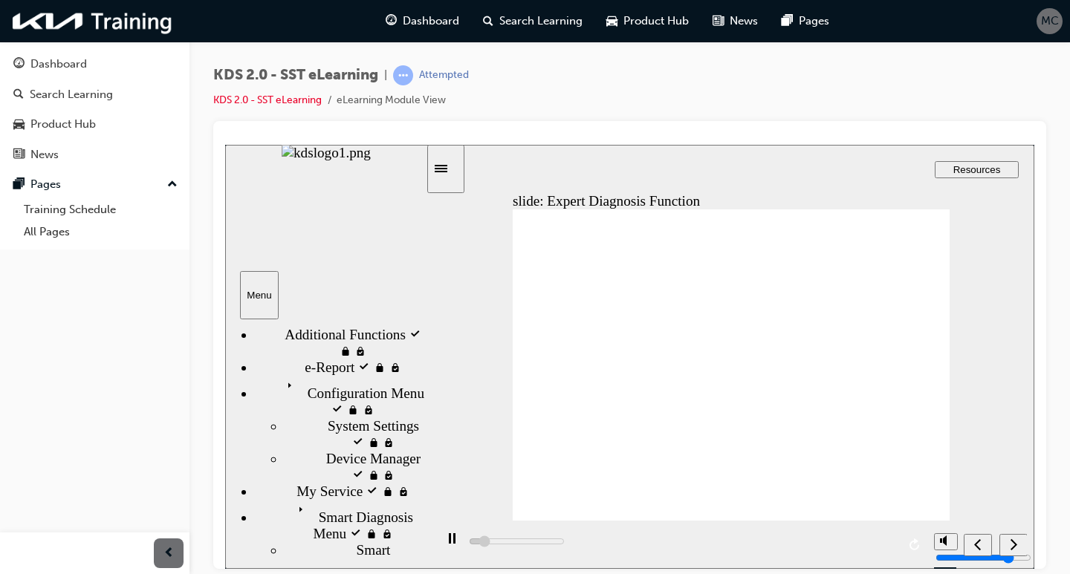
scroll to position [114, 0]
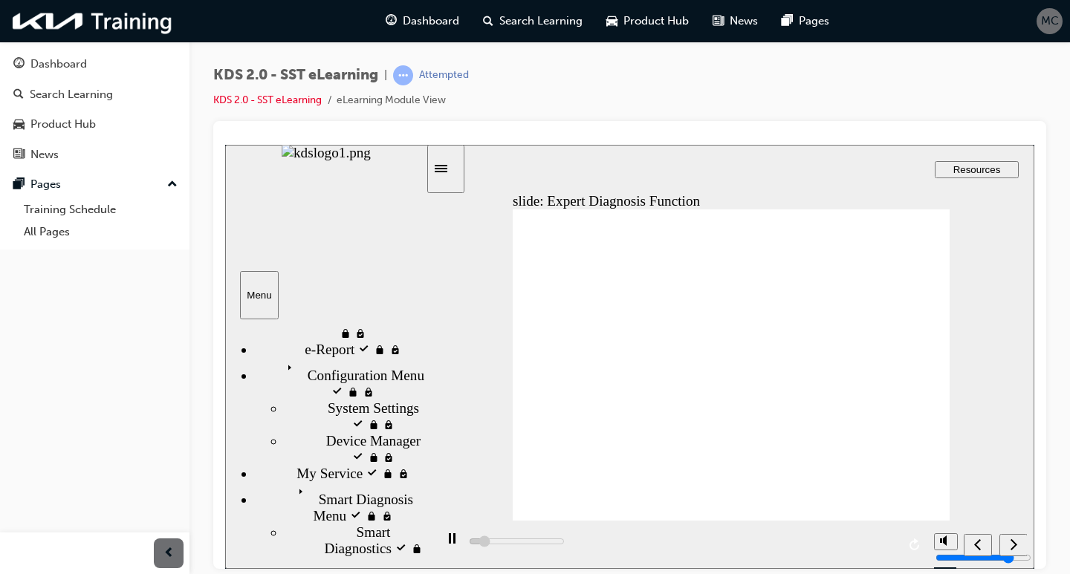
drag, startPoint x: 419, startPoint y: 441, endPoint x: 426, endPoint y: 474, distance: 34.1
click at [426, 474] on div "Intro KDS2.0 visited Intro KDS2.0 KDS2.0 Main Menu visited KDS2.0 Main Menu" at bounding box center [326, 440] width 202 height 242
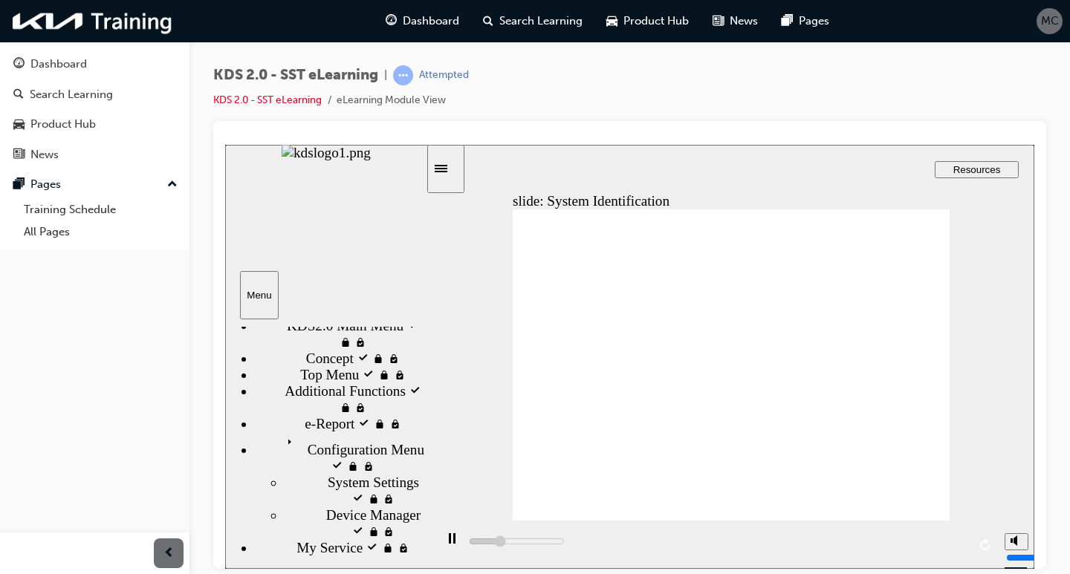
scroll to position [0, 0]
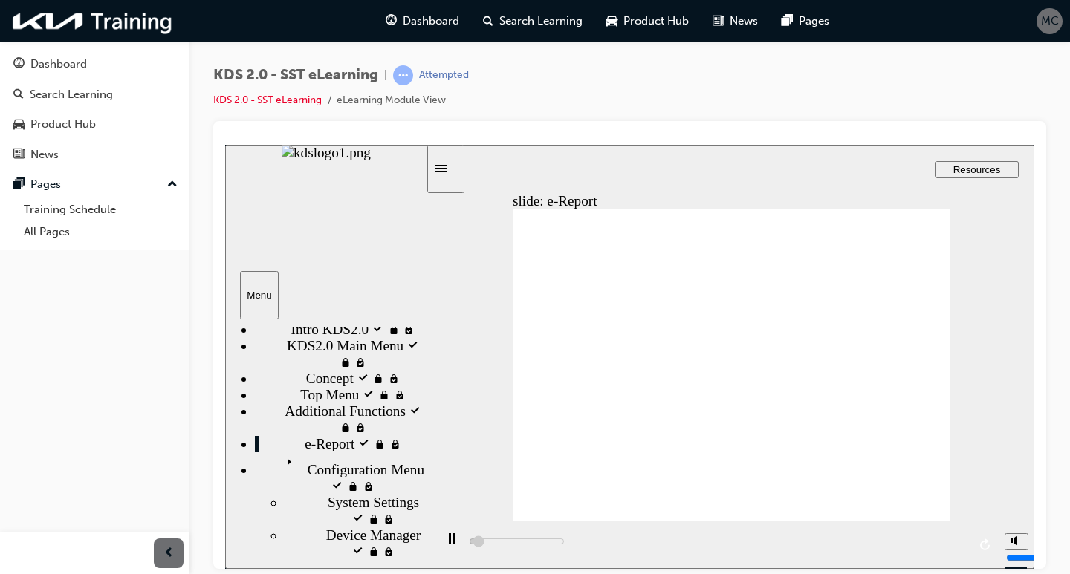
scroll to position [74, 0]
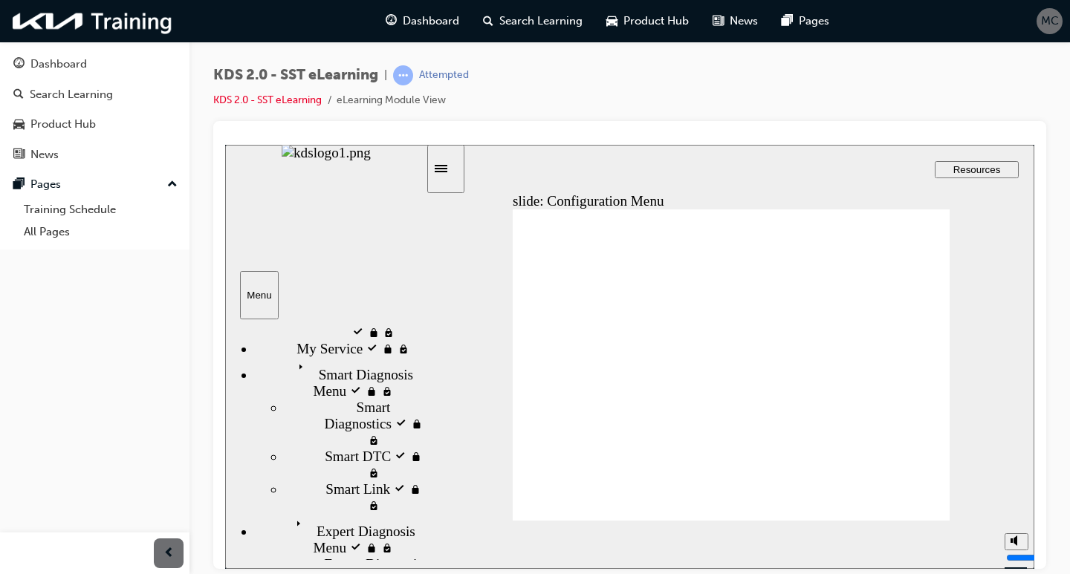
scroll to position [239, 0]
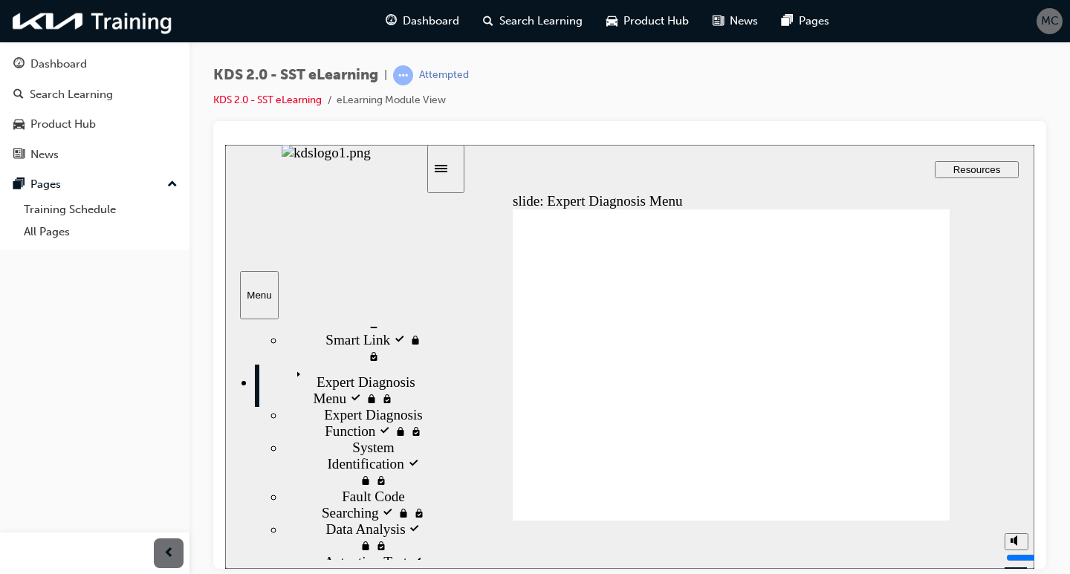
scroll to position [314, 0]
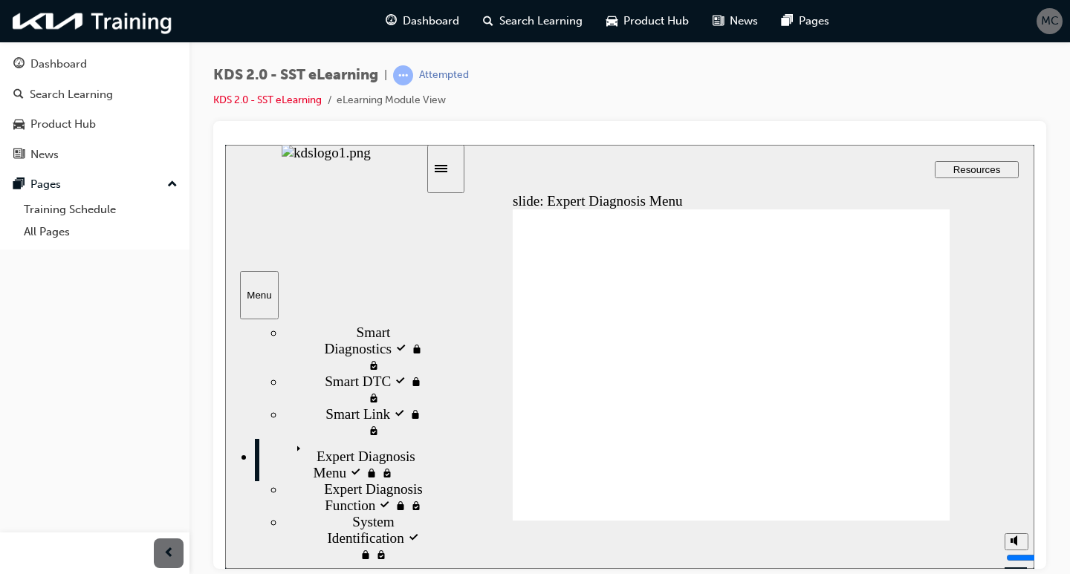
click at [988, 542] on icon "replay" at bounding box center [985, 544] width 10 height 12
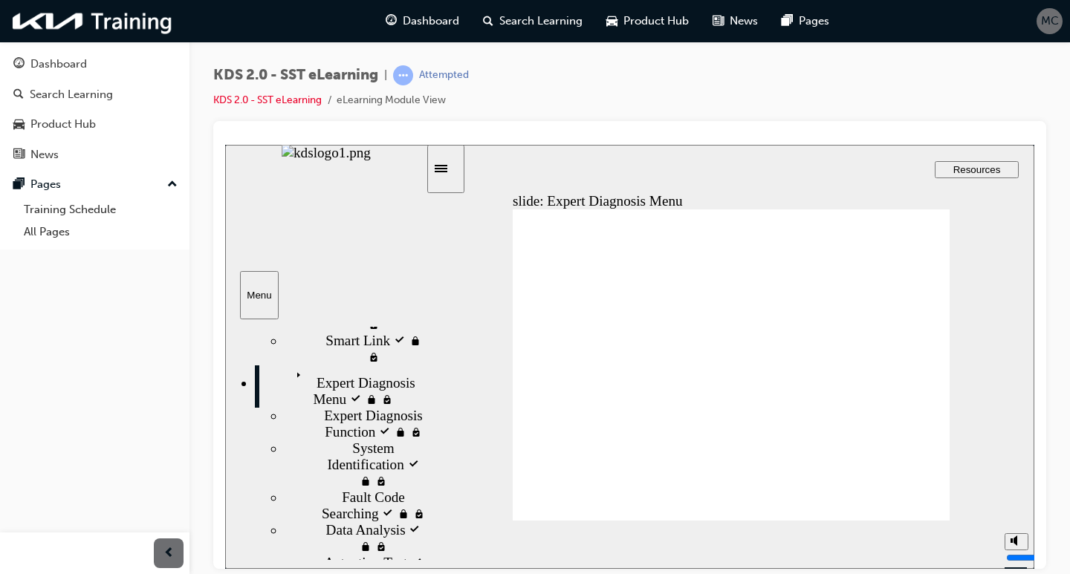
scroll to position [388, 0]
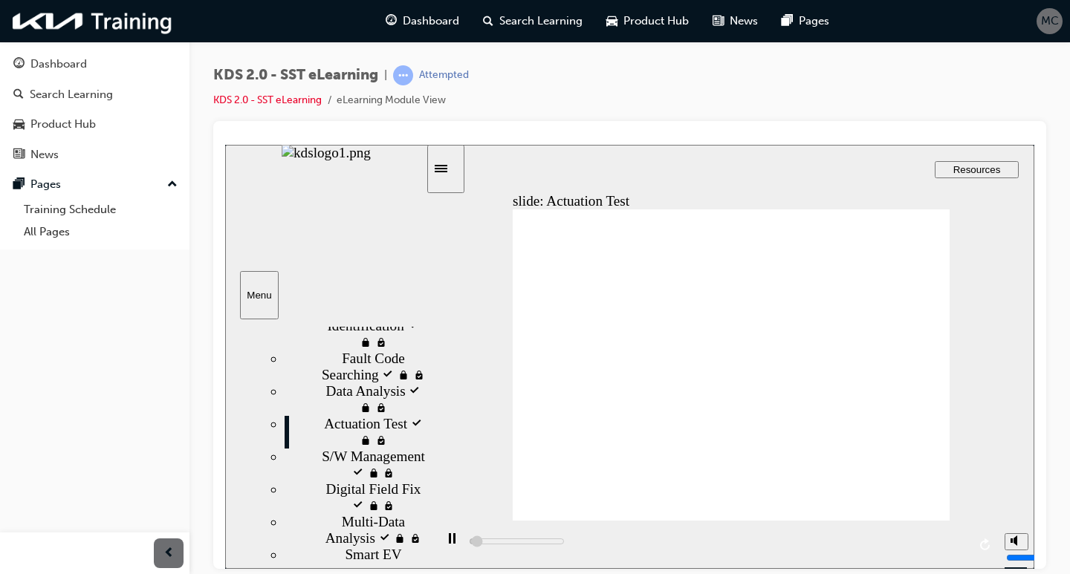
scroll to position [537, 0]
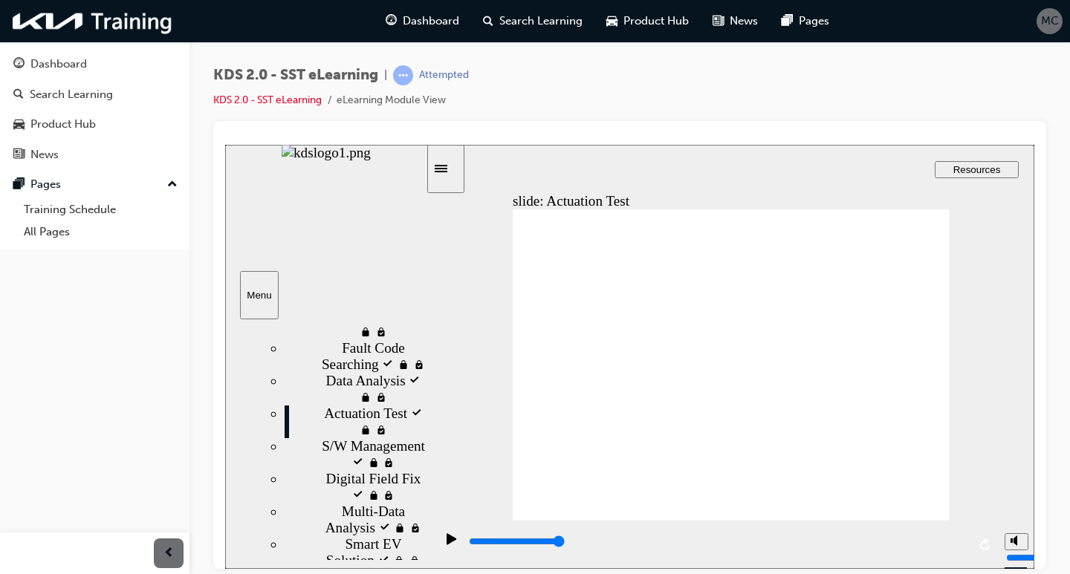
click at [979, 548] on button "replay" at bounding box center [986, 545] width 22 height 22
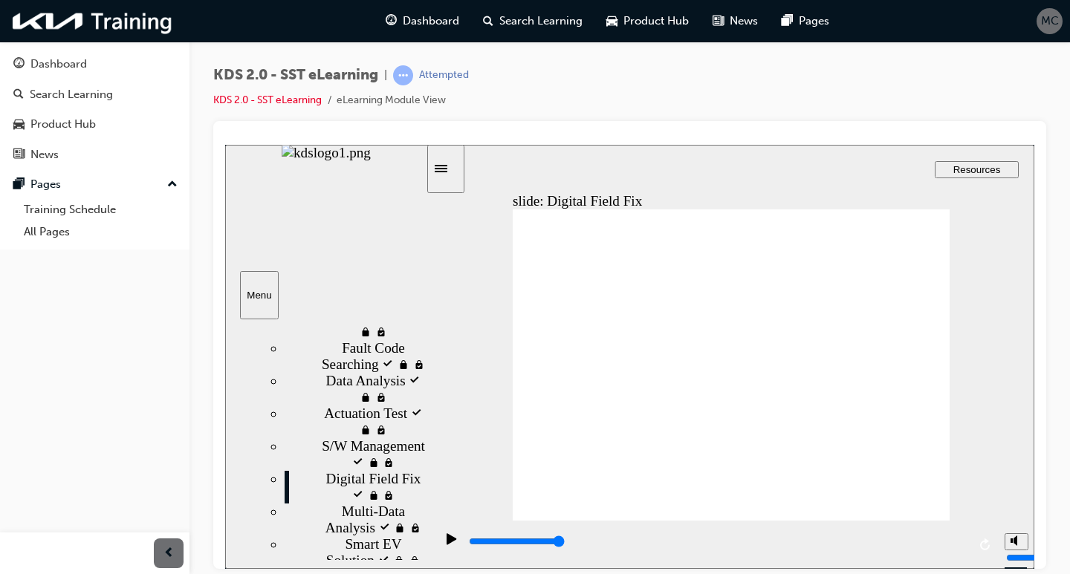
click at [991, 546] on icon "replay" at bounding box center [986, 544] width 12 height 12
type input "31300"
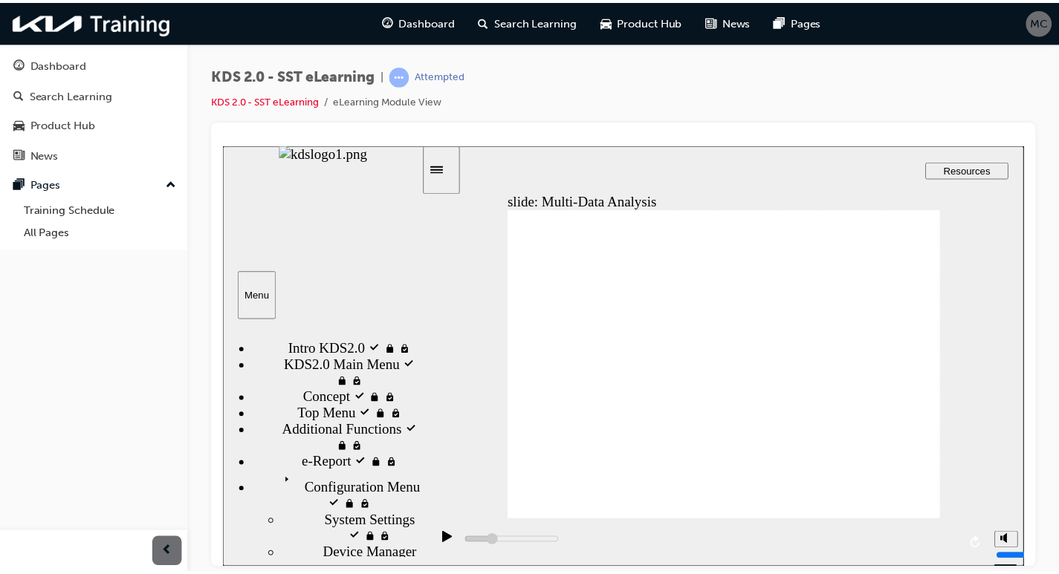
scroll to position [537, 0]
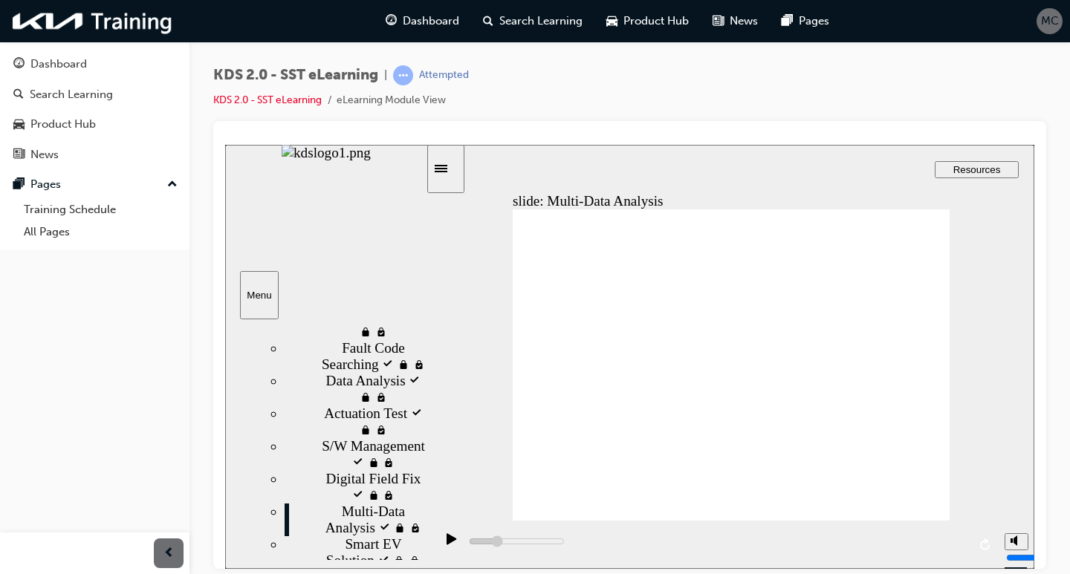
click at [447, 545] on icon "play/pause" at bounding box center [452, 539] width 10 height 12
click at [442, 549] on div "play/pause" at bounding box center [451, 545] width 25 height 25
click at [439, 549] on div "play/pause" at bounding box center [451, 545] width 25 height 25
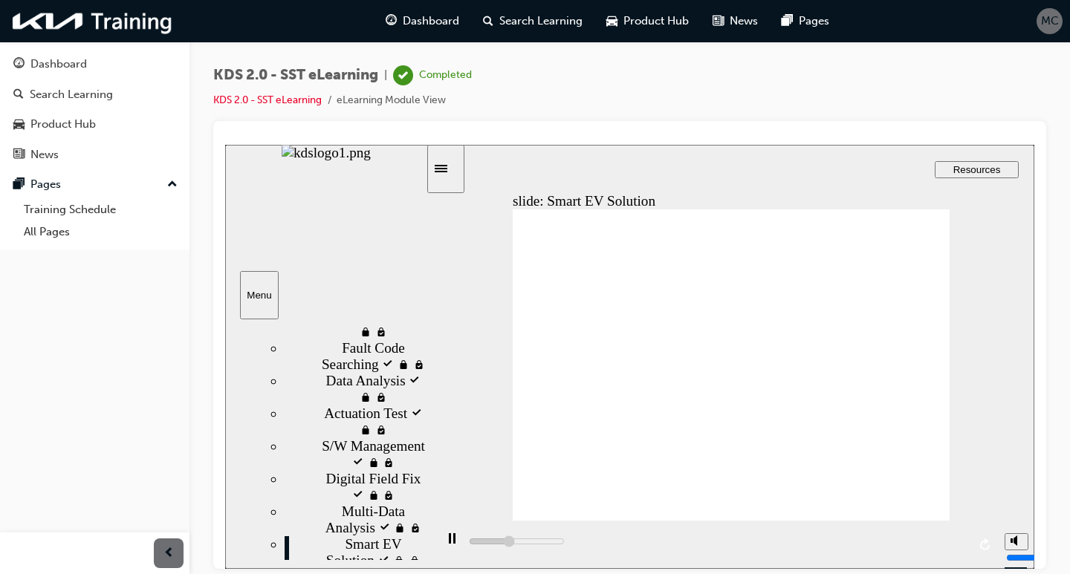
click at [449, 543] on rect "play/pause" at bounding box center [450, 538] width 2 height 10
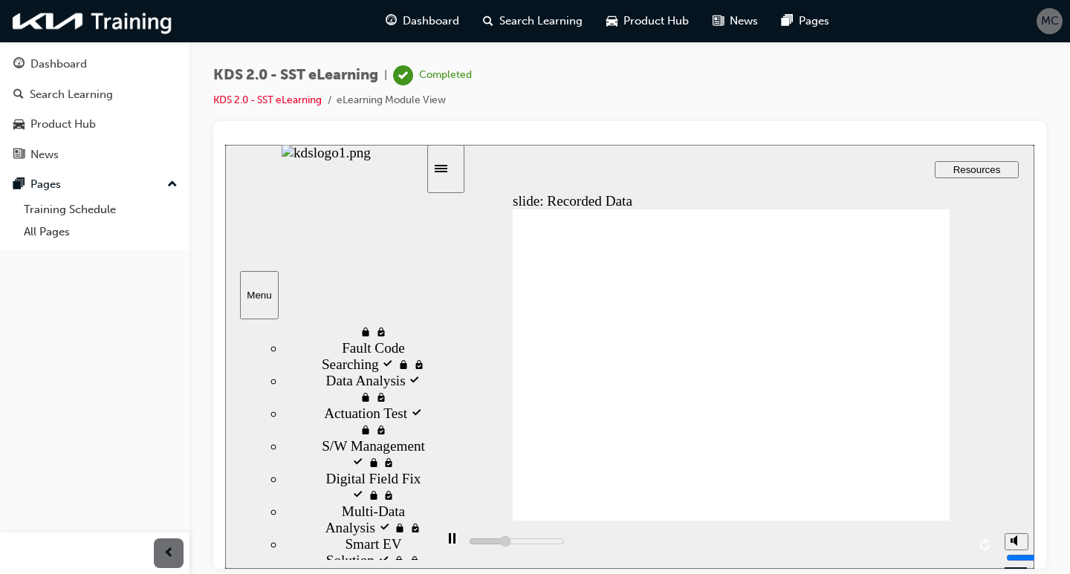
click at [452, 541] on div "play/pause" at bounding box center [451, 545] width 25 height 25
click at [447, 542] on icon "play/pause" at bounding box center [452, 538] width 10 height 11
click at [449, 542] on icon "play/pause" at bounding box center [452, 538] width 7 height 10
click at [447, 542] on icon "play/pause" at bounding box center [452, 538] width 10 height 11
type input "52900"
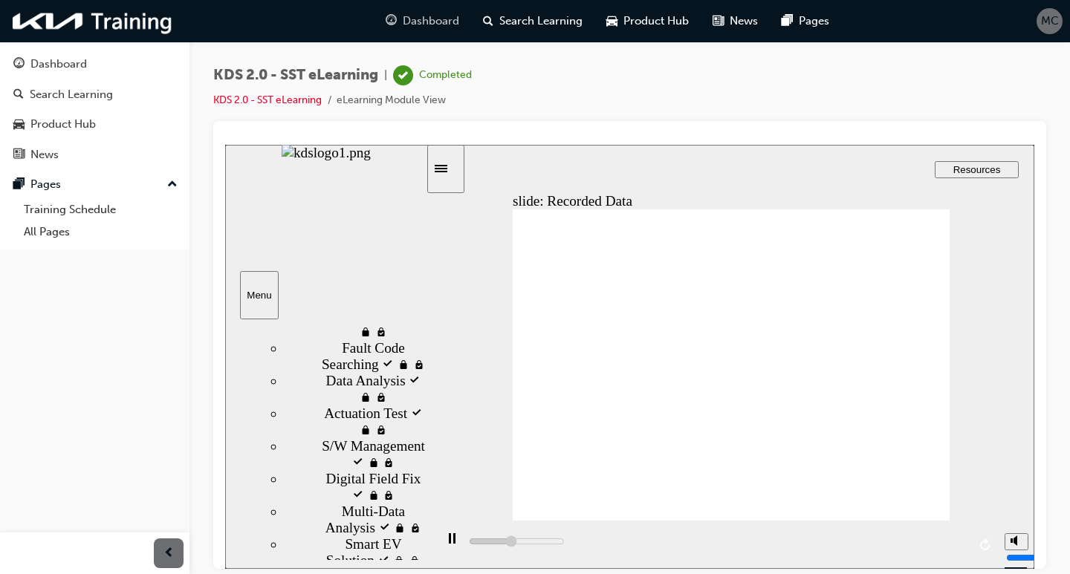
click at [392, 12] on span "guage-icon" at bounding box center [391, 21] width 11 height 19
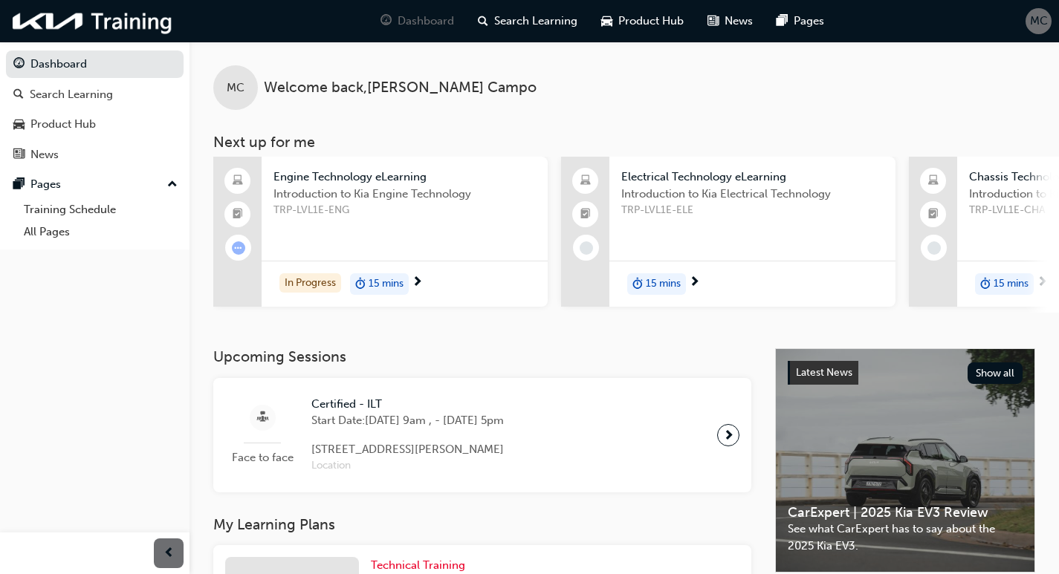
click at [1040, 14] on span "MC" at bounding box center [1039, 21] width 18 height 17
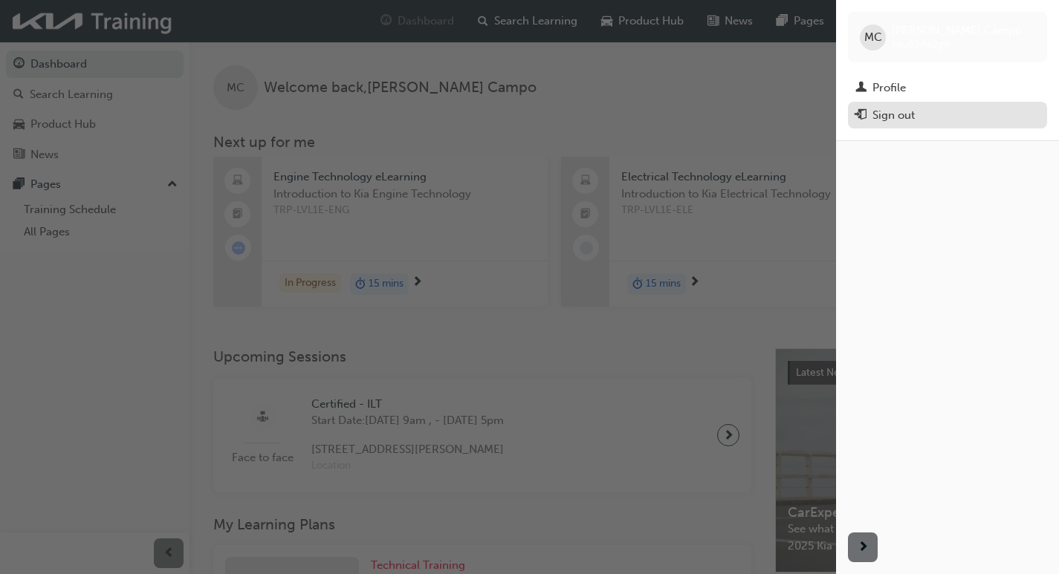
click at [950, 106] on div "Sign out" at bounding box center [947, 115] width 184 height 19
